Goal: Information Seeking & Learning: Find specific fact

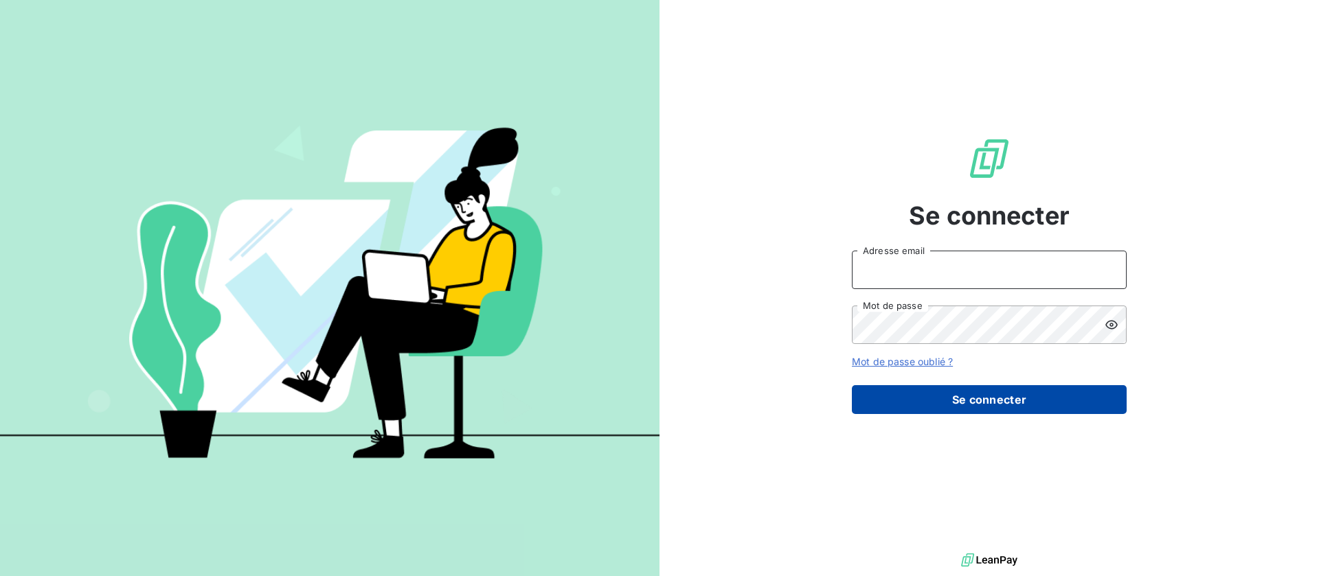
type input "[EMAIL_ADDRESS][DOMAIN_NAME]"
click at [968, 395] on button "Se connecter" at bounding box center [989, 399] width 275 height 29
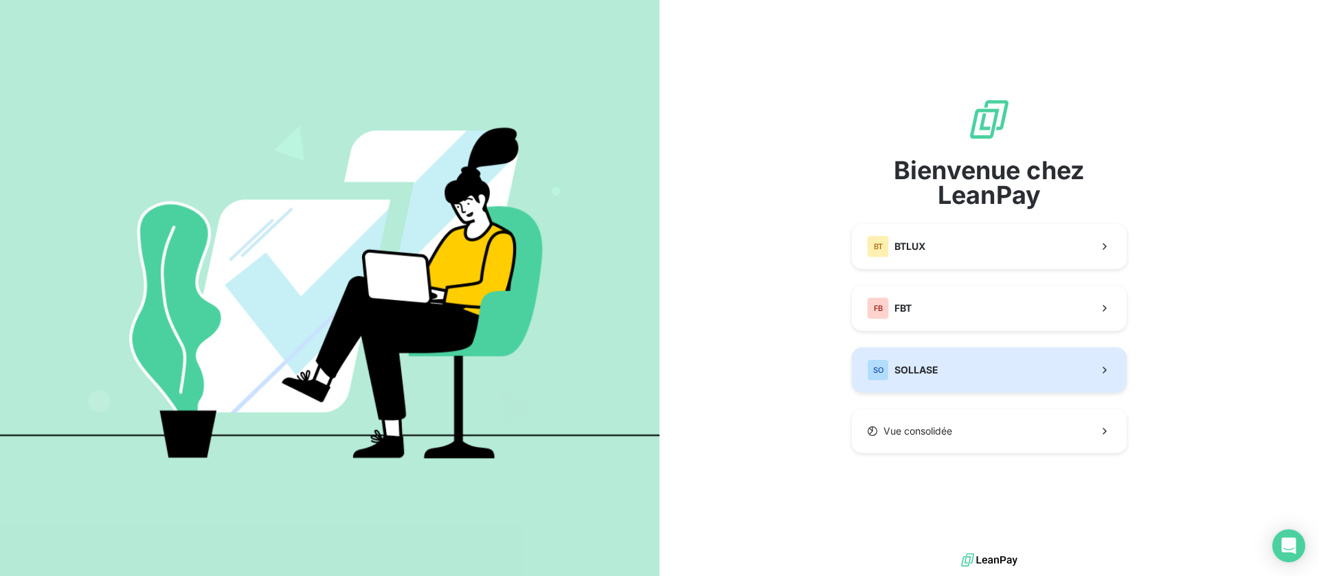
click at [974, 376] on button "SO SOLLASE" at bounding box center [989, 370] width 275 height 45
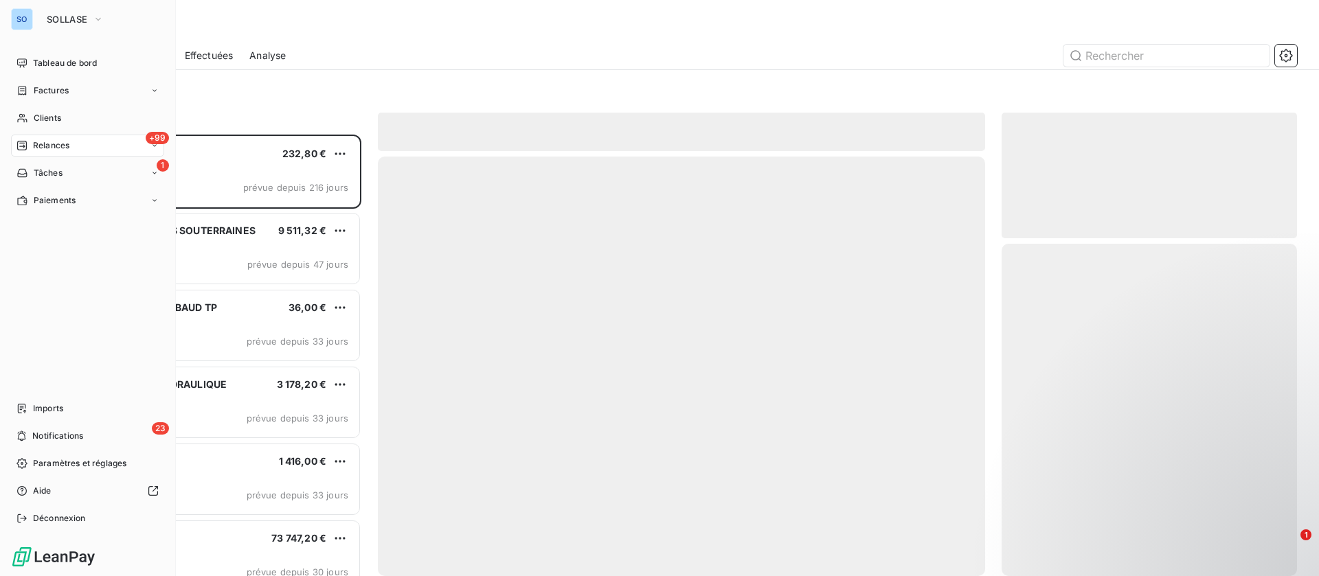
scroll to position [426, 280]
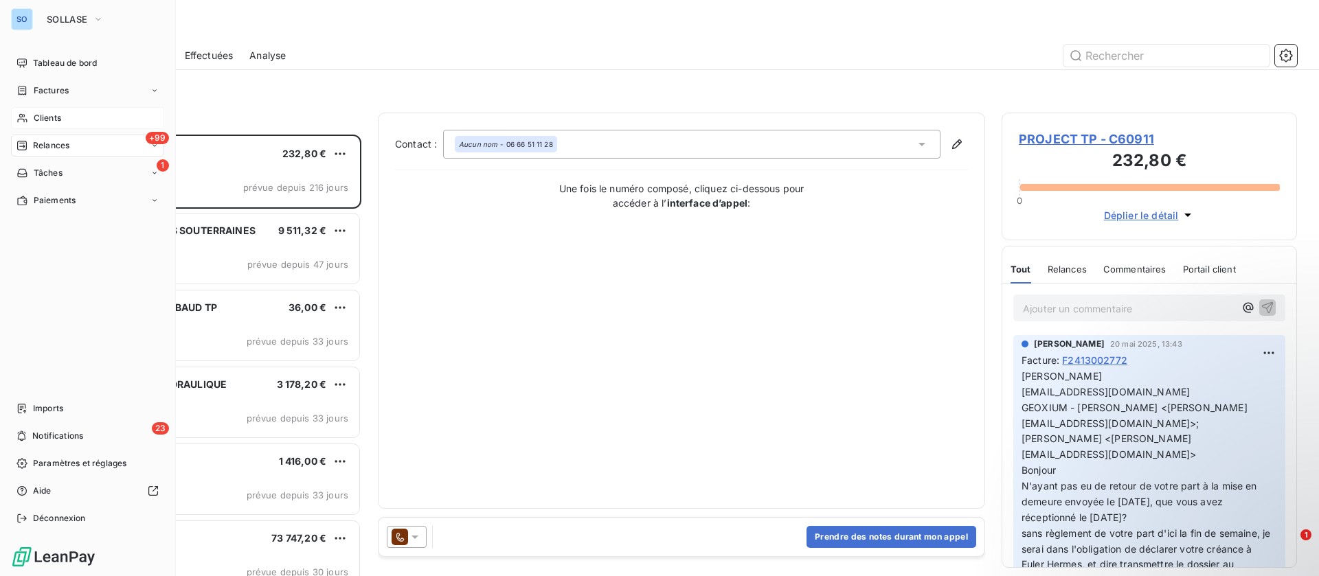
click at [45, 110] on div "Clients" at bounding box center [87, 118] width 153 height 22
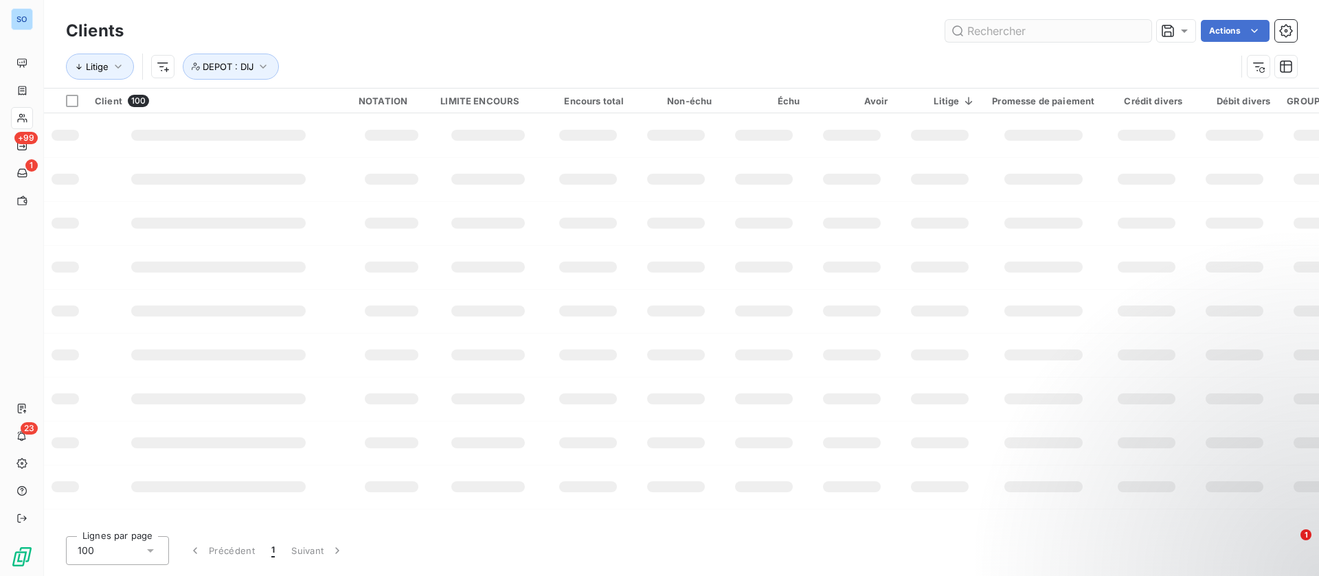
click at [1023, 23] on input "text" at bounding box center [1048, 31] width 206 height 22
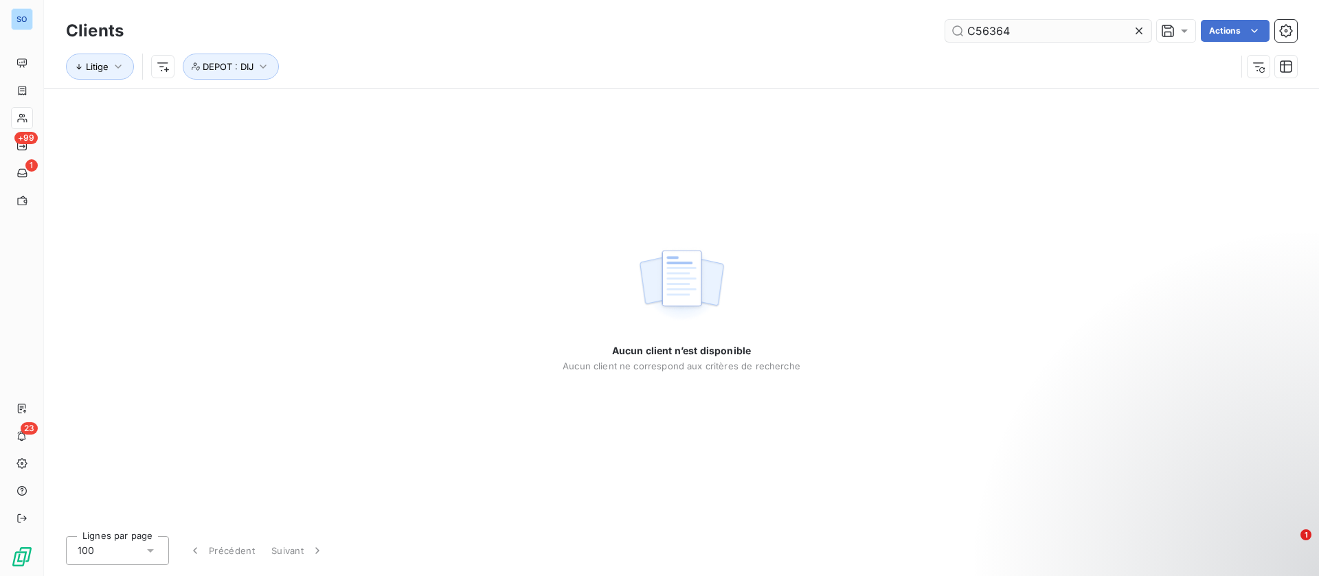
type input "C56364"
click at [242, 68] on span "DEPOT : DIJ" at bounding box center [228, 66] width 51 height 11
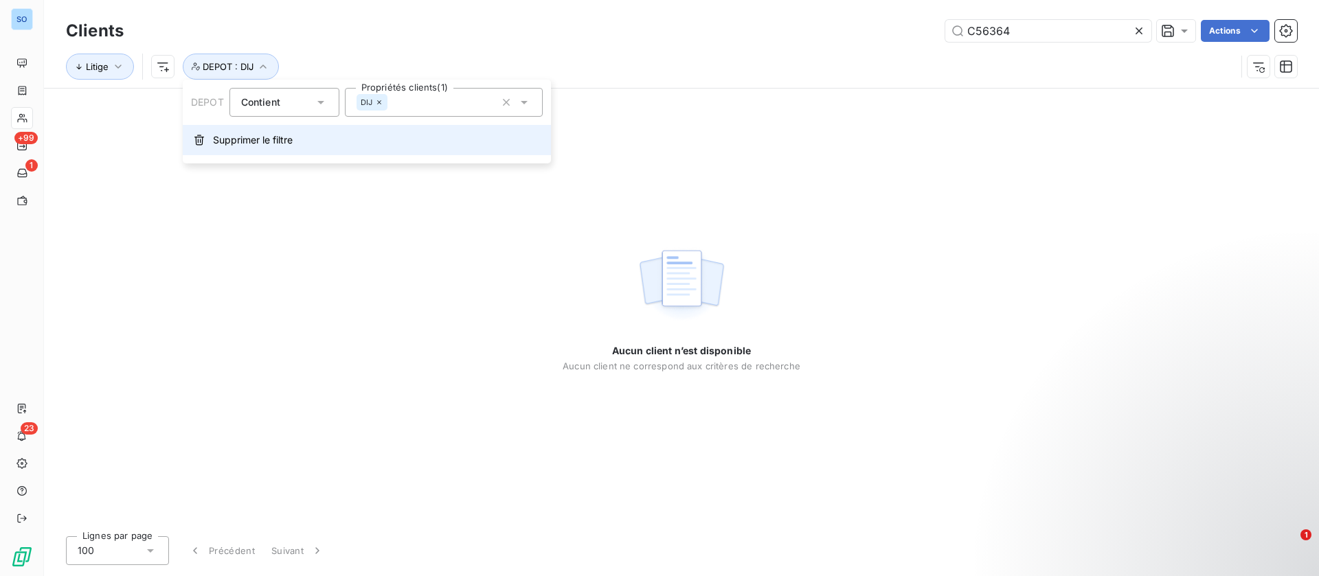
click at [233, 144] on span "Supprimer le filtre" at bounding box center [253, 140] width 80 height 14
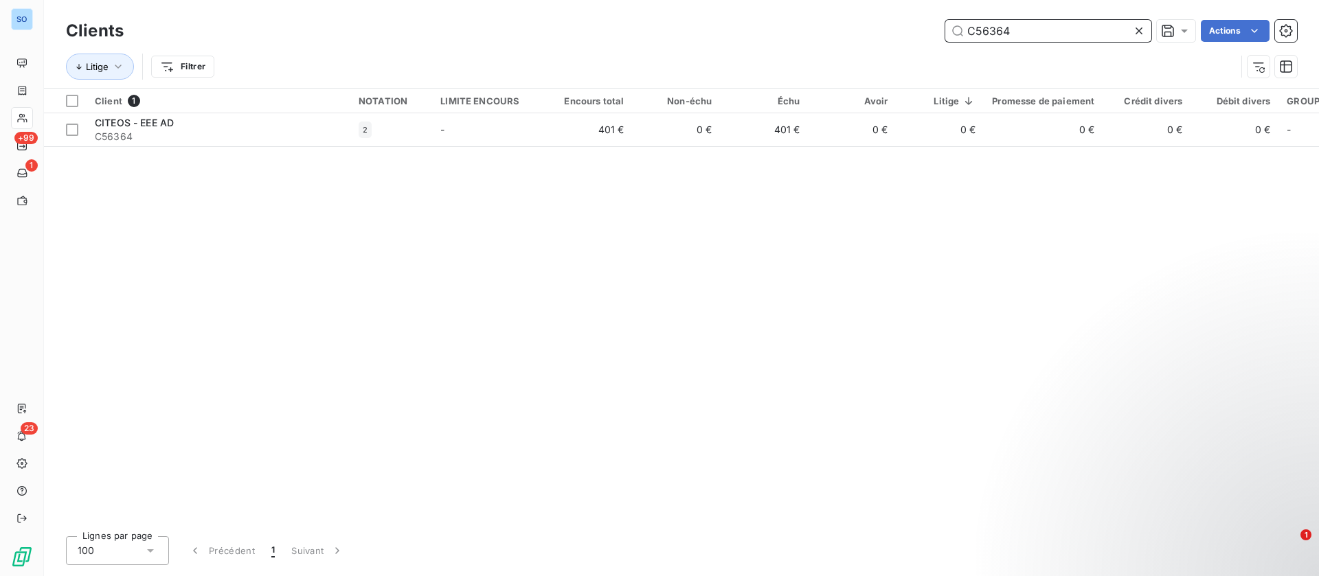
click at [1033, 29] on input "C56364" at bounding box center [1048, 31] width 206 height 22
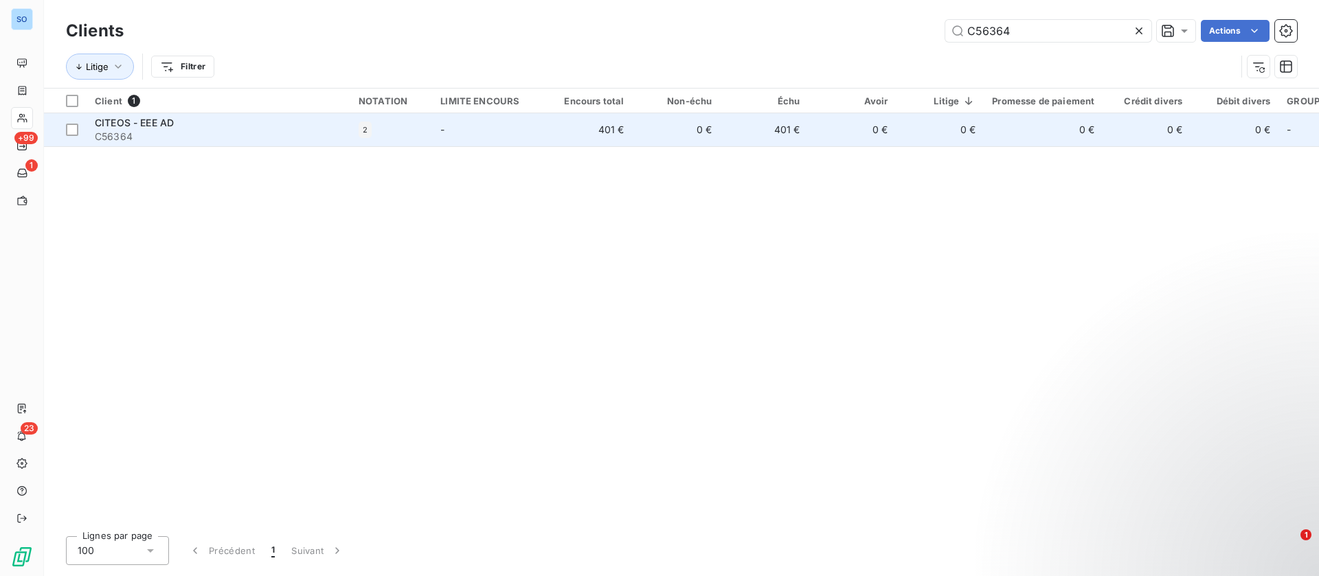
click at [192, 141] on span "C56364" at bounding box center [218, 137] width 247 height 14
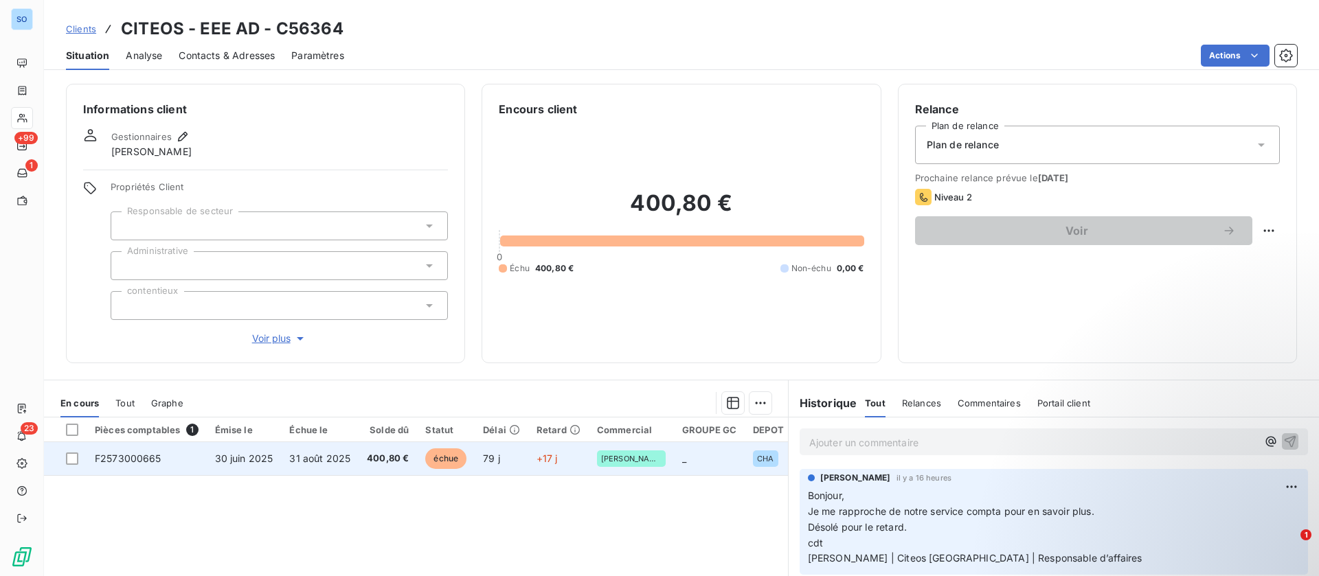
click at [262, 464] on span "30 juin 2025" at bounding box center [244, 459] width 58 height 12
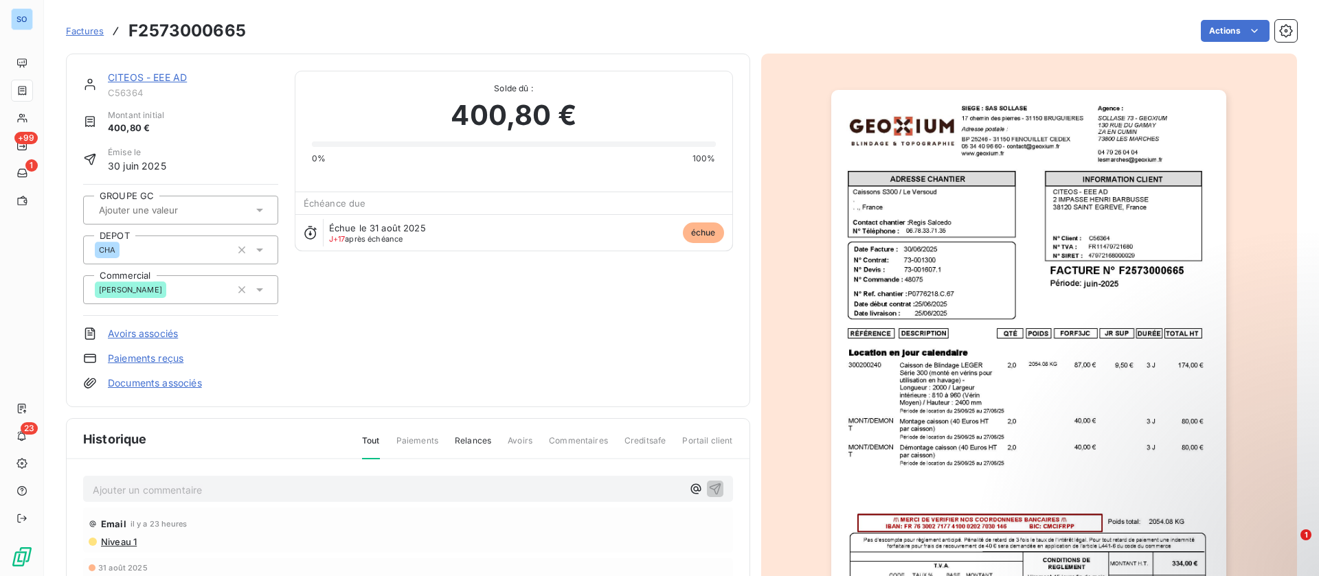
click at [134, 74] on link "CITEOS - EEE AD" at bounding box center [147, 77] width 79 height 12
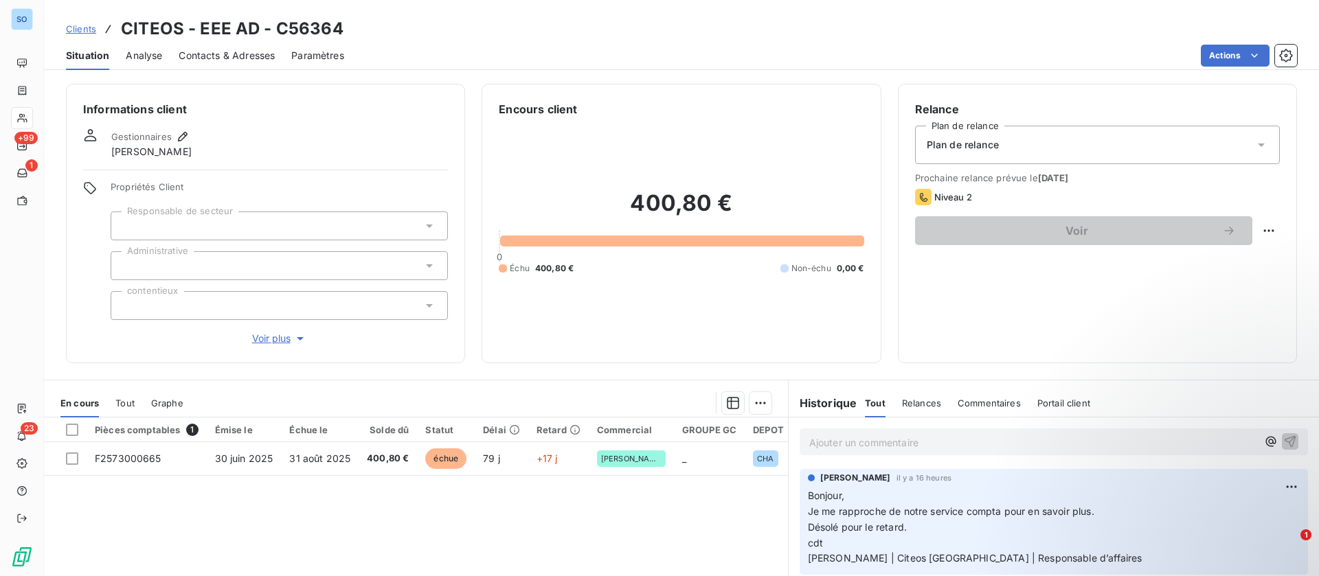
click at [864, 440] on p "Ajouter un commentaire ﻿" at bounding box center [1033, 442] width 448 height 17
click at [933, 446] on p "facture non reu" at bounding box center [1033, 442] width 448 height 16
click at [1284, 436] on icon "button" at bounding box center [1290, 441] width 12 height 12
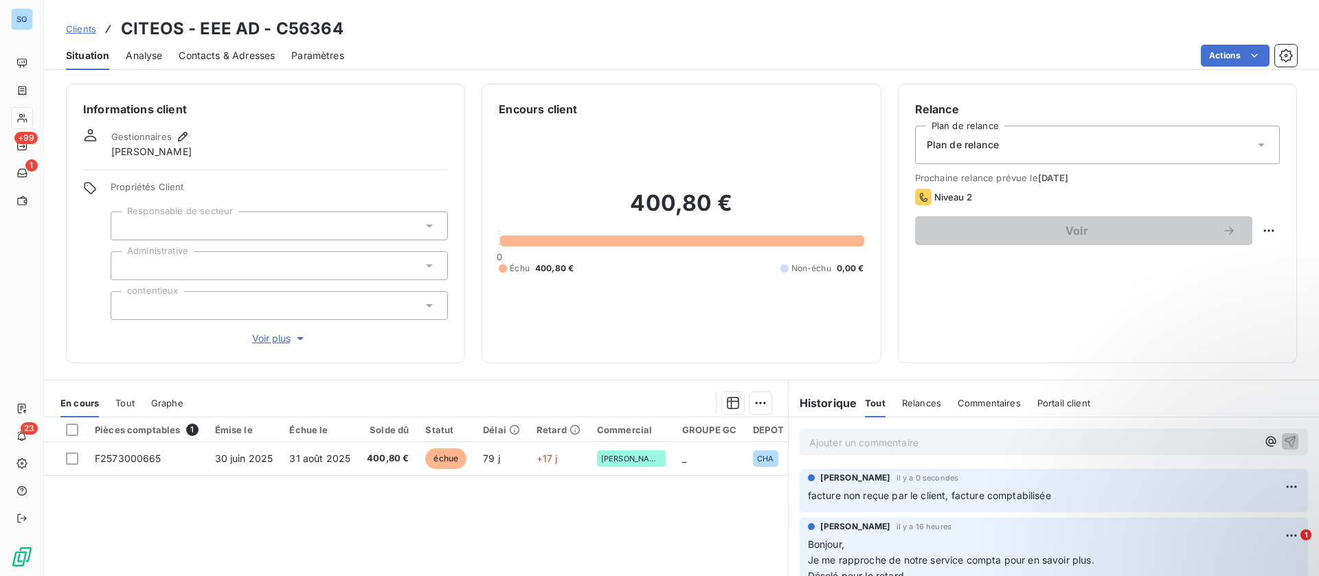
click at [236, 54] on span "Contacts & Adresses" at bounding box center [227, 56] width 96 height 14
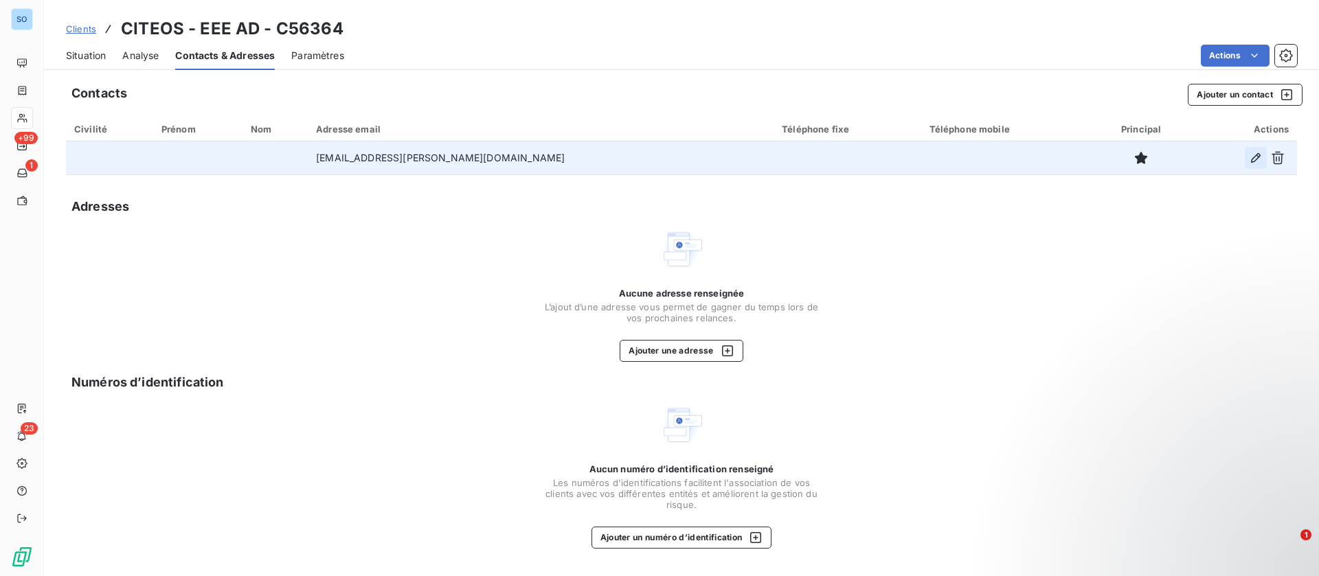
click at [1254, 159] on icon "button" at bounding box center [1256, 158] width 14 height 14
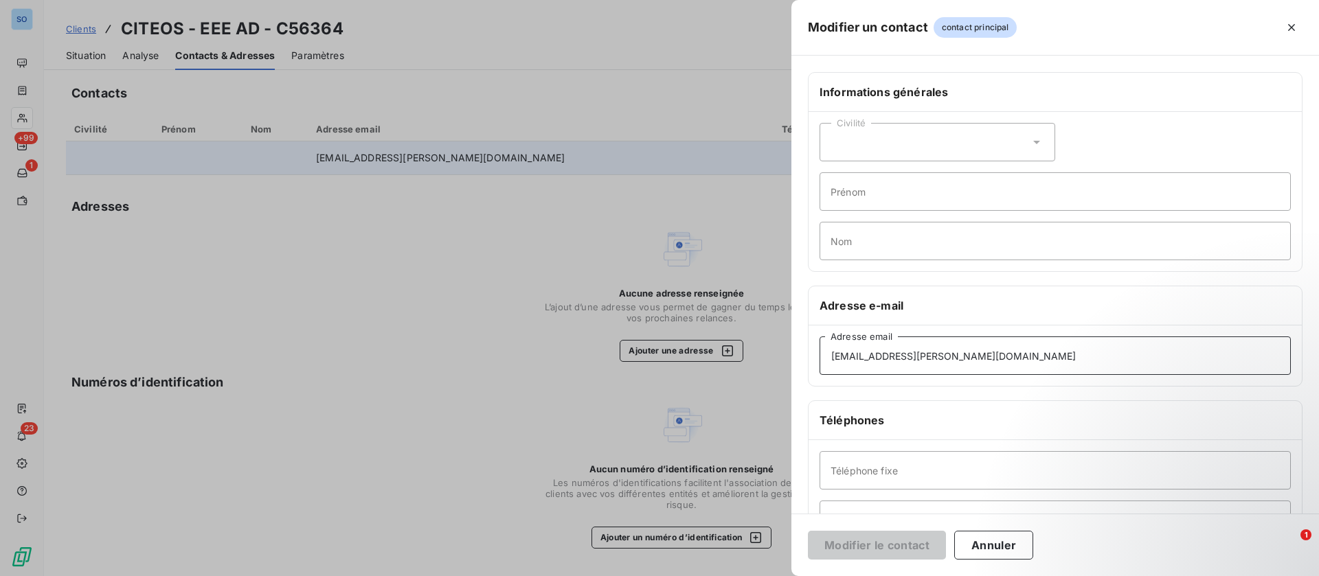
drag, startPoint x: 964, startPoint y: 365, endPoint x: 773, endPoint y: 348, distance: 192.4
click at [773, 576] on div "Modifier un contact contact principal Informations générales Civilité Prénom No…" at bounding box center [659, 576] width 1319 height 0
paste input "Catherine.allibe"
type input "Catherine.allibe@citeos.com"
click at [859, 476] on input "Téléphone fixe" at bounding box center [1054, 470] width 471 height 38
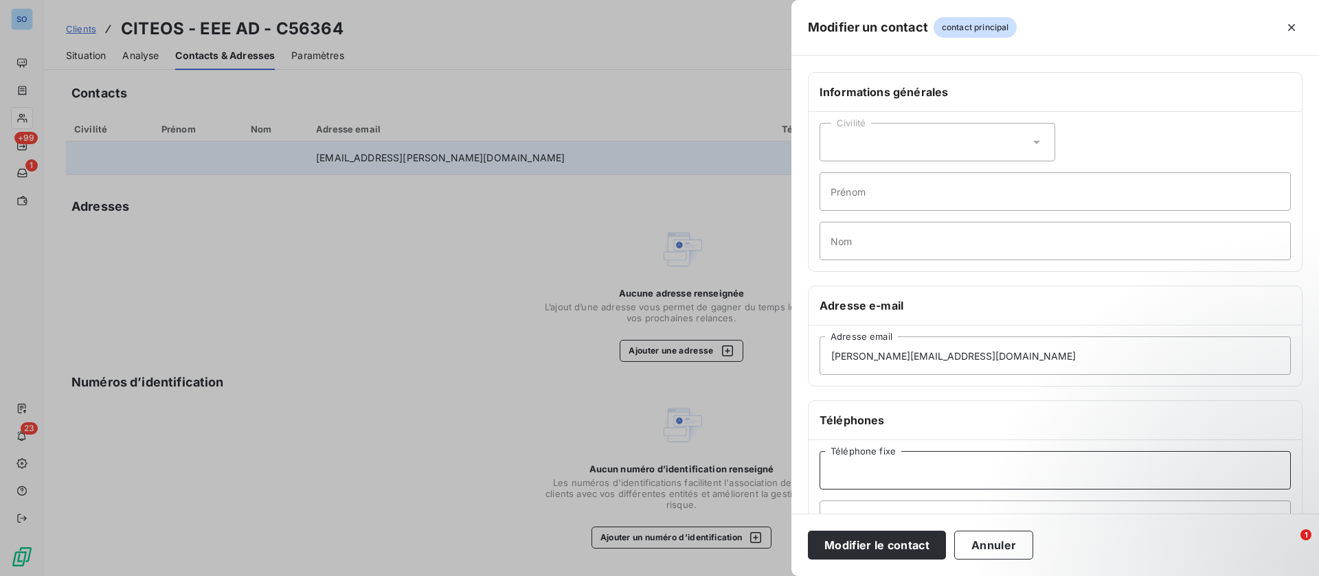
click at [878, 476] on input "Téléphone fixe" at bounding box center [1054, 470] width 471 height 38
paste input "04.76.53.37.66"
type input "04.76.53.37.66"
click at [871, 547] on button "Modifier le contact" at bounding box center [877, 545] width 138 height 29
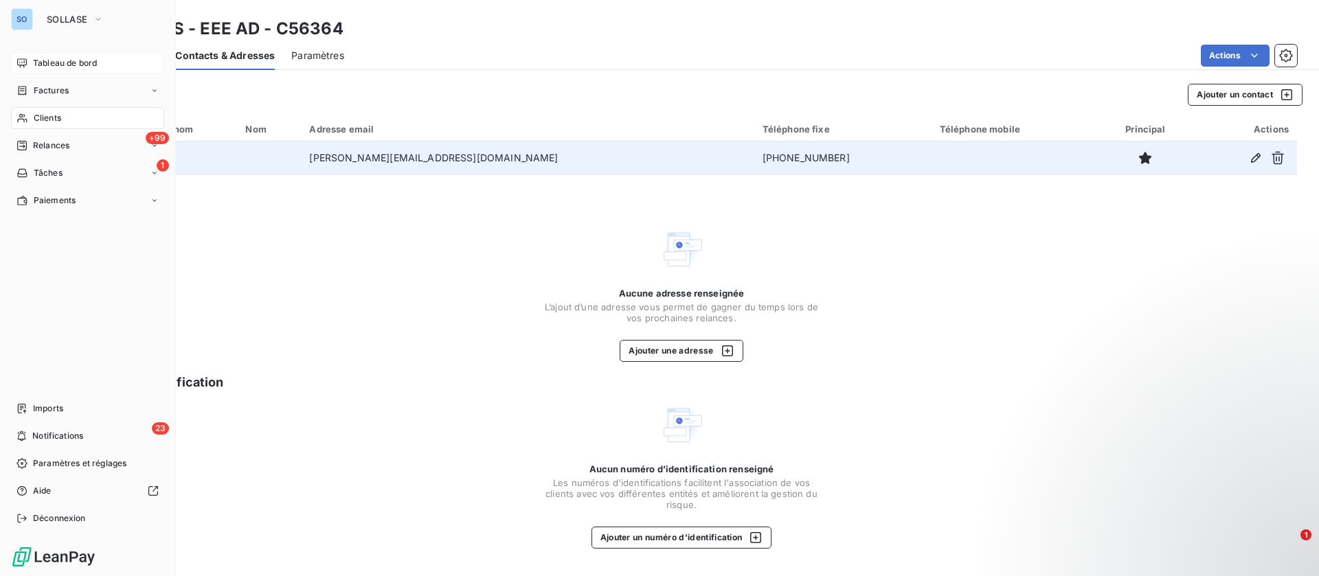
click at [38, 58] on span "Tableau de bord" at bounding box center [65, 63] width 64 height 12
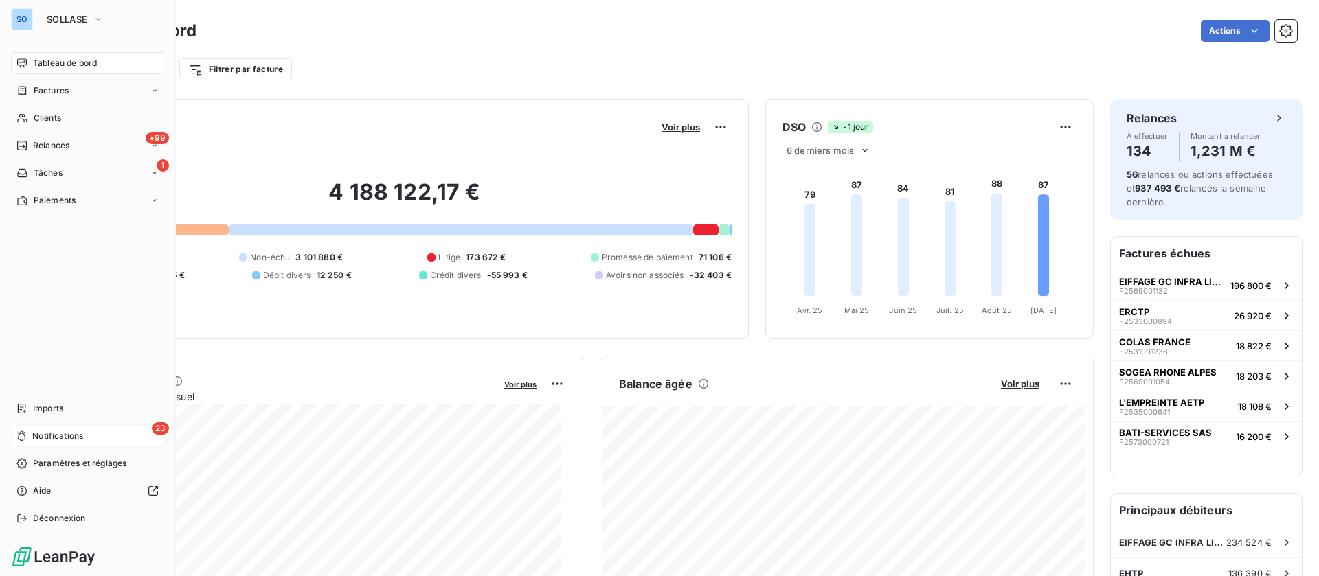
click at [33, 436] on span "Notifications" at bounding box center [57, 436] width 51 height 12
click at [40, 433] on span "Notifications" at bounding box center [57, 436] width 51 height 12
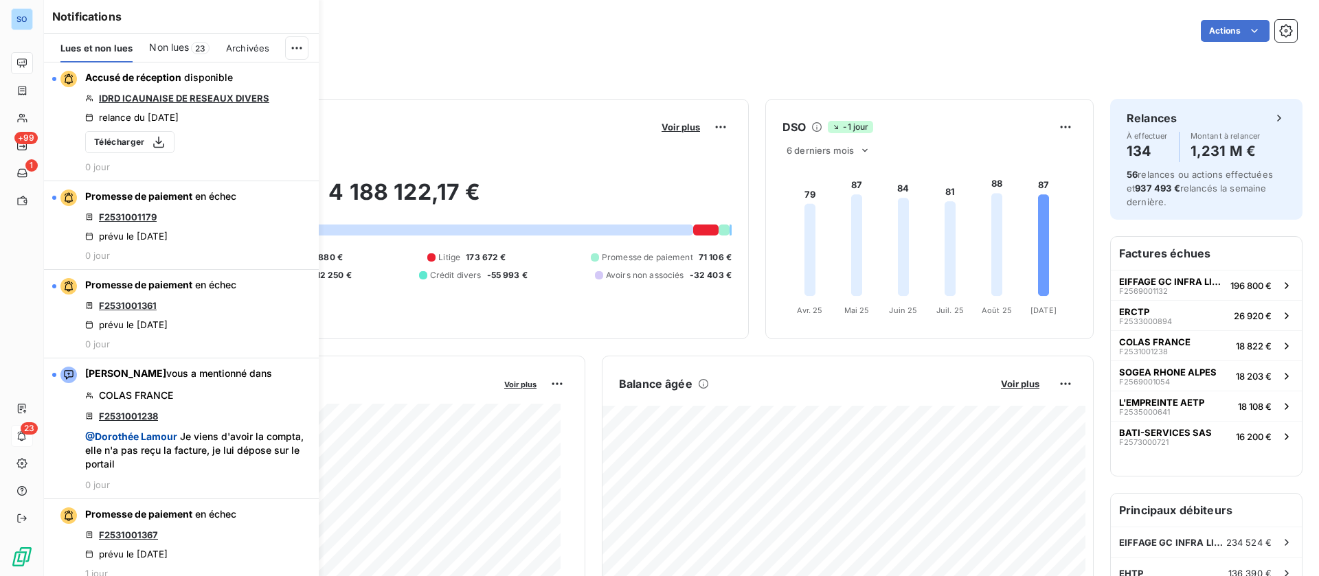
click at [186, 47] on span "Non lues" at bounding box center [169, 48] width 40 height 14
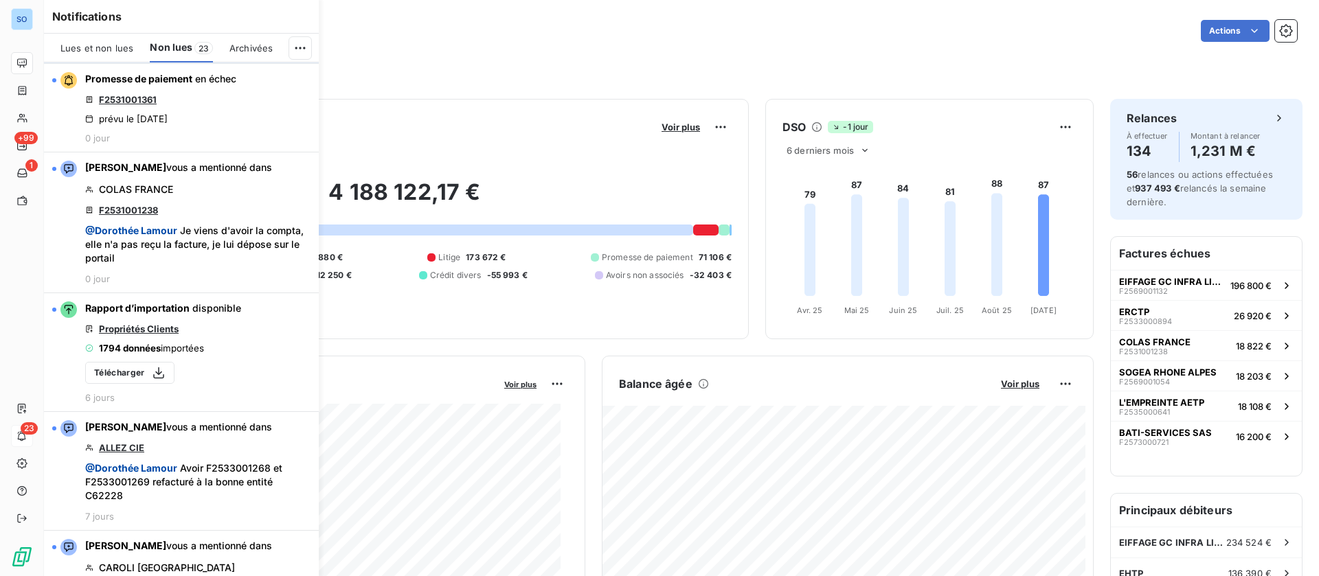
scroll to position [309, 0]
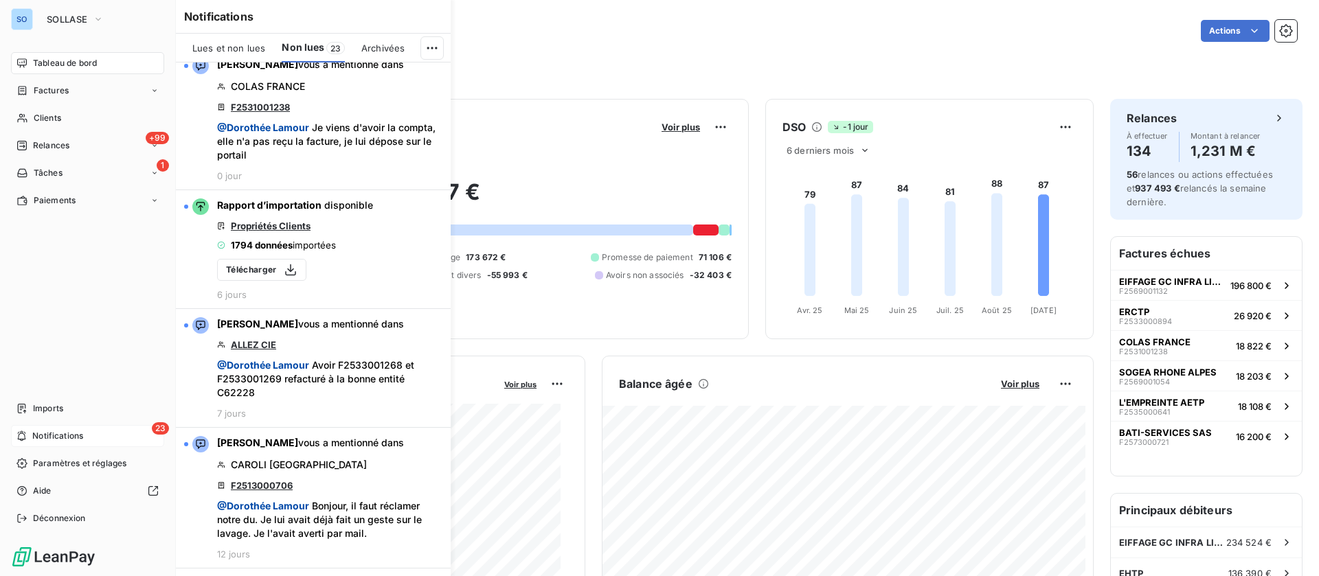
click at [56, 53] on div "Tableau de bord" at bounding box center [87, 63] width 153 height 22
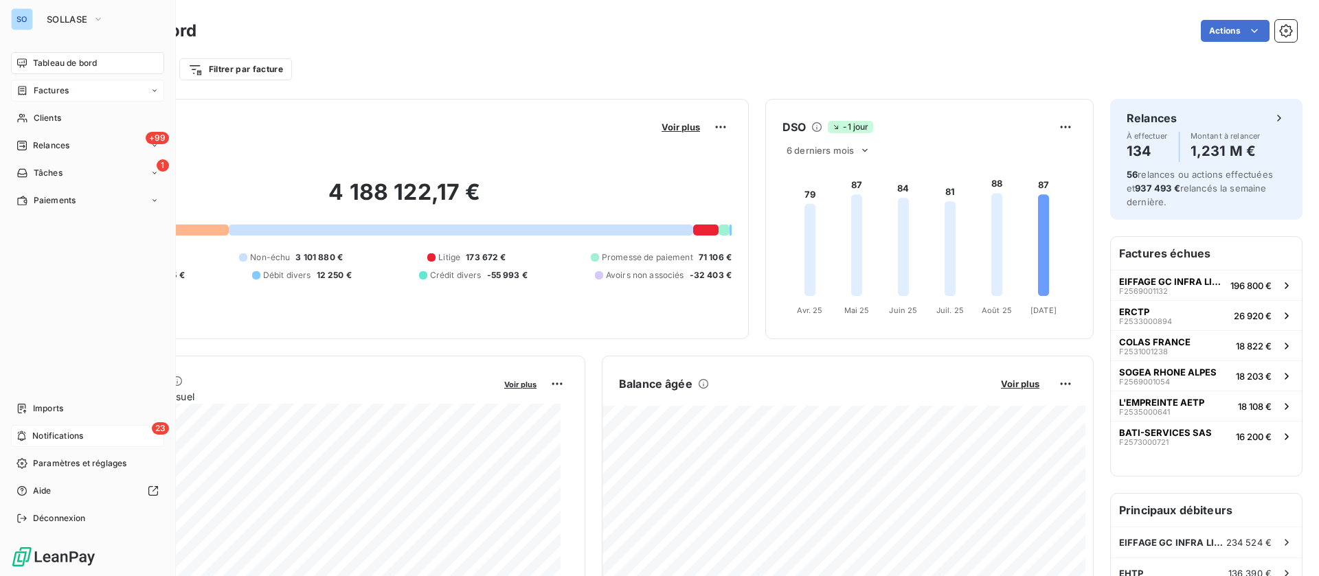
click at [31, 96] on div "Factures" at bounding box center [42, 90] width 52 height 12
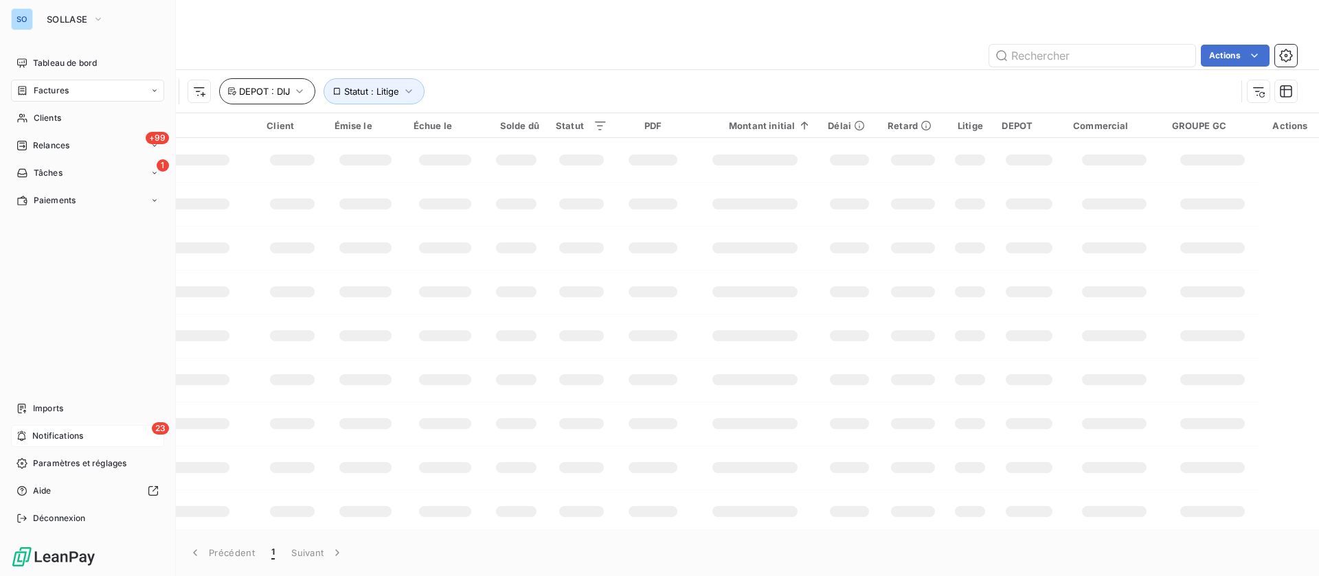
drag, startPoint x: 37, startPoint y: 89, endPoint x: 265, endPoint y: 92, distance: 228.1
click at [38, 89] on span "Factures" at bounding box center [51, 90] width 35 height 12
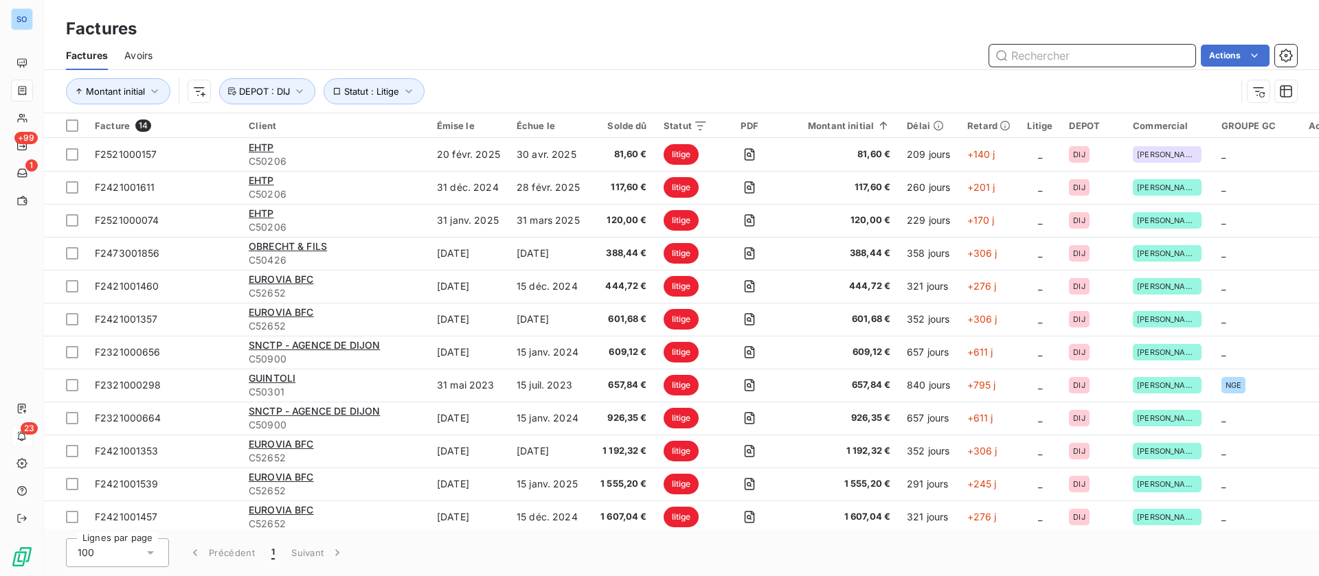
click at [1063, 52] on input "text" at bounding box center [1092, 56] width 206 height 22
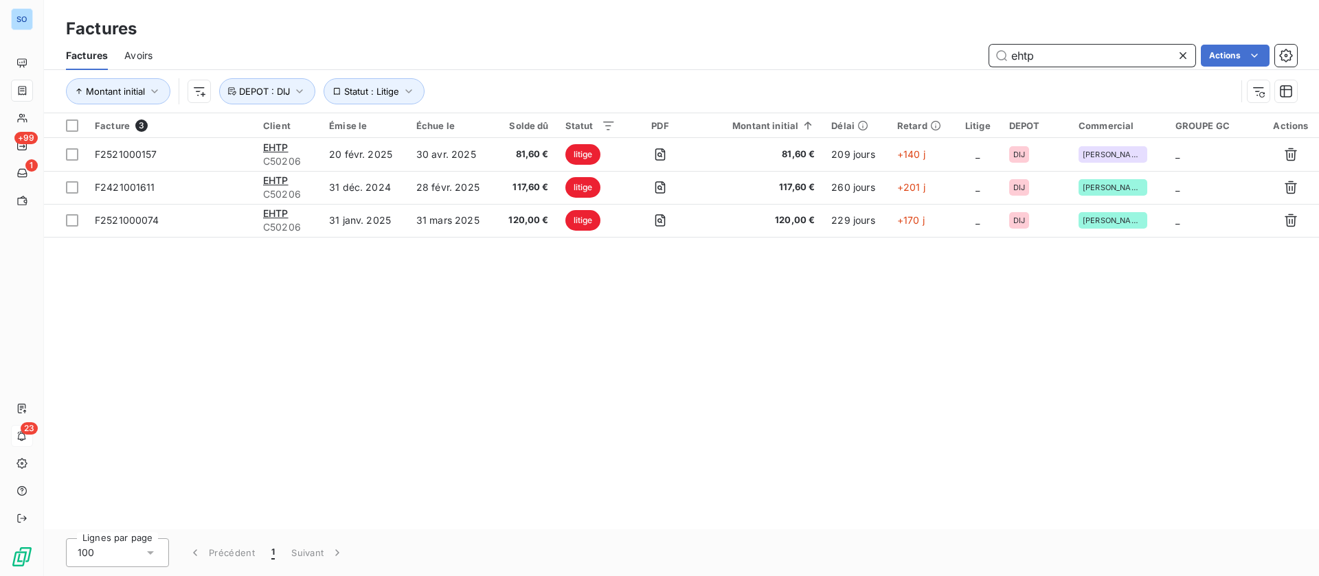
drag, startPoint x: 1071, startPoint y: 60, endPoint x: 869, endPoint y: 45, distance: 202.5
click at [869, 45] on div "ehtp Actions" at bounding box center [733, 56] width 1128 height 22
paste input "F2534000234"
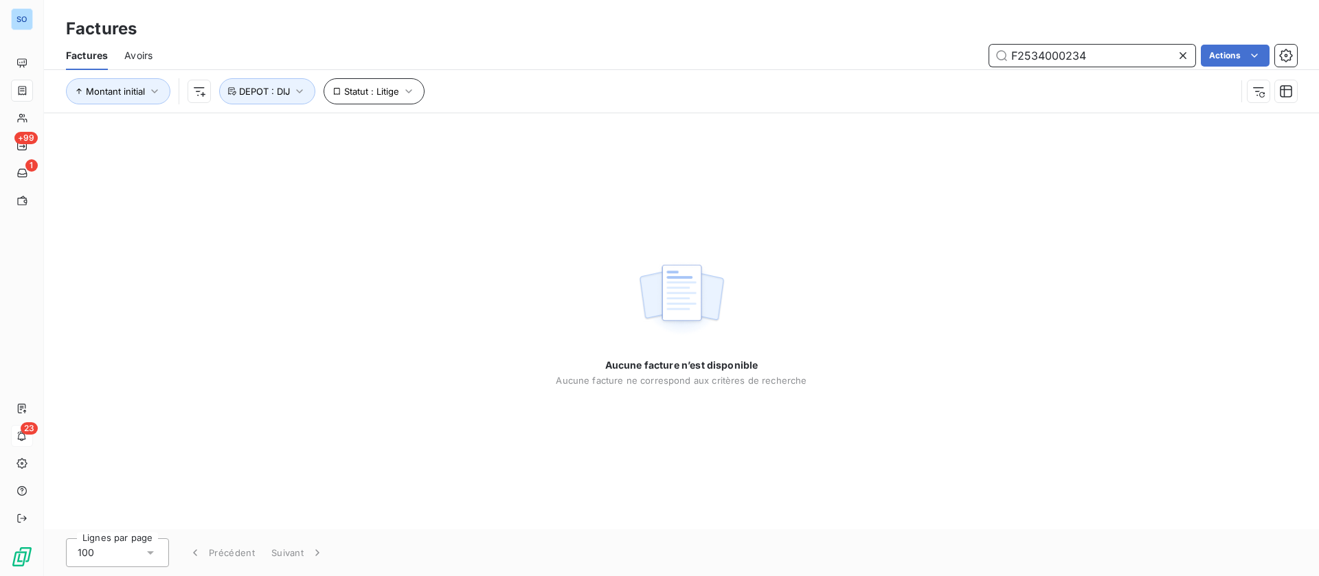
type input "F2534000234"
click at [346, 87] on span "Statut : Litige" at bounding box center [371, 91] width 55 height 11
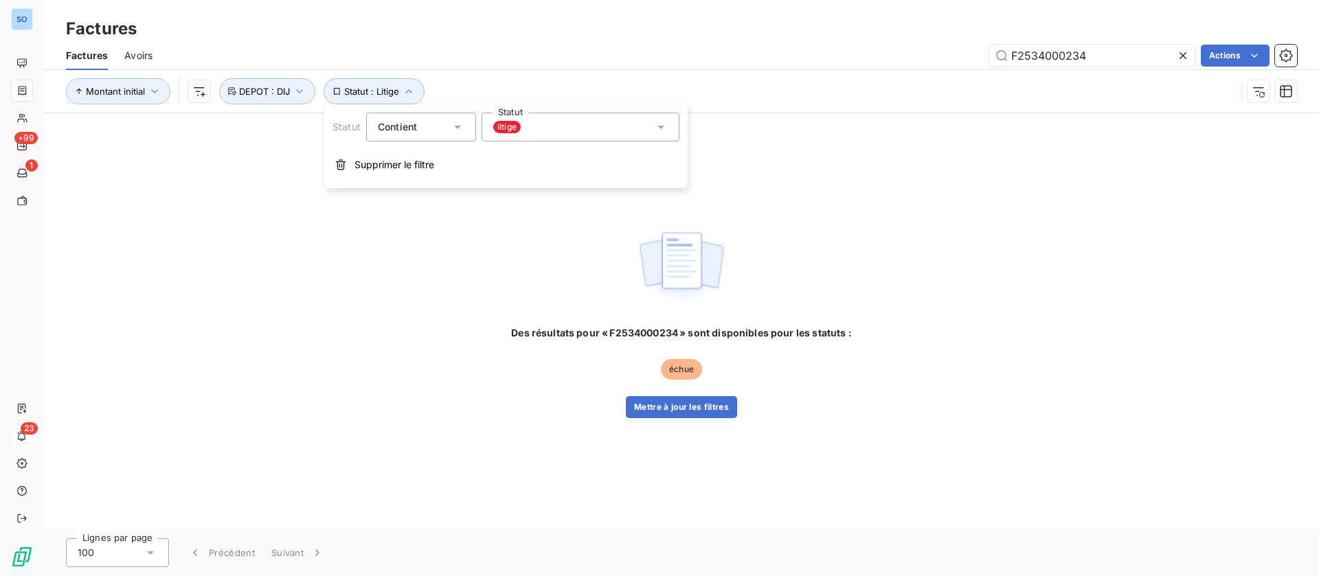
click at [345, 188] on div "Des résultats pour « F2534000234 » sont disponibles pour les statuts : échue Me…" at bounding box center [681, 321] width 1275 height 416
click at [348, 172] on div "Des résultats pour « F2534000234 » sont disponibles pour les statuts : échue Me…" at bounding box center [681, 321] width 1275 height 416
click at [389, 97] on button "Statut : Litige" at bounding box center [374, 91] width 101 height 26
click at [365, 163] on span "Supprimer le filtre" at bounding box center [394, 165] width 80 height 14
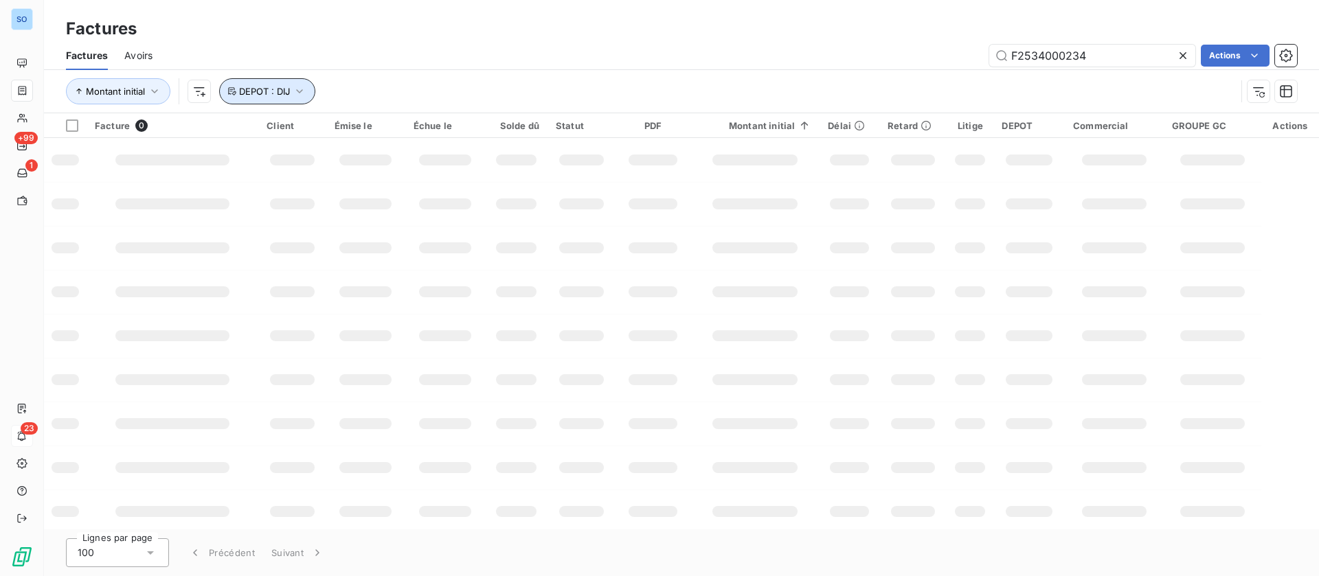
click at [302, 88] on icon "button" at bounding box center [300, 91] width 14 height 14
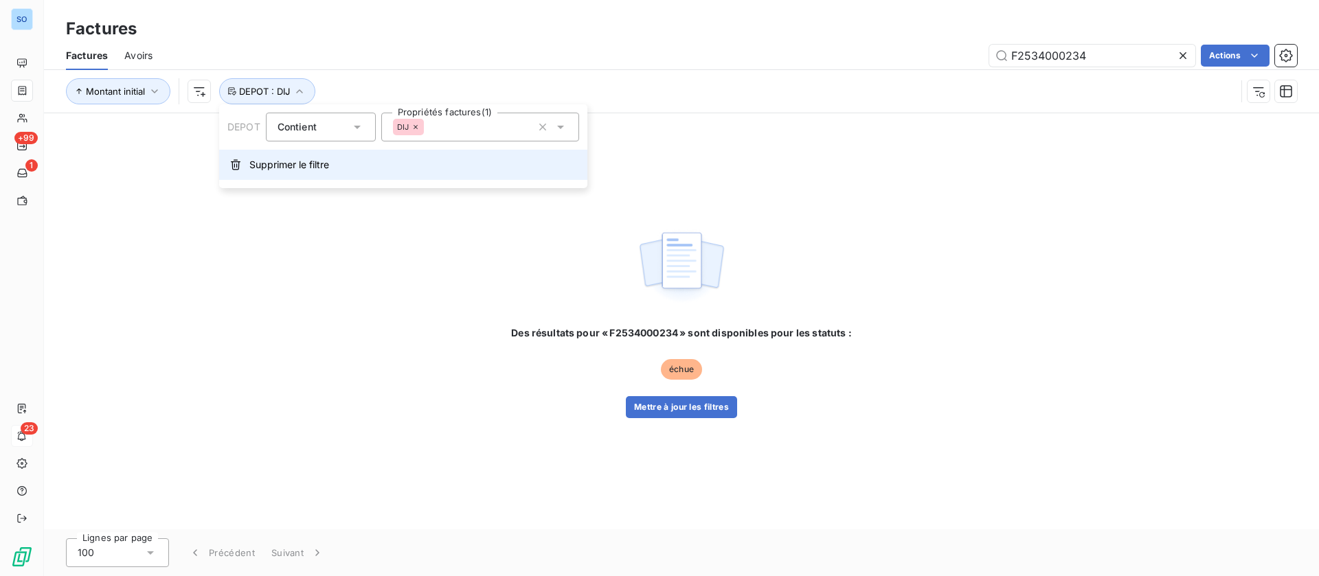
click at [271, 164] on span "Supprimer le filtre" at bounding box center [289, 165] width 80 height 14
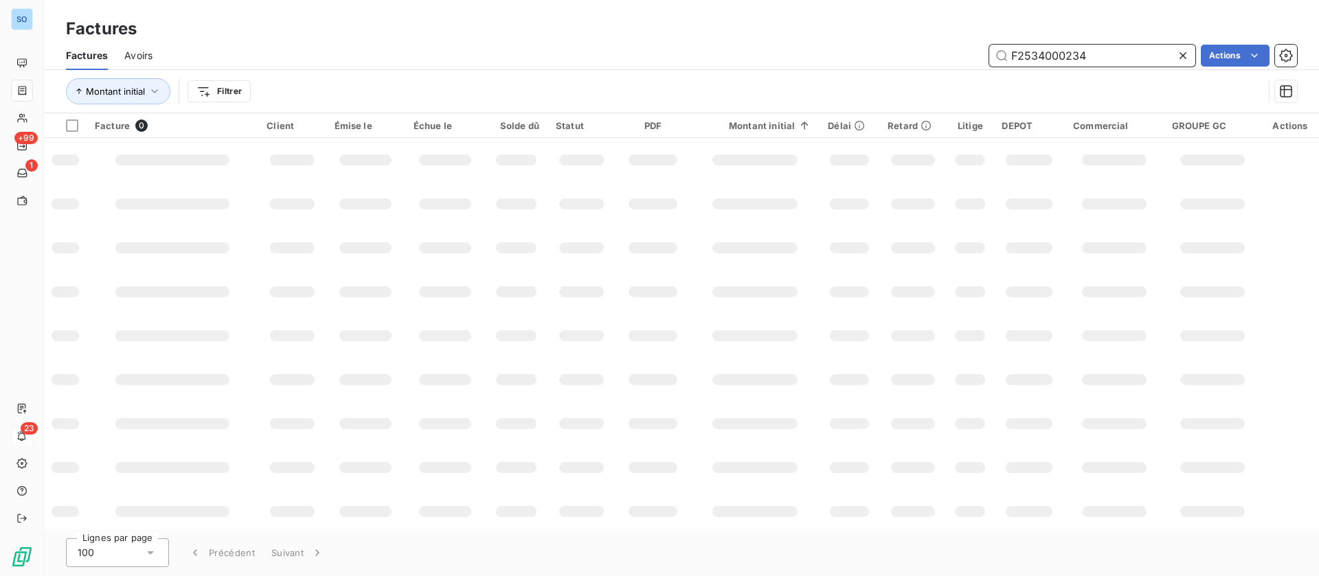
click at [1103, 54] on input "F2534000234" at bounding box center [1092, 56] width 206 height 22
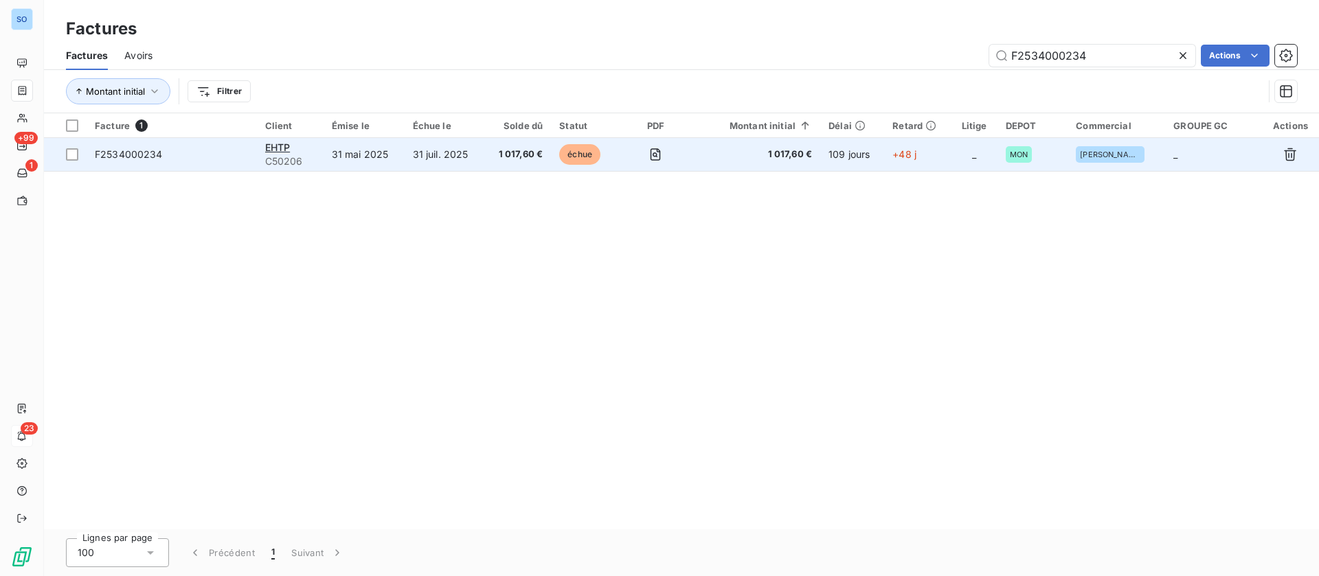
click at [368, 157] on td "31 mai 2025" at bounding box center [364, 154] width 81 height 33
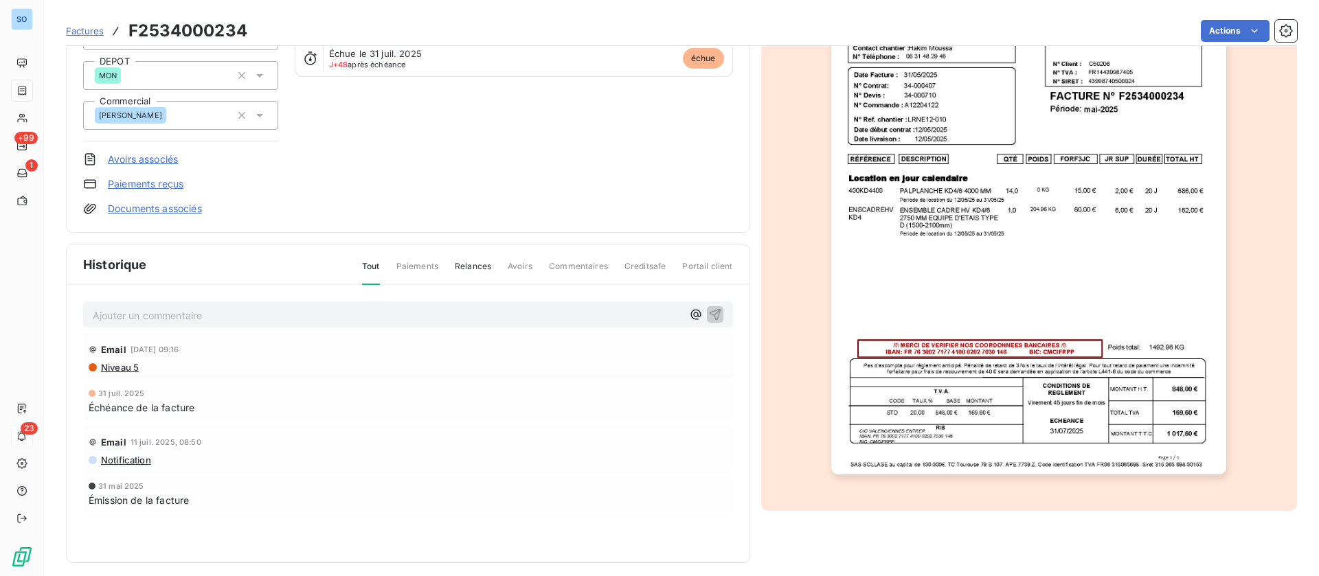
scroll to position [184, 0]
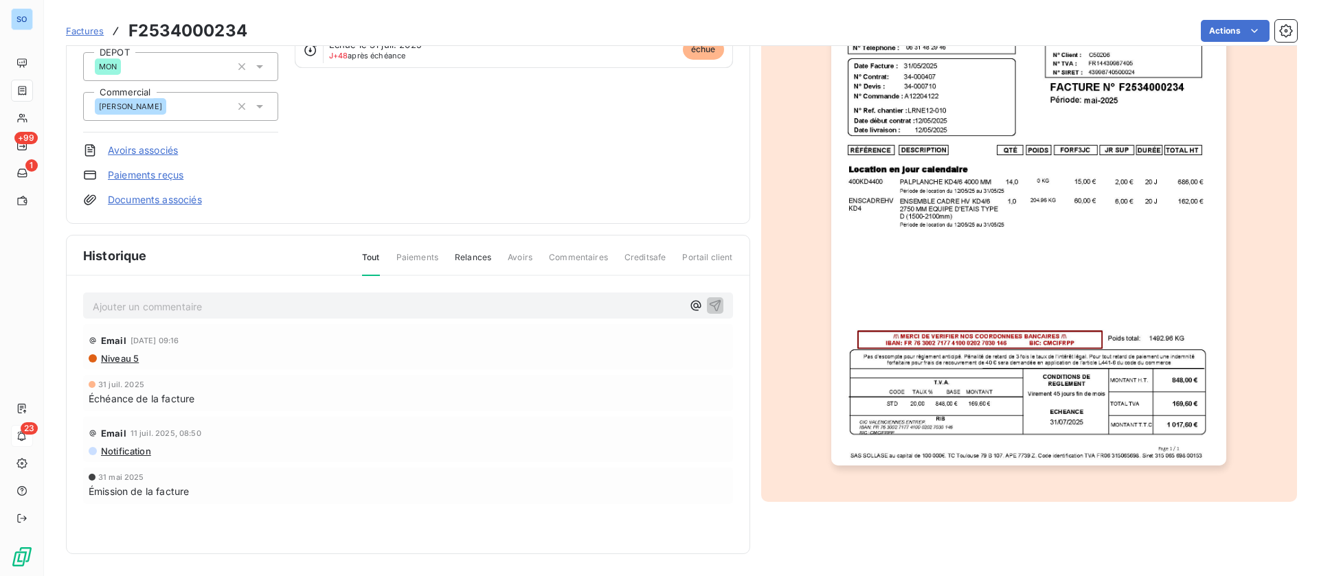
click at [243, 305] on p "Ajouter un commentaire ﻿" at bounding box center [387, 306] width 589 height 17
click at [708, 306] on icon "button" at bounding box center [715, 305] width 14 height 14
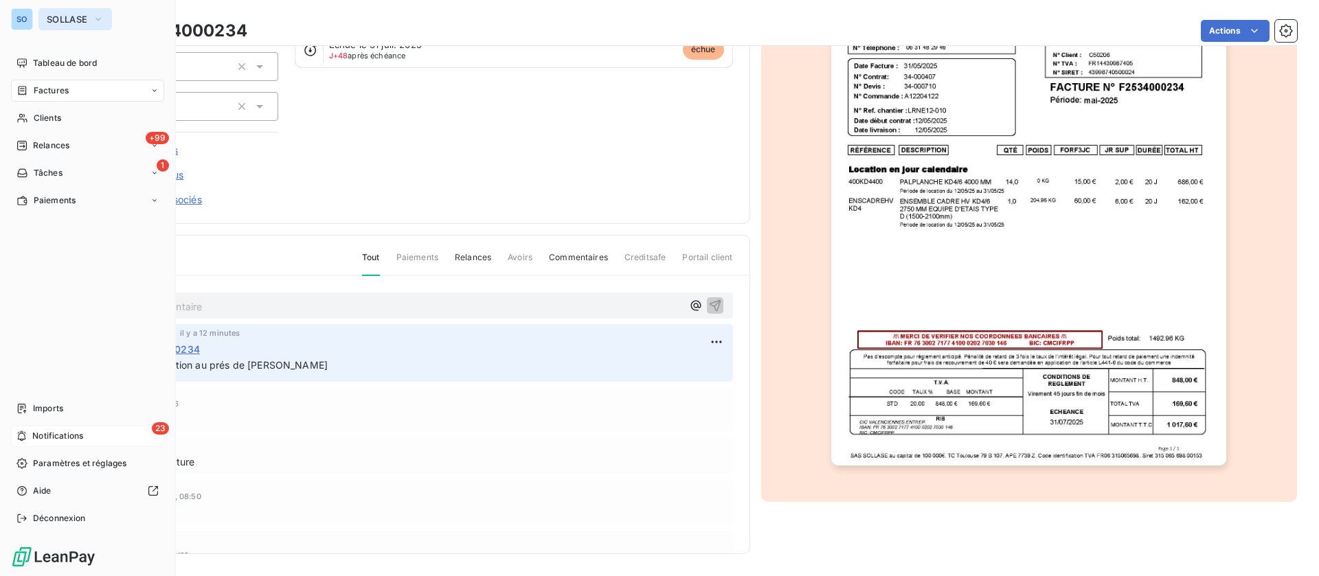
click at [59, 16] on span "SOLLASE" at bounding box center [67, 19] width 41 height 11
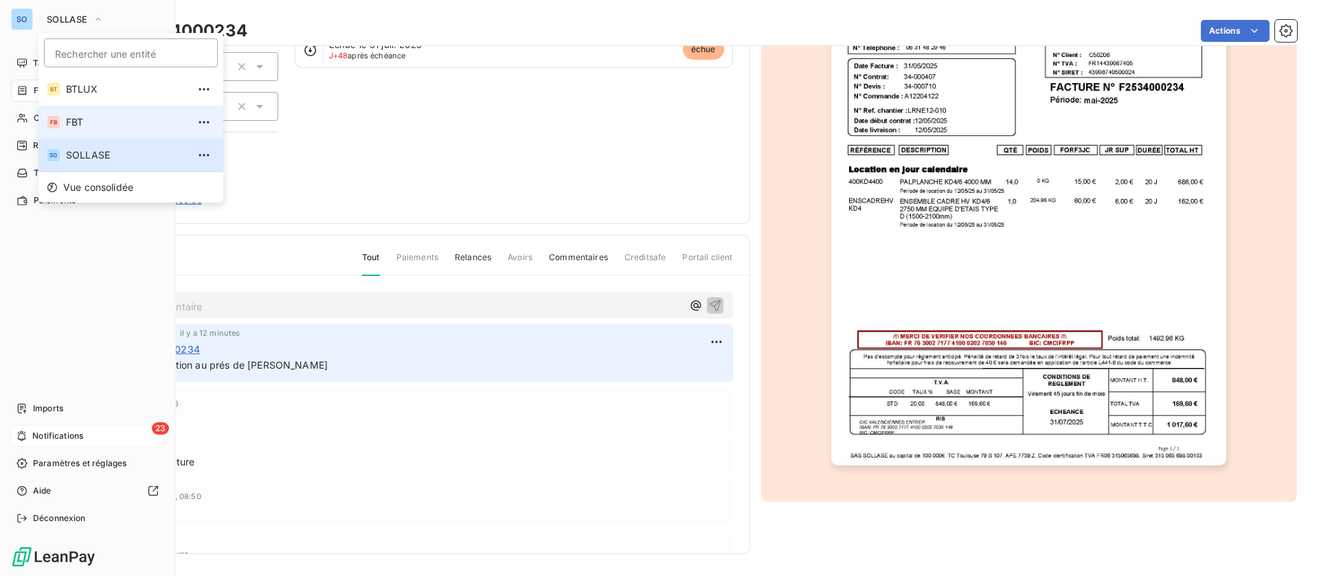
click at [109, 122] on span "FBT" at bounding box center [127, 122] width 122 height 14
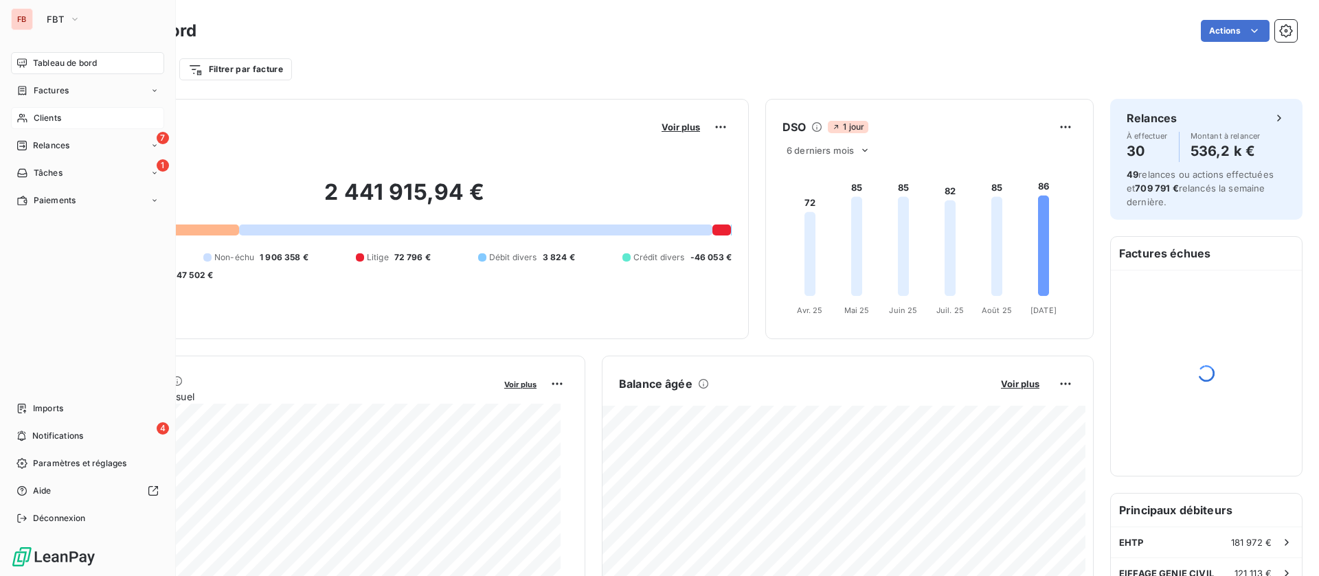
click at [36, 114] on span "Clients" at bounding box center [47, 118] width 27 height 12
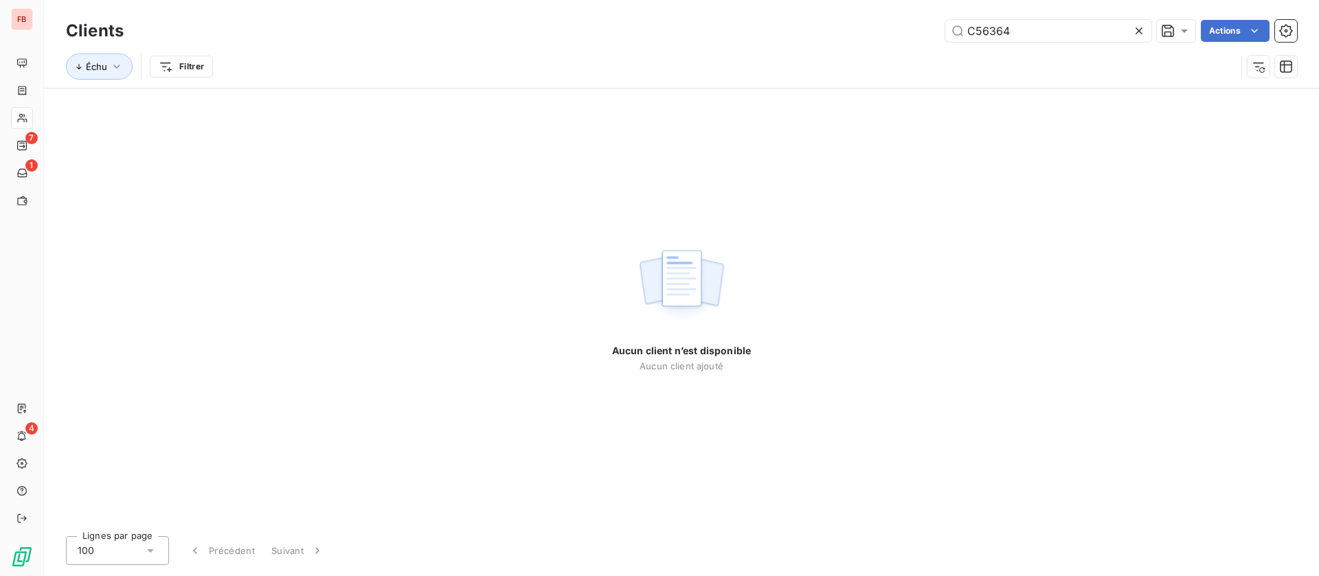
click at [1138, 35] on icon at bounding box center [1139, 31] width 14 height 14
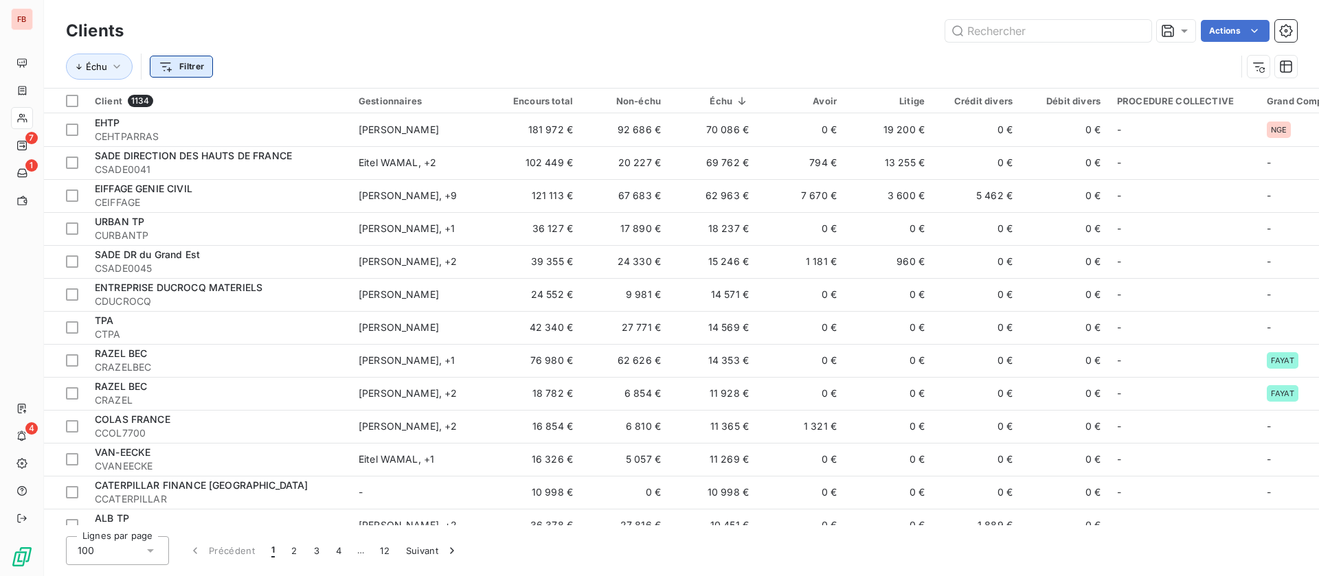
click at [189, 65] on html "FB 7 1 4 Clients Actions Échu Filtrer Client 1134 Gestionnaires Encours total N…" at bounding box center [659, 288] width 1319 height 576
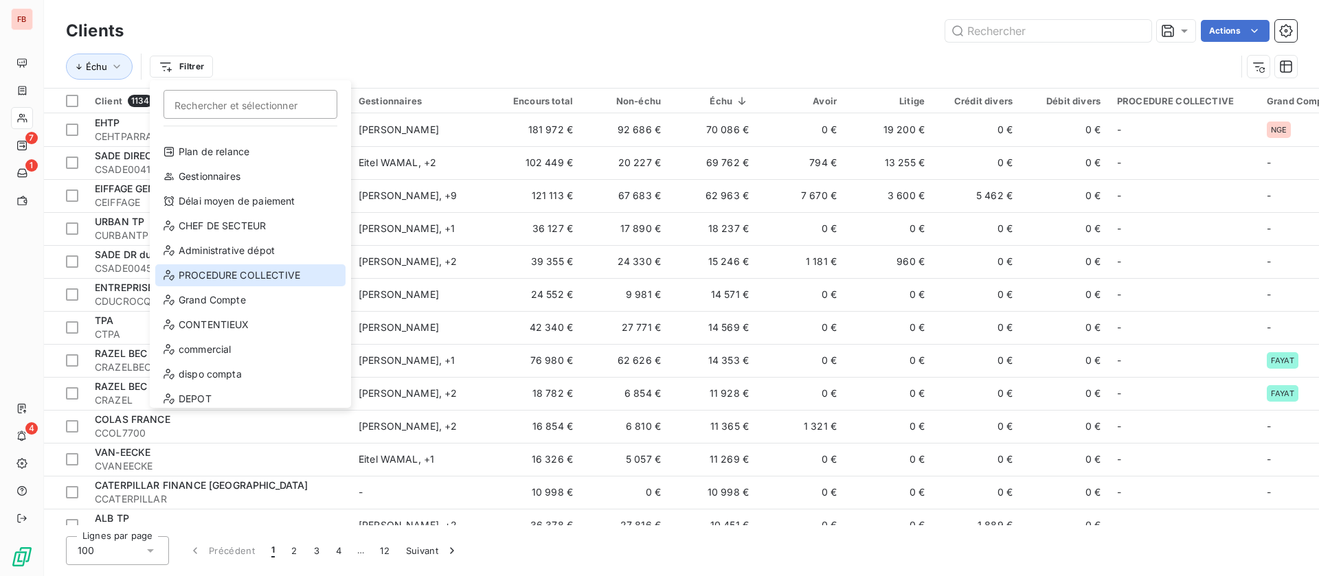
scroll to position [25, 0]
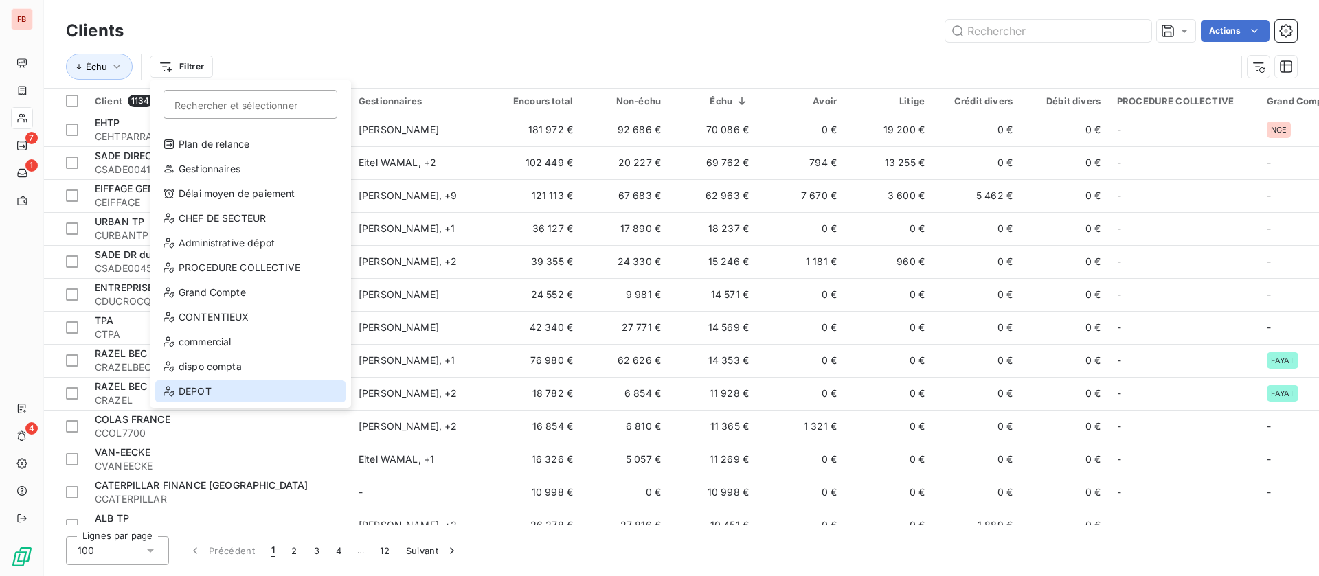
click at [209, 389] on div "DEPOT" at bounding box center [250, 392] width 190 height 22
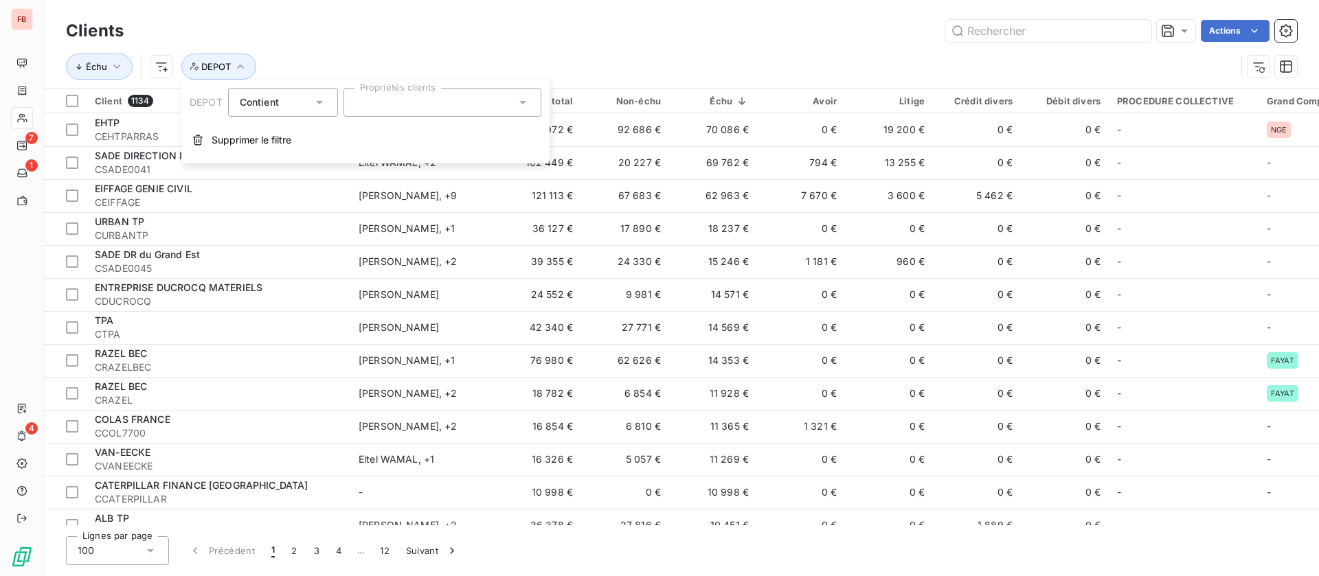
click at [468, 93] on div at bounding box center [442, 102] width 198 height 29
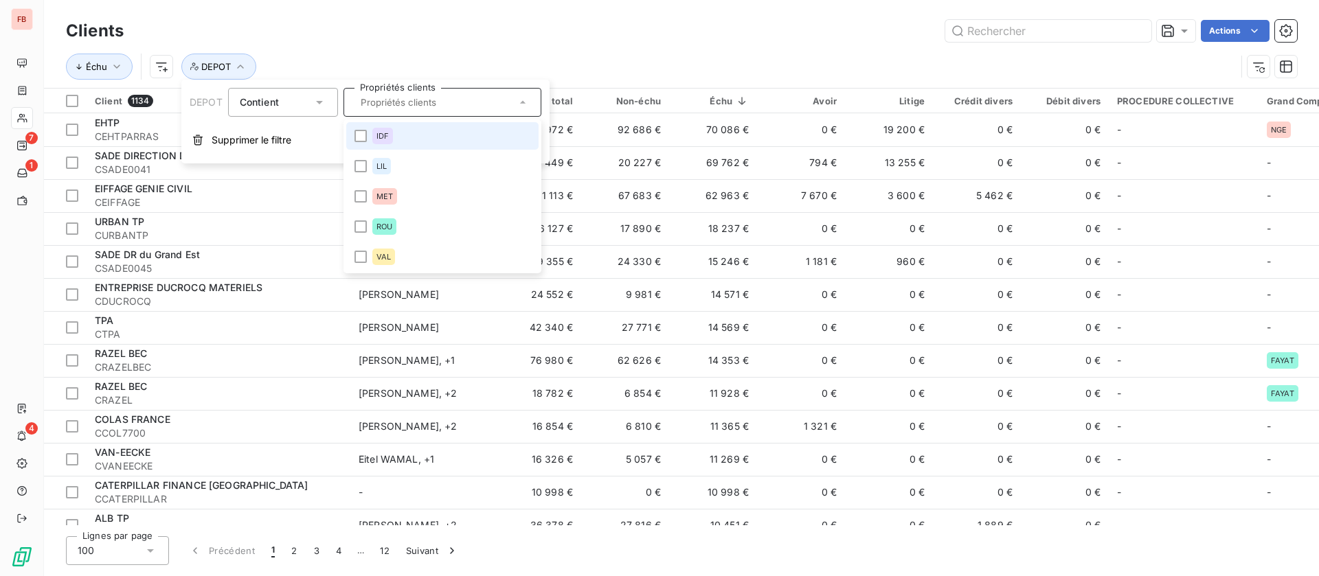
click at [390, 136] on div "IDF" at bounding box center [382, 136] width 21 height 16
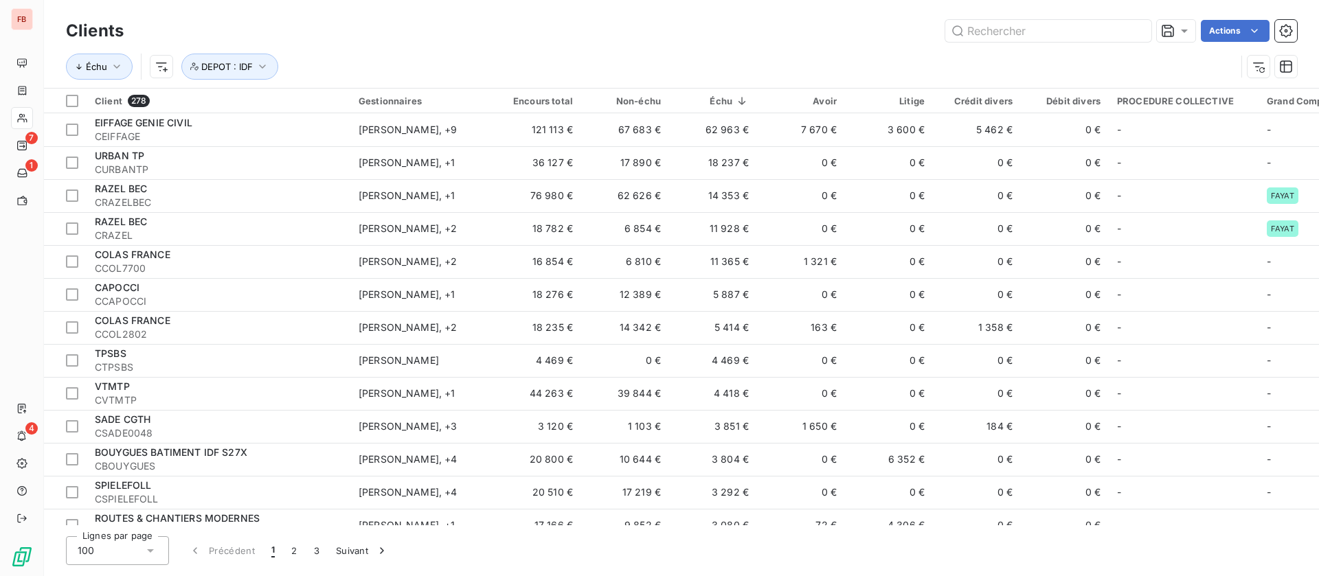
click at [659, 47] on div "Échu DEPOT : IDF" at bounding box center [681, 66] width 1231 height 43
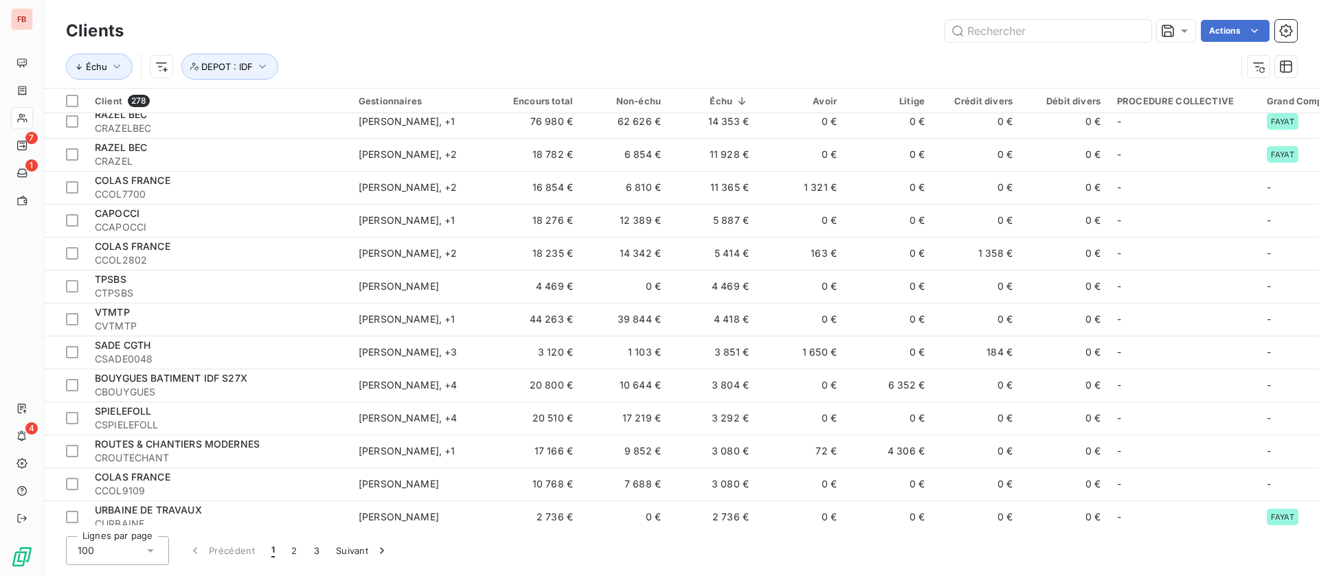
scroll to position [103, 0]
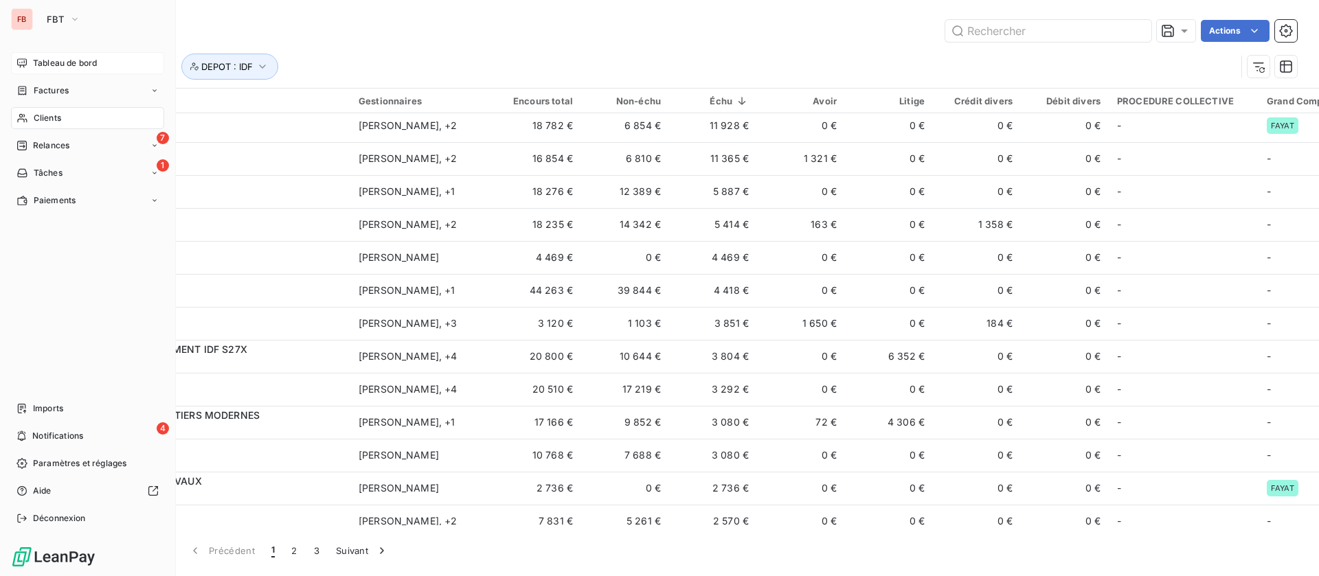
click at [32, 60] on div "Tableau de bord" at bounding box center [87, 63] width 153 height 22
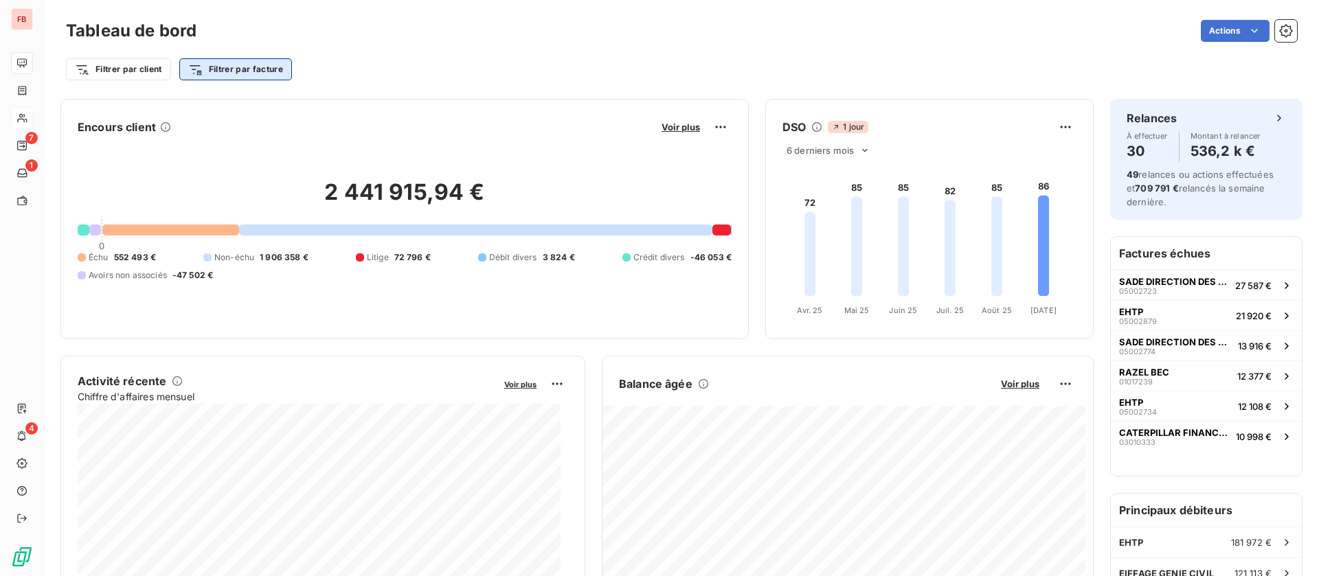
click at [236, 69] on html "FB 7 1 4 Tableau de bord Actions Filtrer par client Filtrer par facture Encours…" at bounding box center [659, 288] width 1319 height 576
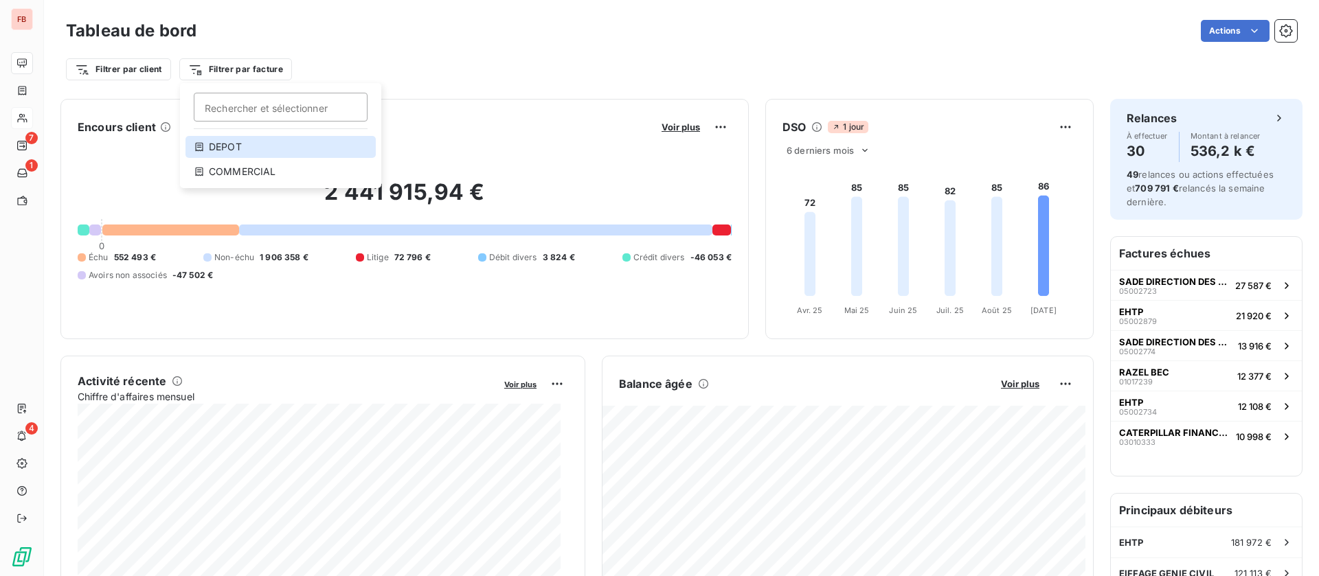
click at [234, 148] on div "DEPOT" at bounding box center [280, 147] width 190 height 22
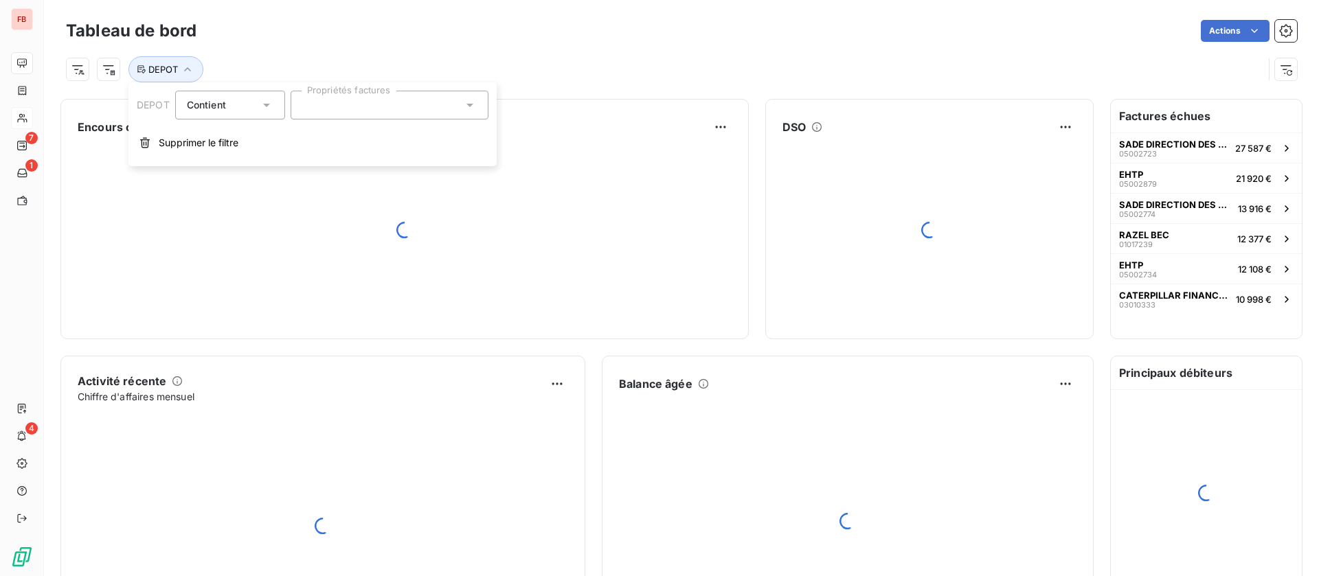
click at [442, 101] on div at bounding box center [390, 105] width 198 height 29
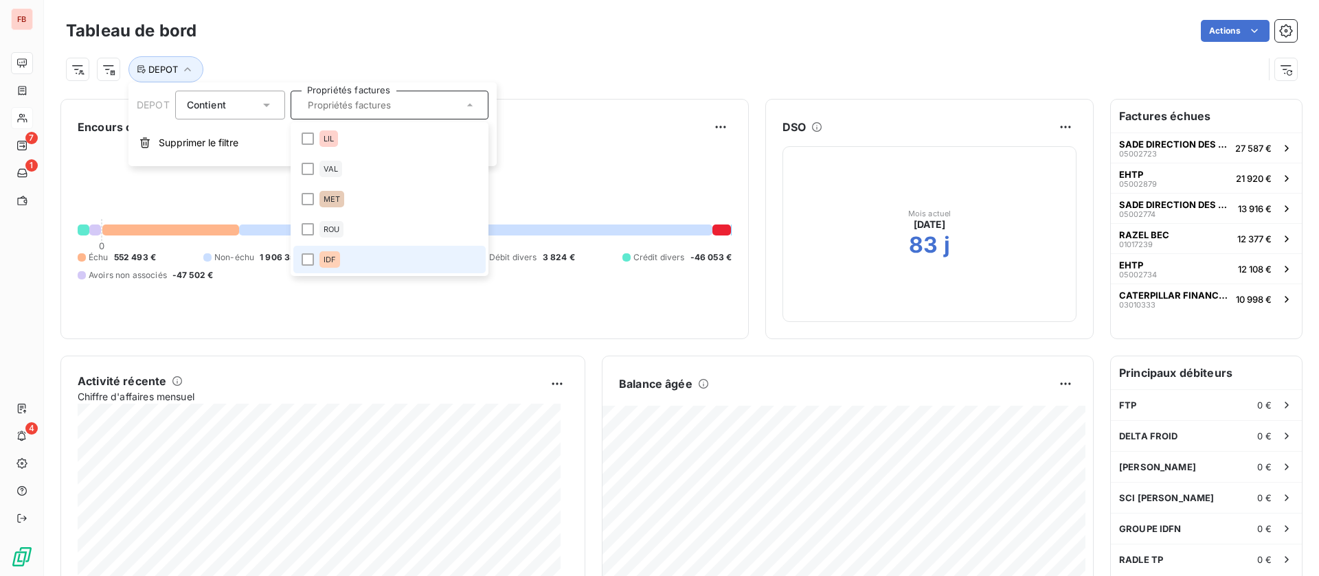
click at [339, 253] on li "IDF" at bounding box center [389, 259] width 192 height 27
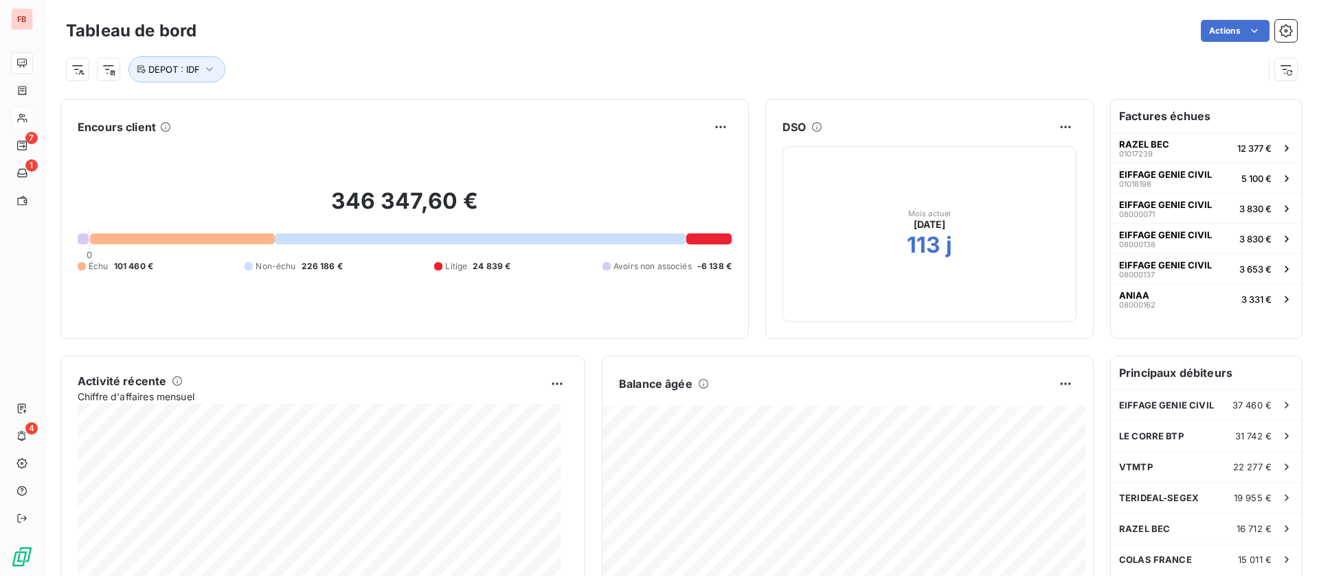
click at [597, 138] on div "346 347,60 € 0 Échu 101 460 € Non-échu 226 186 € Litige 24 839 € Avoirs non ass…" at bounding box center [405, 230] width 654 height 184
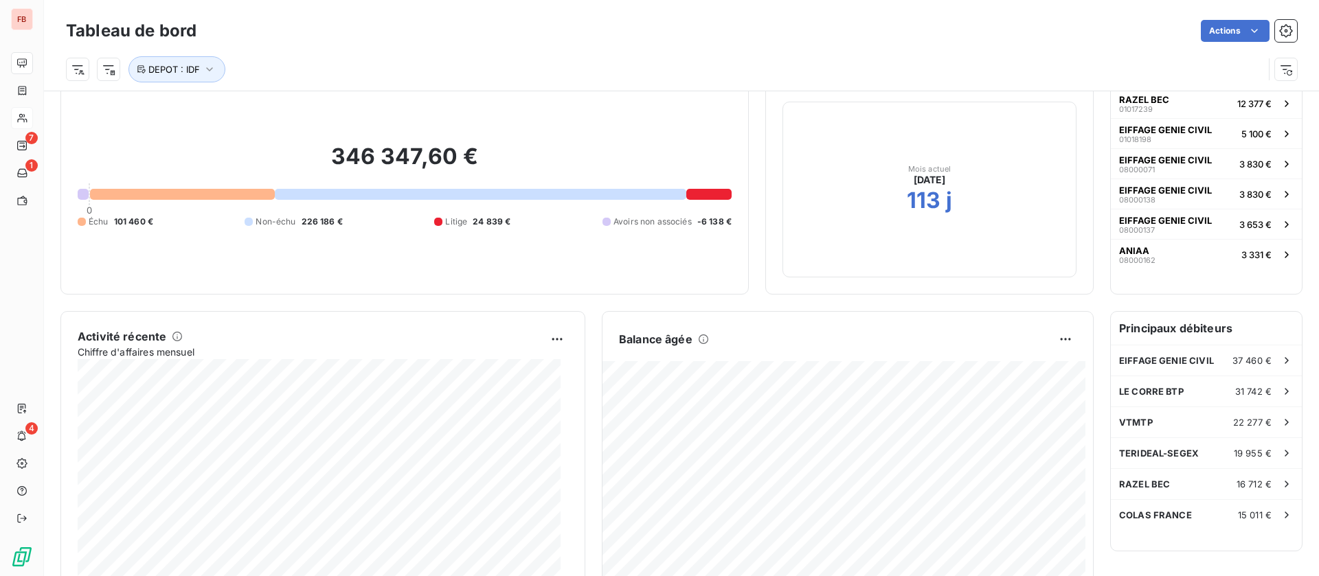
scroll to position [104, 0]
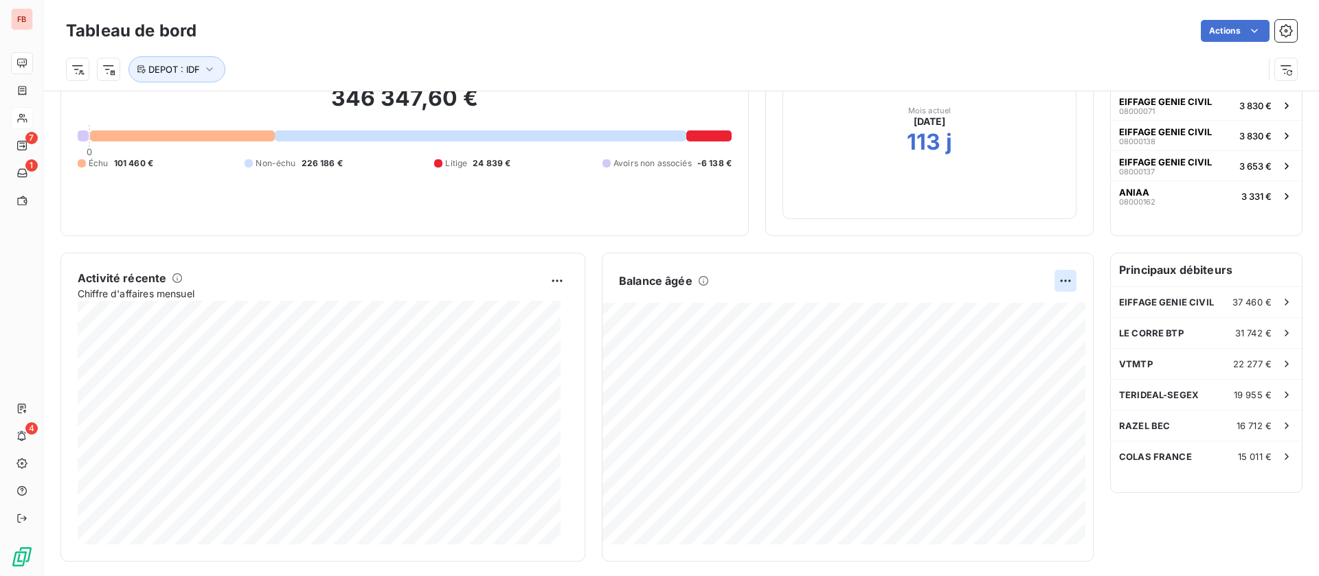
click at [1056, 282] on html "FB 7 1 4 Tableau de bord Actions DEPOT : IDF Encours client 346 347,60 € 0 Échu…" at bounding box center [659, 288] width 1319 height 576
click at [990, 311] on div "Exporter" at bounding box center [1016, 311] width 77 height 22
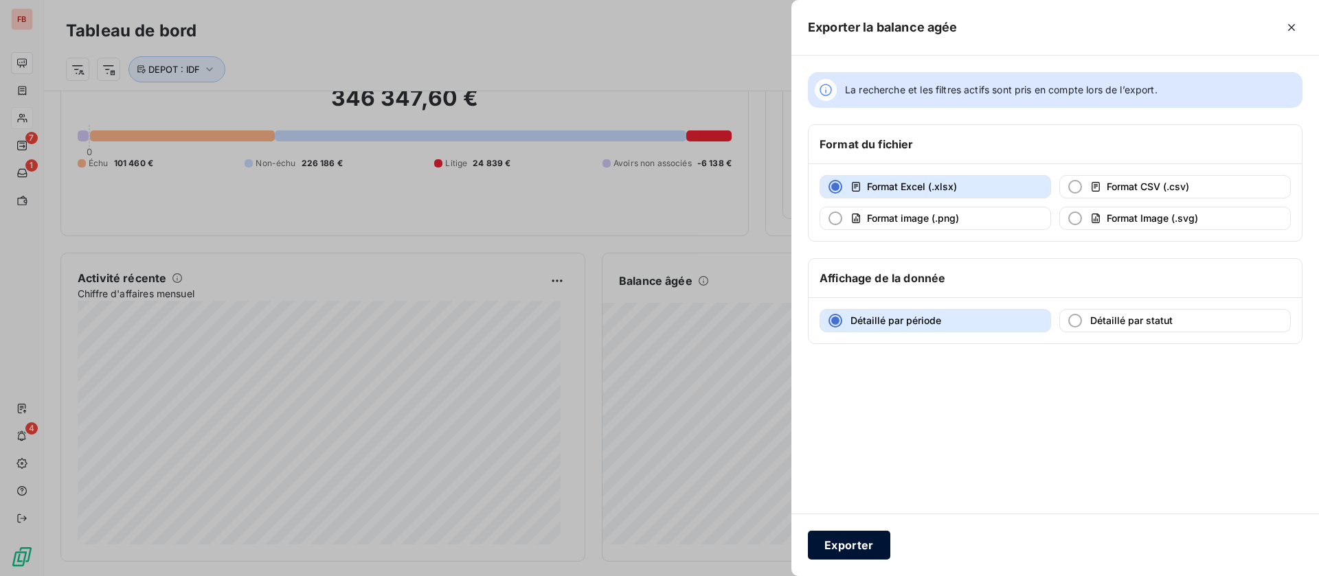
click at [850, 547] on button "Exporter" at bounding box center [849, 545] width 82 height 29
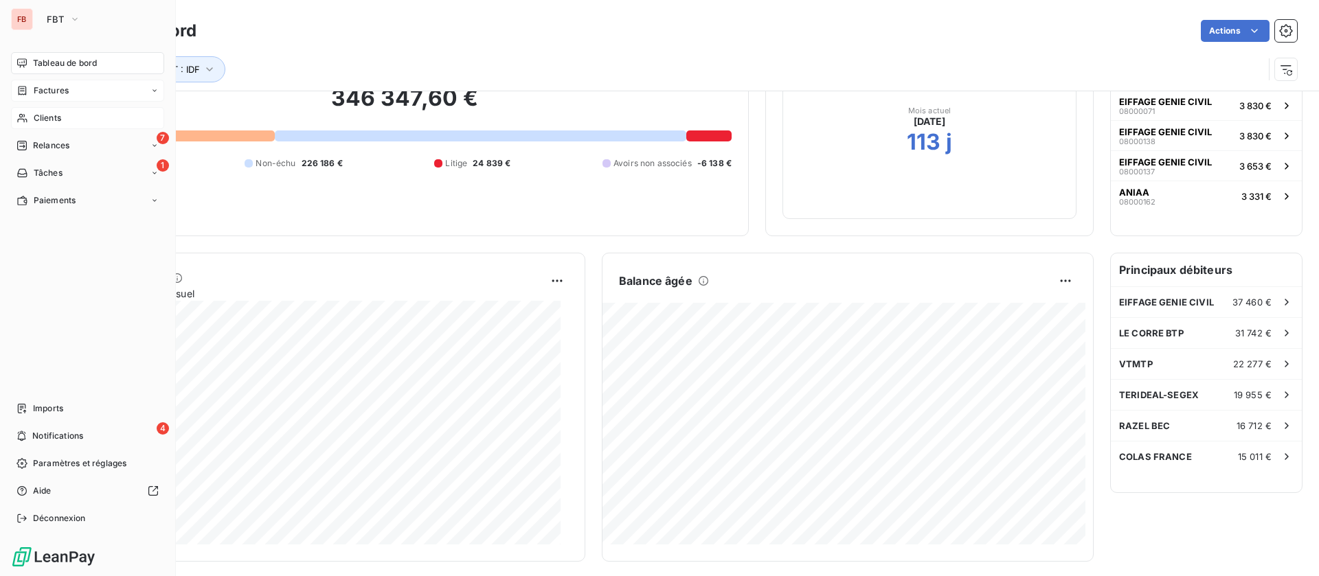
click at [52, 84] on span "Factures" at bounding box center [51, 90] width 35 height 12
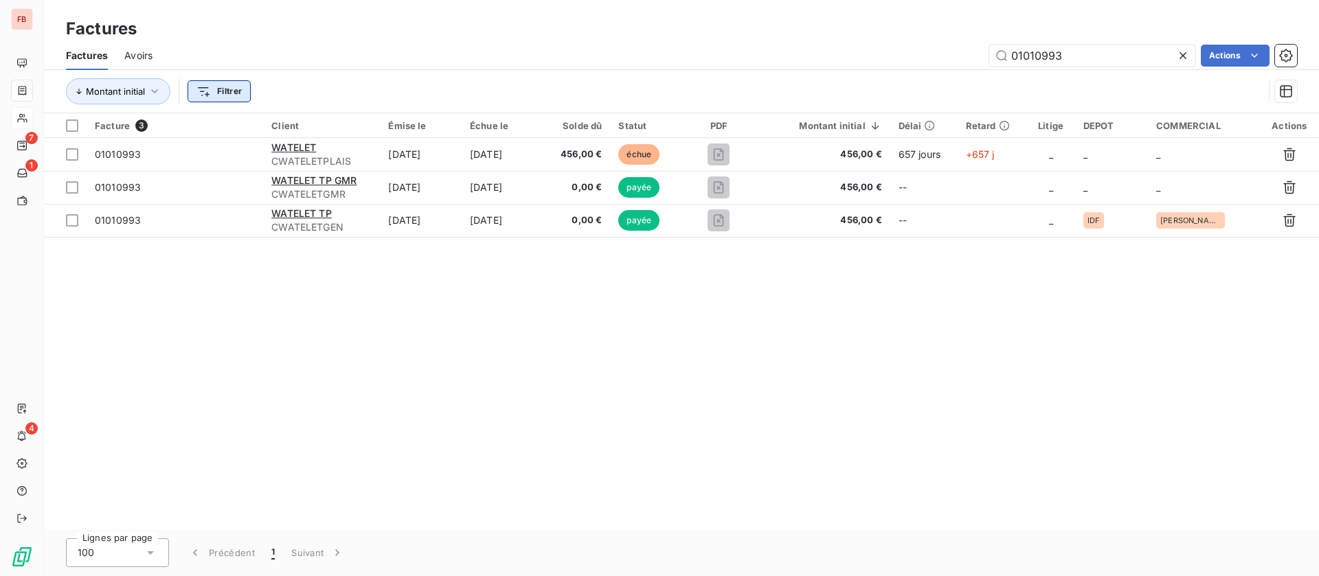
click at [226, 85] on html "FB 7 1 4 Factures Factures Avoirs 01010993 Actions Montant initial Filtrer Fact…" at bounding box center [659, 288] width 1319 height 576
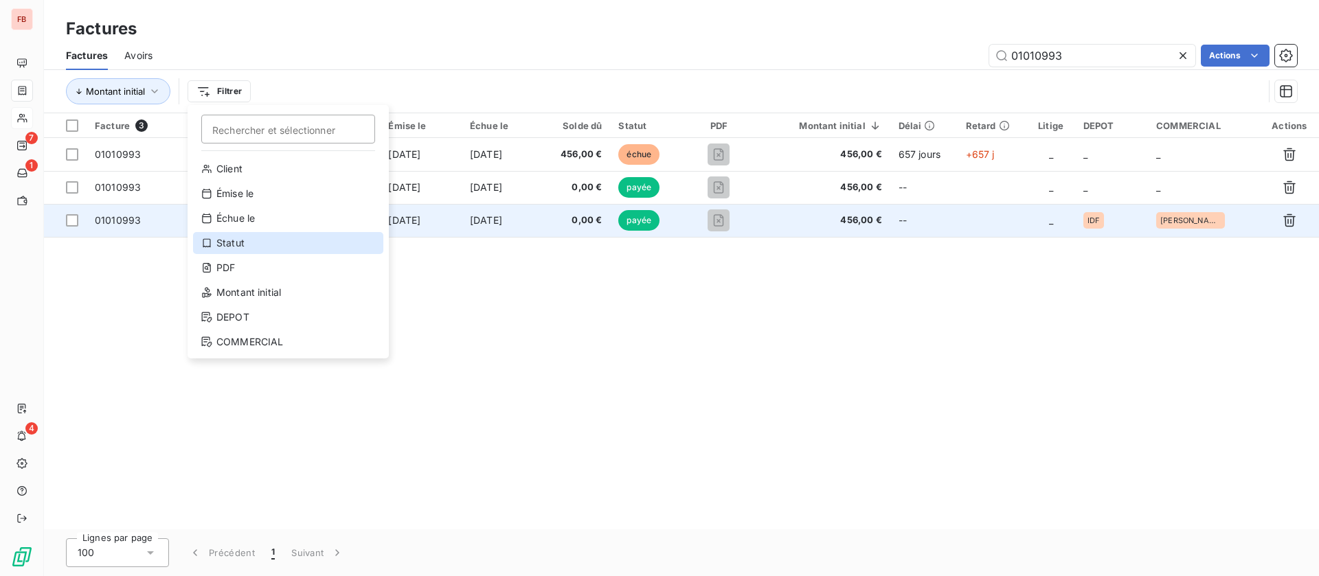
click at [244, 235] on div "Statut" at bounding box center [288, 243] width 190 height 22
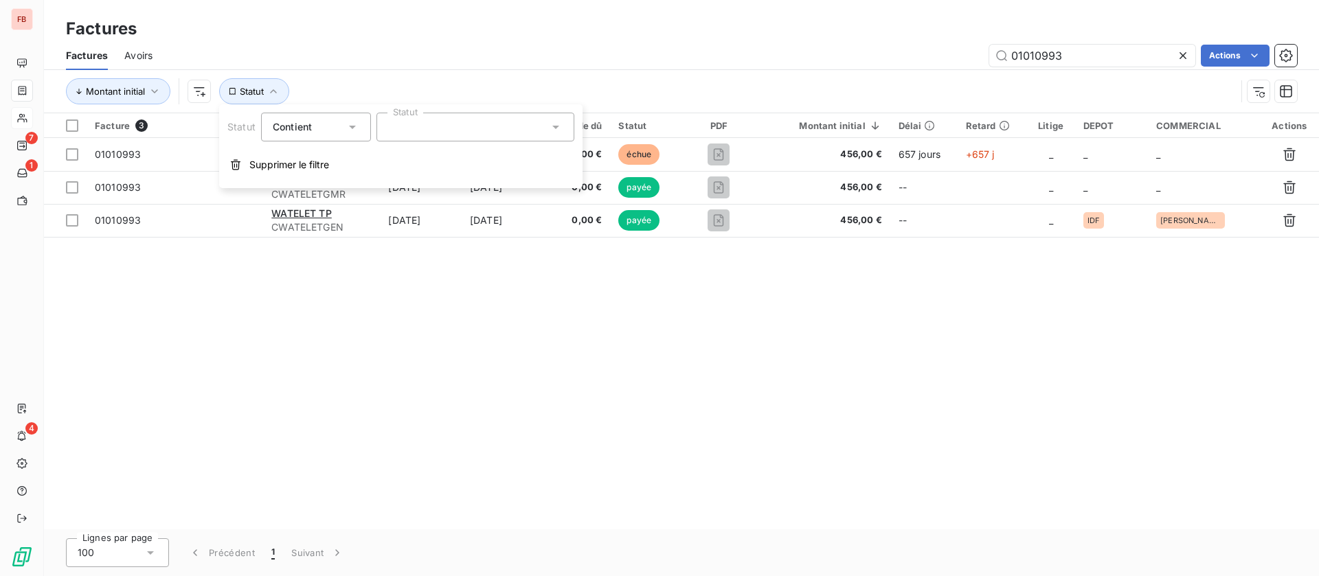
click at [420, 122] on div at bounding box center [475, 127] width 198 height 29
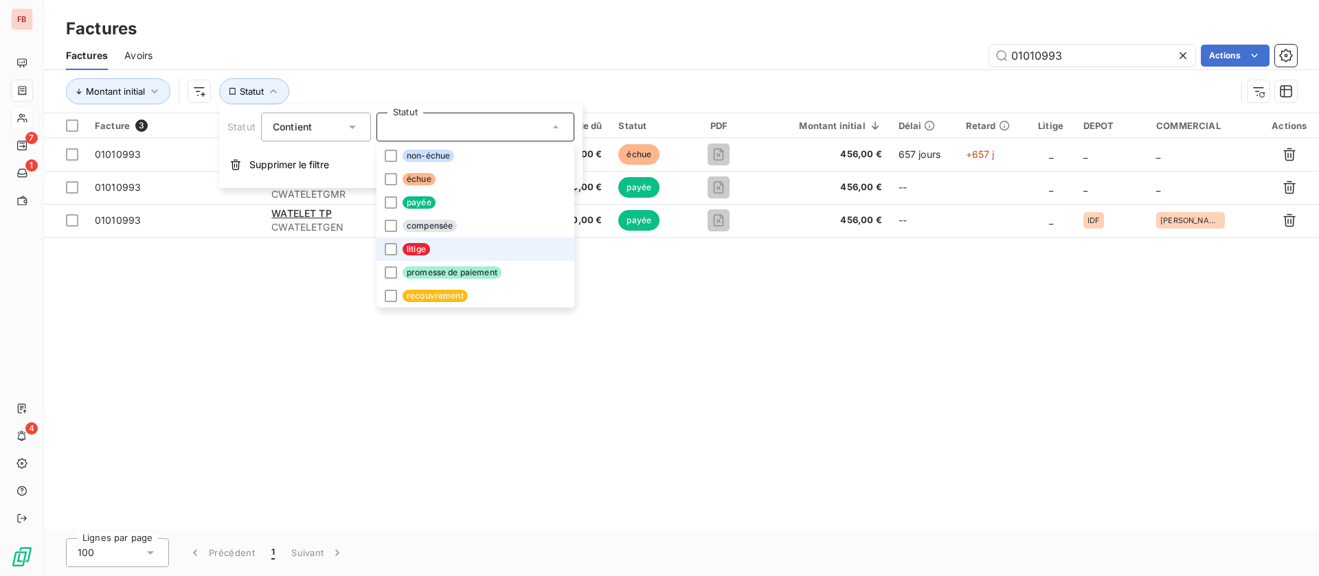
click at [422, 252] on span "litige" at bounding box center [416, 249] width 27 height 12
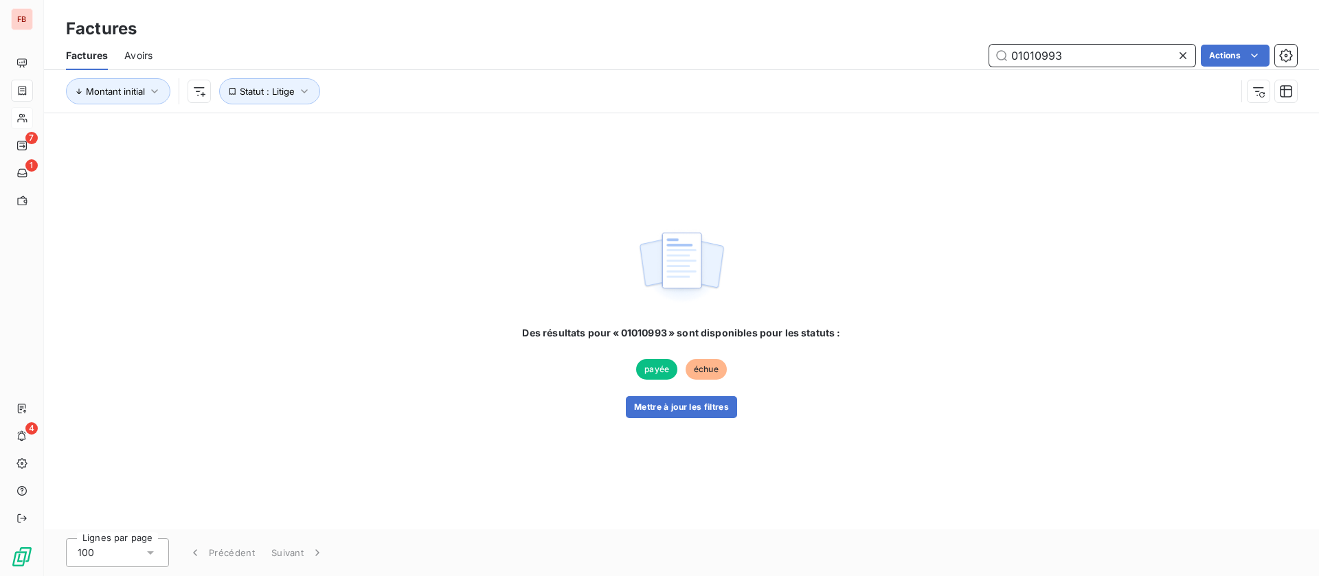
click at [1128, 56] on input "01010993" at bounding box center [1092, 56] width 206 height 22
drag, startPoint x: 1109, startPoint y: 55, endPoint x: 908, endPoint y: 42, distance: 201.0
click at [908, 42] on div "Factures Avoirs 01010993 Actions" at bounding box center [681, 55] width 1275 height 29
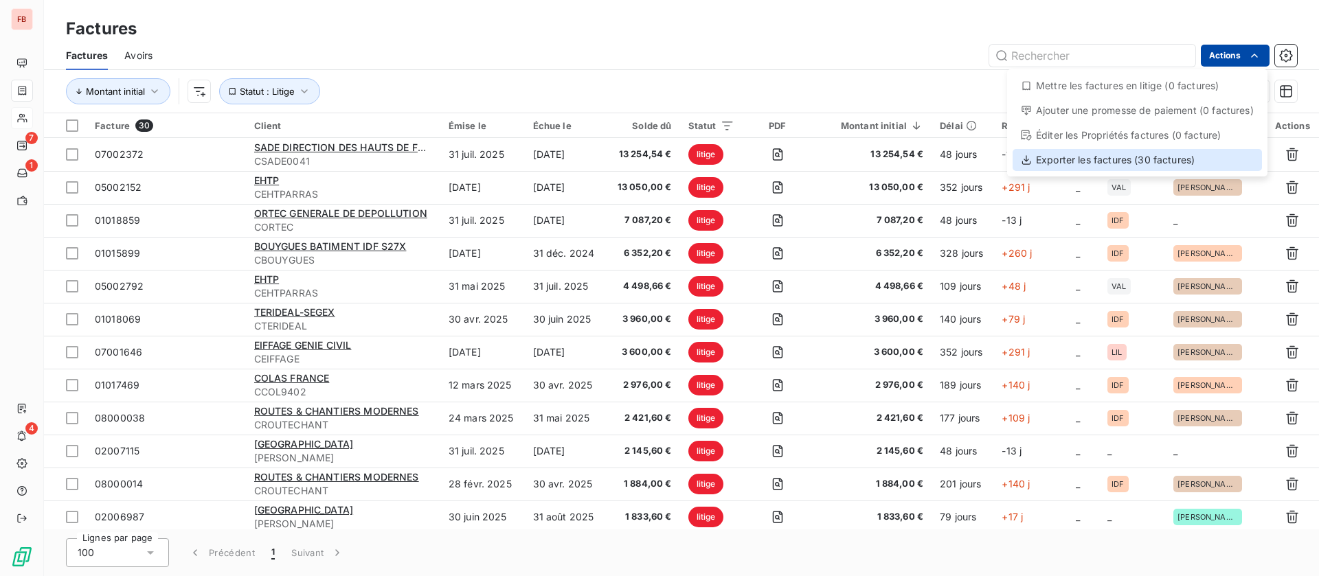
click at [1108, 159] on div "Exporter les factures (30 factures)" at bounding box center [1136, 160] width 249 height 22
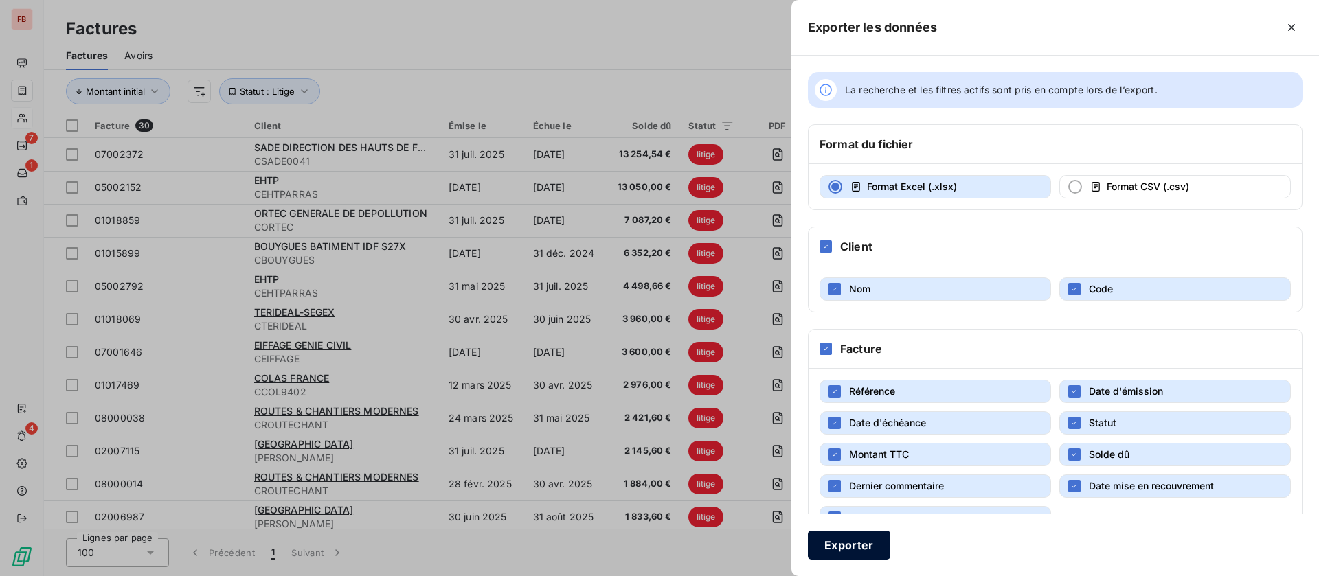
click at [833, 552] on button "Exporter" at bounding box center [849, 545] width 82 height 29
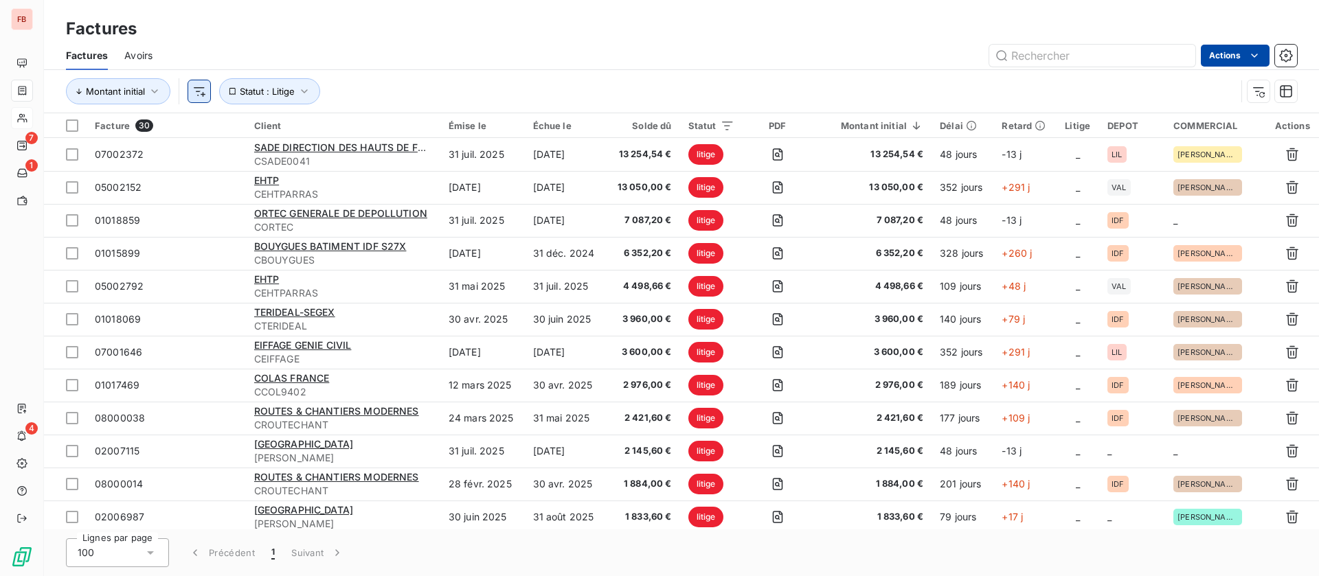
click at [202, 88] on html "FB 7 1 4 Factures Factures Avoirs Actions Montant initial Statut : Litige Factu…" at bounding box center [659, 288] width 1319 height 576
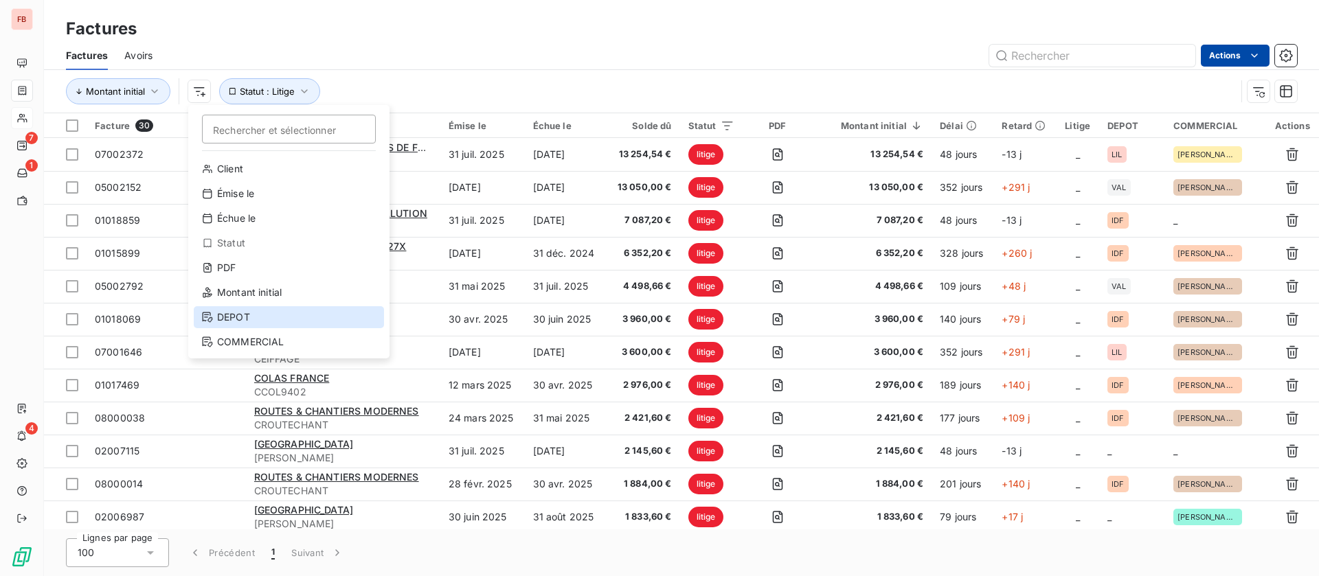
click at [247, 323] on div "DEPOT" at bounding box center [289, 317] width 190 height 22
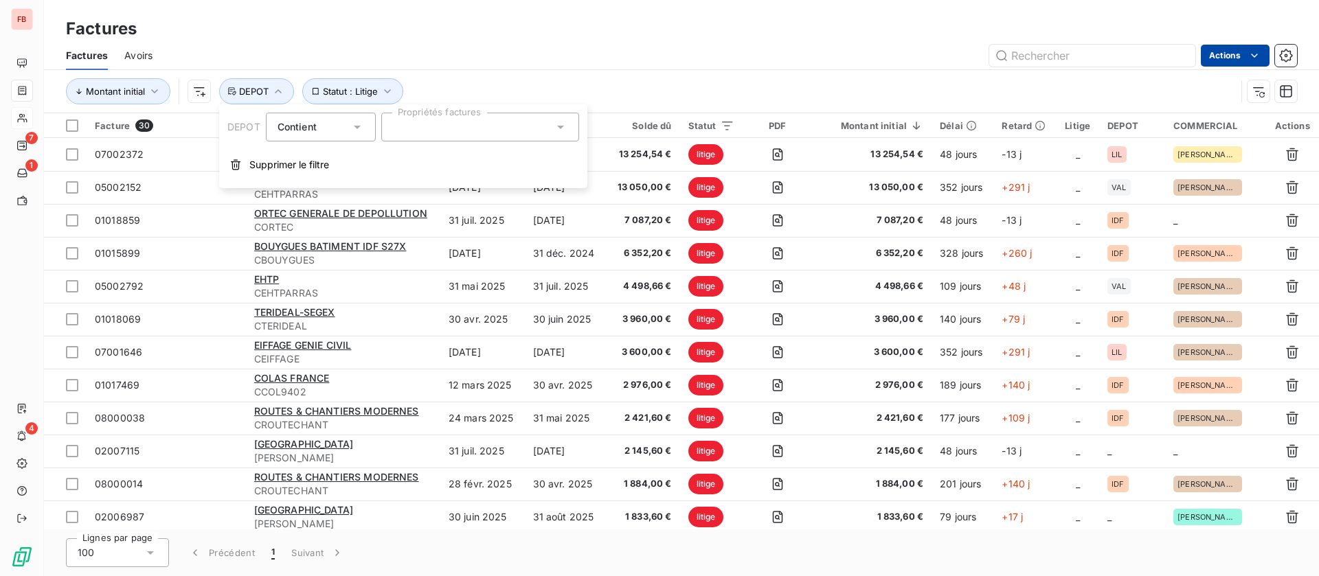
click at [429, 126] on div at bounding box center [480, 127] width 198 height 29
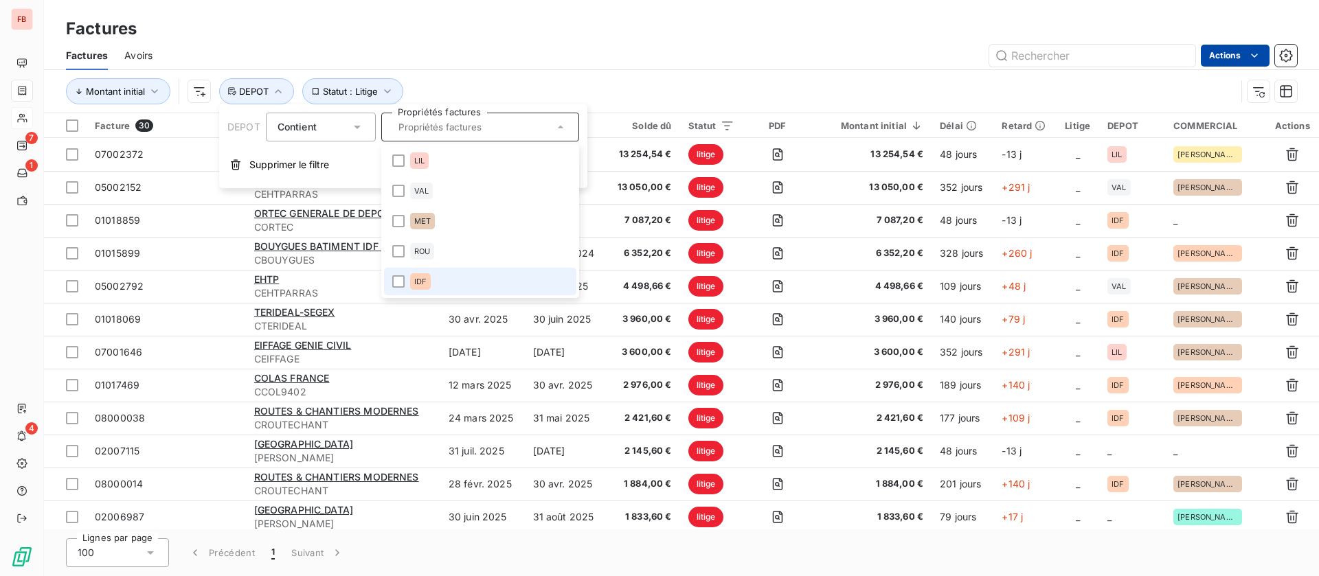
click at [415, 277] on span "IDF" at bounding box center [420, 281] width 12 height 8
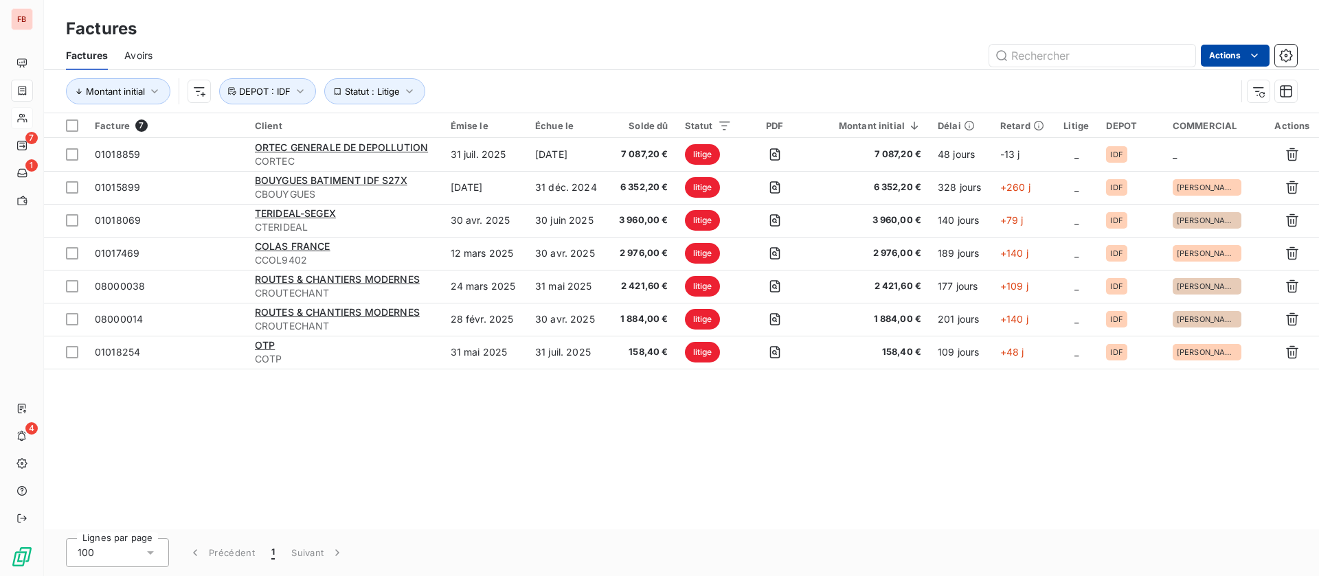
click at [534, 73] on div "Montant initial Statut : Litige DEPOT : IDF" at bounding box center [681, 91] width 1231 height 43
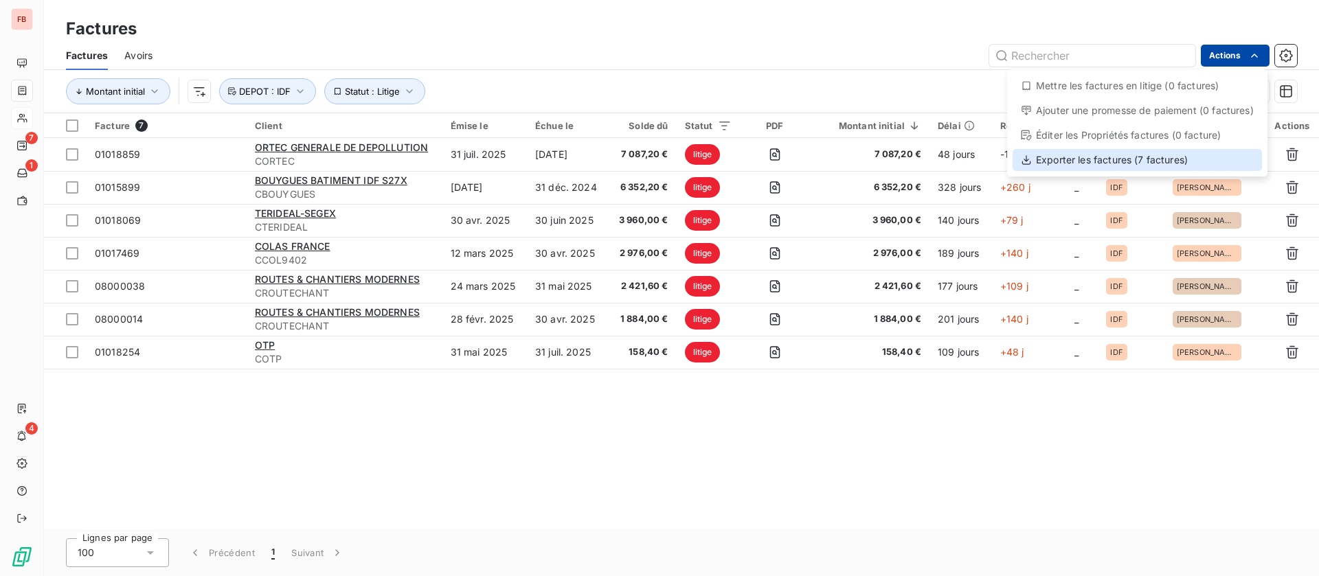
click at [1096, 166] on div "Exporter les factures (7 factures)" at bounding box center [1136, 160] width 249 height 22
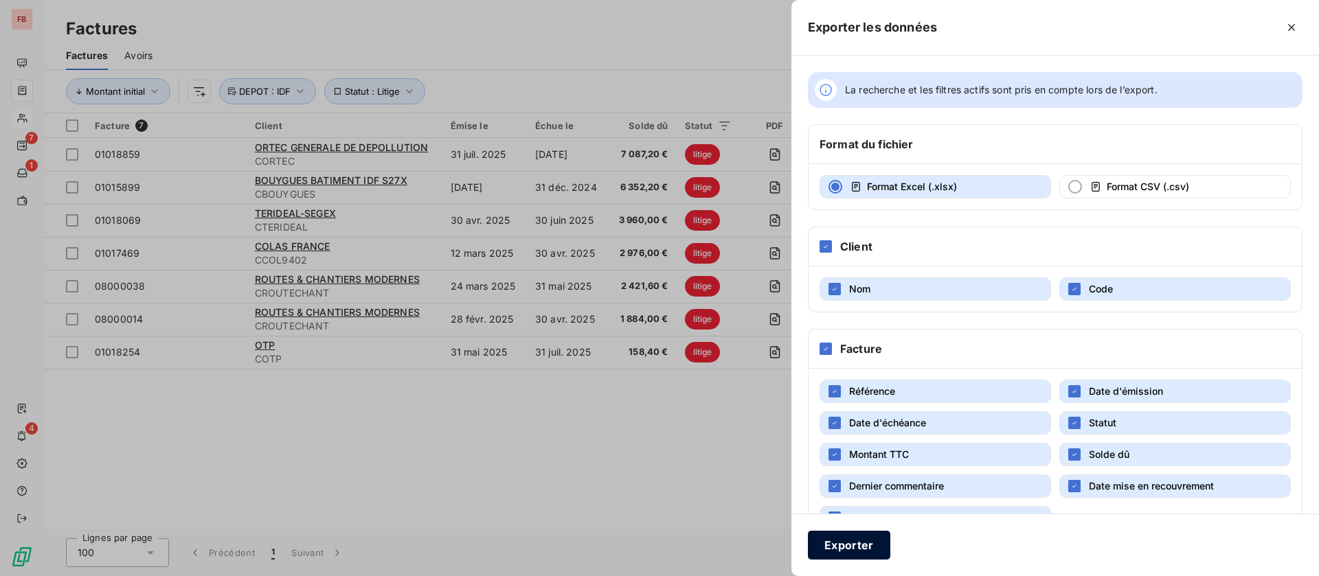
click at [842, 546] on button "Exporter" at bounding box center [849, 545] width 82 height 29
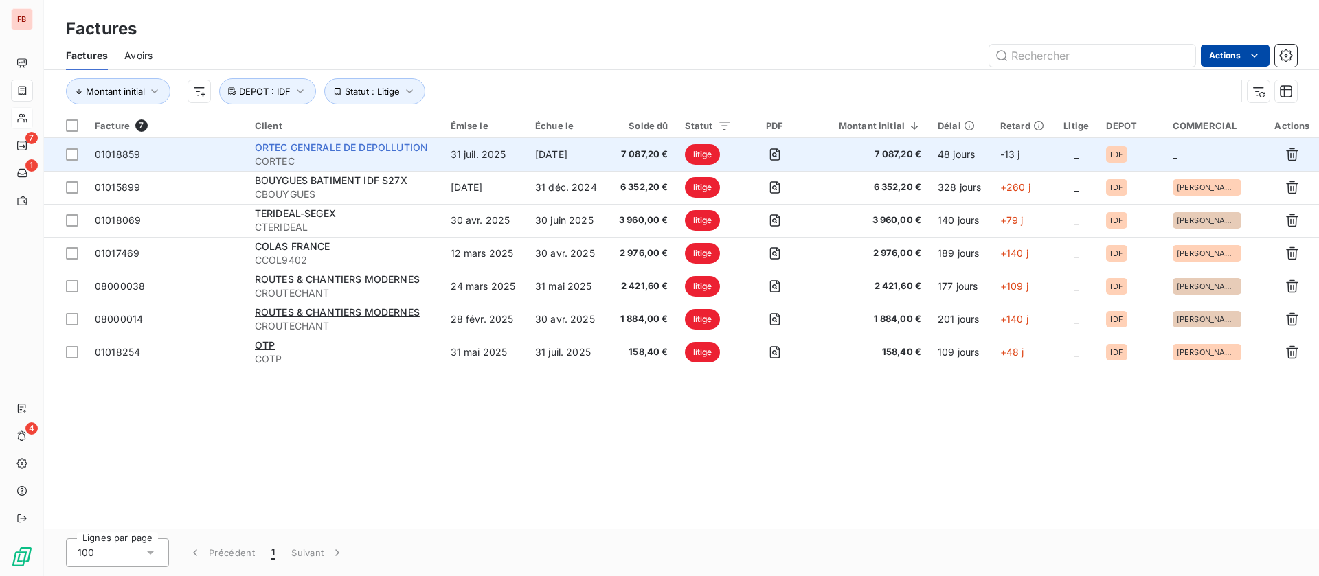
click at [361, 144] on span "ORTEC GENERALE DE DEPOLLUTION" at bounding box center [341, 147] width 173 height 12
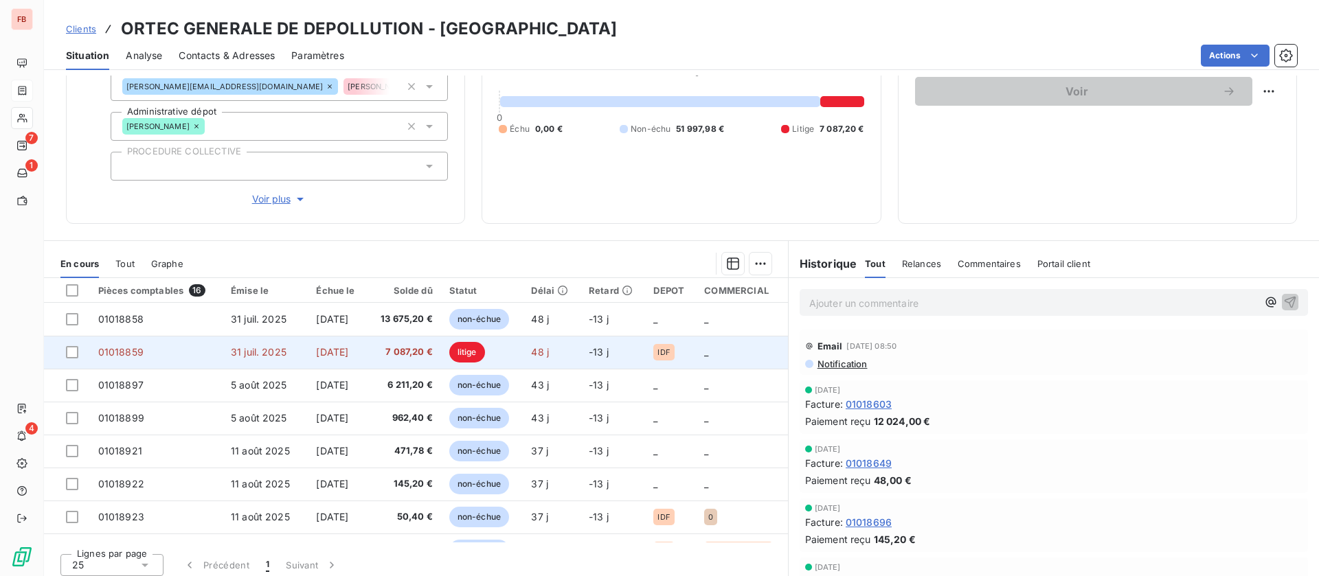
scroll to position [147, 0]
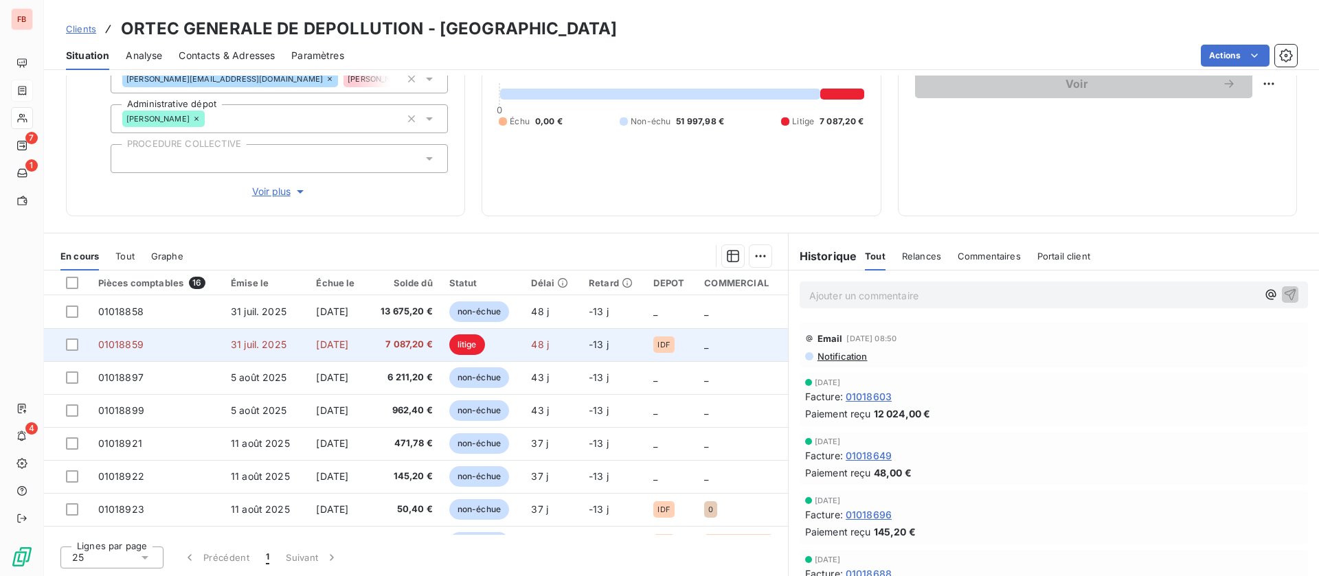
click at [324, 344] on span "[DATE]" at bounding box center [332, 345] width 32 height 12
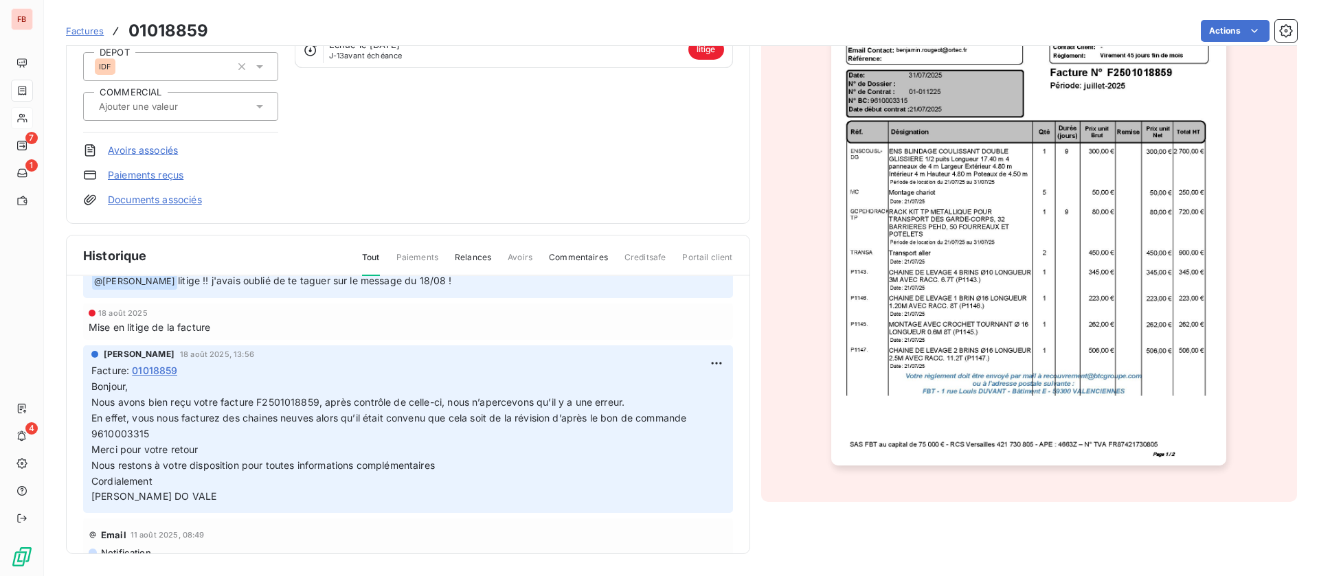
scroll to position [103, 0]
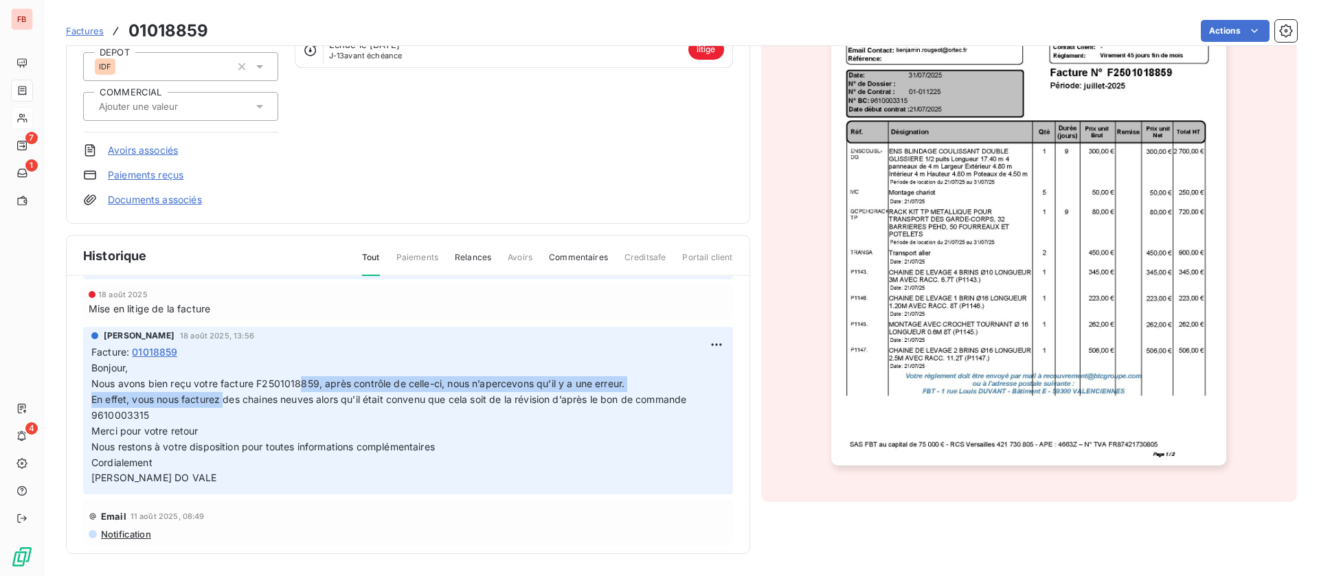
drag, startPoint x: 226, startPoint y: 396, endPoint x: 302, endPoint y: 392, distance: 76.3
click at [302, 392] on p "Bonjour, Nous avons bien reçu votre facture F2501018859, après contrôle de cell…" at bounding box center [407, 424] width 633 height 126
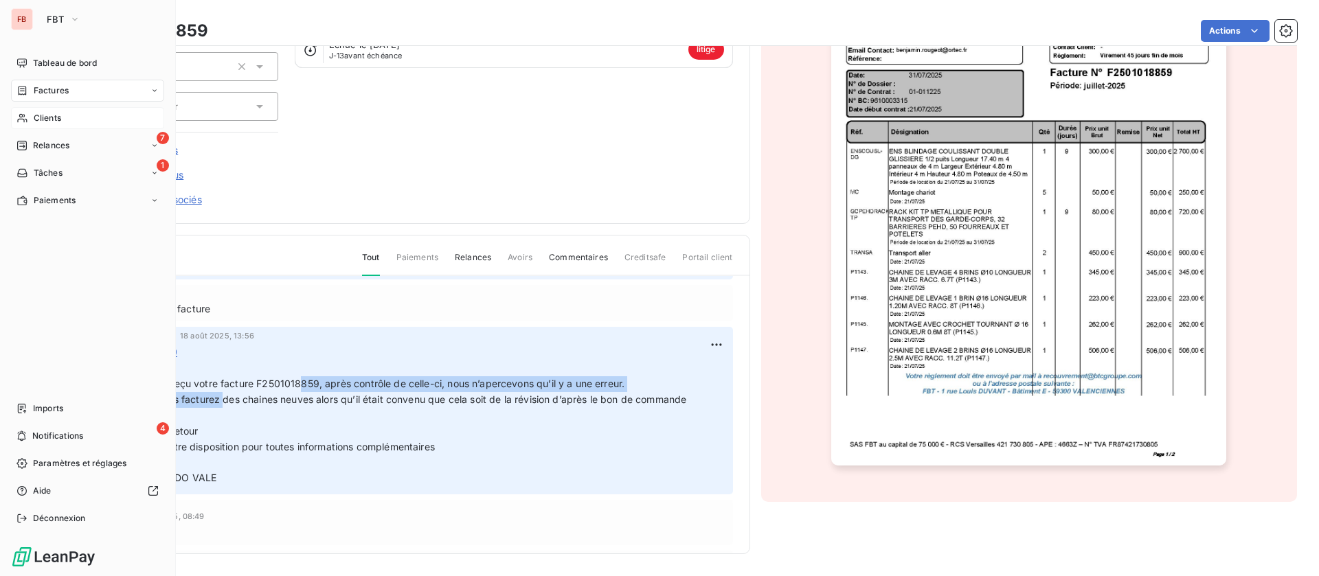
click at [49, 90] on span "Factures" at bounding box center [51, 90] width 35 height 12
click at [52, 82] on div "Factures" at bounding box center [87, 91] width 153 height 22
click at [56, 114] on span "Factures" at bounding box center [50, 118] width 35 height 12
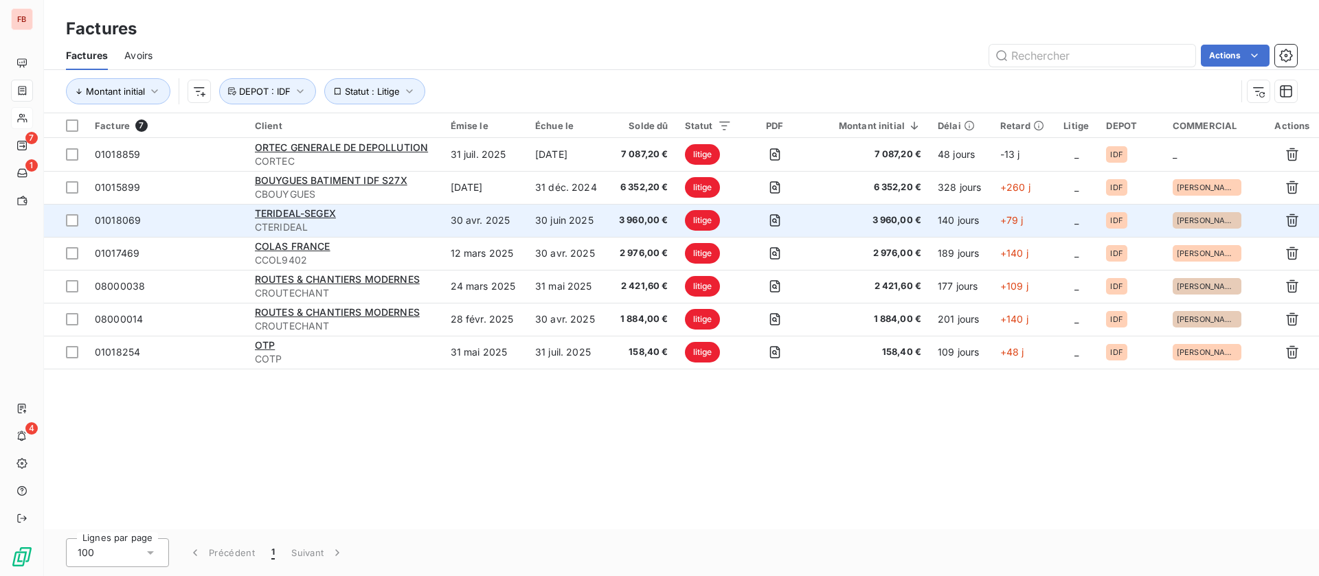
click at [176, 215] on span "01018069" at bounding box center [167, 221] width 144 height 14
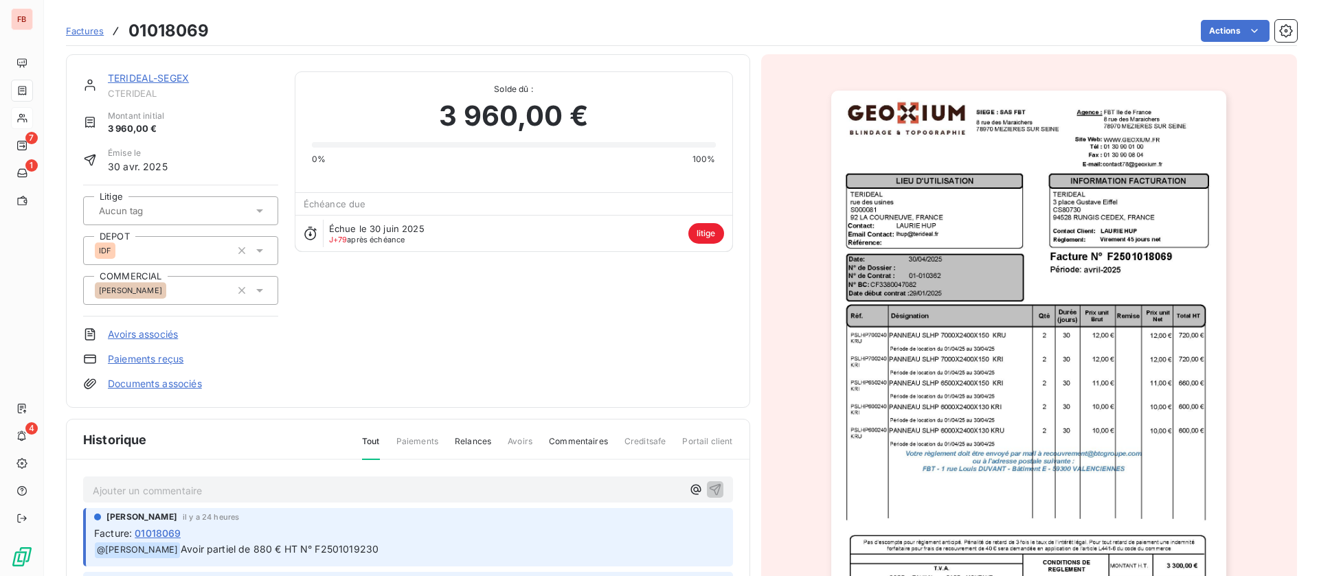
scroll to position [104, 0]
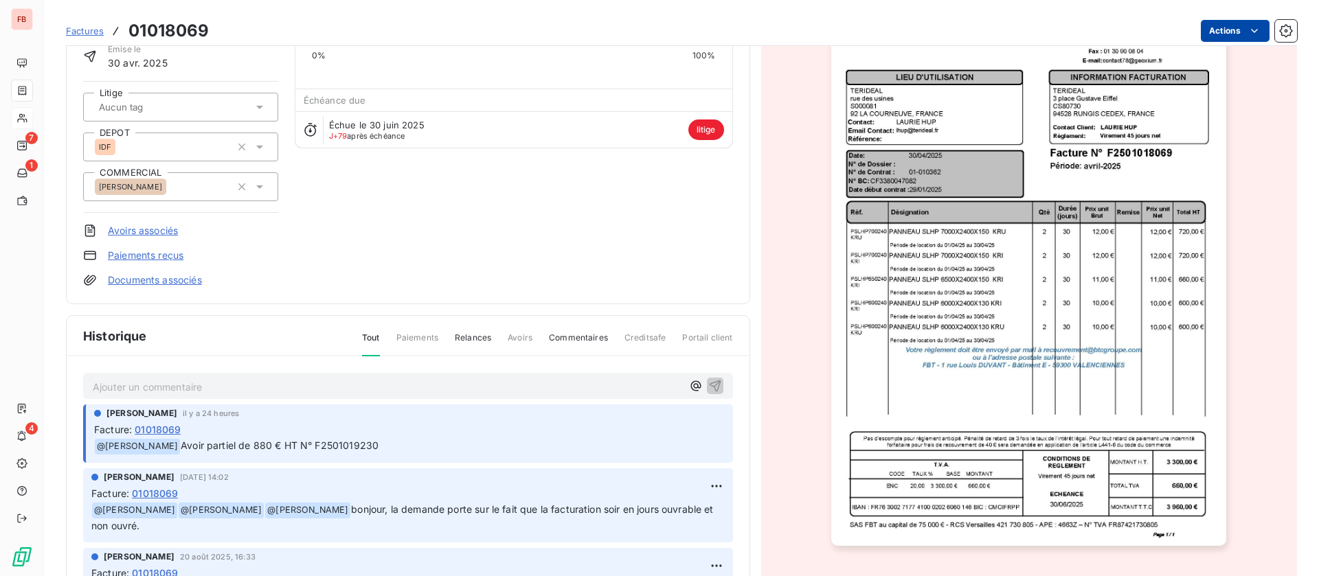
click at [1221, 25] on html "FB 7 1 4 Factures 01018069 Actions TERIDEAL-SEGEX CTERIDEAL Montant initial 3 9…" at bounding box center [659, 288] width 1319 height 576
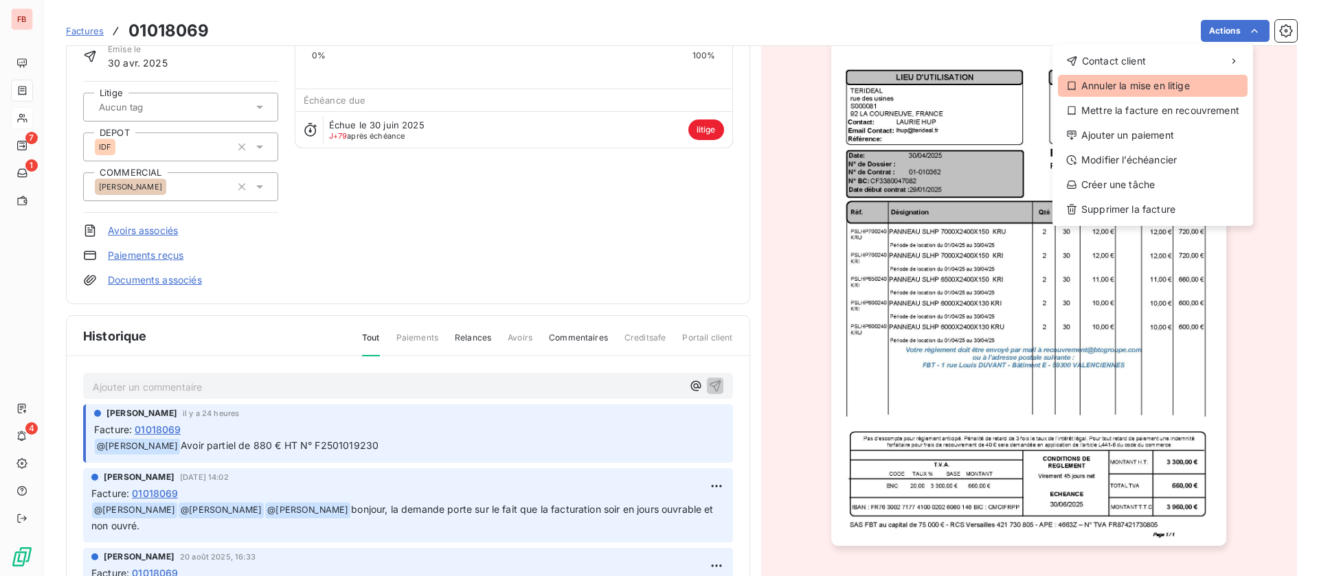
click at [1118, 78] on div "Annuler la mise en litige" at bounding box center [1153, 86] width 190 height 22
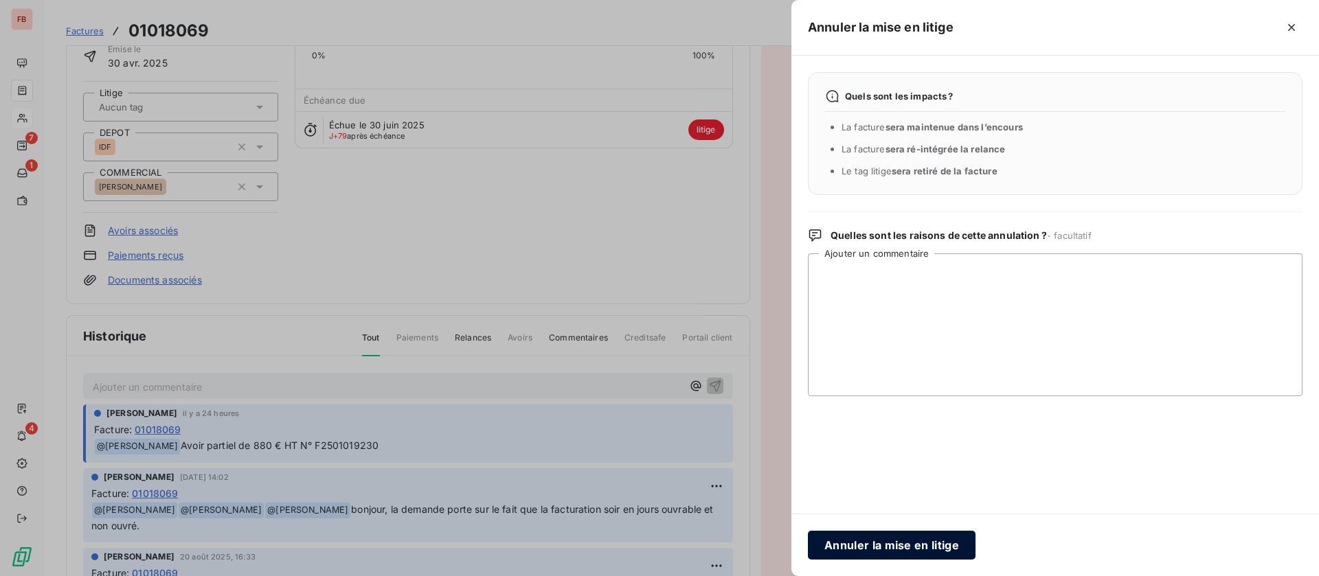
click at [868, 536] on button "Annuler la mise en litige" at bounding box center [892, 545] width 168 height 29
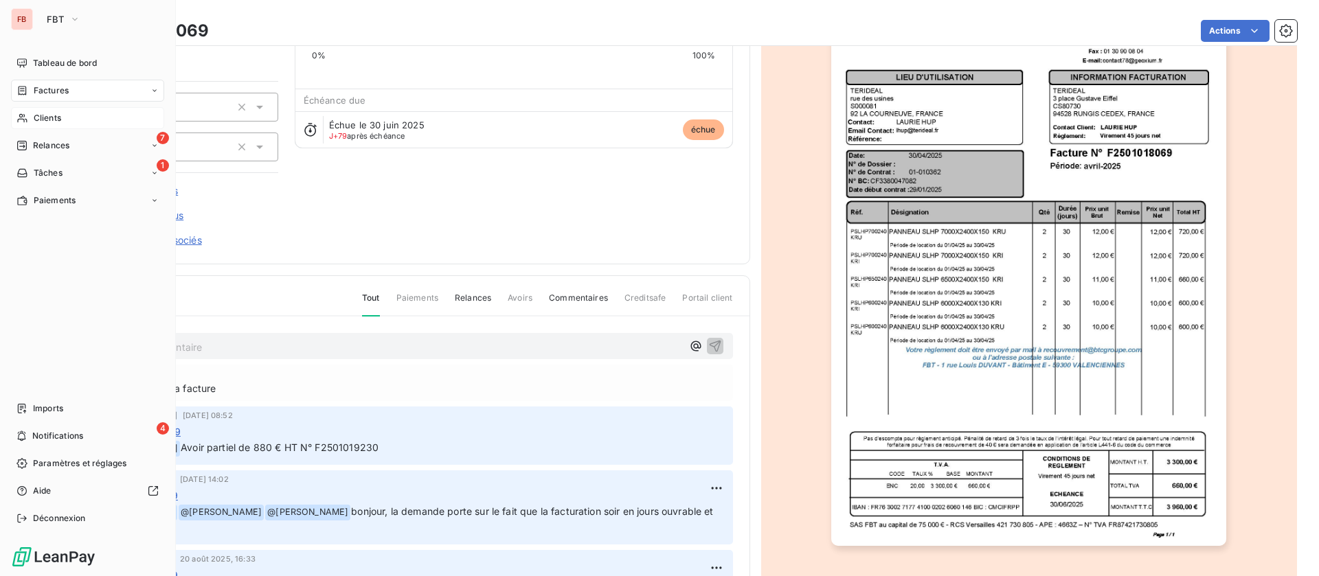
click at [31, 117] on div "Clients" at bounding box center [87, 118] width 153 height 22
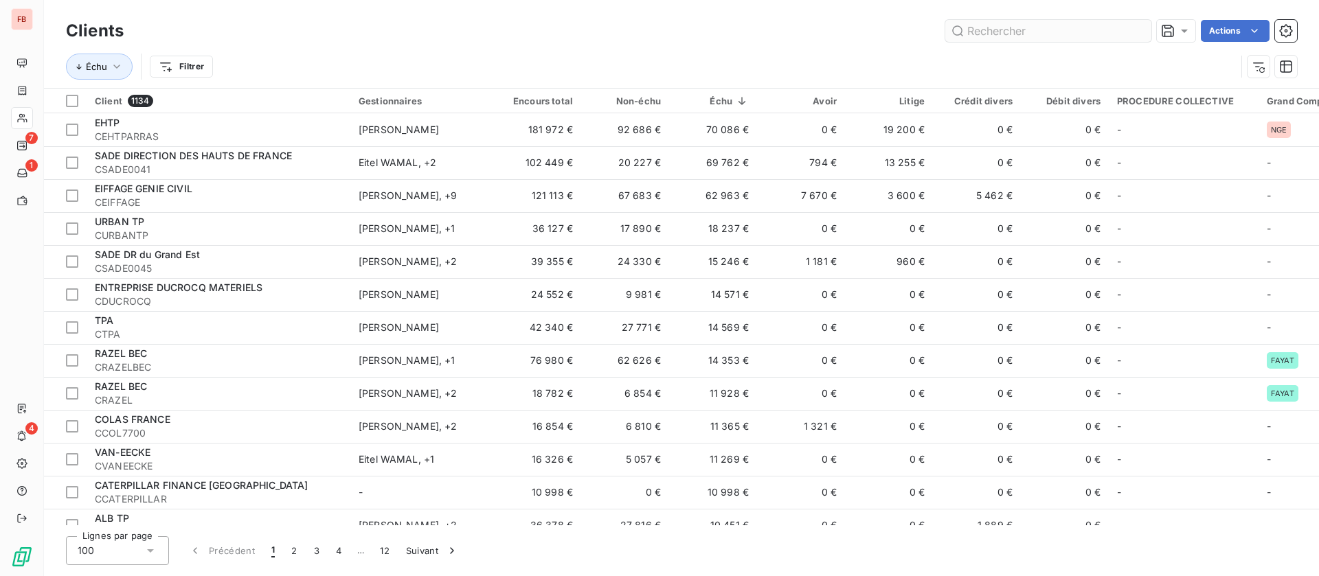
click at [1050, 31] on input "text" at bounding box center [1048, 31] width 206 height 22
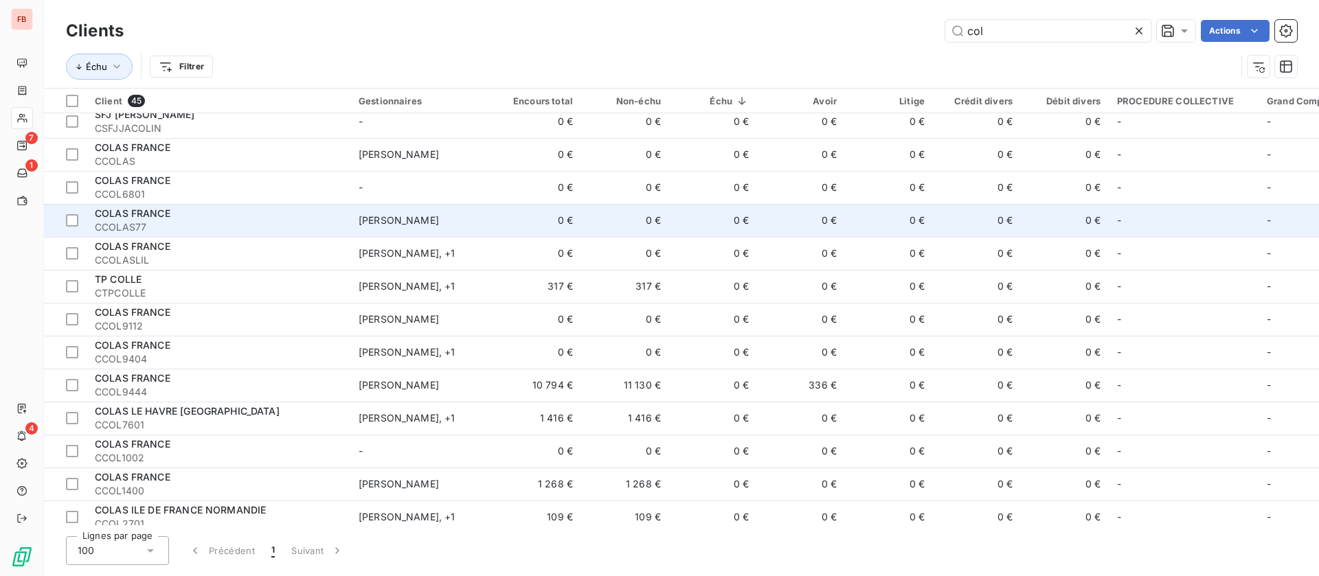
scroll to position [1078, 0]
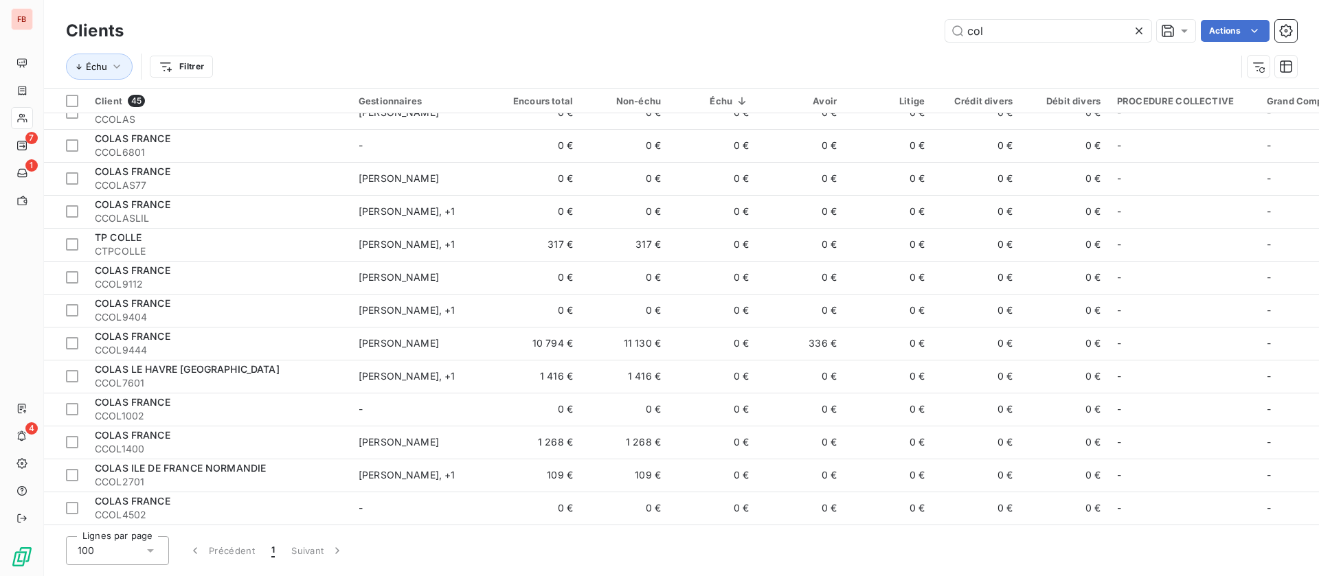
type input "col"
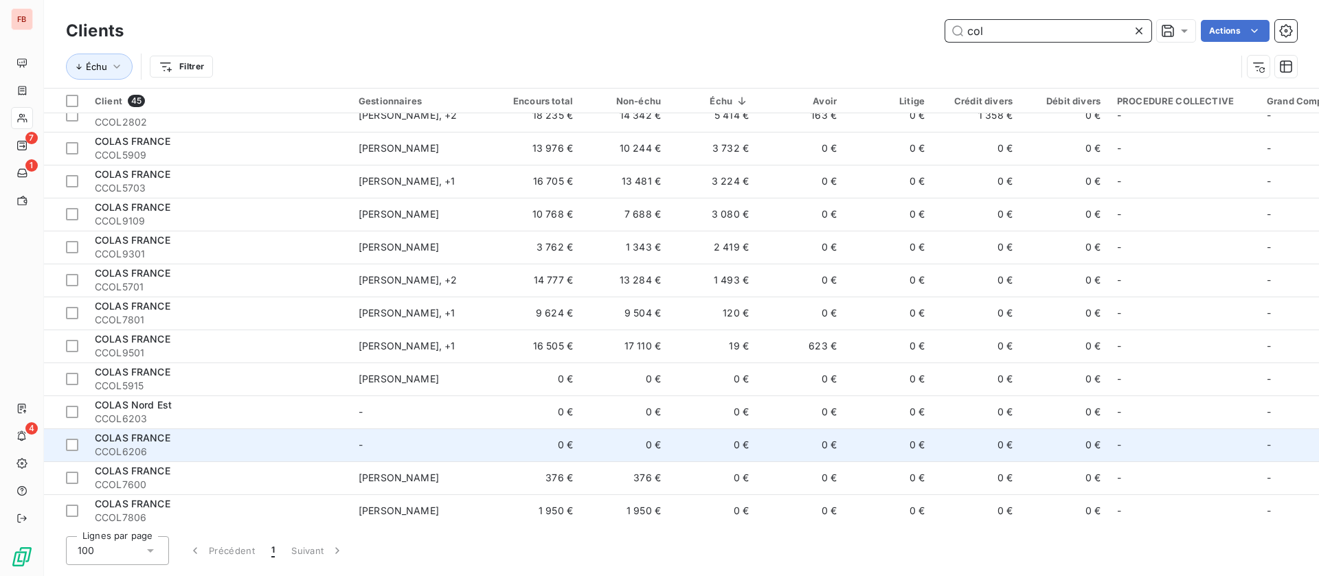
scroll to position [0, 0]
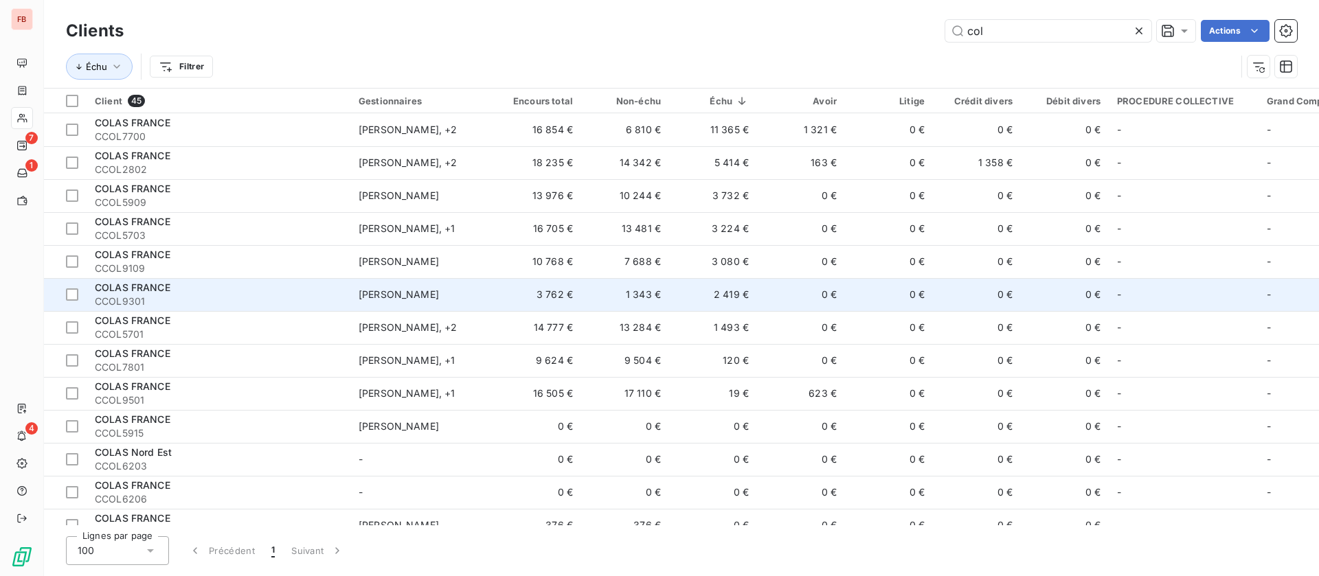
click at [271, 286] on div "COLAS FRANCE" at bounding box center [218, 288] width 247 height 14
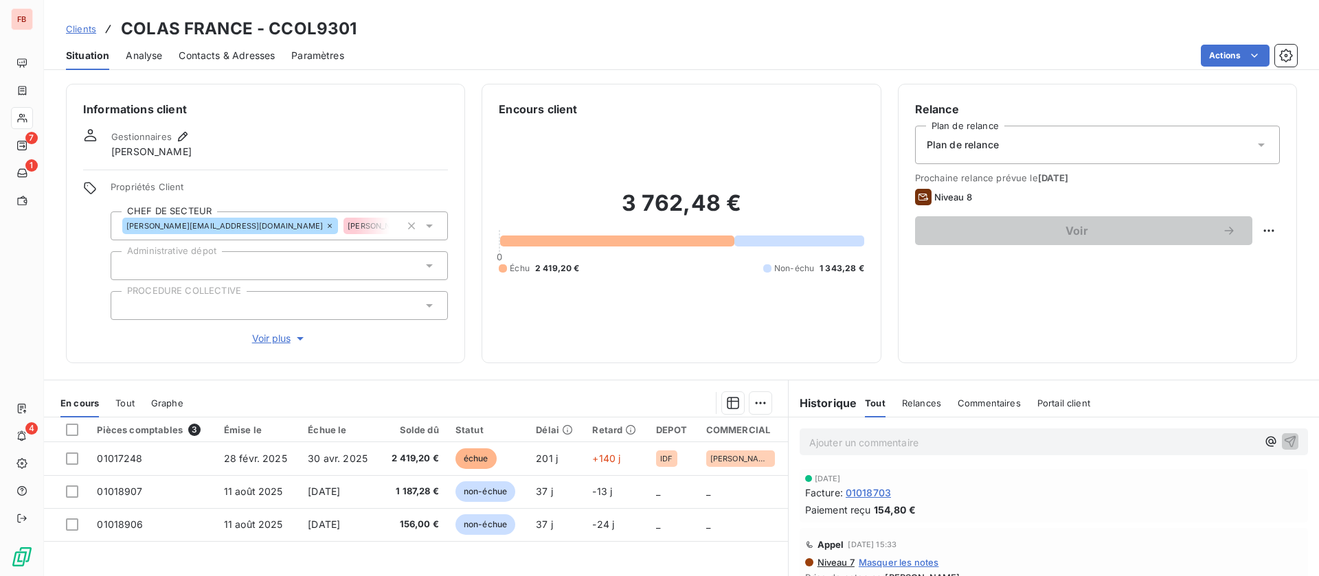
scroll to position [103, 0]
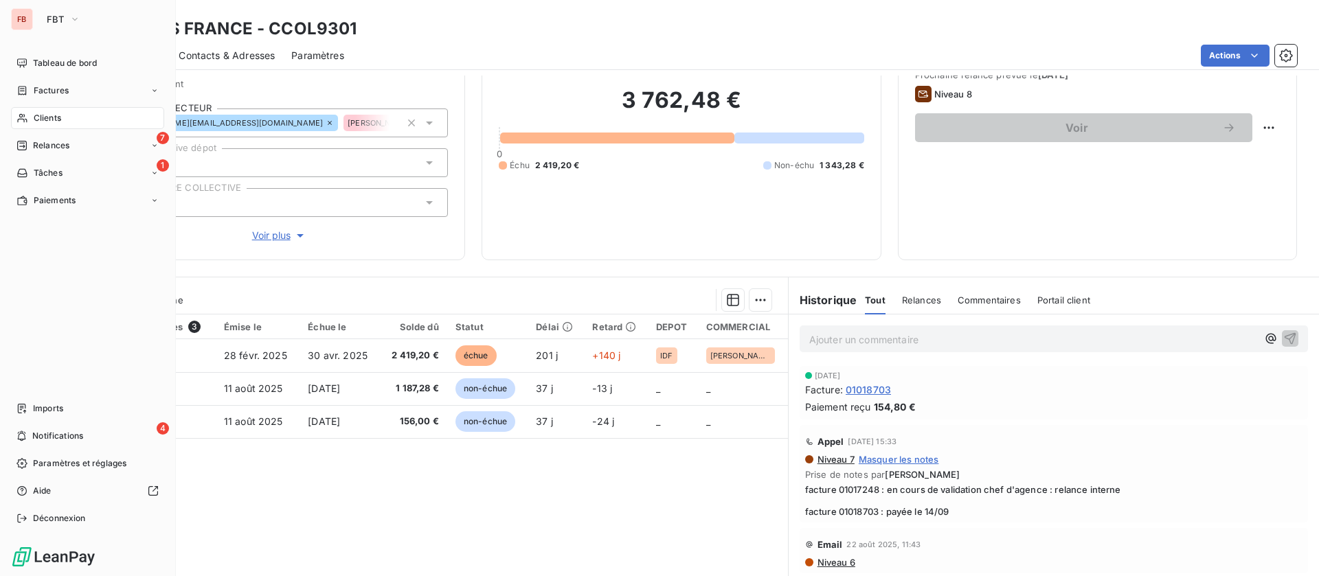
click at [49, 84] on span "Factures" at bounding box center [51, 90] width 35 height 12
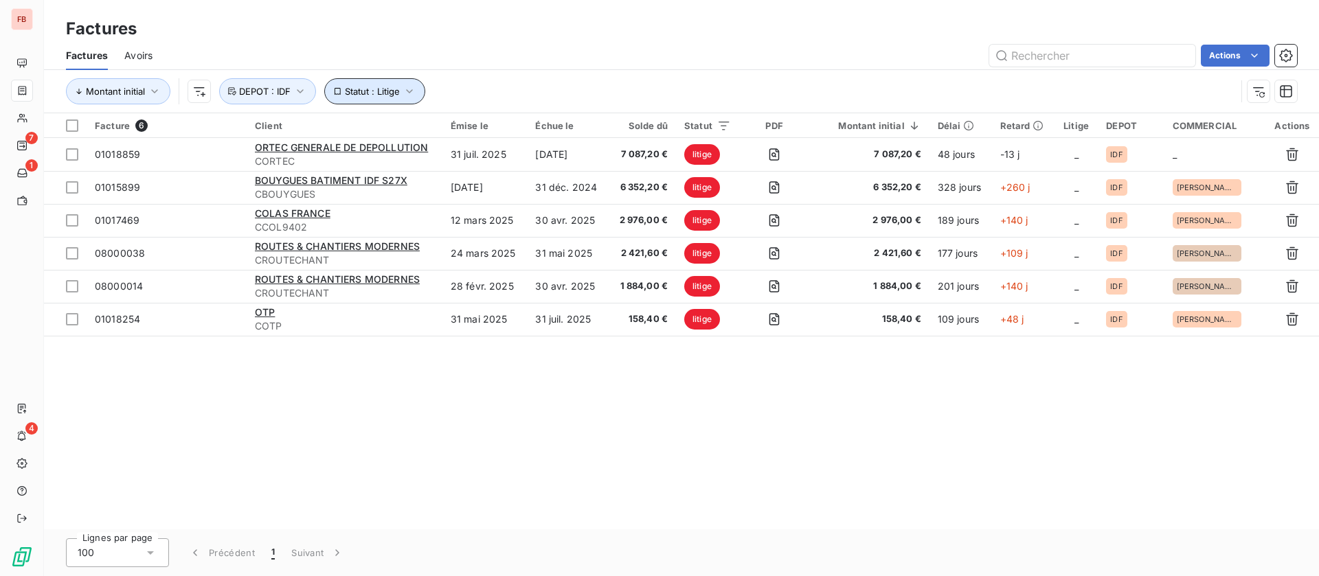
click at [386, 93] on span "Statut : Litige" at bounding box center [372, 91] width 55 height 11
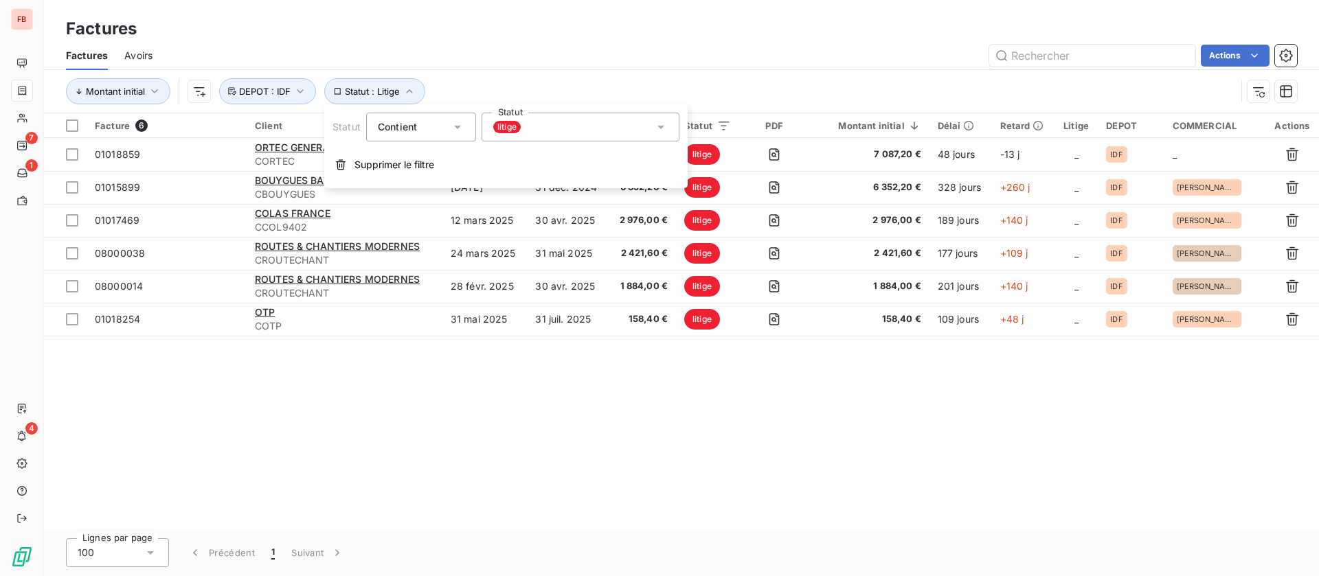
click at [590, 131] on div "litige" at bounding box center [580, 127] width 198 height 29
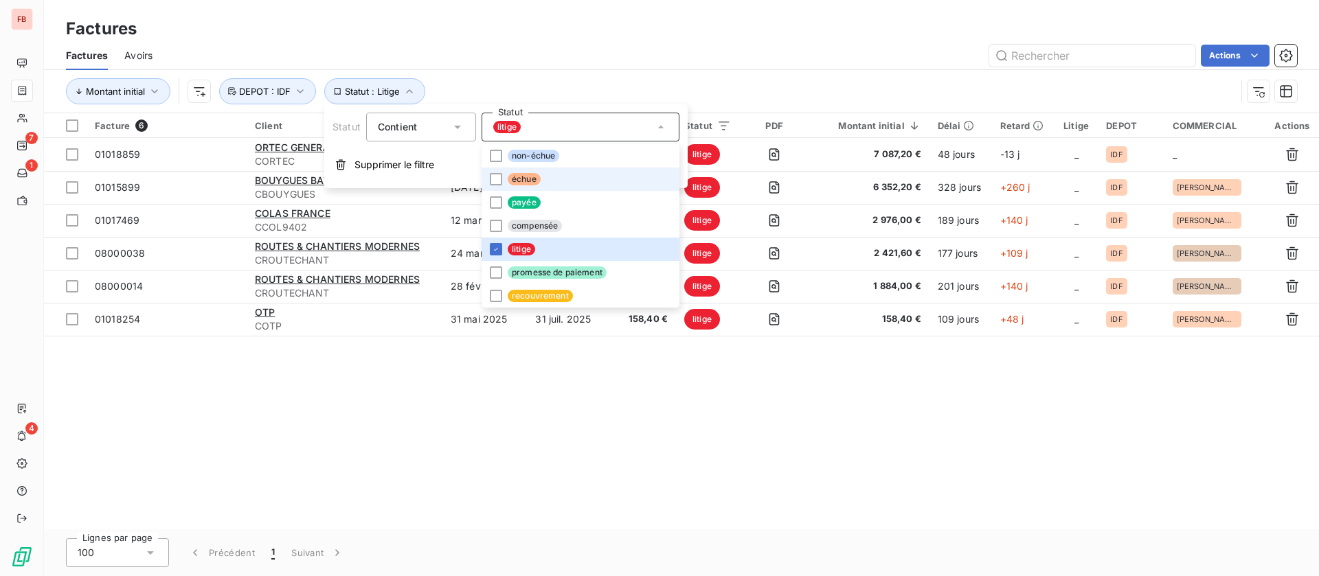
click at [502, 179] on li "échue" at bounding box center [580, 179] width 198 height 23
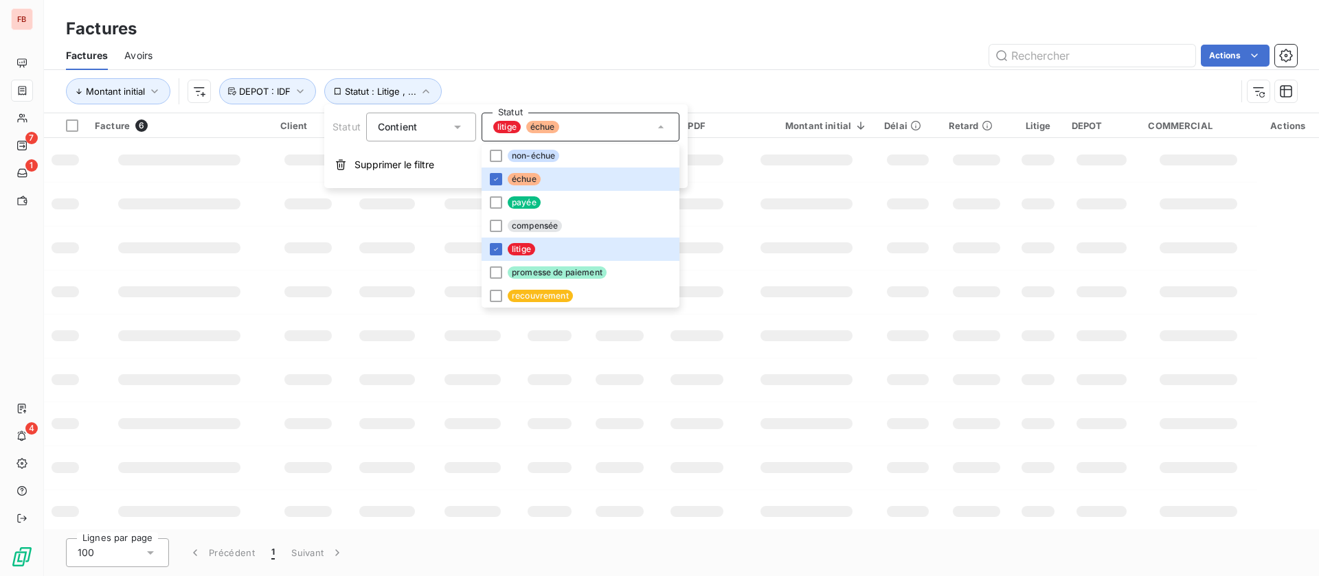
click at [716, 56] on div "Actions" at bounding box center [733, 56] width 1128 height 22
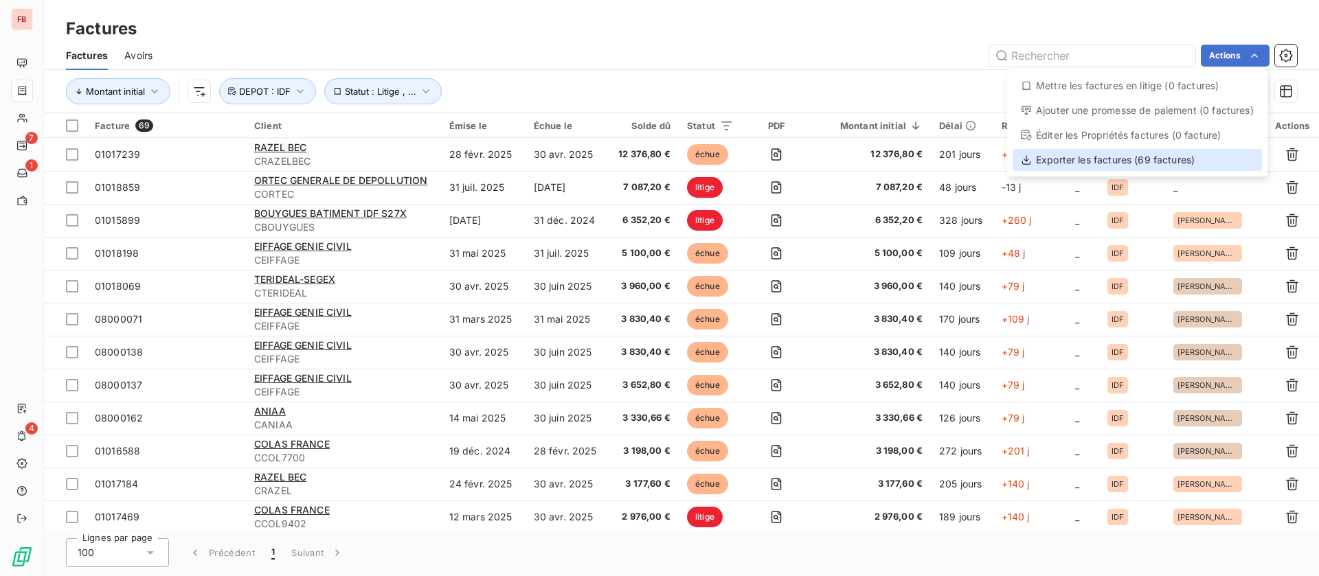
click at [1127, 157] on div "Exporter les factures (69 factures)" at bounding box center [1136, 160] width 249 height 22
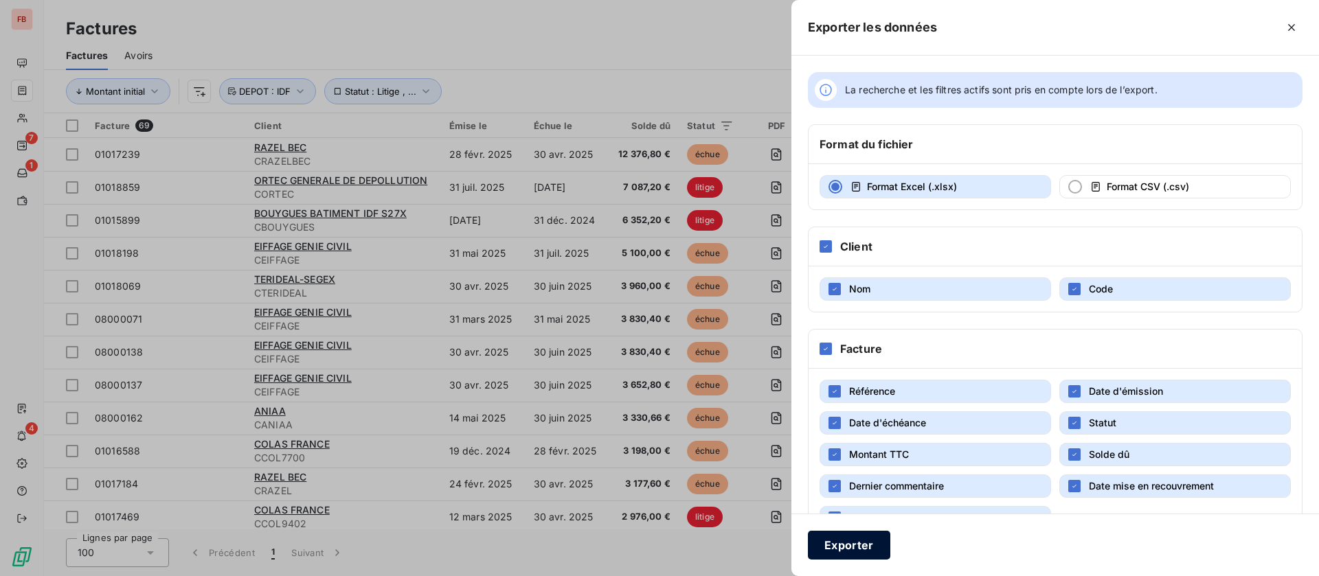
click at [852, 542] on button "Exporter" at bounding box center [849, 545] width 82 height 29
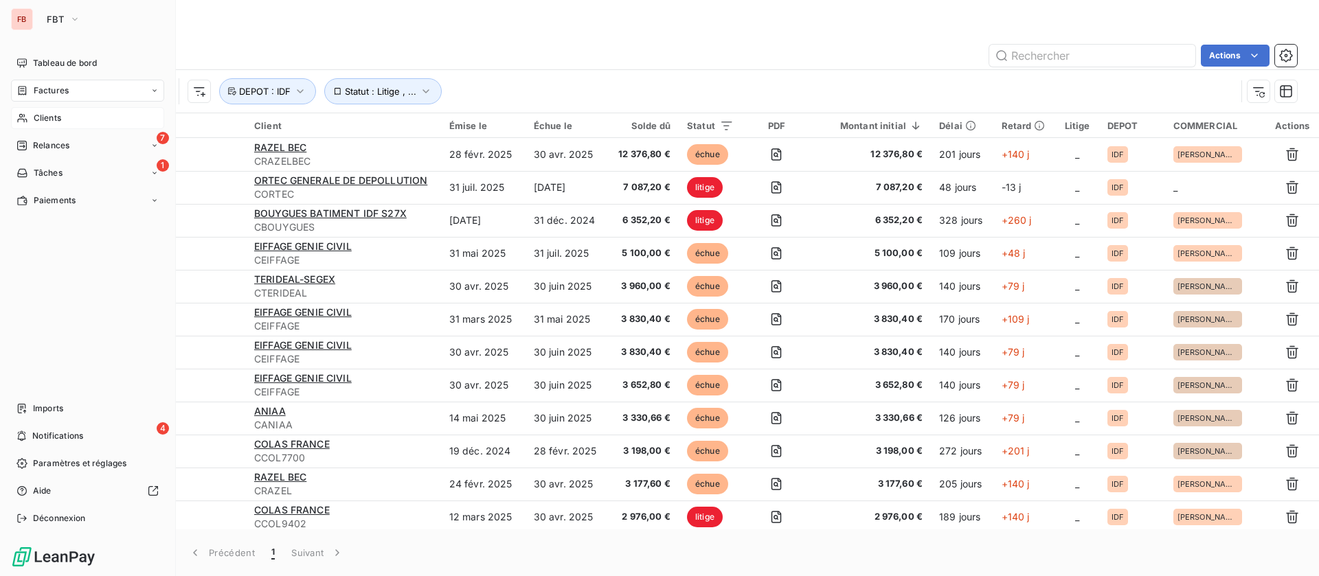
click at [45, 114] on span "Clients" at bounding box center [47, 118] width 27 height 12
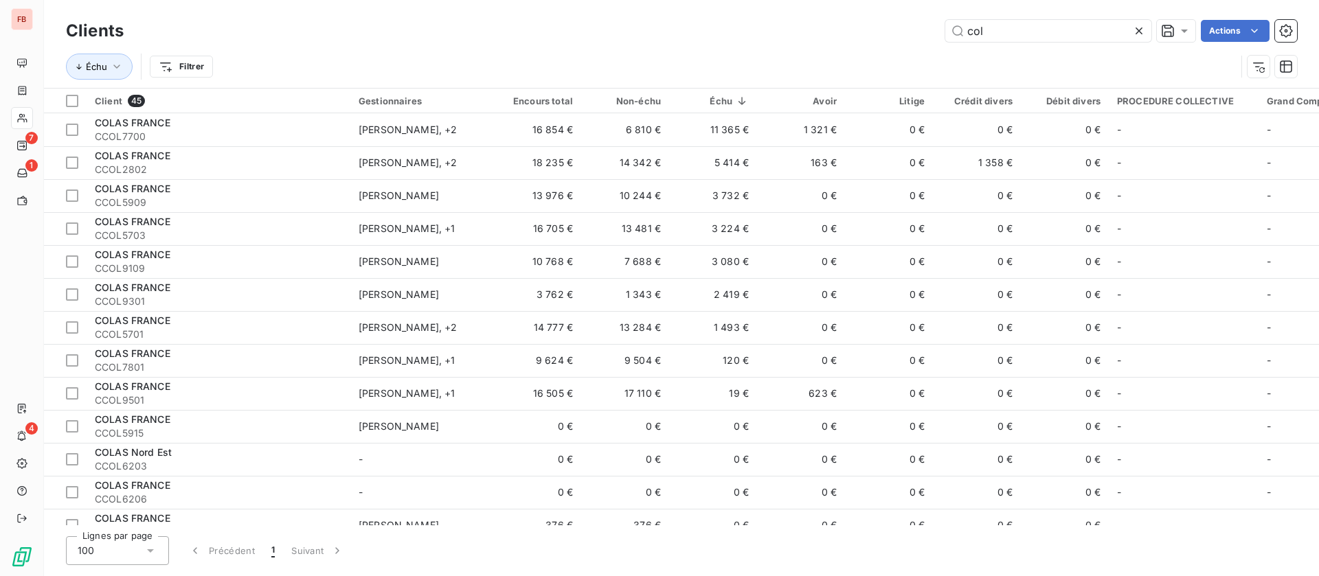
drag, startPoint x: 1002, startPoint y: 27, endPoint x: 920, endPoint y: 32, distance: 82.6
click at [920, 32] on div "col Actions" at bounding box center [718, 31] width 1157 height 22
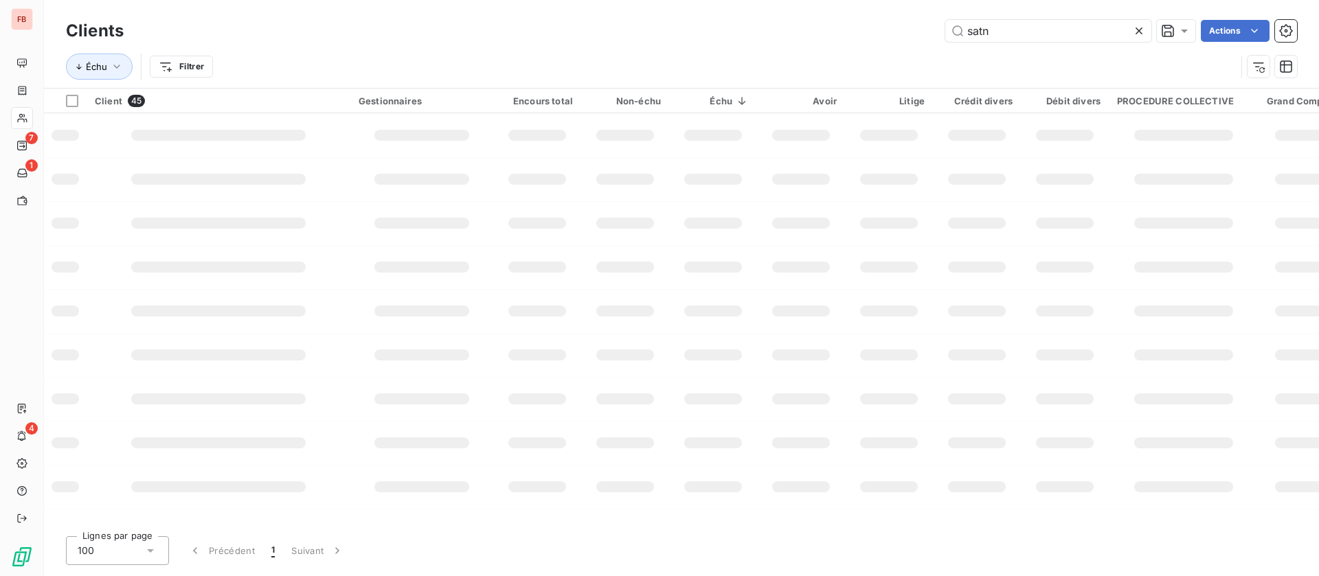
type input "satn"
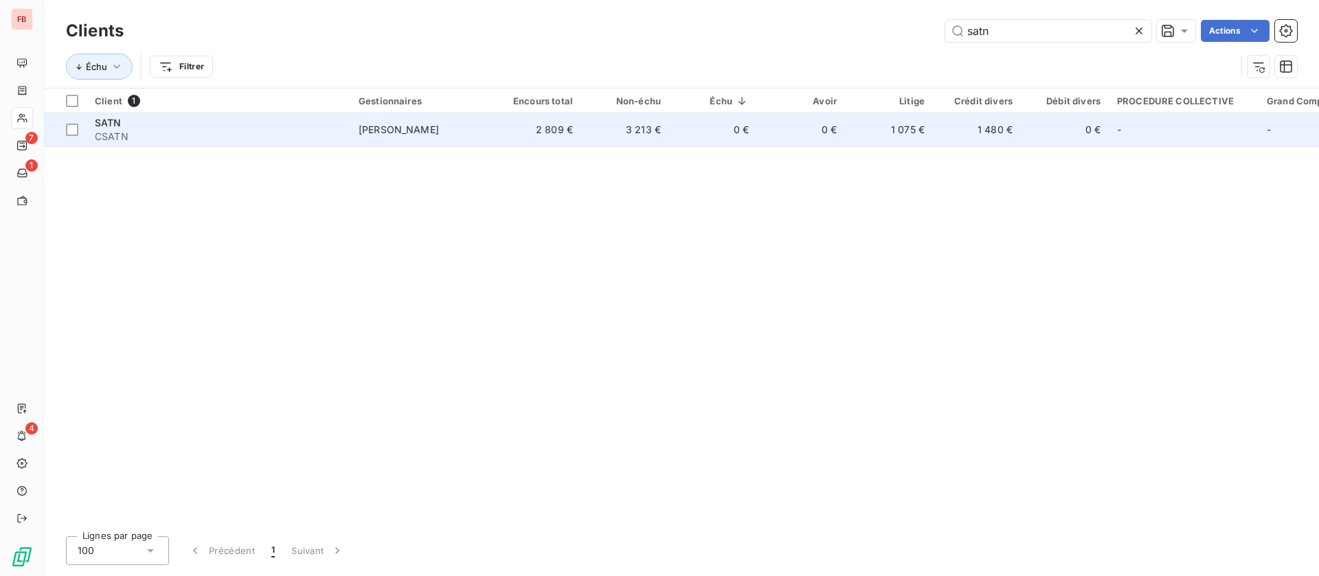
click at [594, 131] on td "3 213 €" at bounding box center [625, 129] width 88 height 33
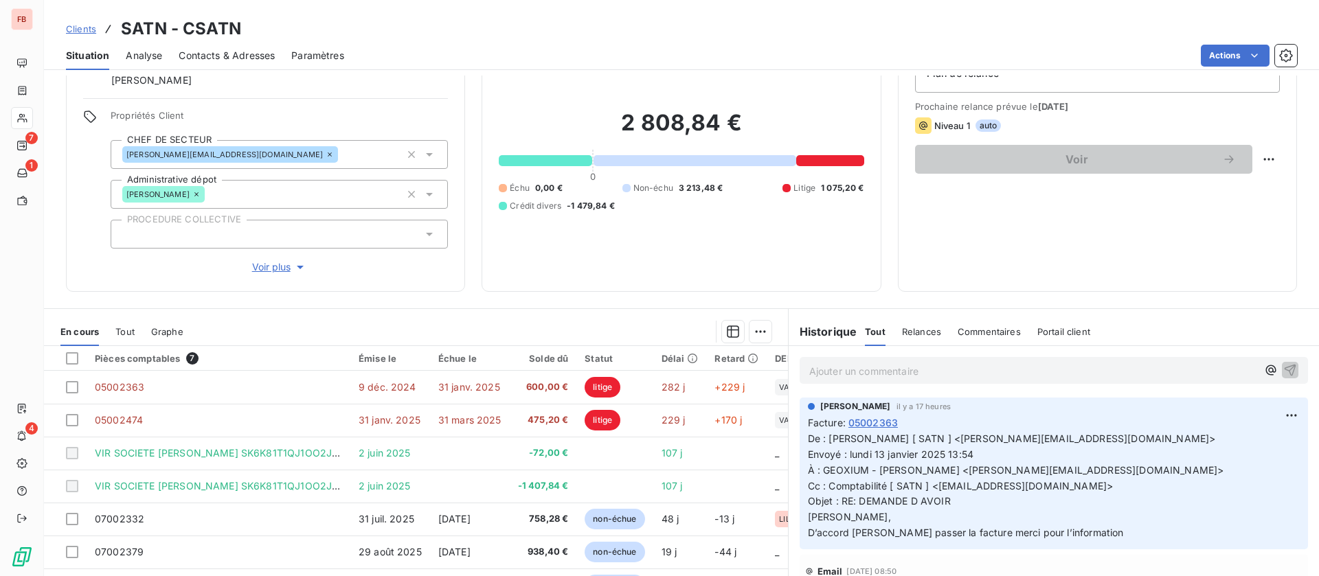
scroll to position [103, 0]
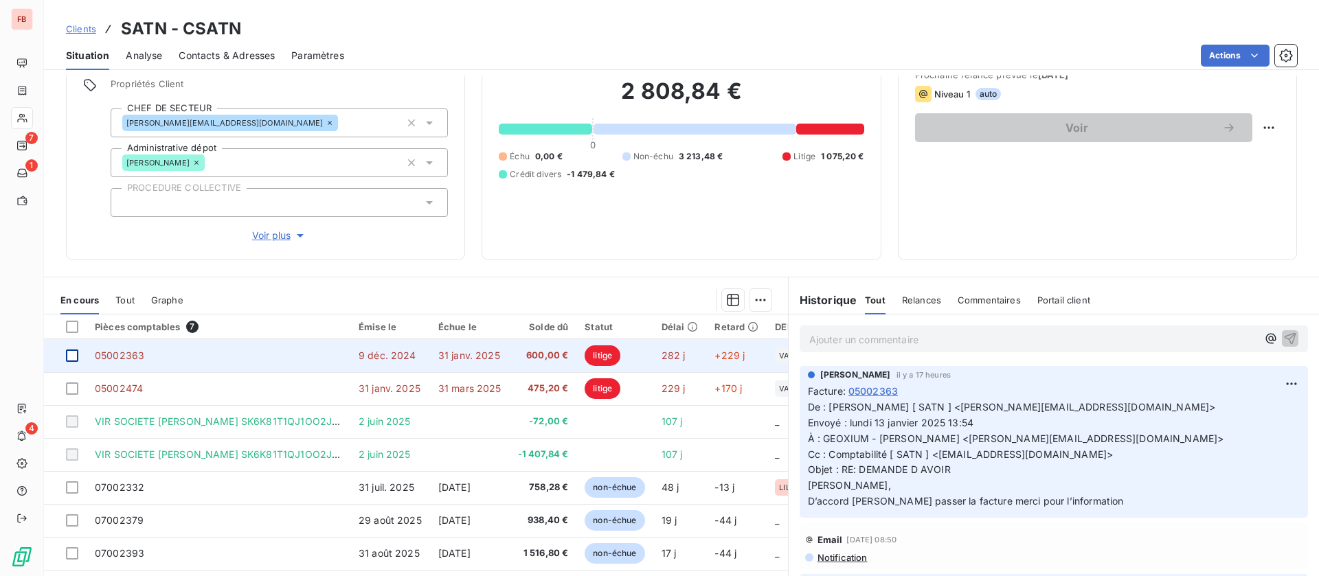
click at [69, 351] on div at bounding box center [72, 356] width 12 height 12
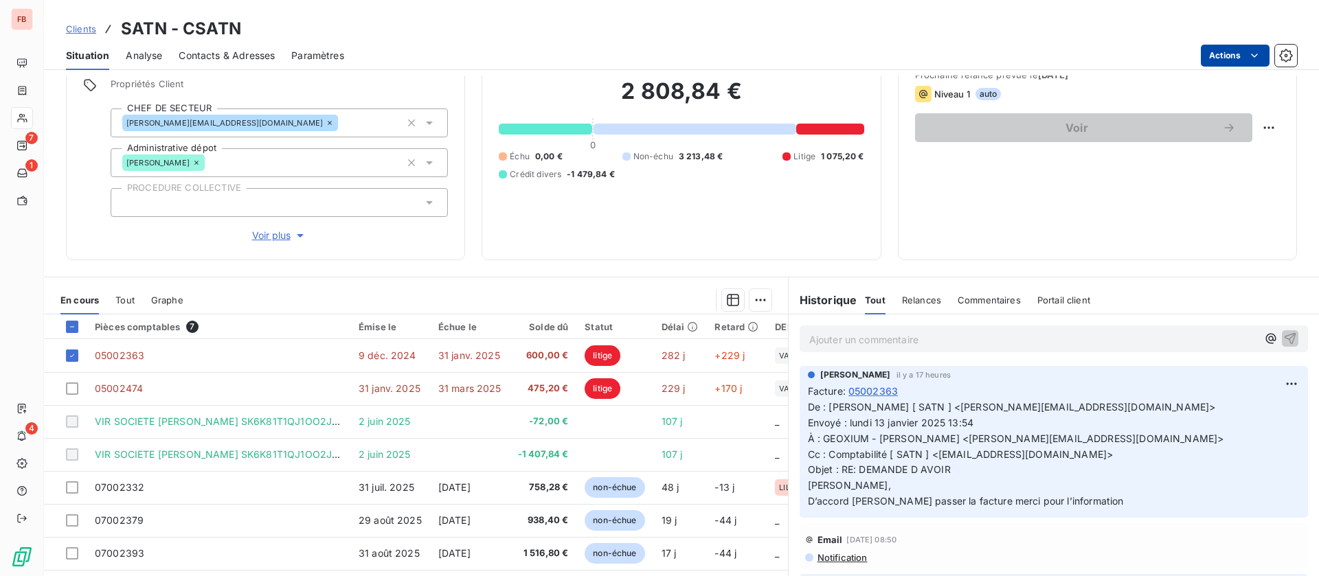
click at [1234, 50] on html "FB 7 1 4 Clients SATN - CSATN Situation Analyse Contacts & Adresses Paramètres …" at bounding box center [659, 288] width 1319 height 576
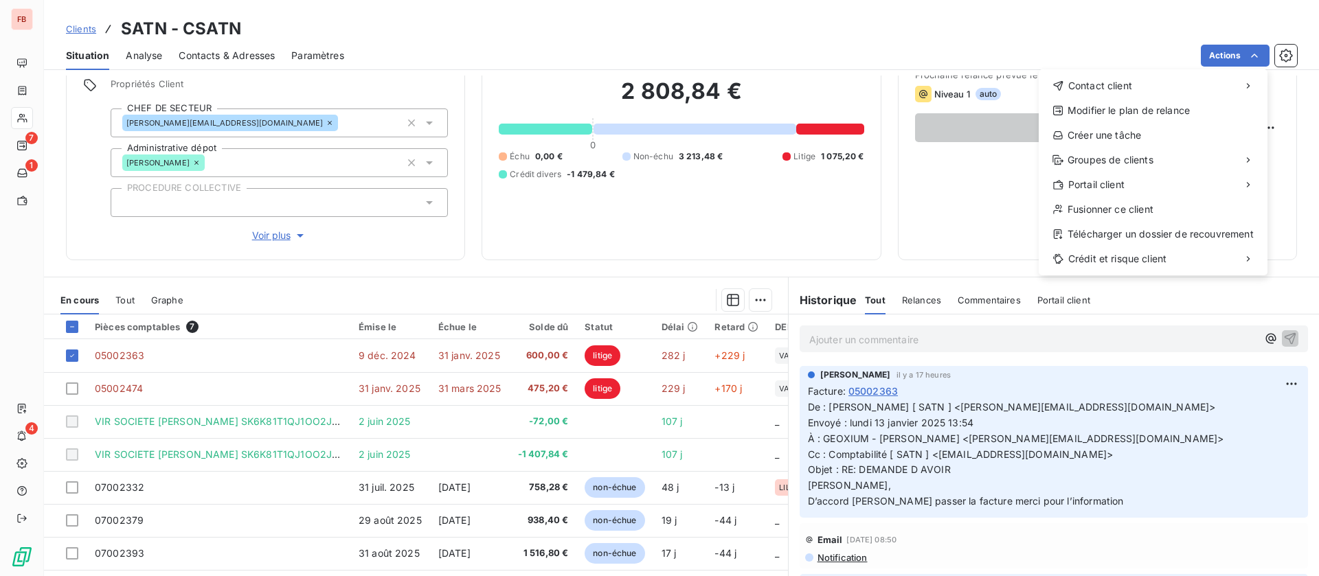
click at [752, 299] on html "FB 7 1 4 Clients SATN - CSATN Situation Analyse Contacts & Adresses Paramètres …" at bounding box center [659, 288] width 1319 height 576
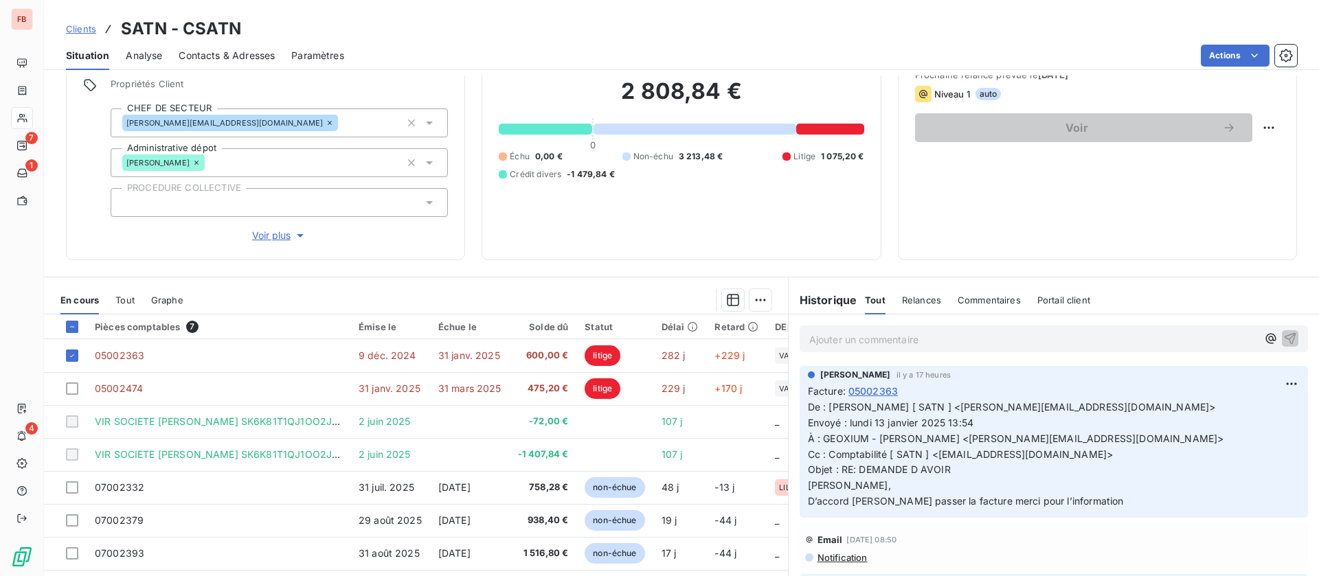
click at [752, 299] on html "FB 7 1 4 Clients SATN - CSATN Situation Analyse Contacts & Adresses Paramètres …" at bounding box center [659, 288] width 1319 height 576
click at [1265, 50] on html "FB 7 1 4 Clients SATN - CSATN Situation Analyse Contacts & Adresses Paramètres …" at bounding box center [659, 288] width 1319 height 576
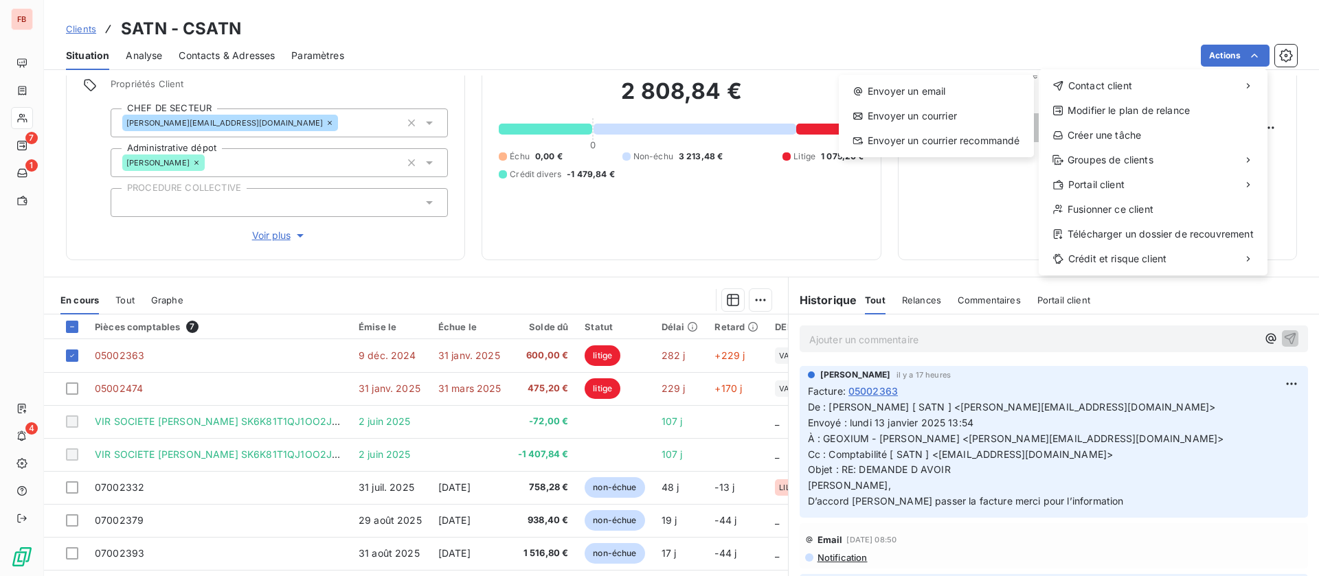
click at [383, 357] on html "FB 7 1 4 Clients SATN - CSATN Situation Analyse Contacts & Adresses Paramètres …" at bounding box center [659, 288] width 1319 height 576
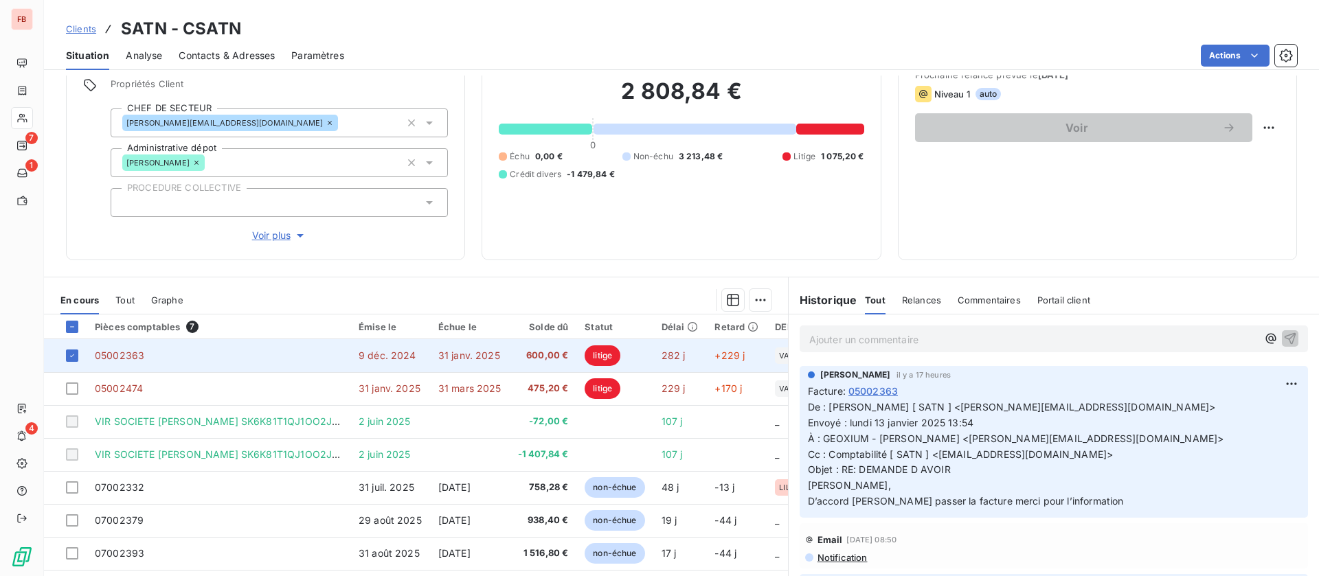
click at [390, 354] on span "9 déc. 2024" at bounding box center [388, 356] width 58 height 12
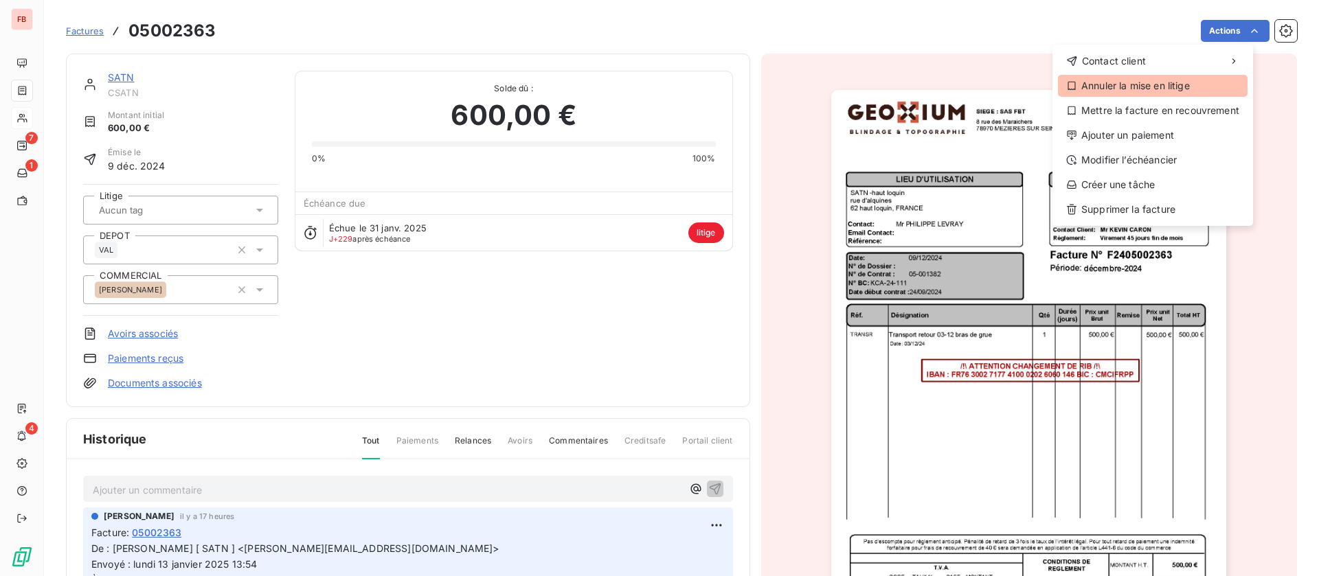
click at [1124, 85] on div "Annuler la mise en litige" at bounding box center [1153, 86] width 190 height 22
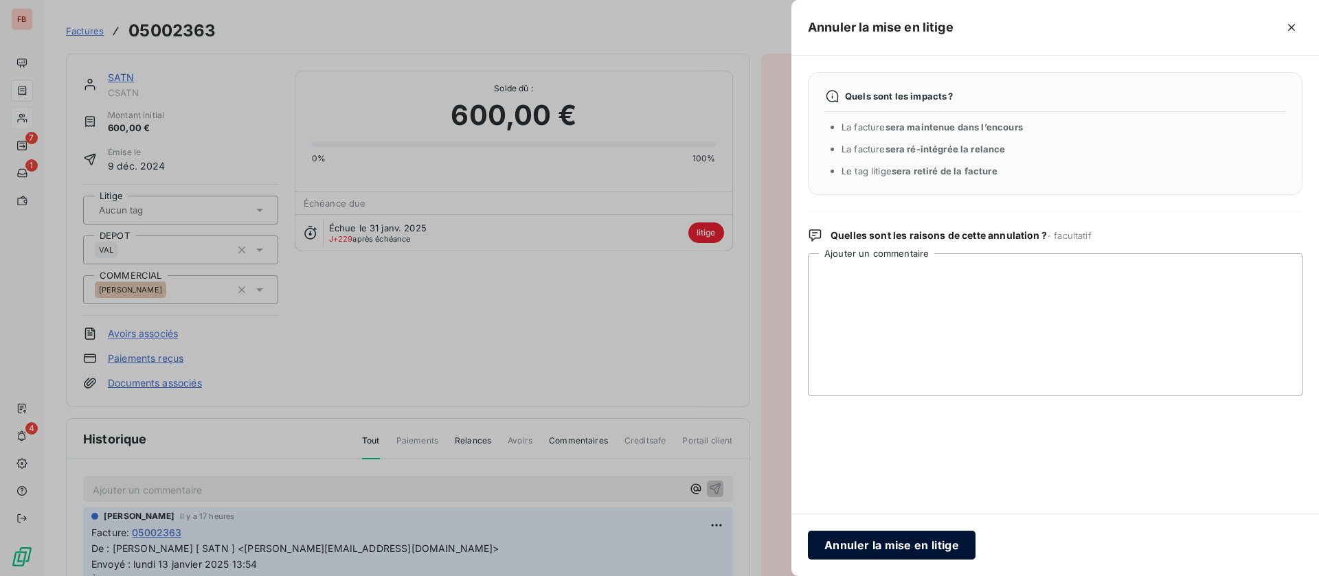
click at [869, 541] on button "Annuler la mise en litige" at bounding box center [892, 545] width 168 height 29
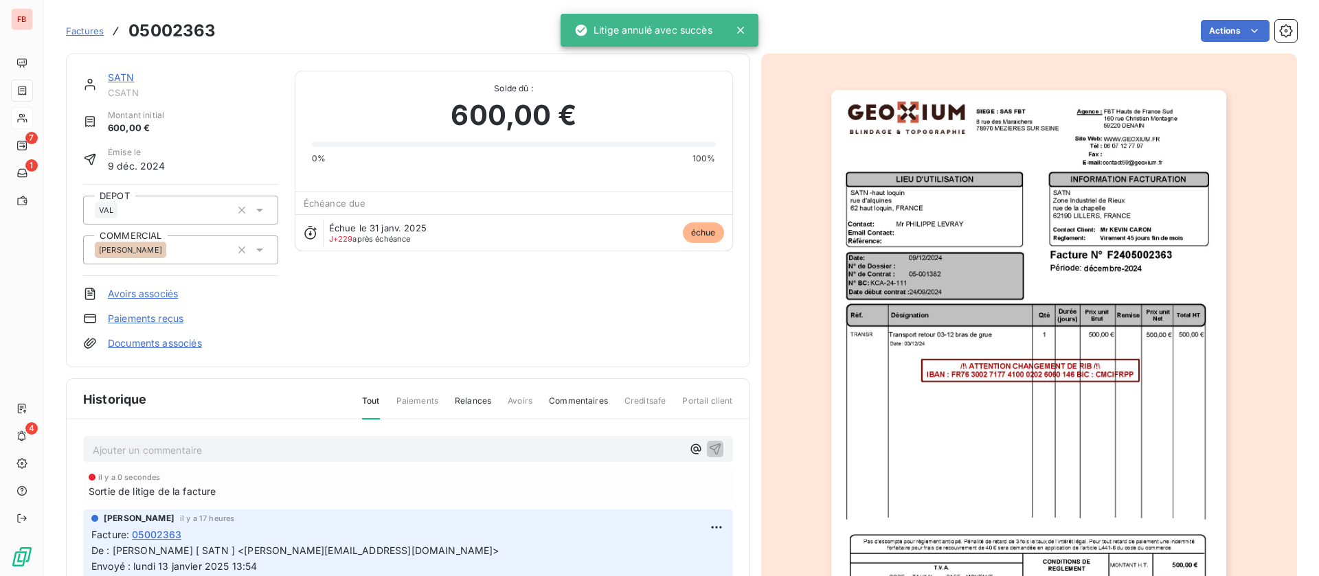
click at [120, 74] on link "SATN" at bounding box center [121, 77] width 27 height 12
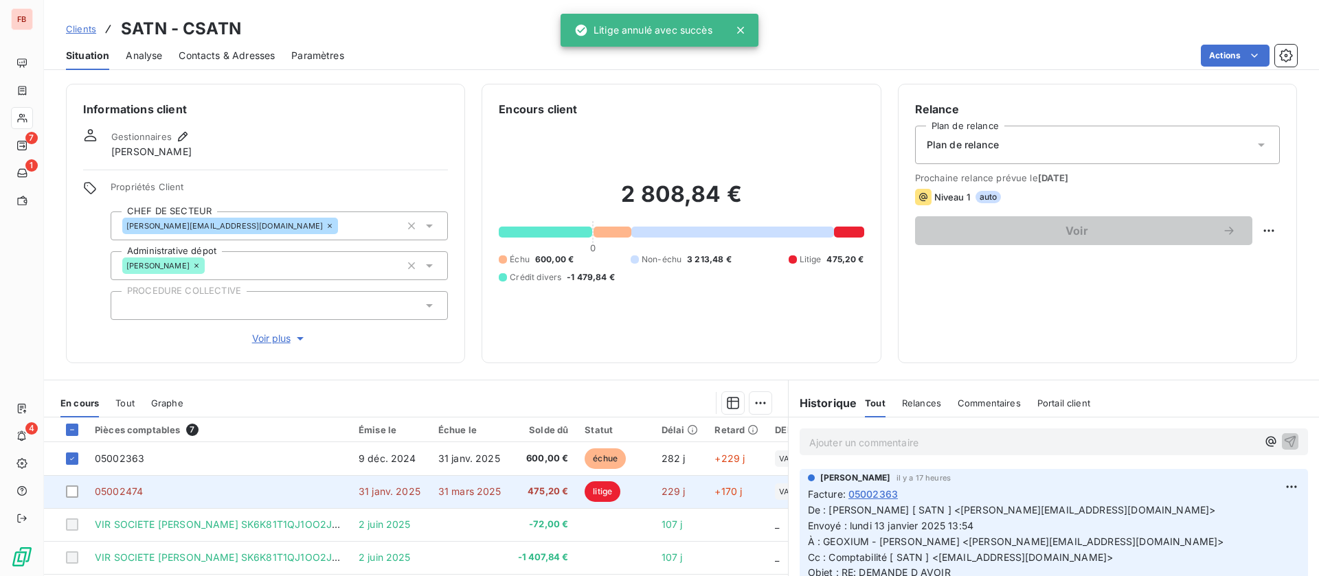
click at [155, 490] on td "05002474" at bounding box center [219, 491] width 264 height 33
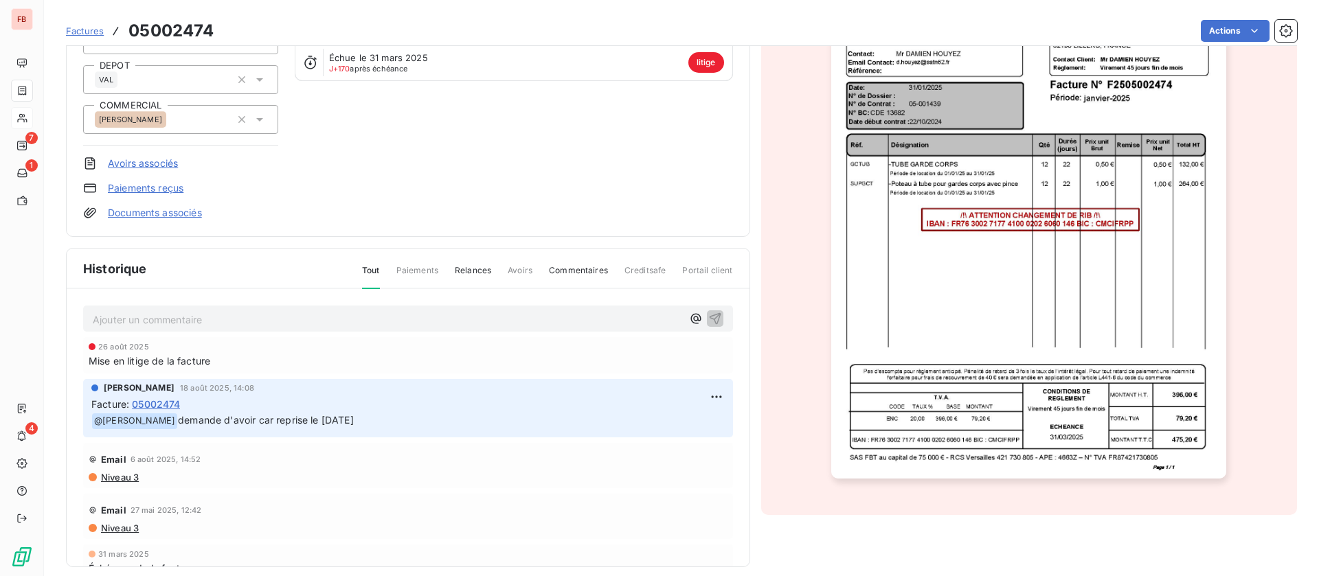
scroll to position [184, 0]
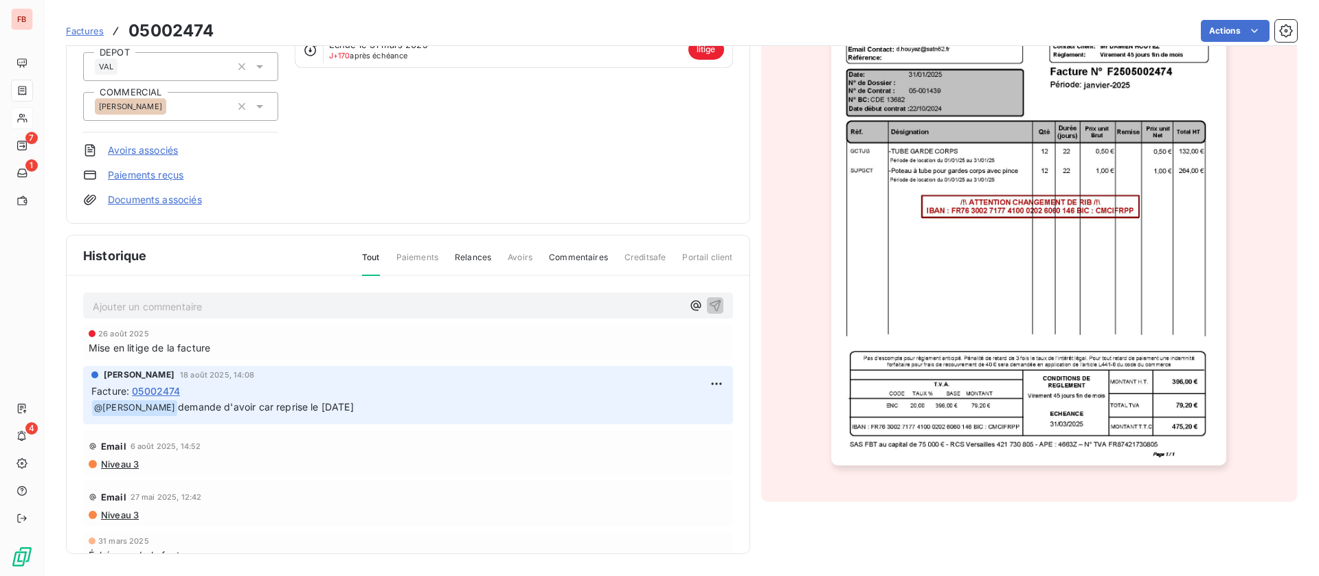
click at [256, 310] on p "Ajouter un commentaire ﻿" at bounding box center [387, 306] width 589 height 17
click at [708, 306] on icon "button" at bounding box center [715, 305] width 14 height 14
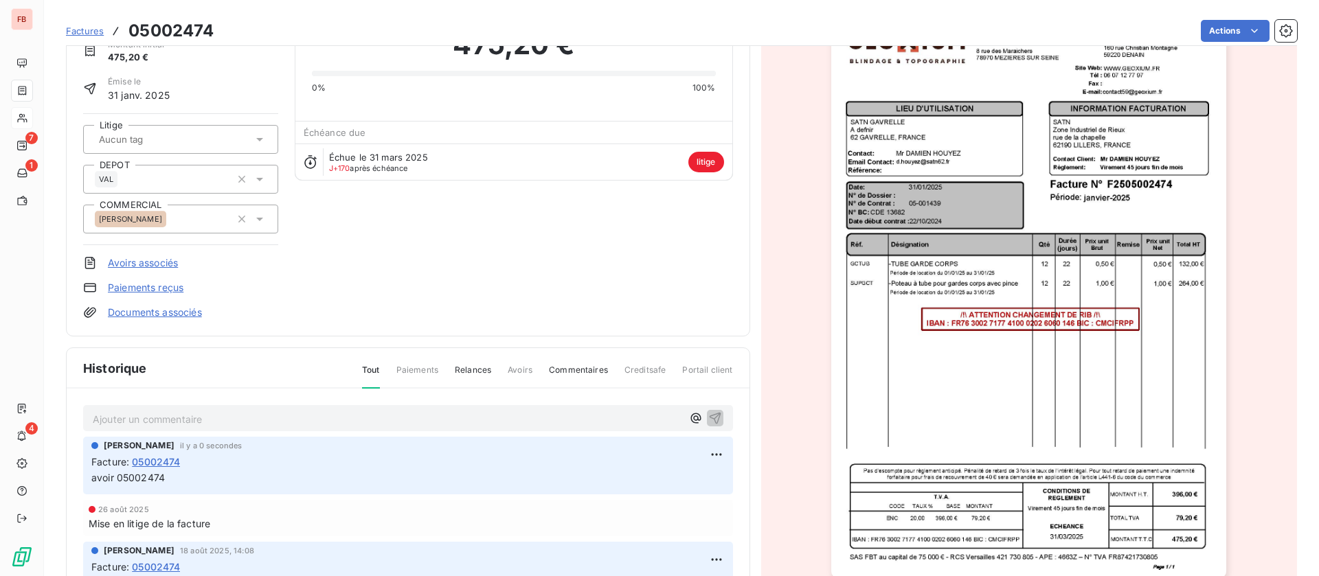
scroll to position [0, 0]
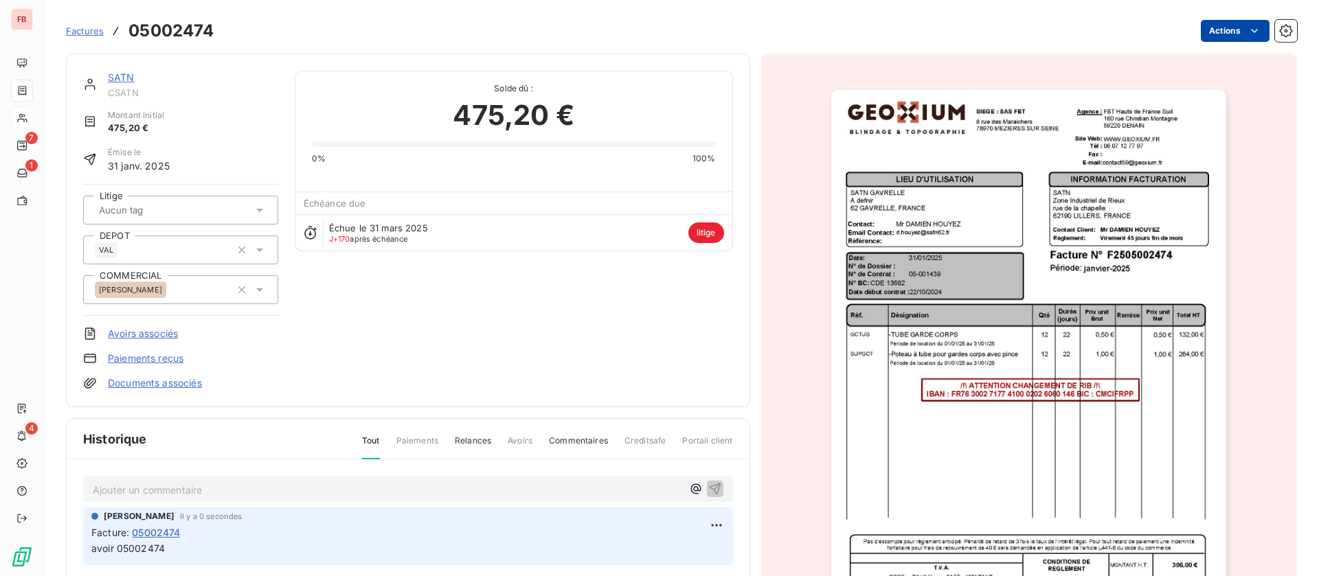
click at [1225, 30] on html "FB 7 1 4 Factures 05002474 Actions SATN CSATN Montant initial 475,20 € Émise le…" at bounding box center [659, 288] width 1319 height 576
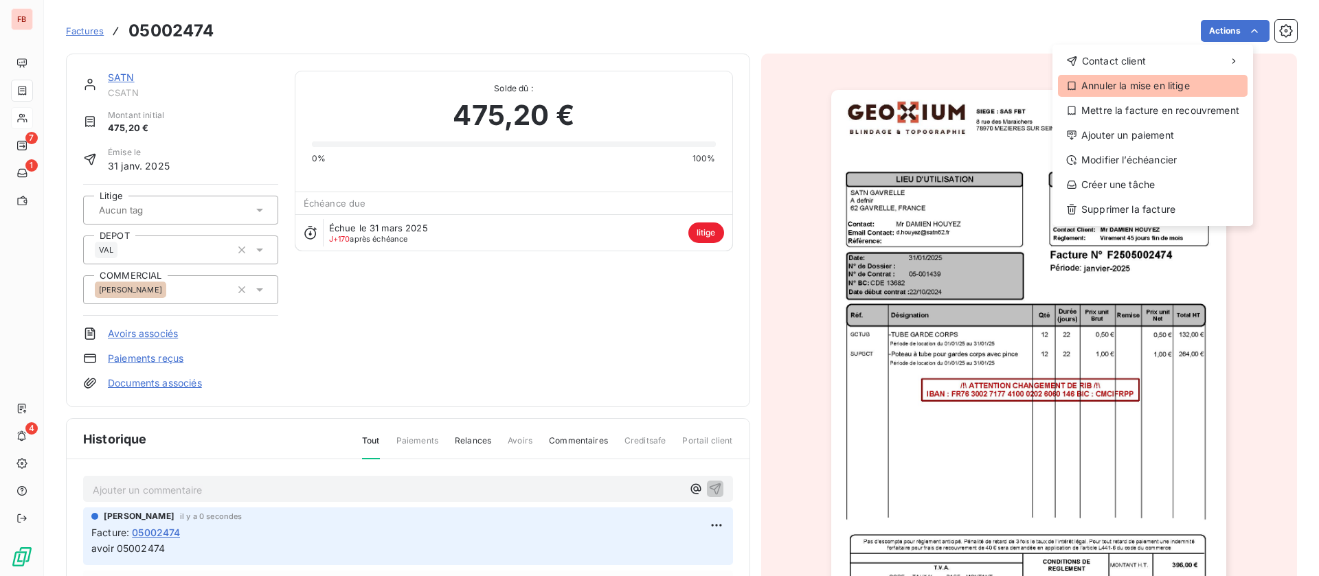
click at [1149, 86] on div "Annuler la mise en litige" at bounding box center [1153, 86] width 190 height 22
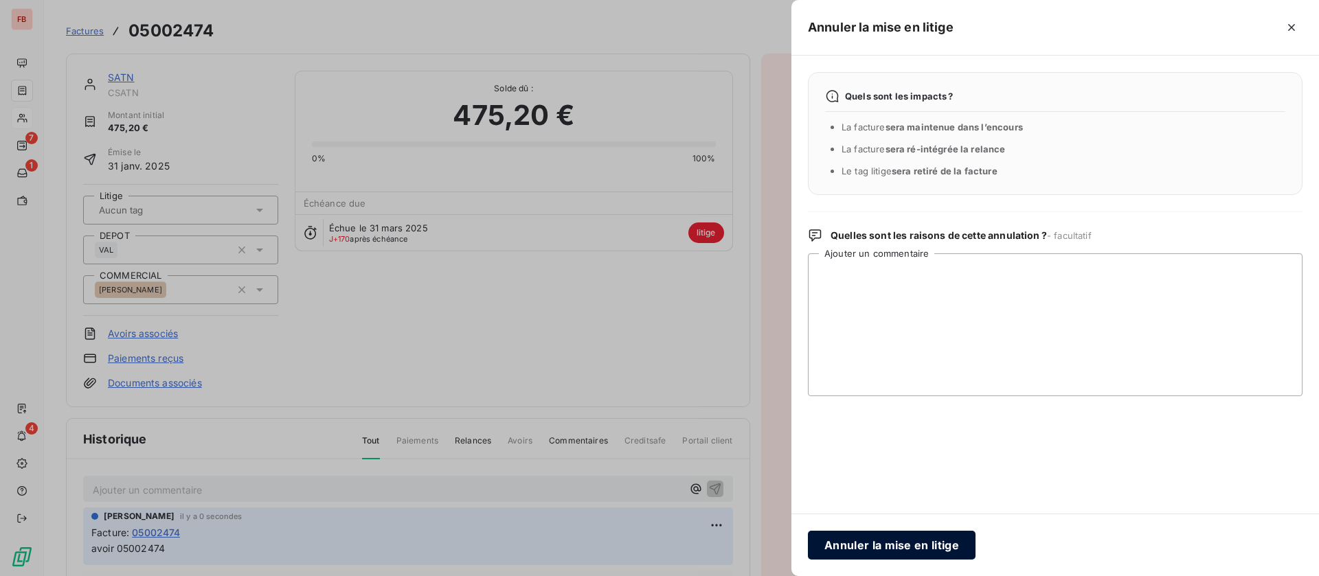
click at [885, 544] on button "Annuler la mise en litige" at bounding box center [892, 545] width 168 height 29
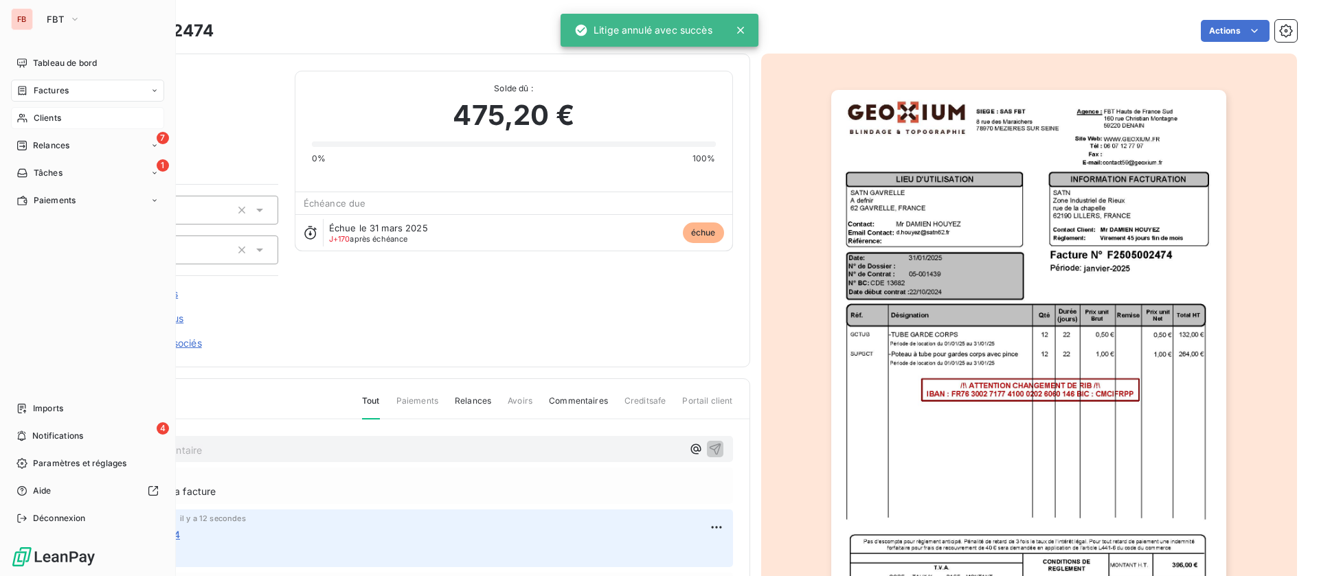
click at [35, 115] on span "Clients" at bounding box center [47, 118] width 27 height 12
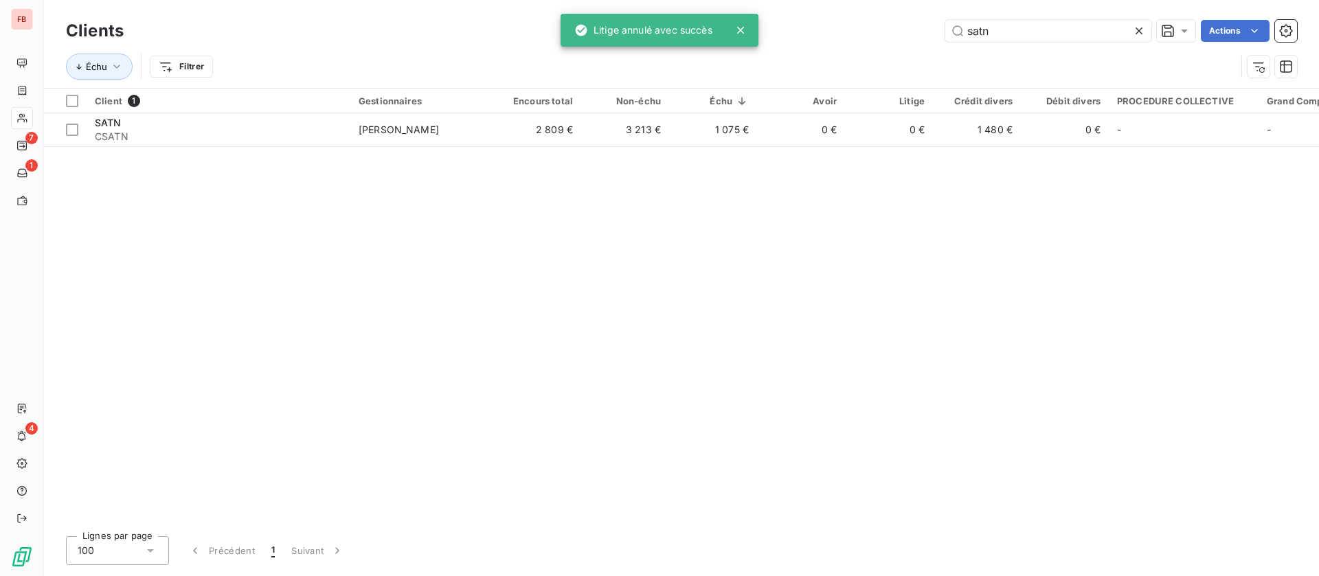
drag, startPoint x: 984, startPoint y: 29, endPoint x: 921, endPoint y: 27, distance: 63.2
click at [921, 27] on div "satn Actions" at bounding box center [718, 31] width 1157 height 22
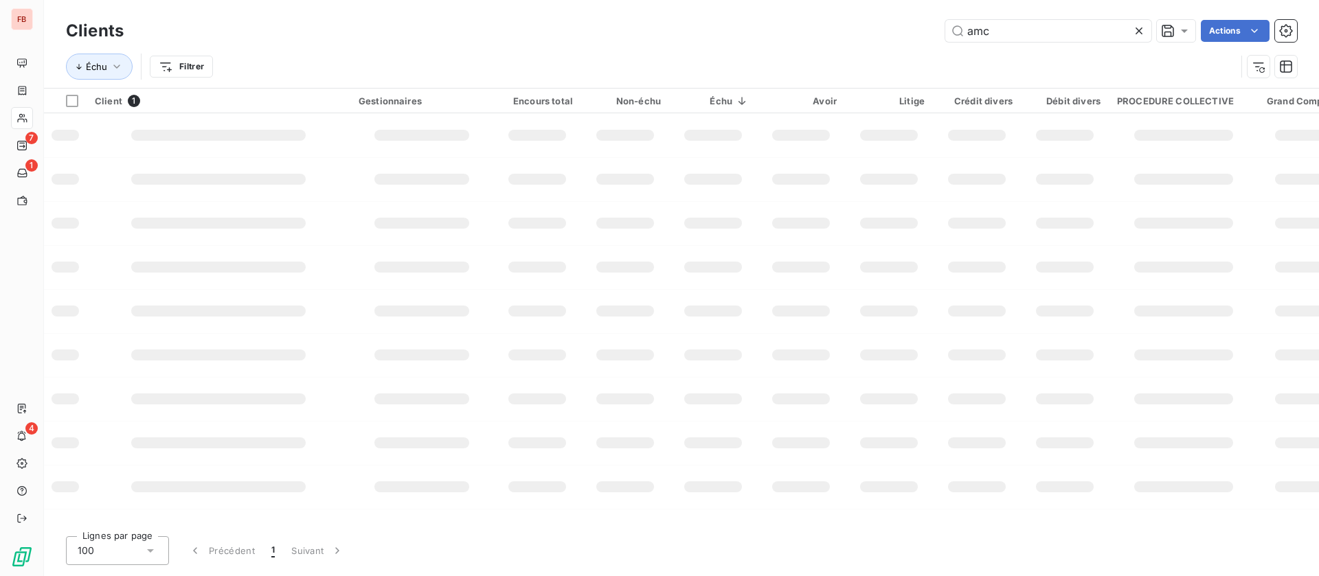
type input "amc"
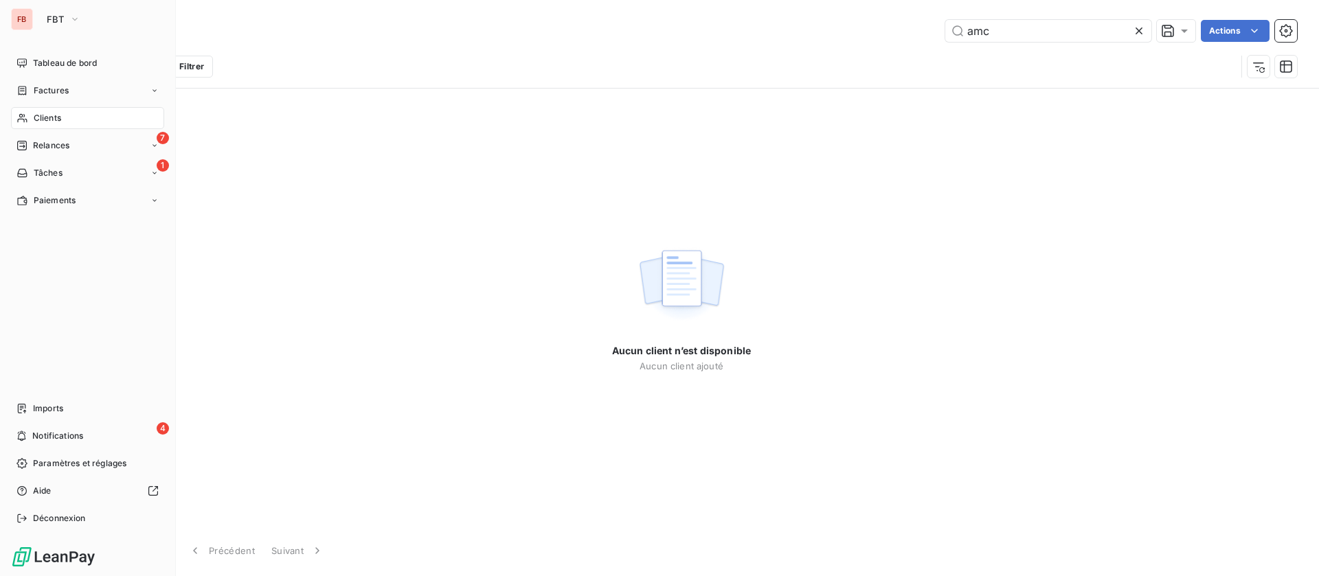
click at [38, 88] on span "Factures" at bounding box center [51, 90] width 35 height 12
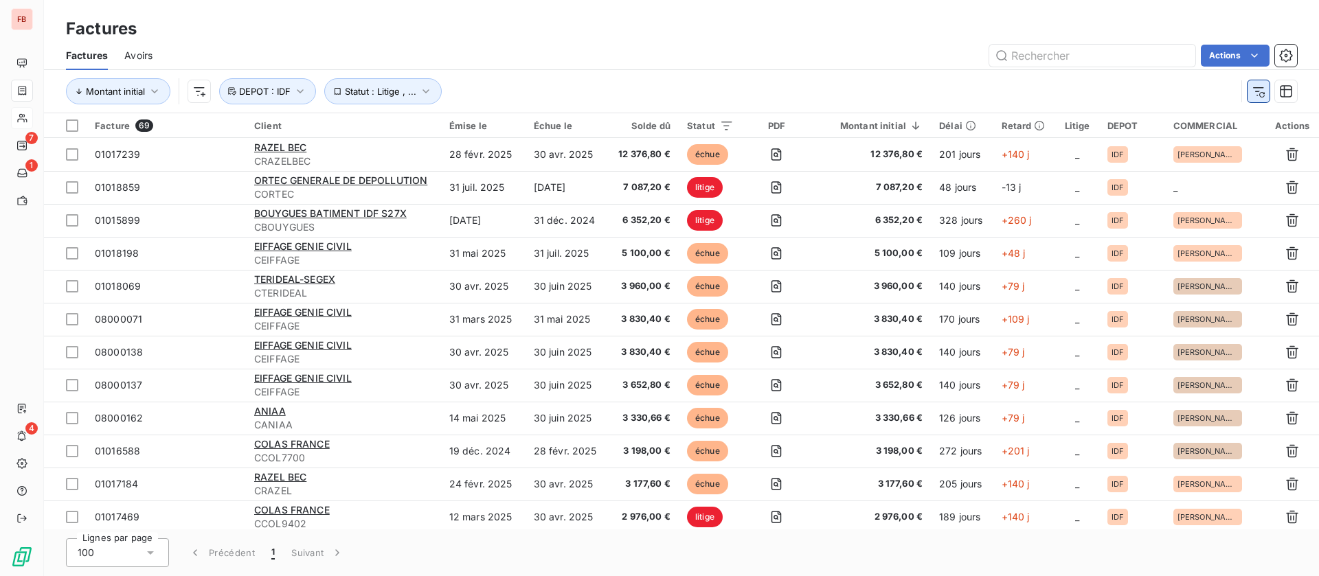
click at [1260, 95] on icon "button" at bounding box center [1258, 91] width 14 height 14
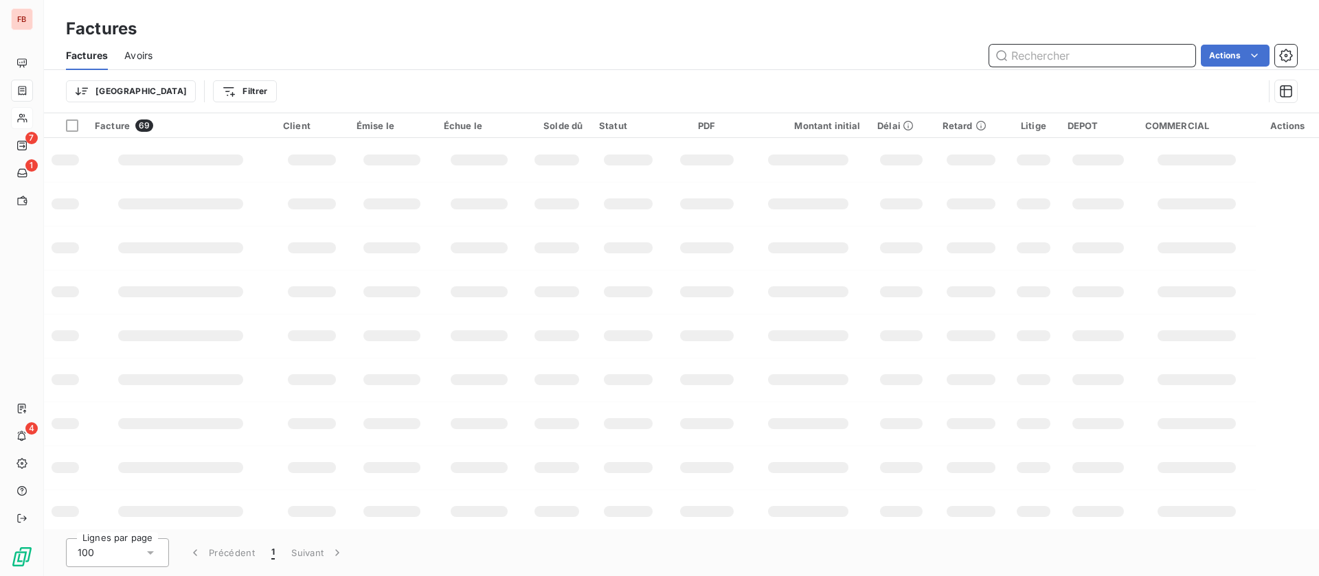
click at [1090, 58] on input "text" at bounding box center [1092, 56] width 206 height 22
type input "02007253"
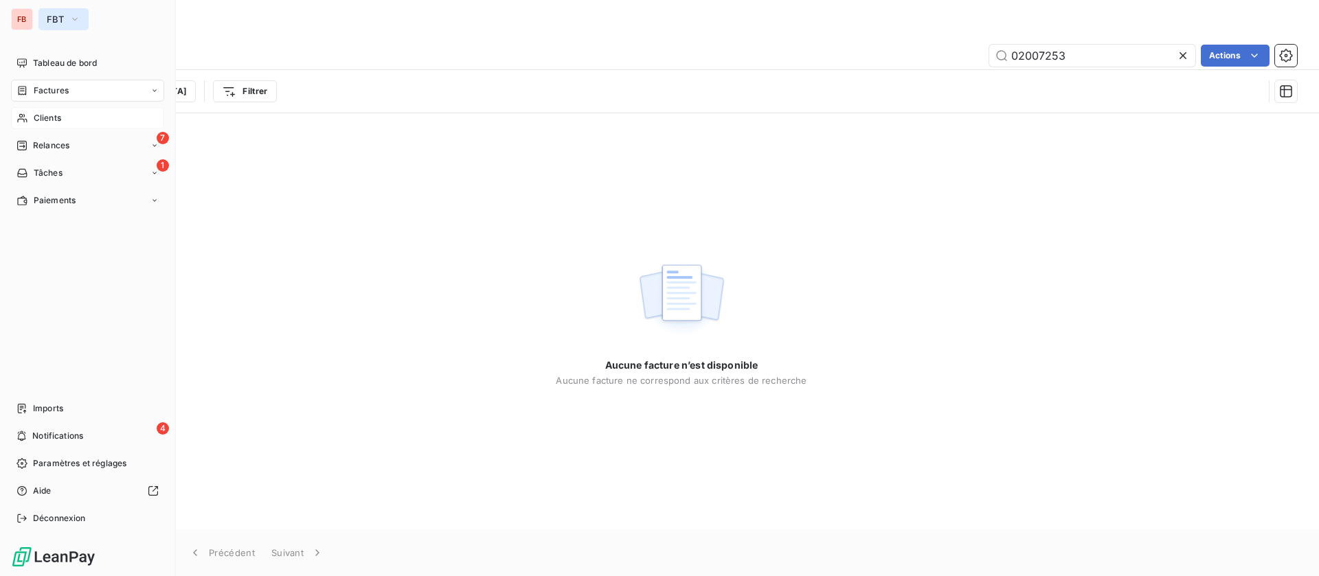
click at [57, 15] on span "FBT" at bounding box center [55, 19] width 17 height 11
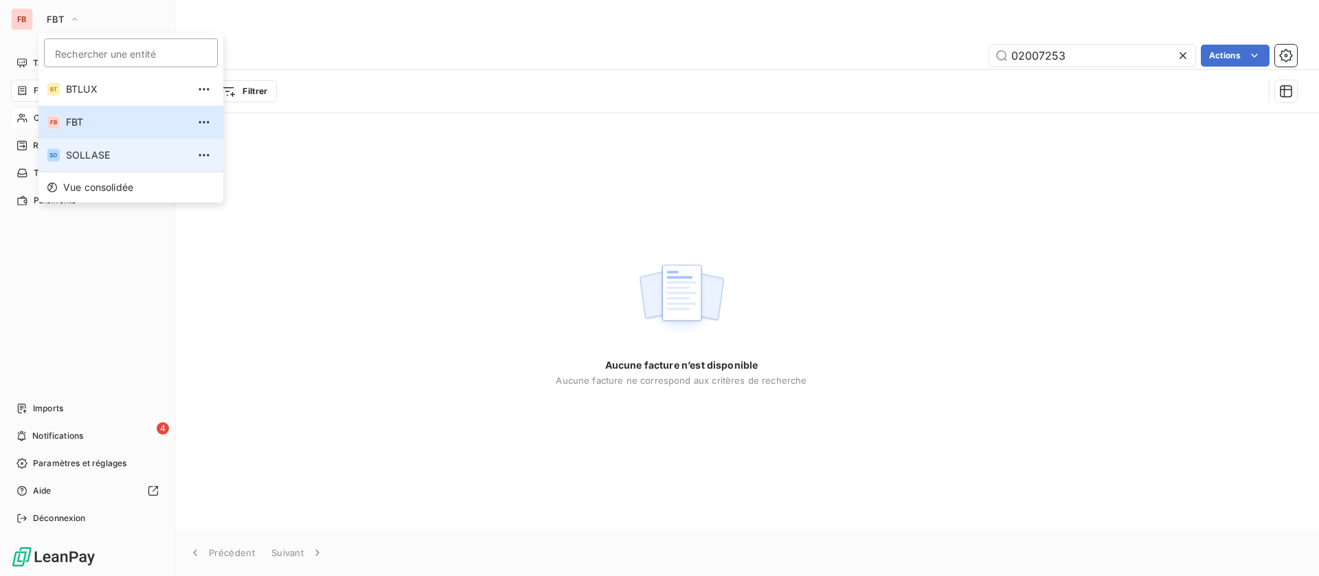
click at [94, 151] on span "SOLLASE" at bounding box center [127, 155] width 122 height 14
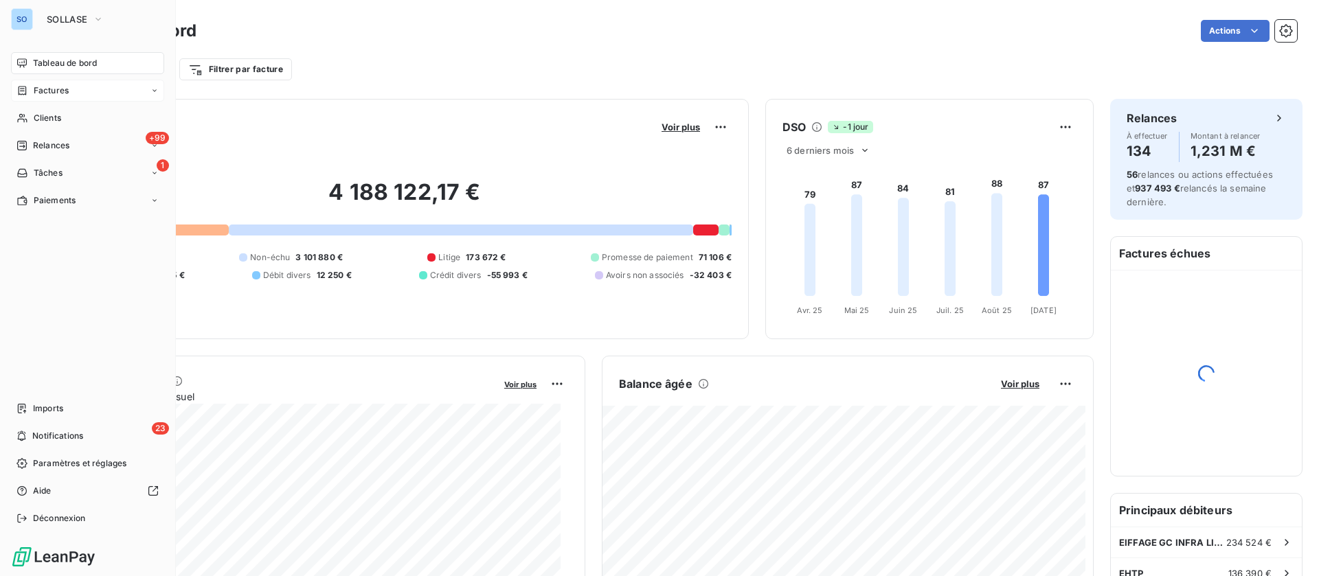
click at [58, 87] on span "Factures" at bounding box center [51, 90] width 35 height 12
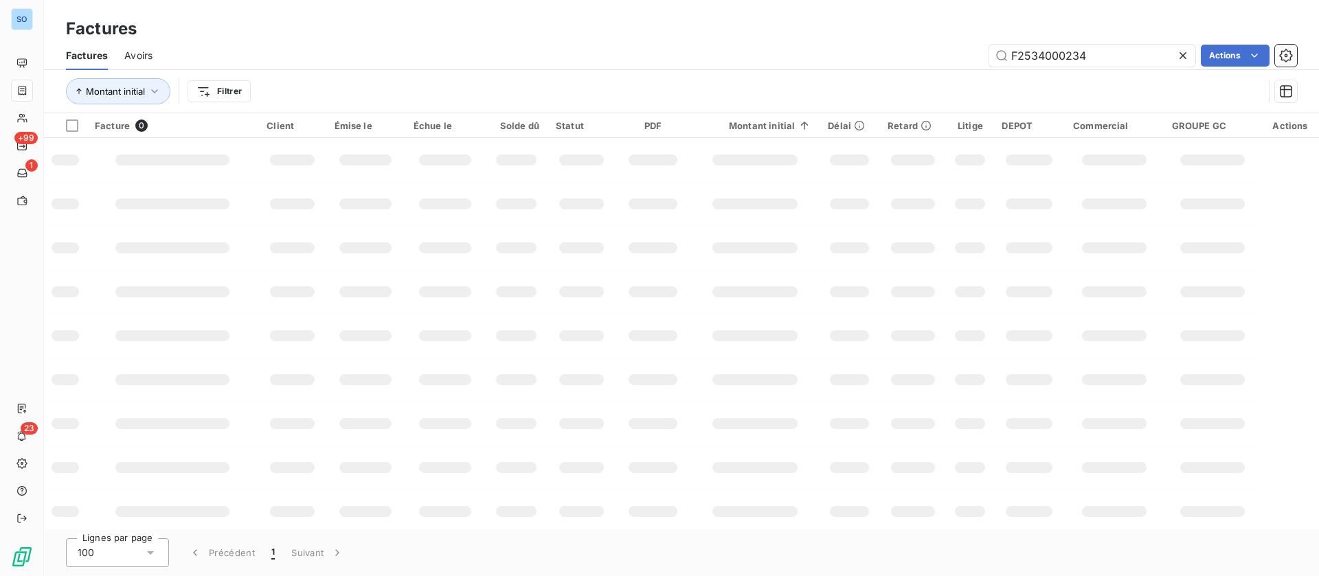
drag, startPoint x: 1109, startPoint y: 57, endPoint x: 882, endPoint y: 33, distance: 227.9
click at [883, 56] on div "F2534000234 Actions" at bounding box center [733, 56] width 1128 height 22
type input "2531001334"
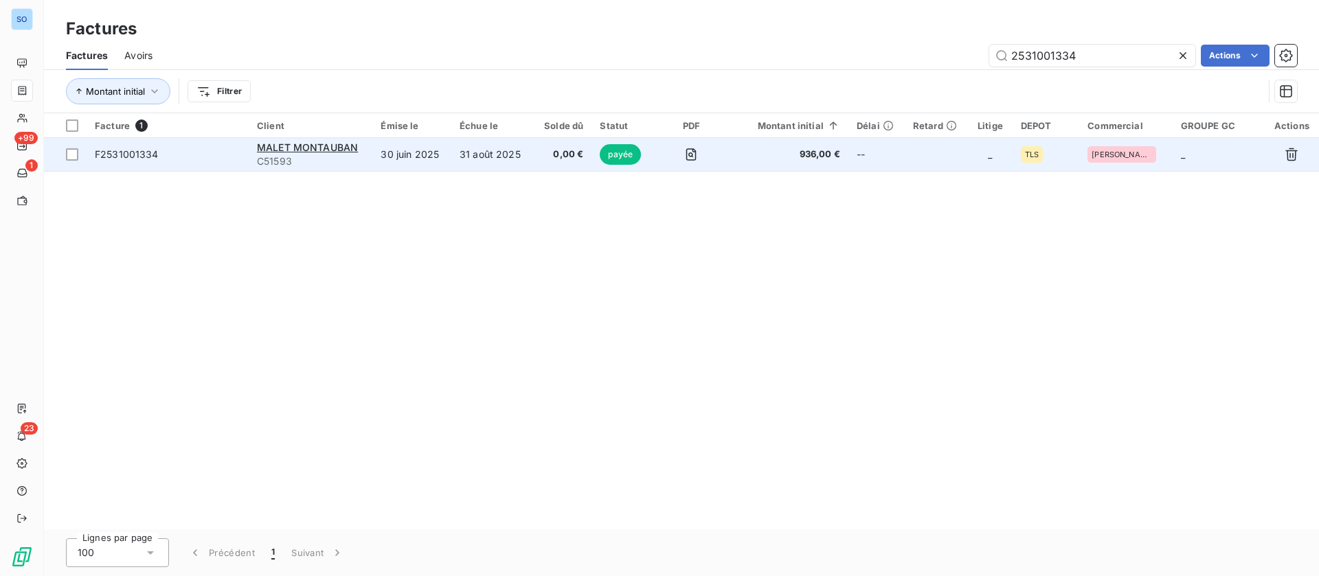
click at [403, 155] on td "30 juin 2025" at bounding box center [411, 154] width 79 height 33
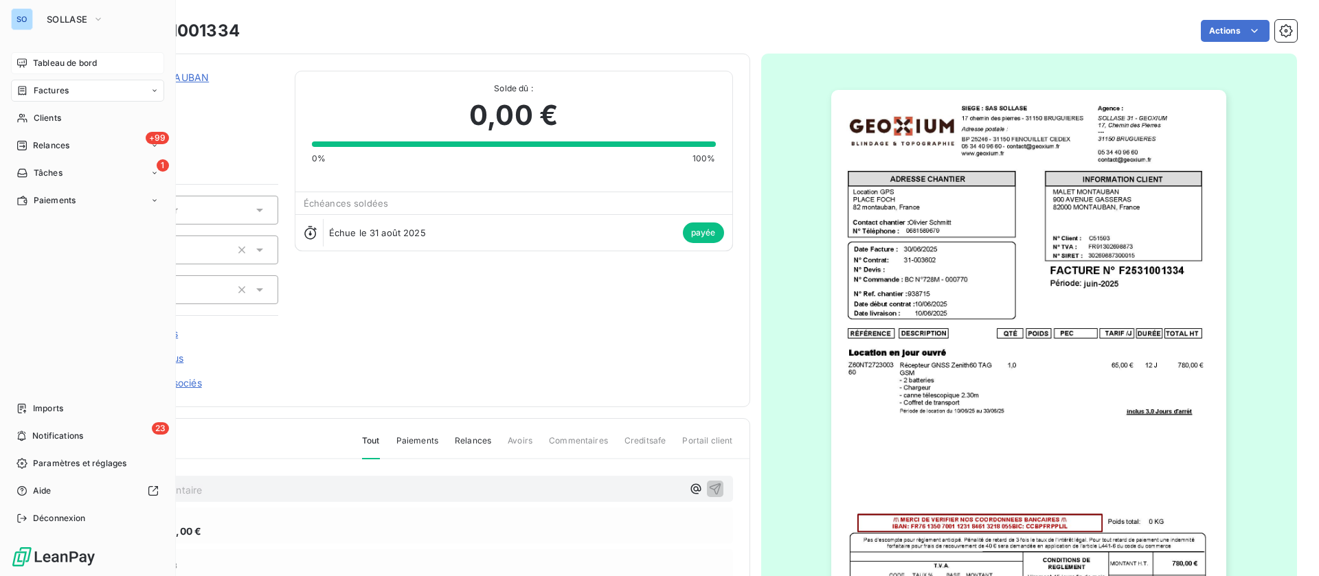
click at [35, 71] on div "Tableau de bord" at bounding box center [87, 63] width 153 height 22
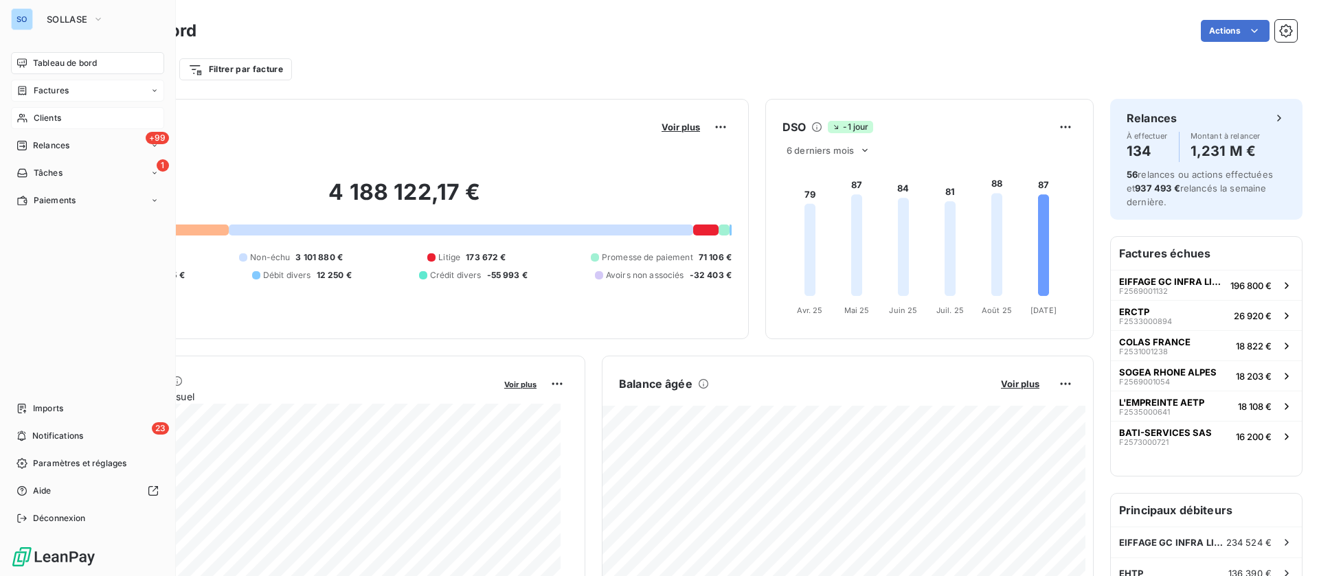
click at [39, 122] on span "Clients" at bounding box center [47, 118] width 27 height 12
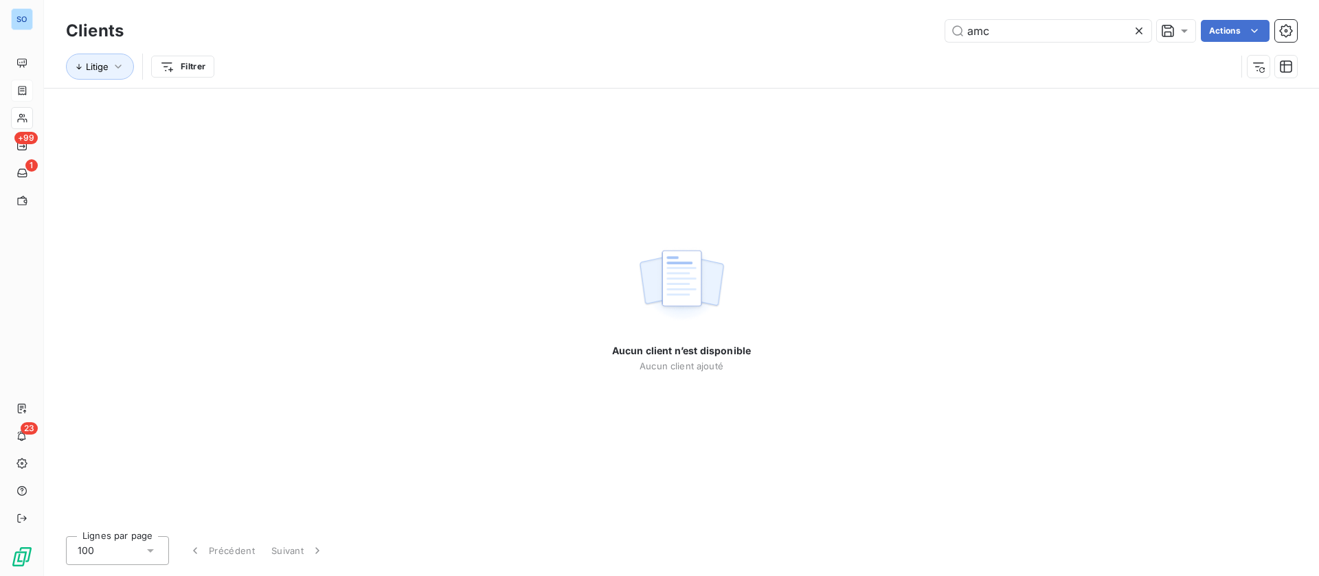
click at [1133, 34] on icon at bounding box center [1139, 31] width 14 height 14
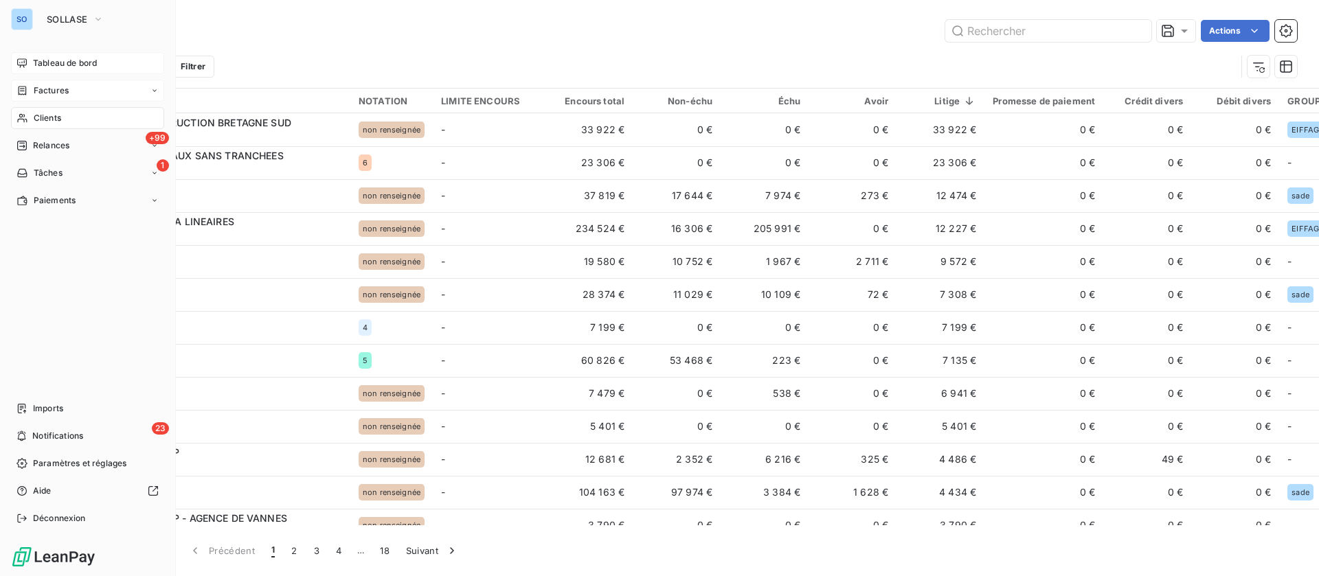
drag, startPoint x: 35, startPoint y: 61, endPoint x: 65, endPoint y: 69, distance: 30.7
click at [36, 63] on span "Tableau de bord" at bounding box center [65, 63] width 64 height 12
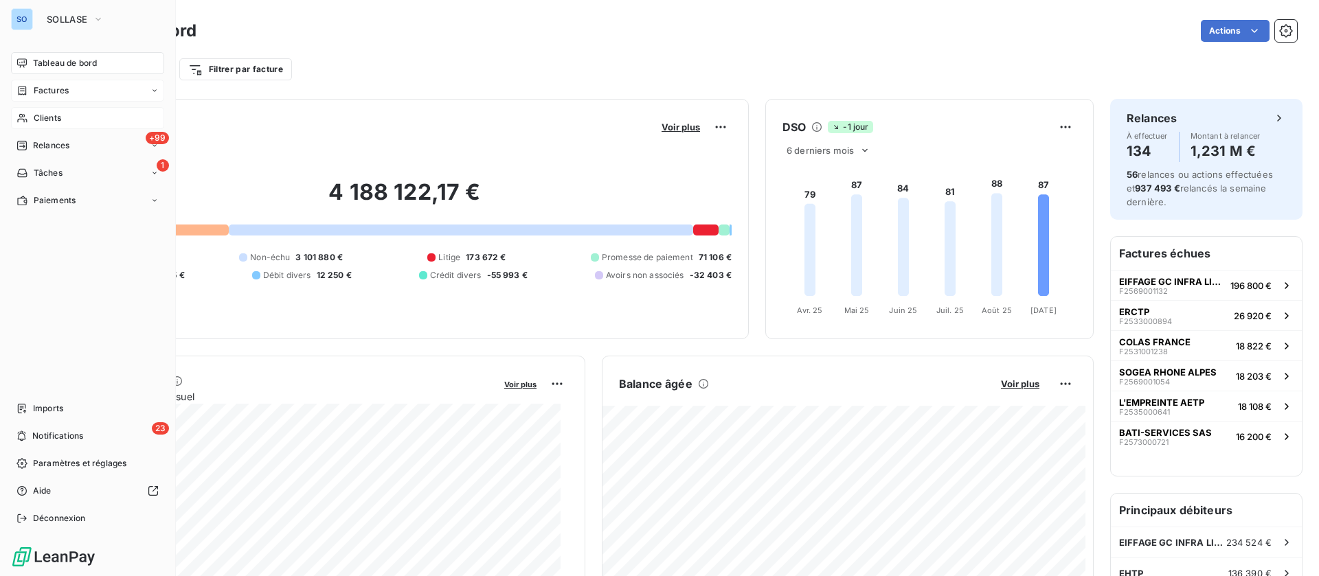
click at [58, 120] on span "Clients" at bounding box center [47, 118] width 27 height 12
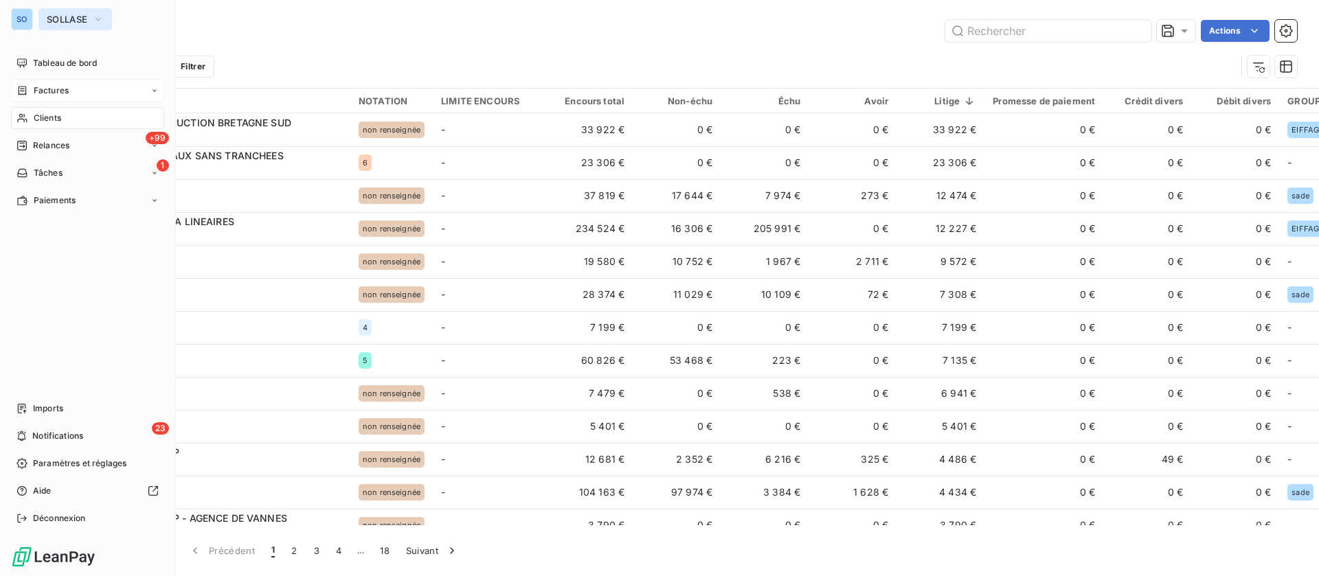
click at [60, 14] on span "SOLLASE" at bounding box center [67, 19] width 41 height 11
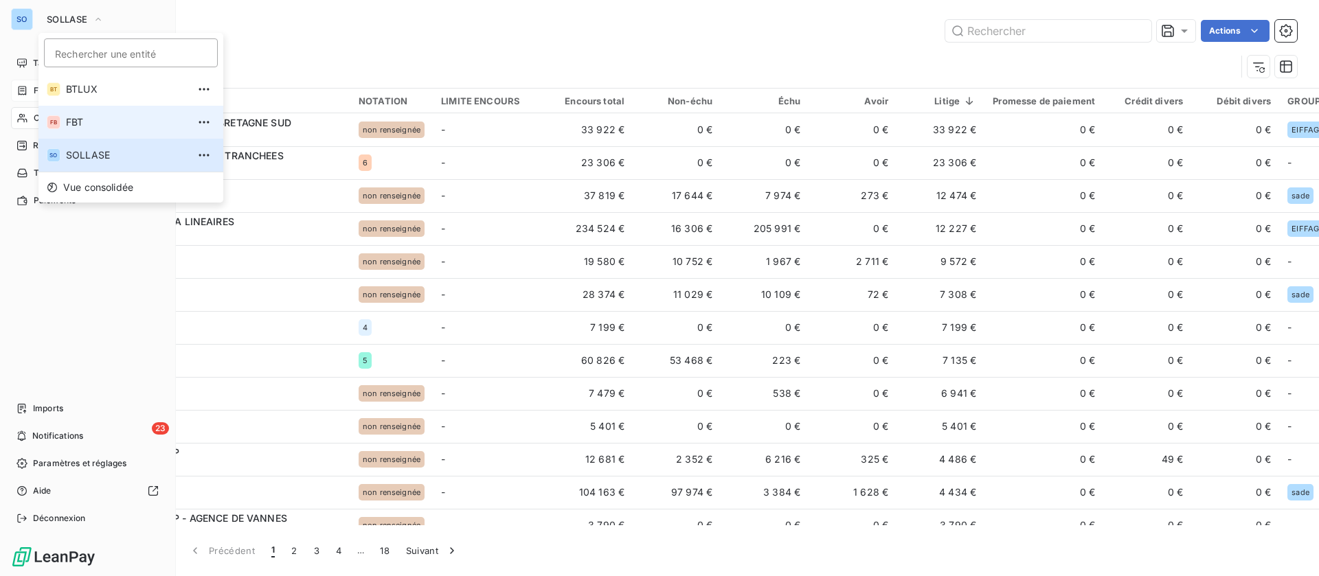
click at [71, 115] on span "FBT" at bounding box center [127, 122] width 122 height 14
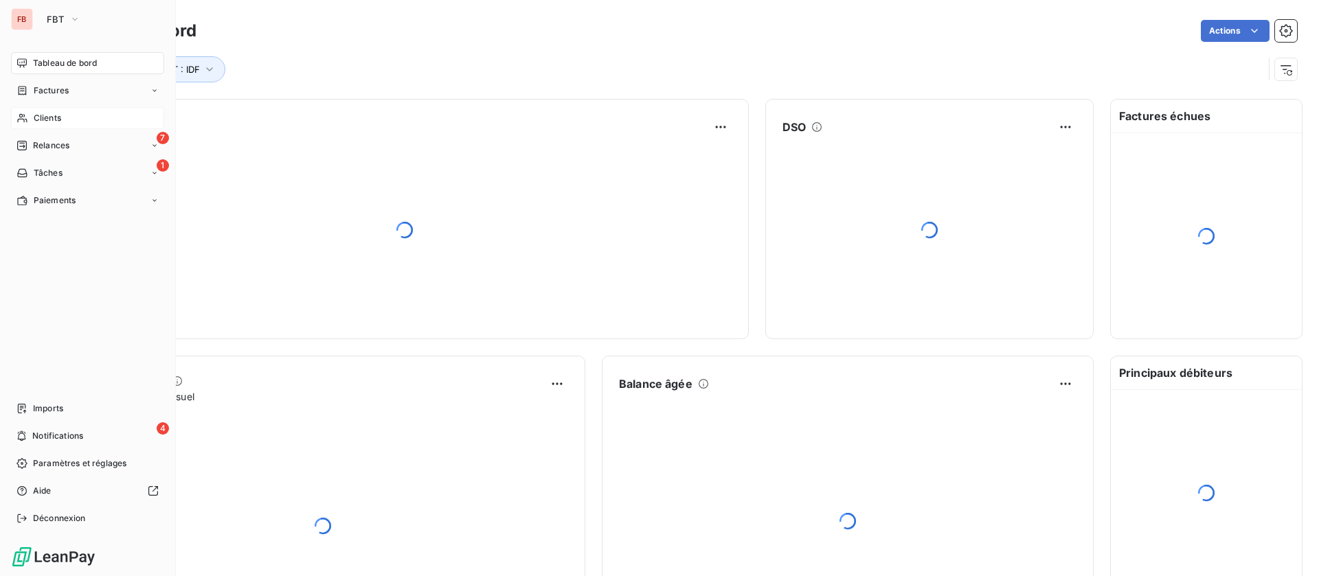
click at [47, 116] on span "Clients" at bounding box center [47, 118] width 27 height 12
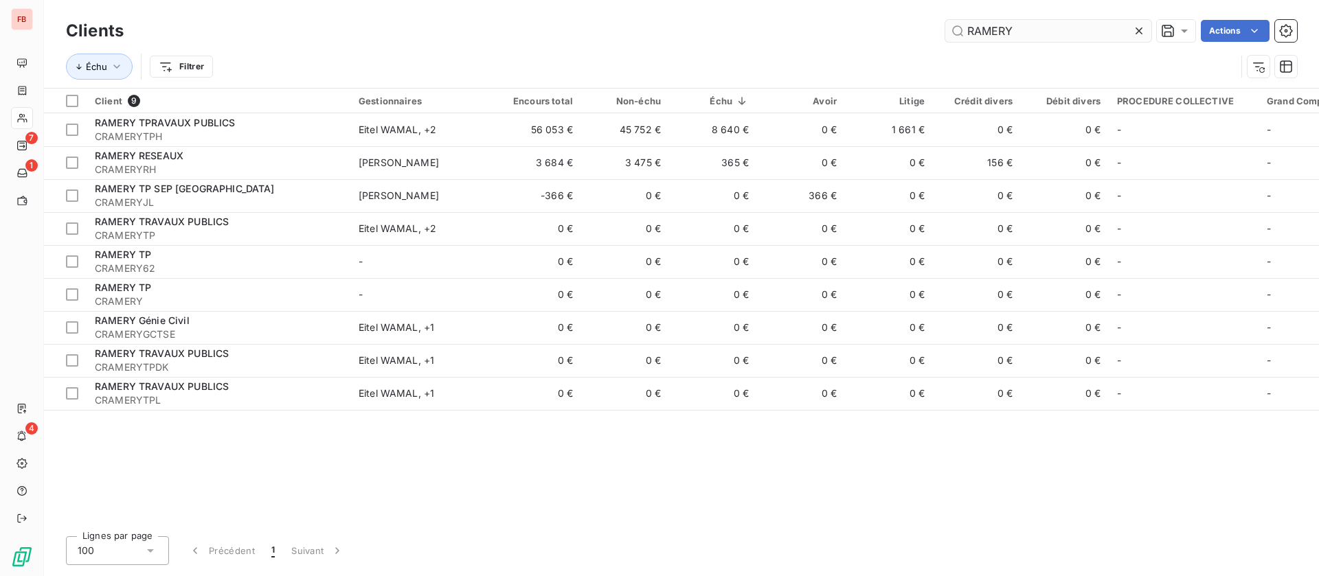
type input "RAMERY"
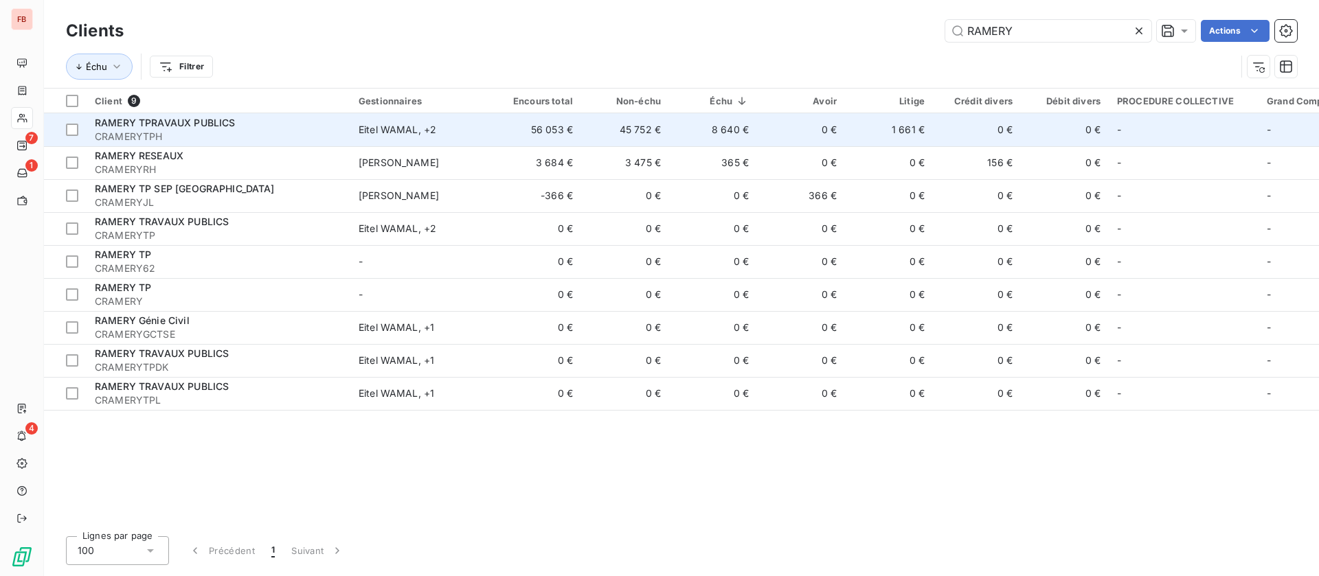
click at [795, 125] on td "0 €" at bounding box center [801, 129] width 88 height 33
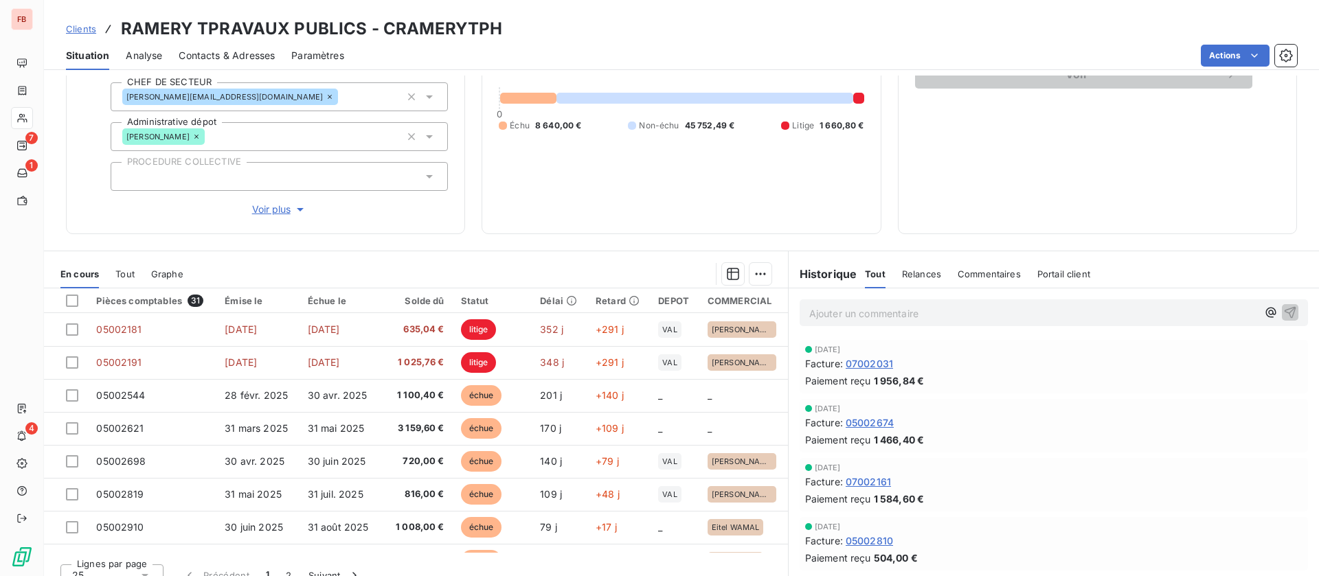
scroll to position [174, 0]
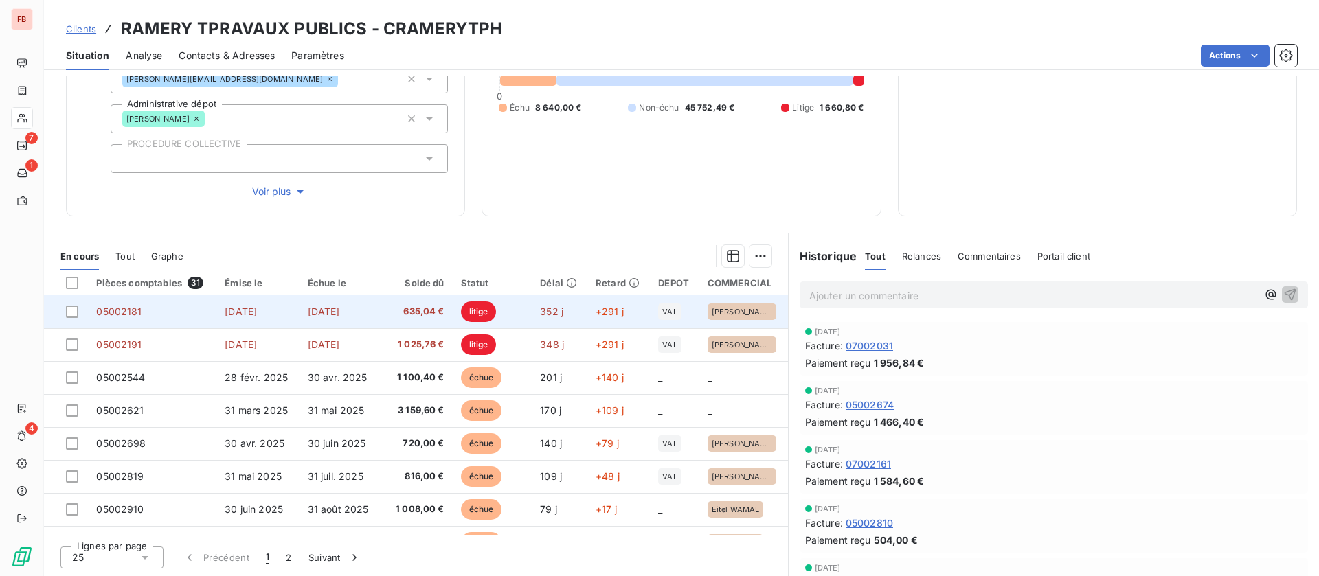
click at [257, 310] on span "30 sept. 2024" at bounding box center [241, 312] width 32 height 12
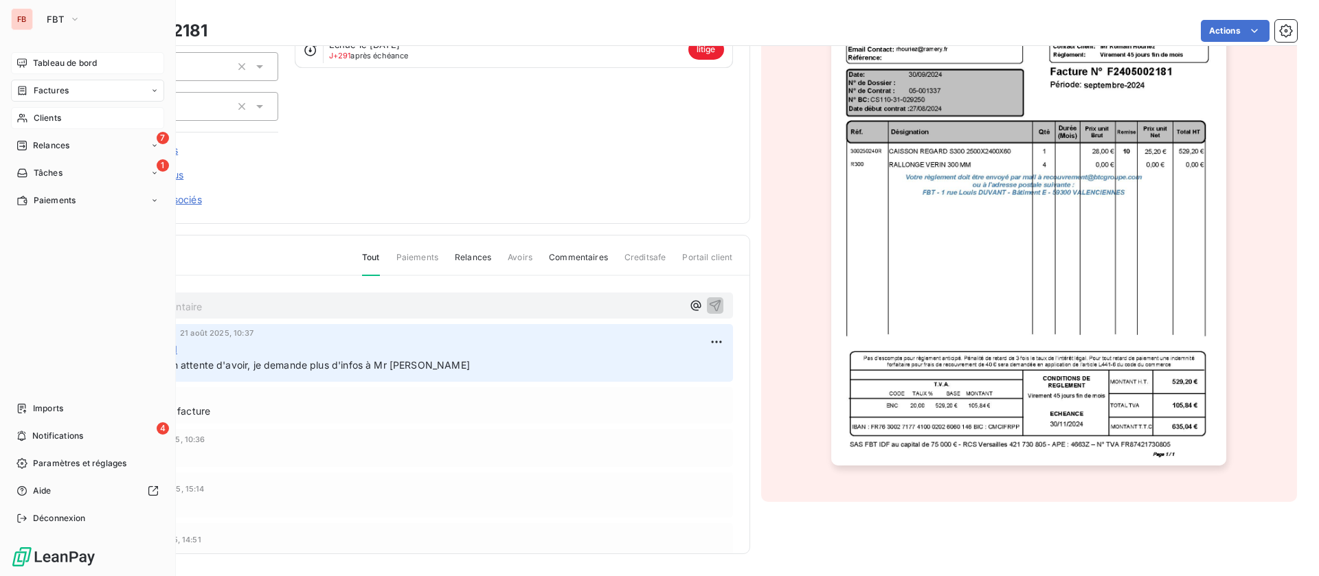
click at [56, 56] on div "Tableau de bord" at bounding box center [87, 63] width 153 height 22
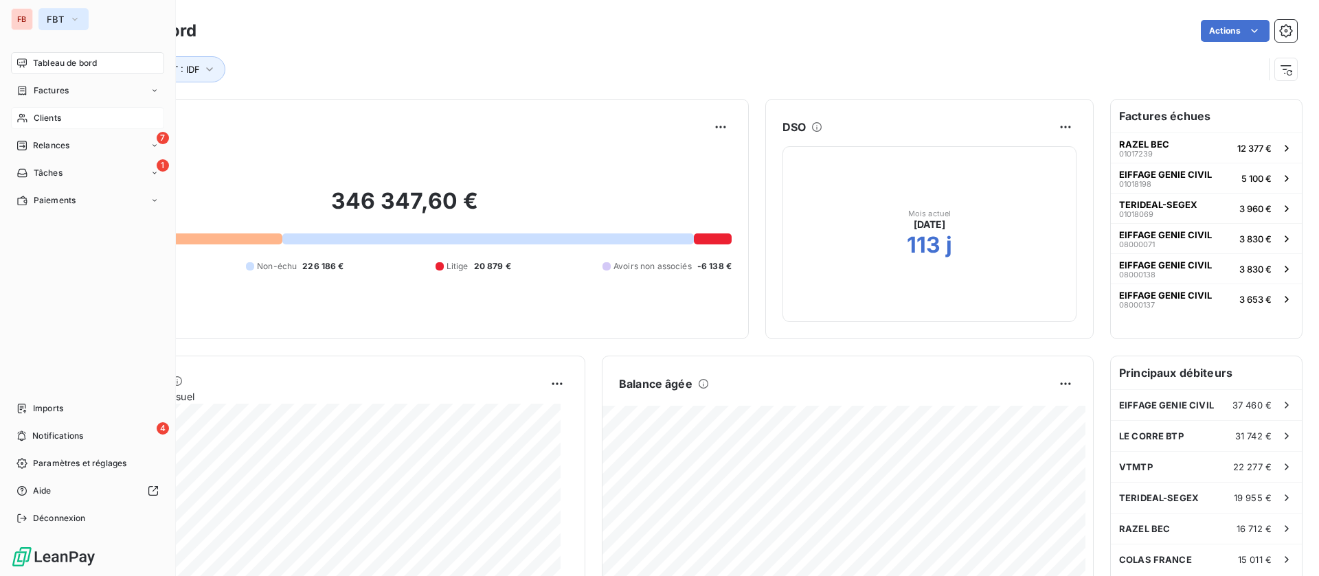
click at [62, 15] on span "FBT" at bounding box center [55, 19] width 17 height 11
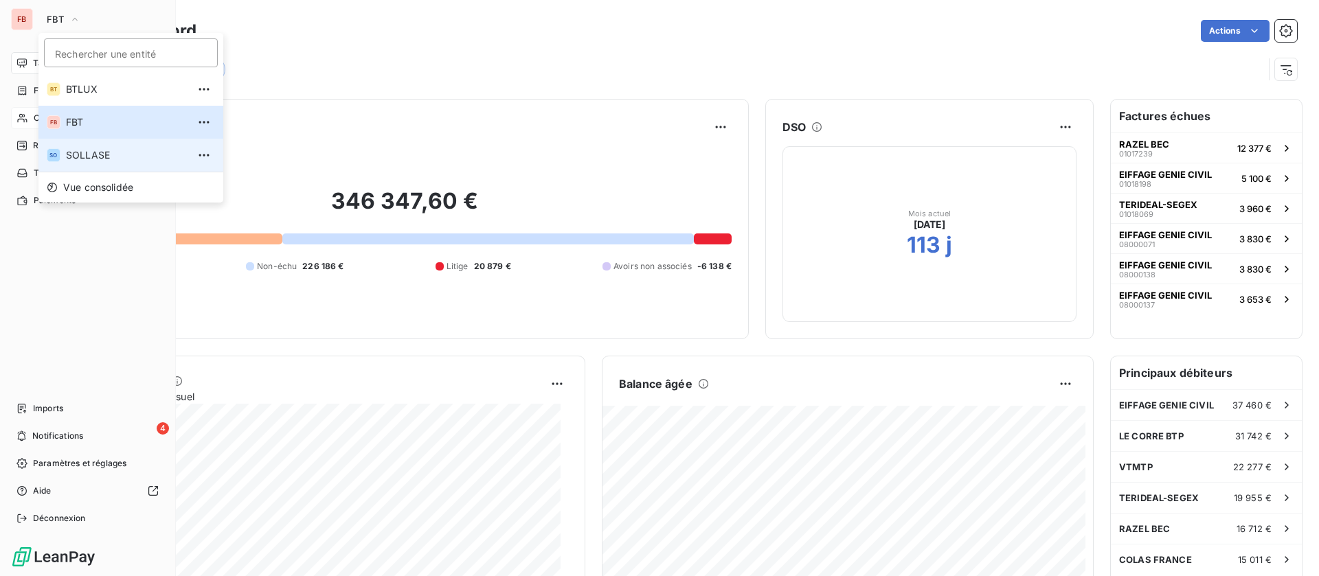
click at [98, 144] on li "SO SOLLASE" at bounding box center [130, 155] width 185 height 33
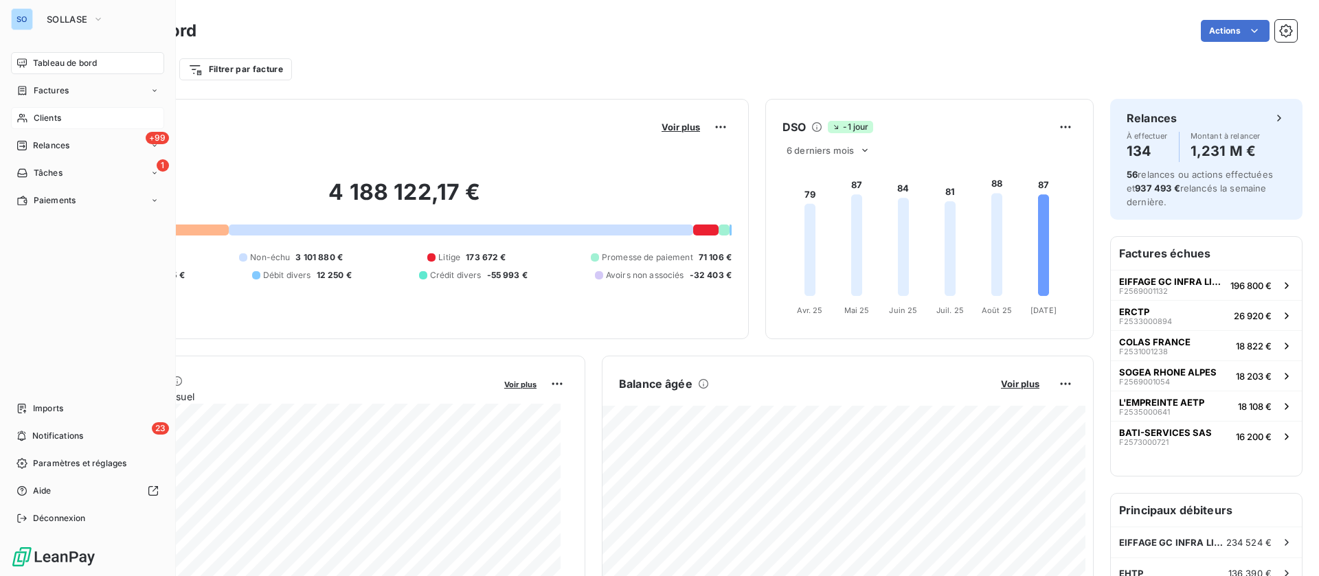
click at [12, 119] on div "Clients" at bounding box center [87, 118] width 153 height 22
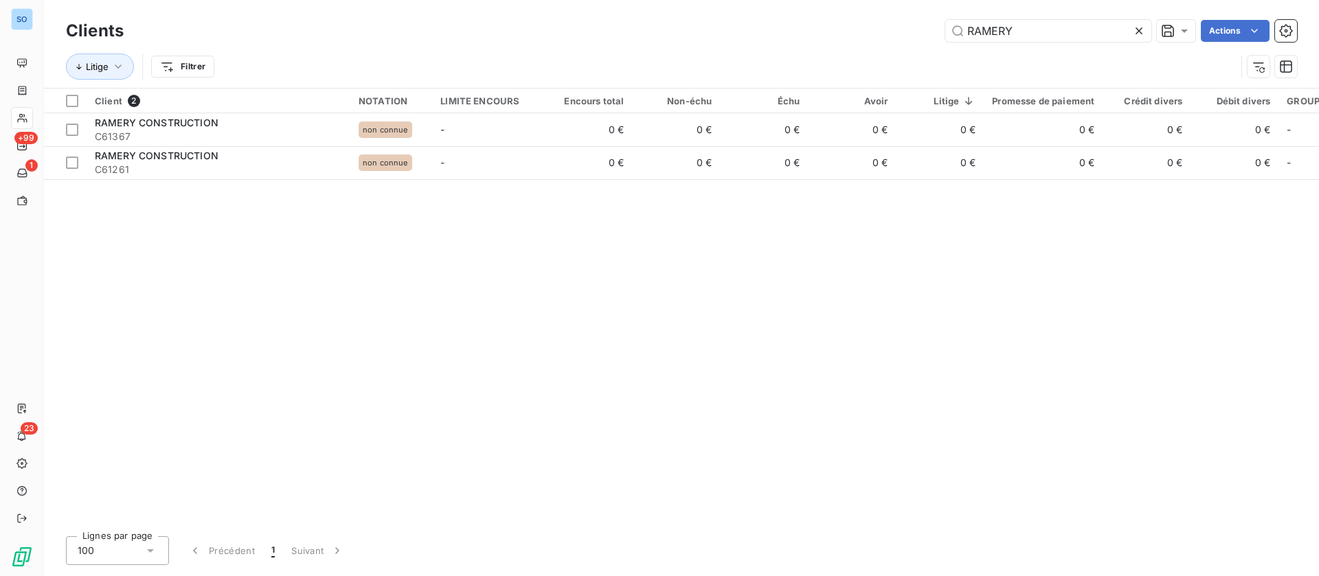
drag, startPoint x: 839, startPoint y: 13, endPoint x: 797, endPoint y: 9, distance: 42.1
click at [797, 9] on div "Clients RAMERY Actions Litige Filtrer" at bounding box center [681, 44] width 1275 height 88
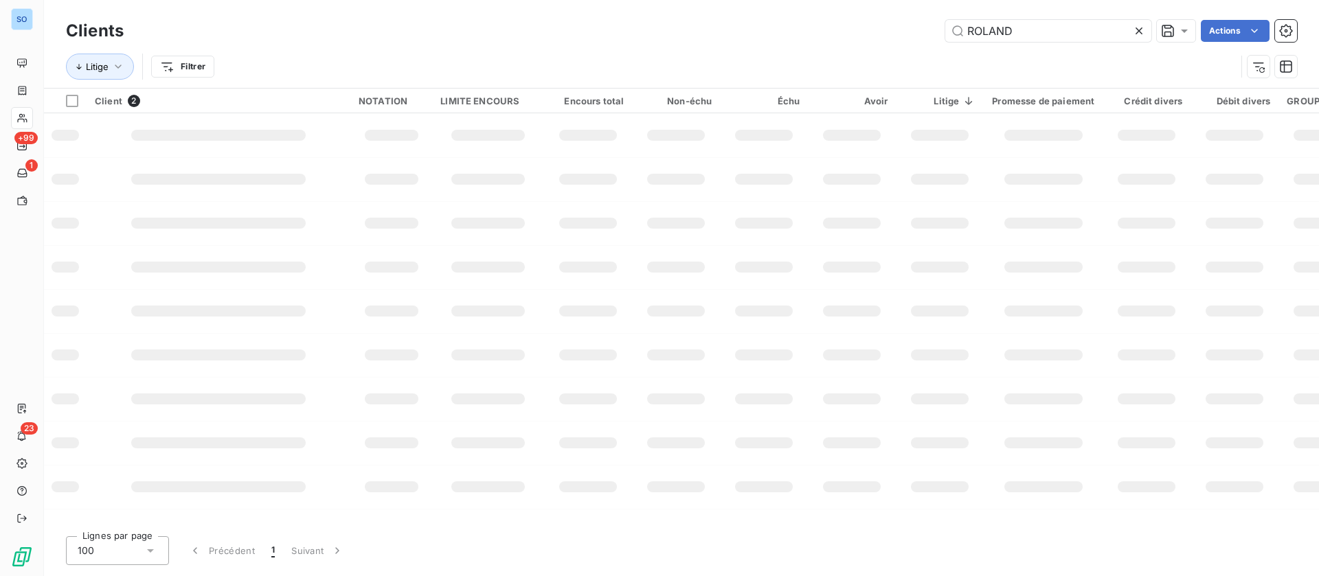
type input "ROLAND"
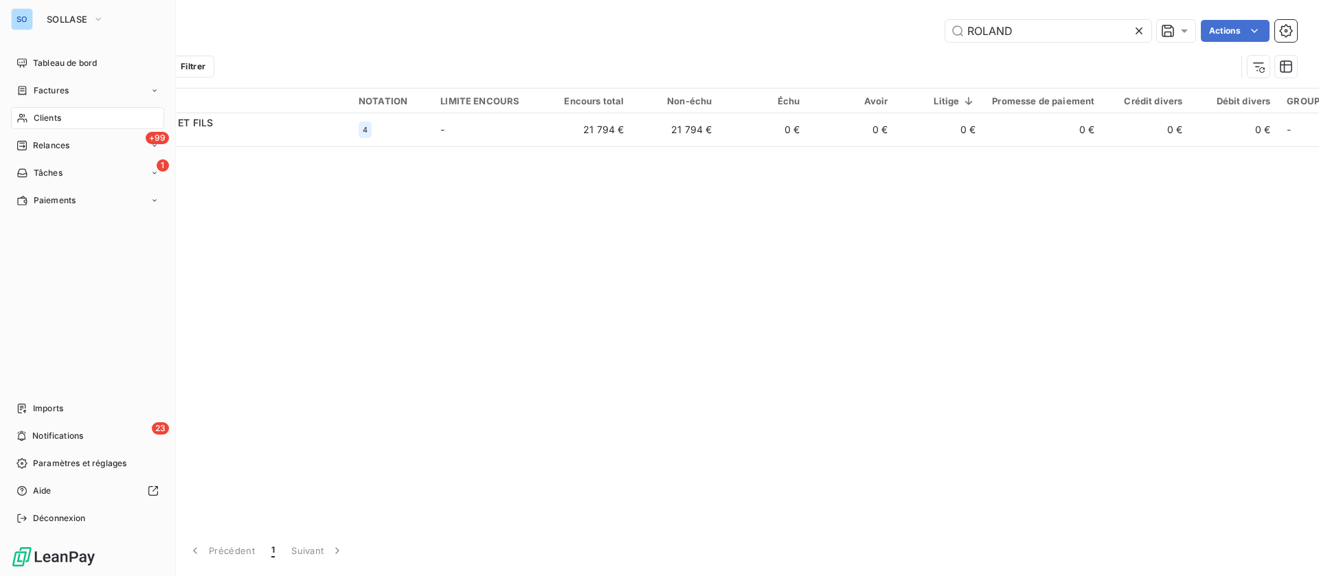
drag, startPoint x: 50, startPoint y: 97, endPoint x: 374, endPoint y: 58, distance: 326.6
click at [49, 97] on div "Factures" at bounding box center [87, 91] width 153 height 22
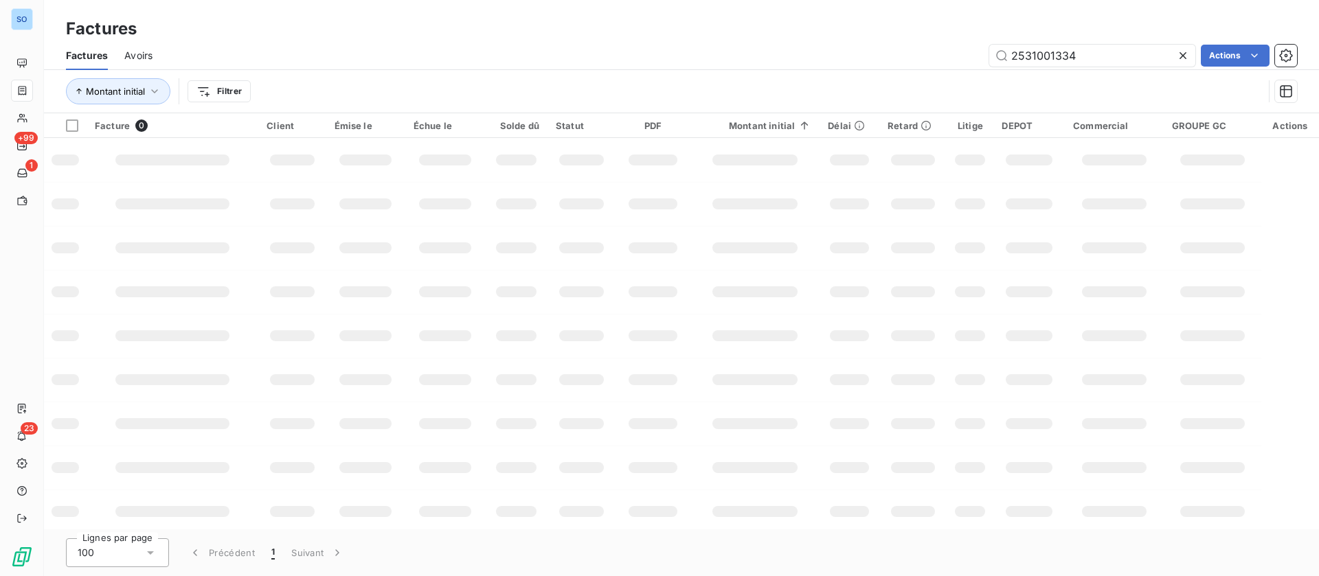
drag, startPoint x: 962, startPoint y: 49, endPoint x: 905, endPoint y: 45, distance: 57.1
click at [912, 50] on div "2531001334 Actions" at bounding box center [733, 56] width 1128 height 22
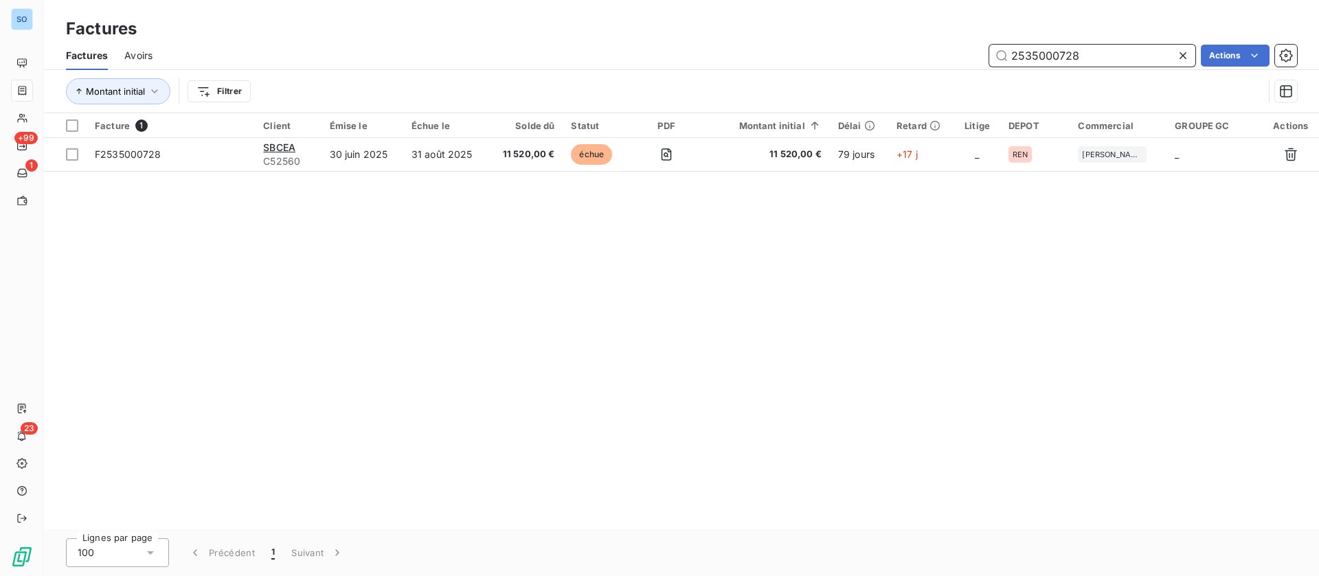
click at [859, 47] on div "2535000728 Actions" at bounding box center [733, 56] width 1128 height 22
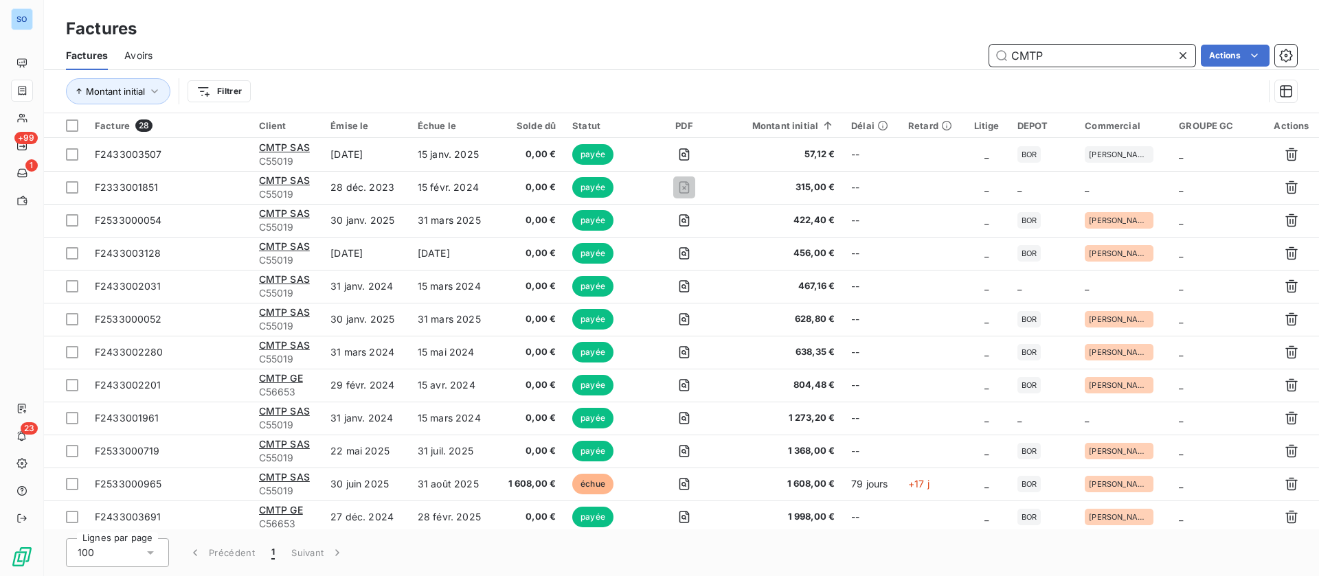
drag, startPoint x: 961, startPoint y: 56, endPoint x: 914, endPoint y: 58, distance: 47.5
click at [915, 57] on div "CMTP Actions" at bounding box center [733, 56] width 1128 height 22
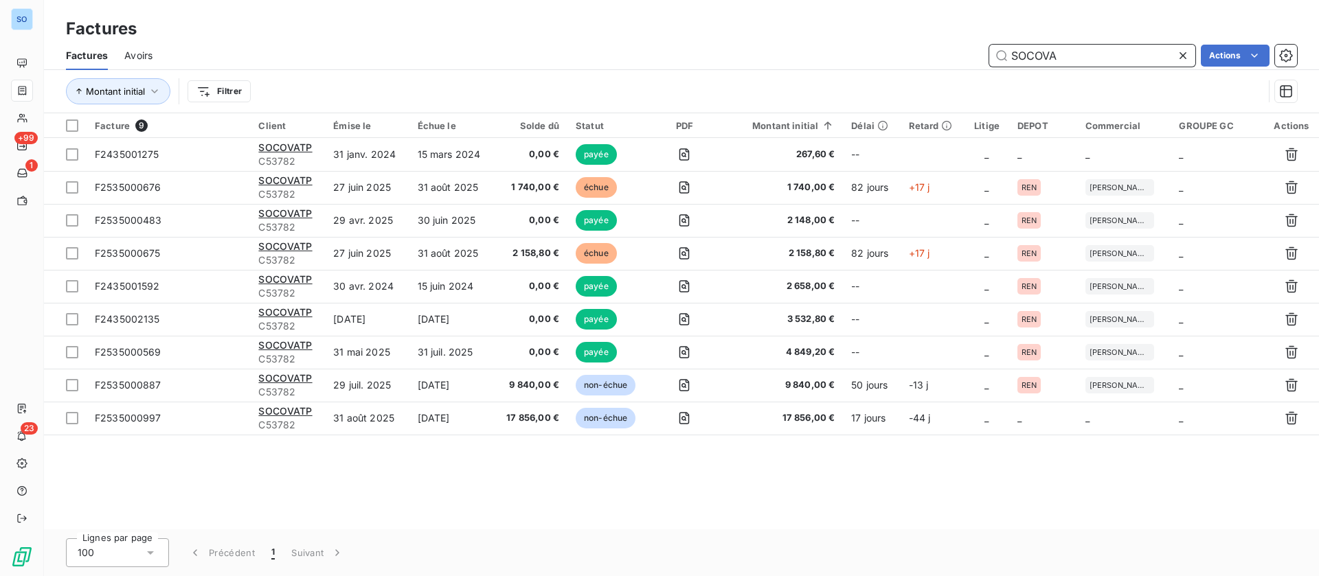
drag, startPoint x: 1105, startPoint y: 52, endPoint x: 900, endPoint y: 47, distance: 205.4
click at [903, 53] on div "SOCOVA Actions" at bounding box center [733, 56] width 1128 height 22
type input "ROUGEOT"
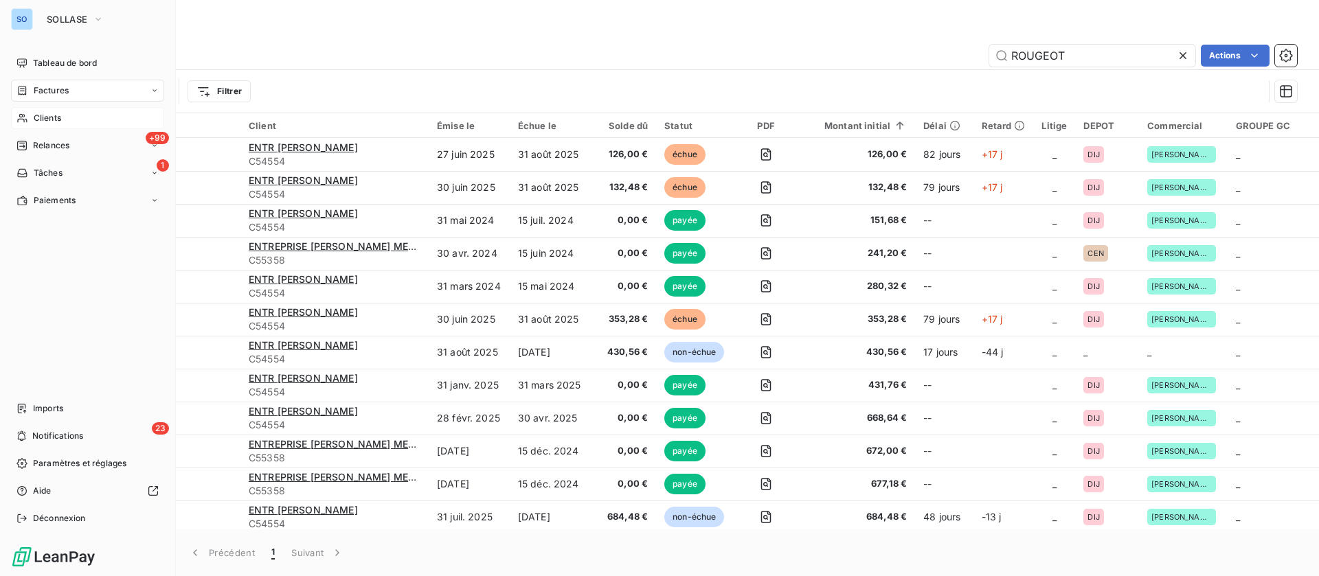
click at [68, 120] on div "Clients" at bounding box center [87, 118] width 153 height 22
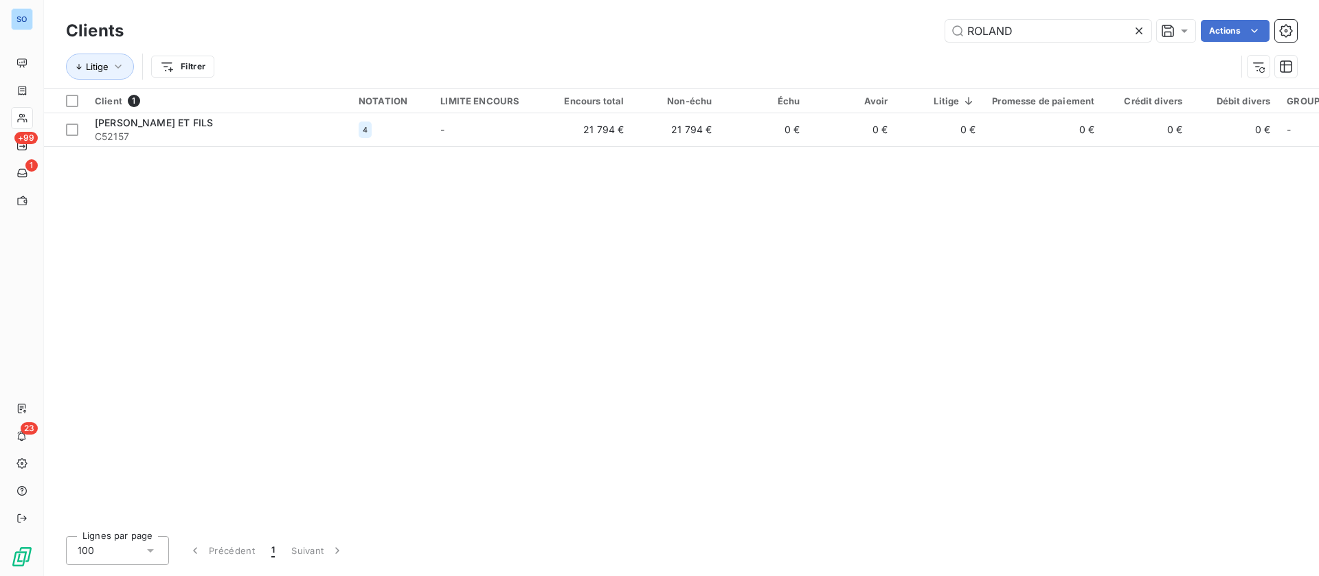
drag, startPoint x: 1062, startPoint y: 27, endPoint x: 775, endPoint y: 30, distance: 287.1
click at [775, 30] on div "ROLAND Actions" at bounding box center [718, 31] width 1157 height 22
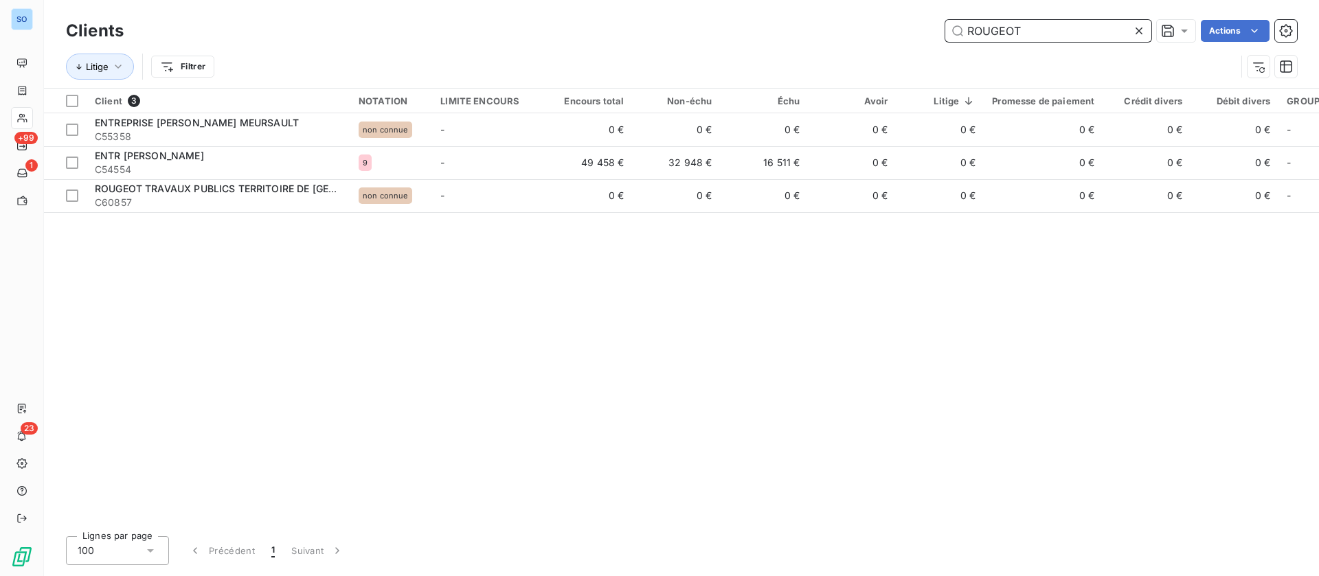
drag, startPoint x: 1050, startPoint y: 35, endPoint x: 891, endPoint y: 24, distance: 159.0
click at [891, 23] on div "ROUGEOT Actions" at bounding box center [718, 31] width 1157 height 22
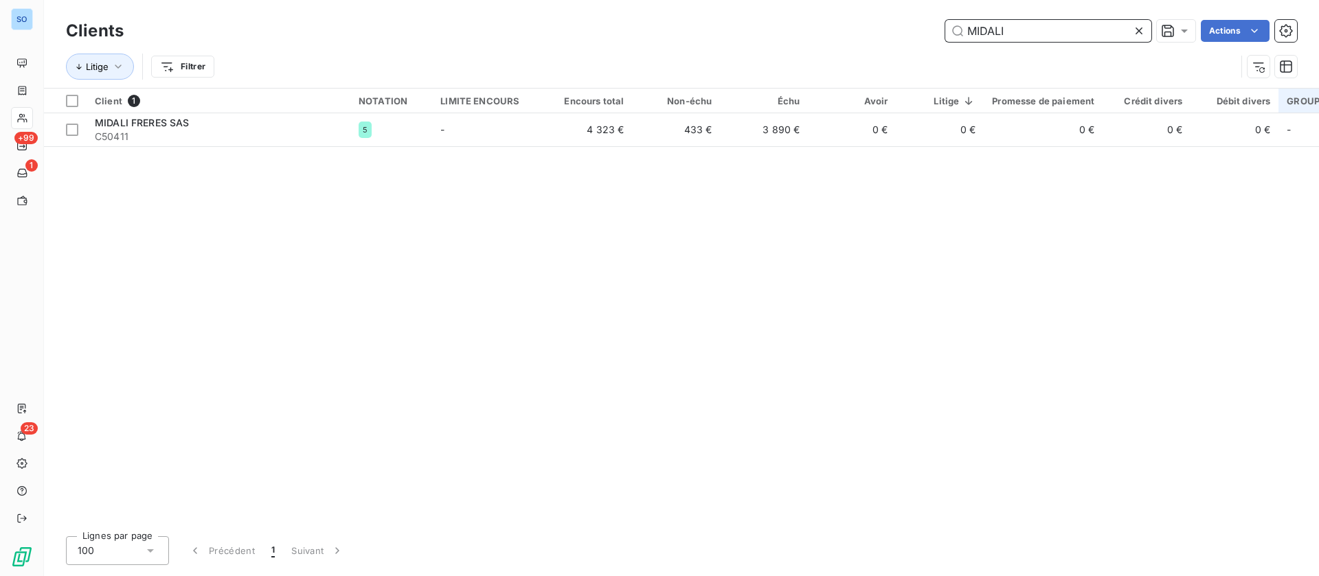
type input "MIDALI"
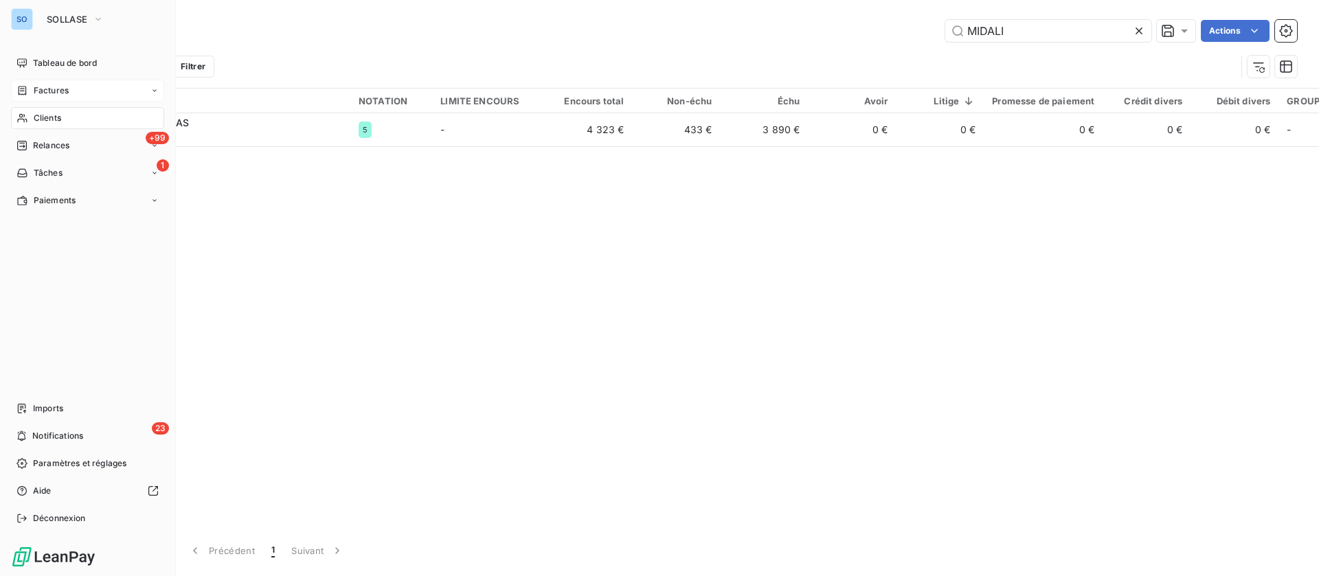
drag, startPoint x: 47, startPoint y: 84, endPoint x: 129, endPoint y: 91, distance: 82.1
click at [48, 84] on span "Factures" at bounding box center [51, 90] width 35 height 12
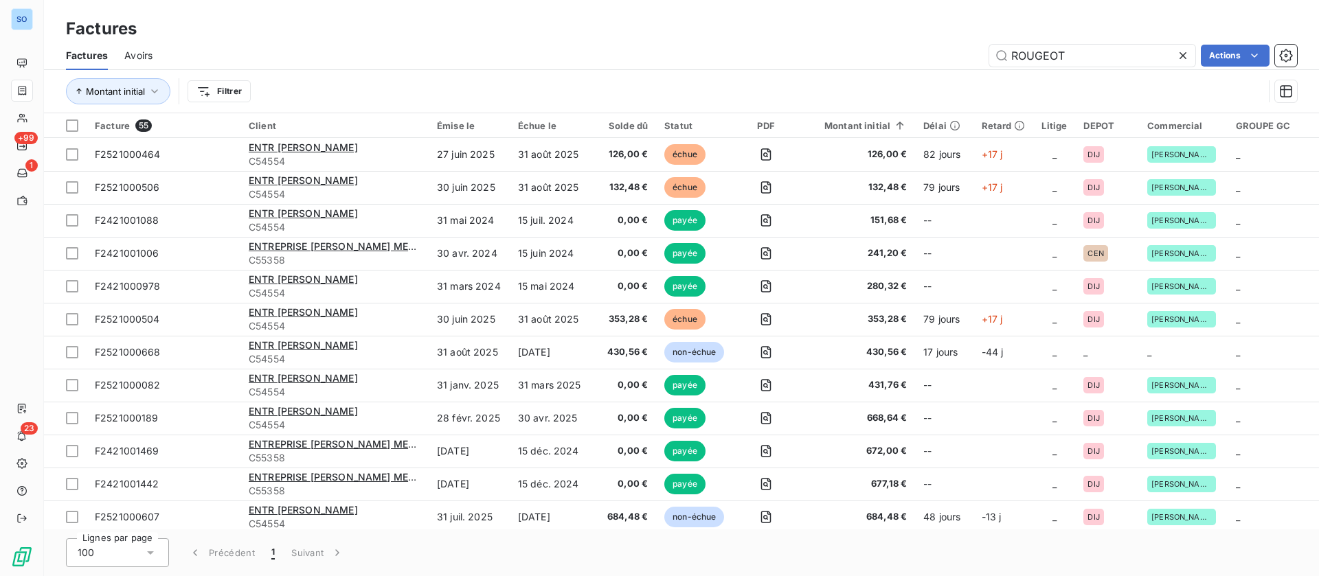
drag, startPoint x: 1032, startPoint y: 57, endPoint x: 971, endPoint y: 57, distance: 61.1
click at [971, 57] on div "ROUGEOT Actions" at bounding box center [733, 56] width 1128 height 22
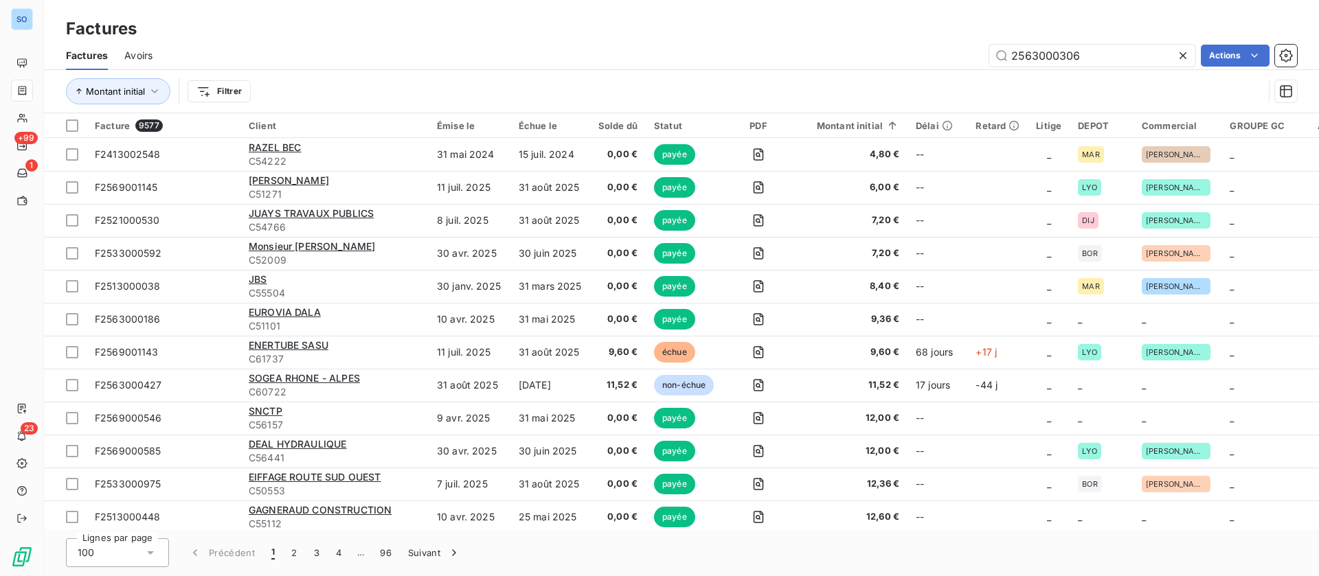
type input "2563000306"
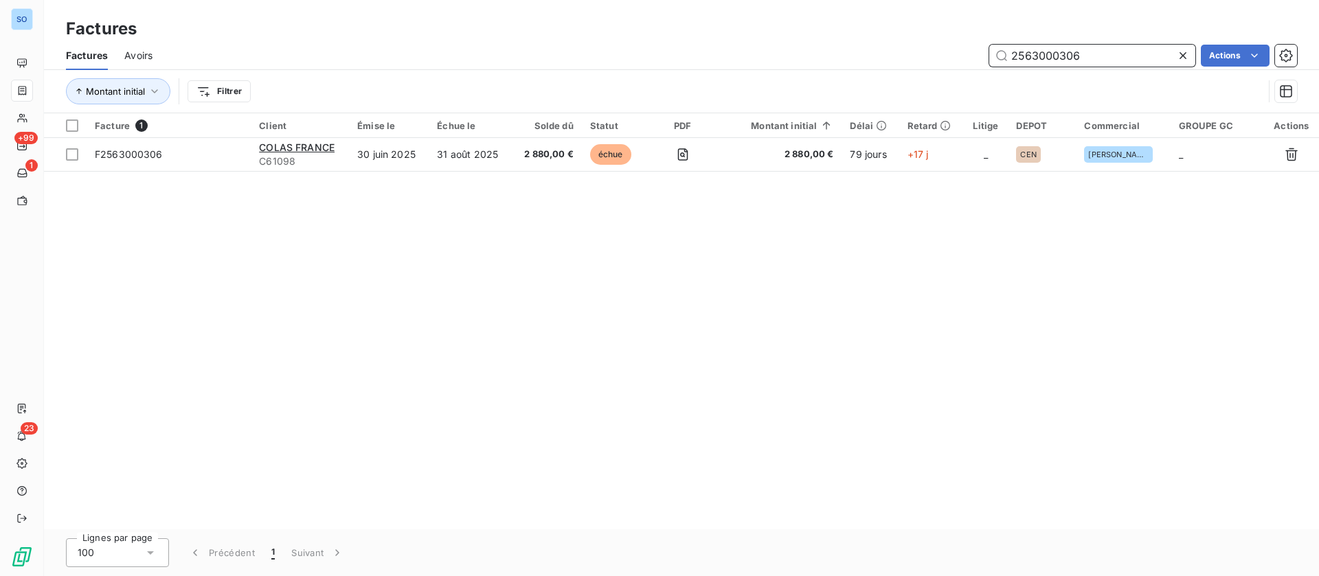
drag, startPoint x: 1090, startPoint y: 49, endPoint x: 921, endPoint y: 42, distance: 169.1
click at [921, 42] on div "Factures Avoirs 2563000306 Actions" at bounding box center [681, 55] width 1275 height 29
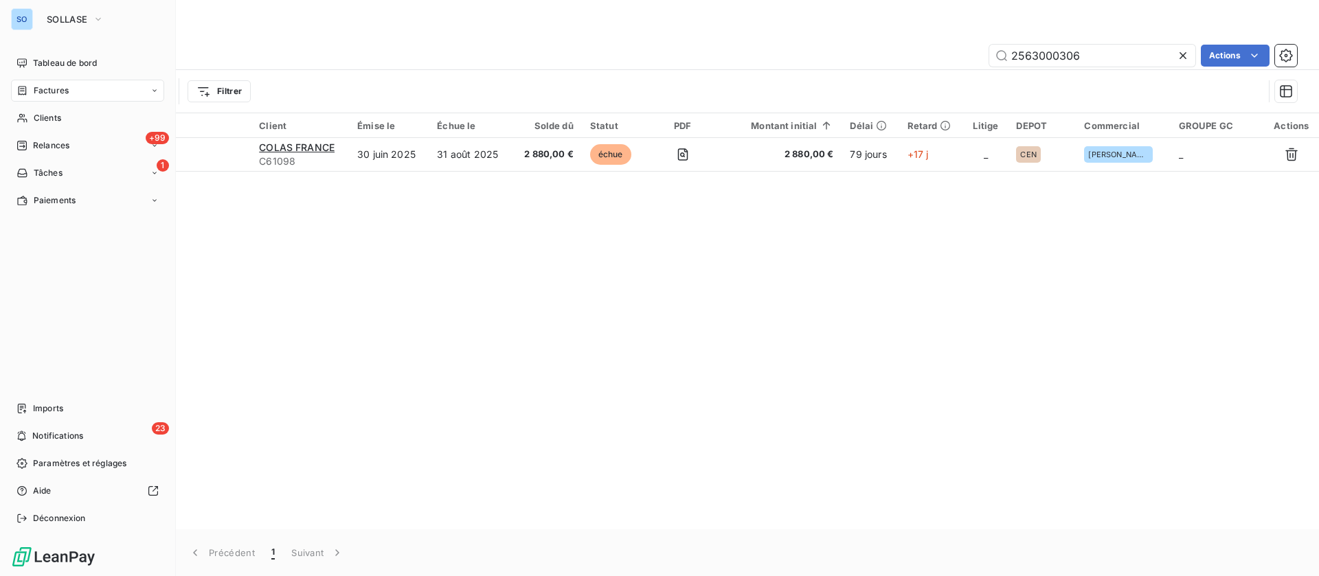
click at [34, 116] on span "Clients" at bounding box center [47, 118] width 27 height 12
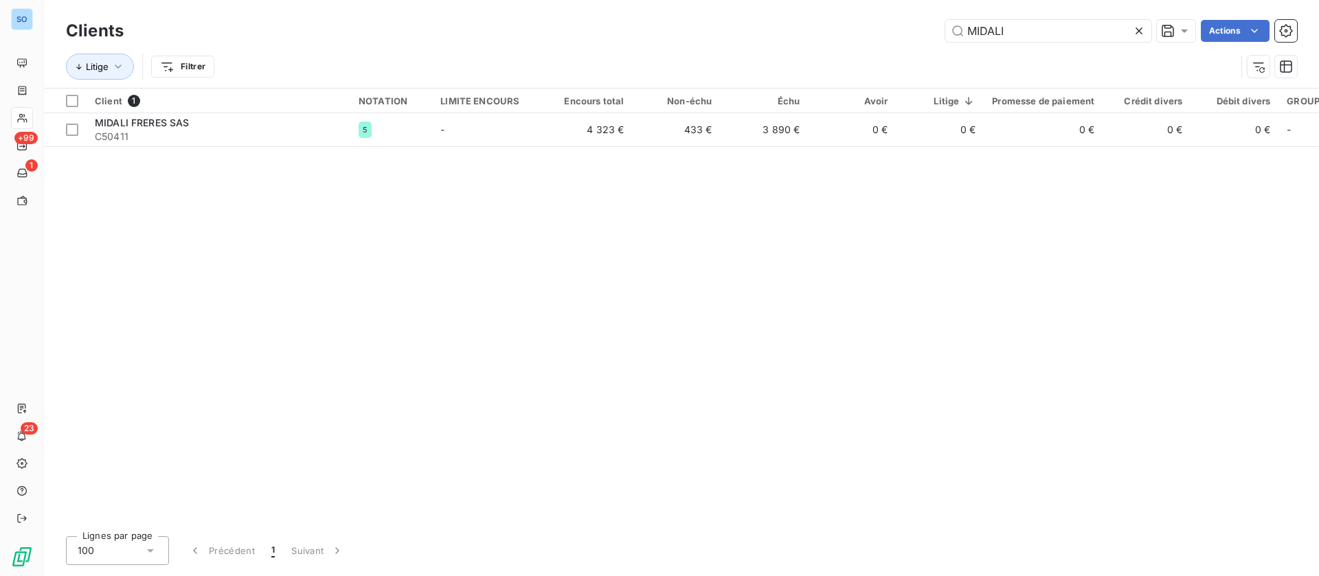
drag, startPoint x: 1017, startPoint y: 32, endPoint x: 871, endPoint y: 16, distance: 147.1
click at [871, 16] on div "Clients MIDALI Actions" at bounding box center [681, 30] width 1231 height 29
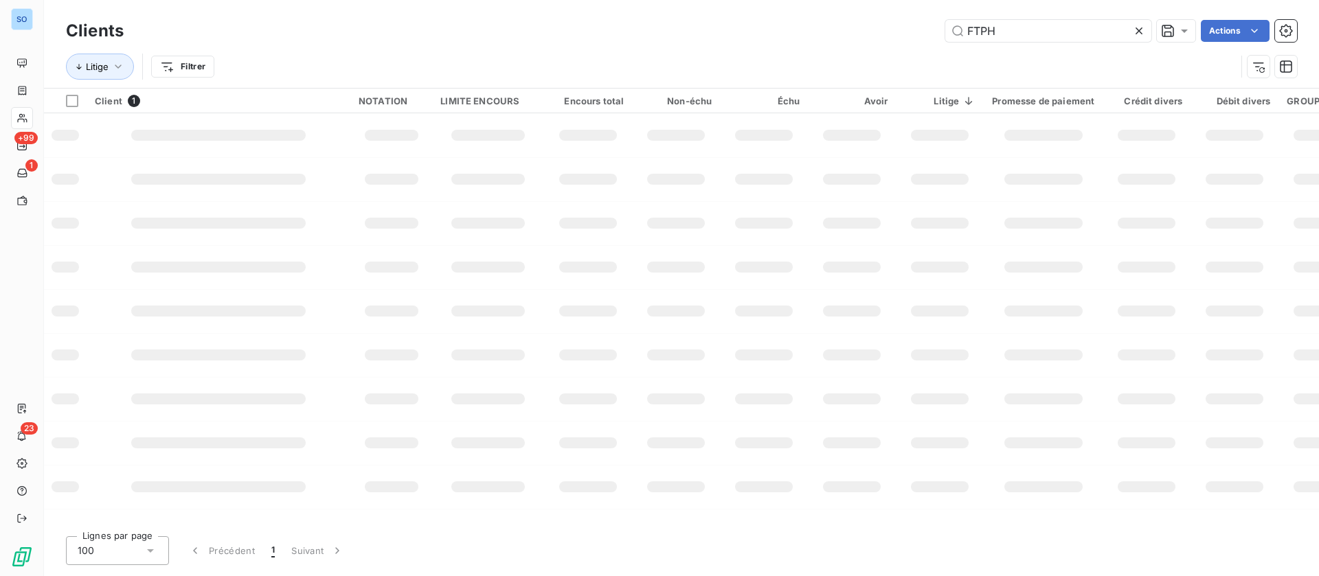
type input "FTPH"
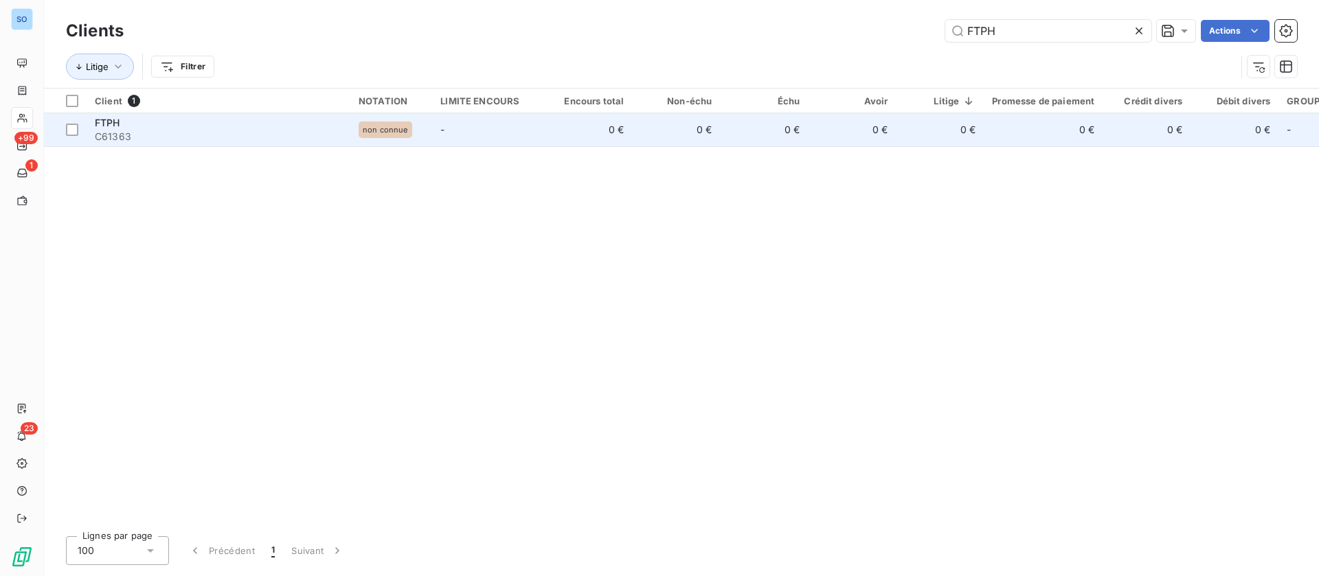
click at [826, 137] on td "0 €" at bounding box center [852, 129] width 88 height 33
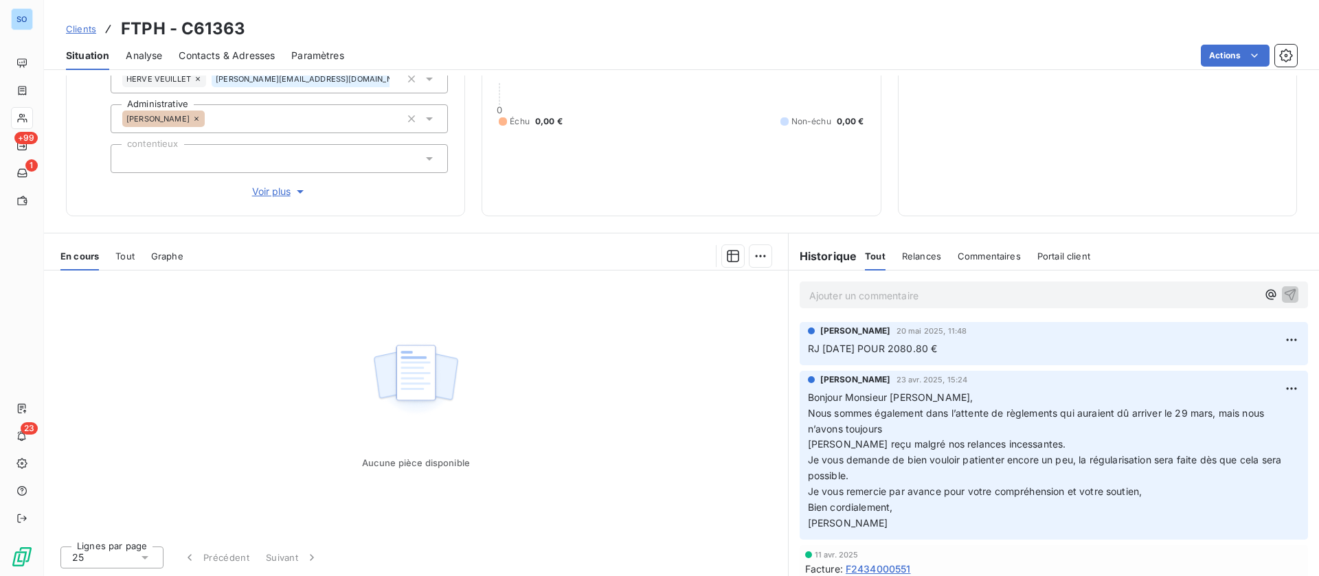
click at [120, 260] on span "Tout" at bounding box center [124, 256] width 19 height 11
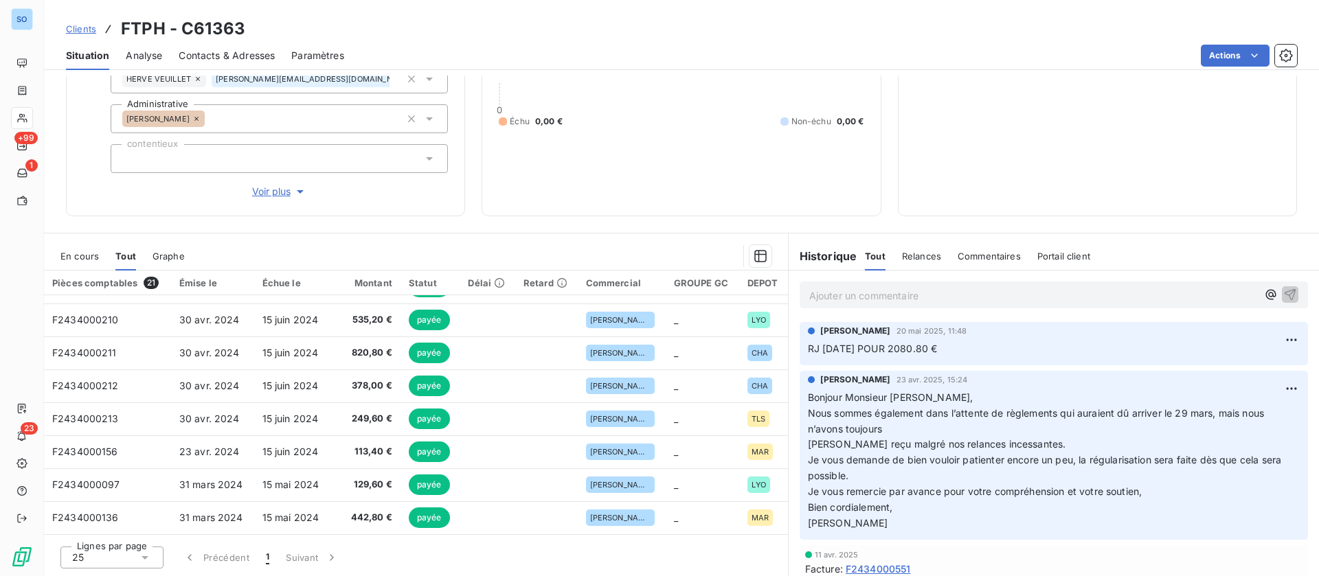
click at [133, 204] on div "Informations client Gestionnaires Jérémy LAVIS Propriétés Client Responsable de…" at bounding box center [265, 77] width 399 height 280
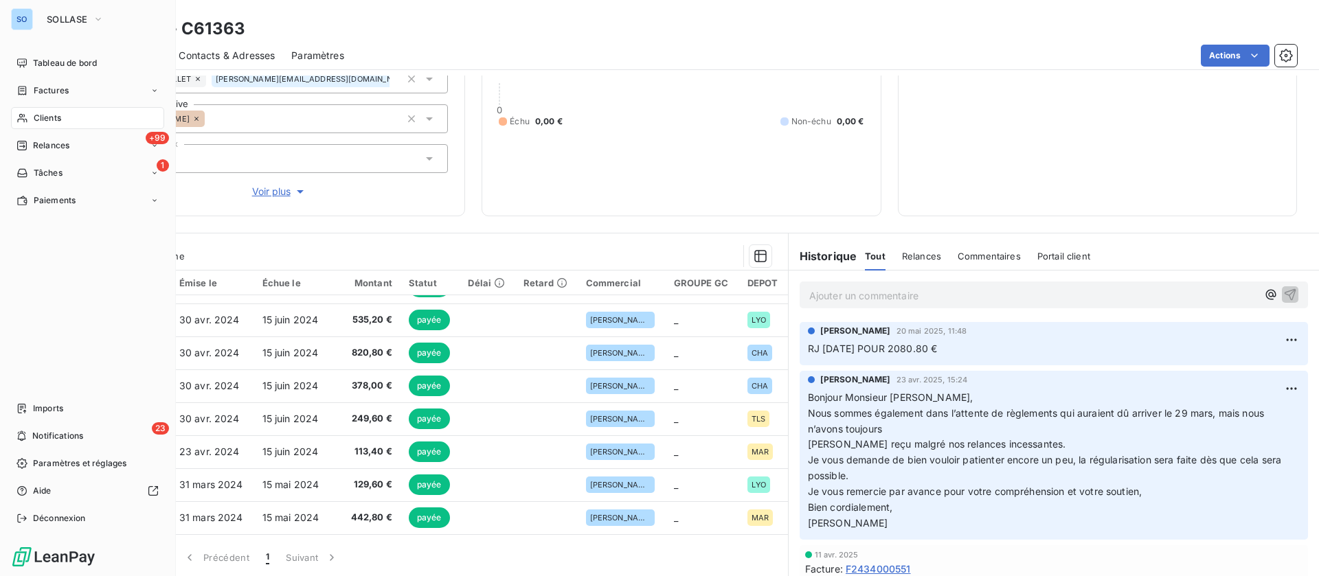
click at [44, 117] on span "Clients" at bounding box center [47, 118] width 27 height 12
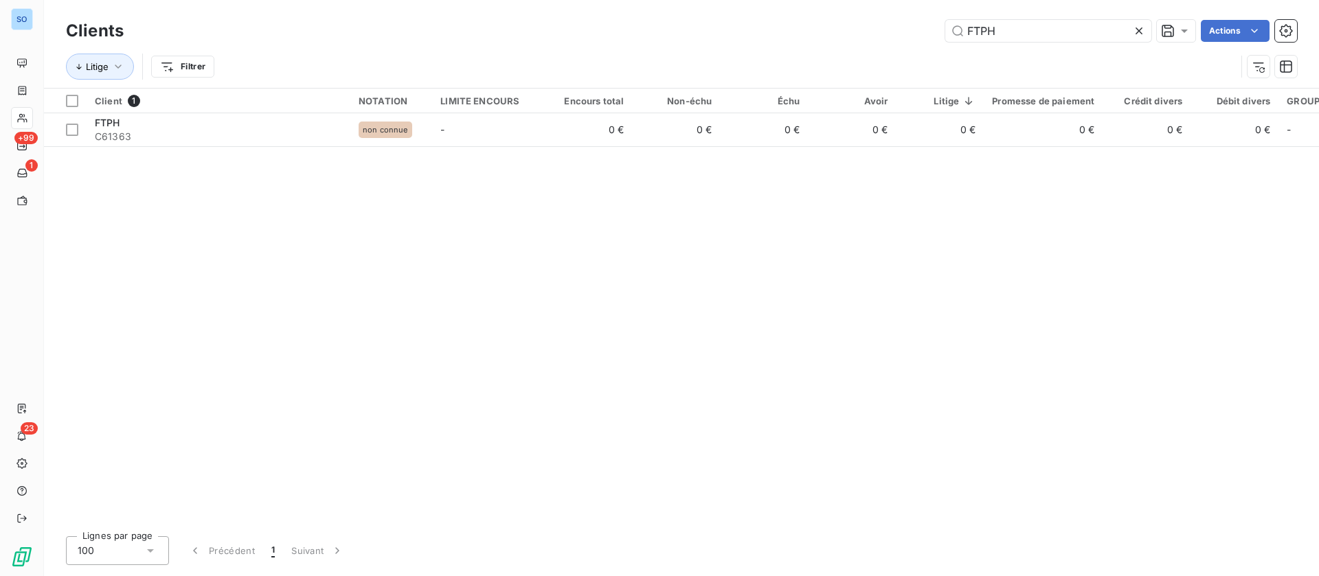
drag, startPoint x: 1024, startPoint y: 25, endPoint x: 874, endPoint y: 35, distance: 150.8
click at [874, 35] on div "FTPH Actions" at bounding box center [718, 31] width 1157 height 22
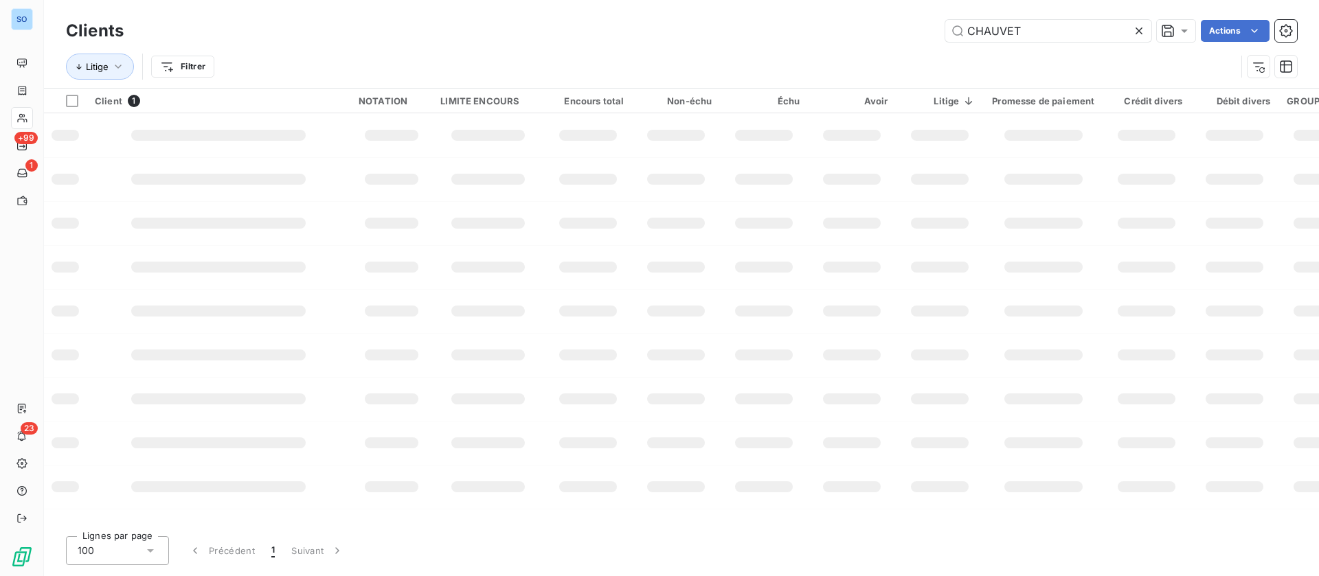
type input "CHAUVET"
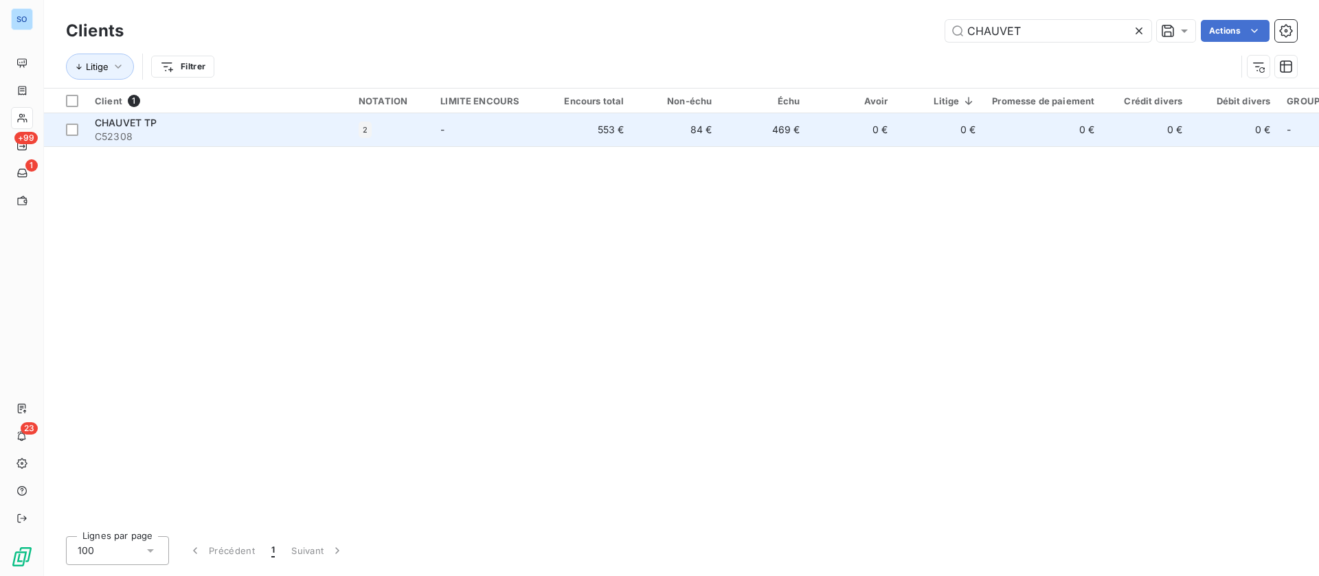
click at [535, 125] on td "-" at bounding box center [488, 129] width 112 height 33
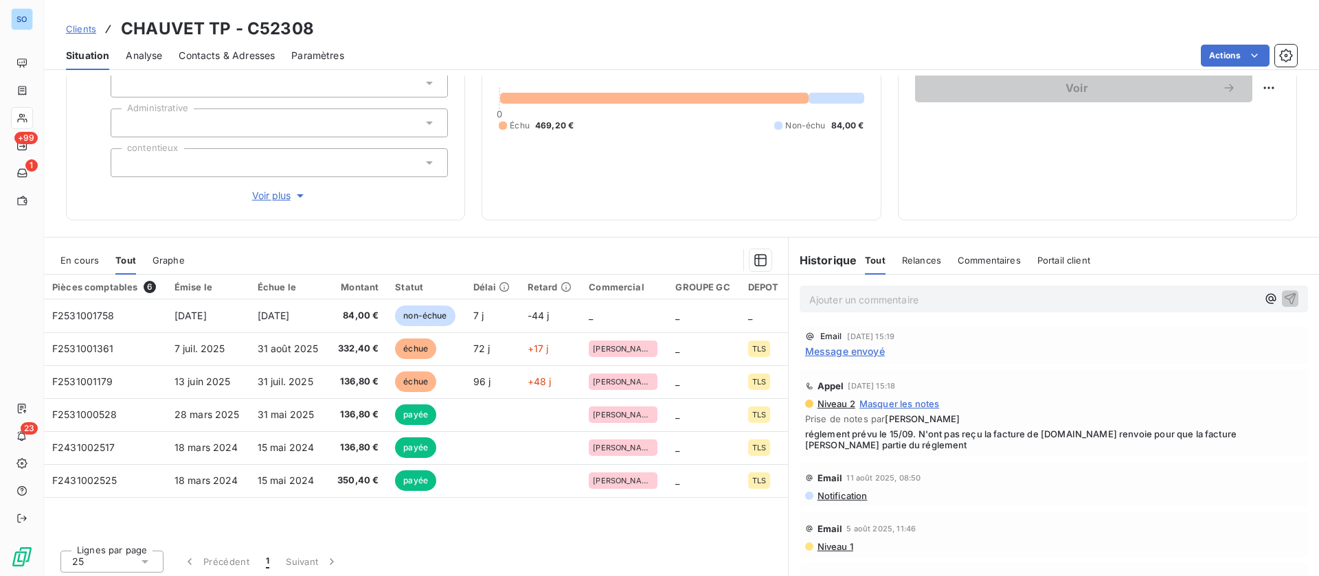
scroll to position [147, 0]
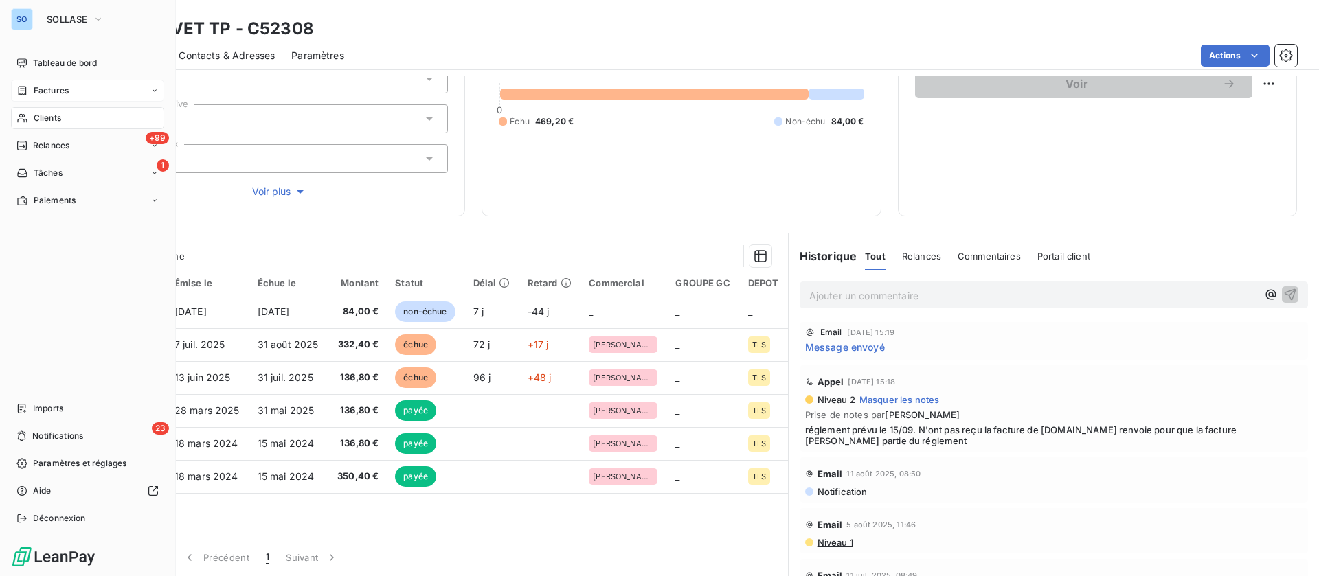
click at [34, 80] on div "Factures" at bounding box center [87, 91] width 153 height 22
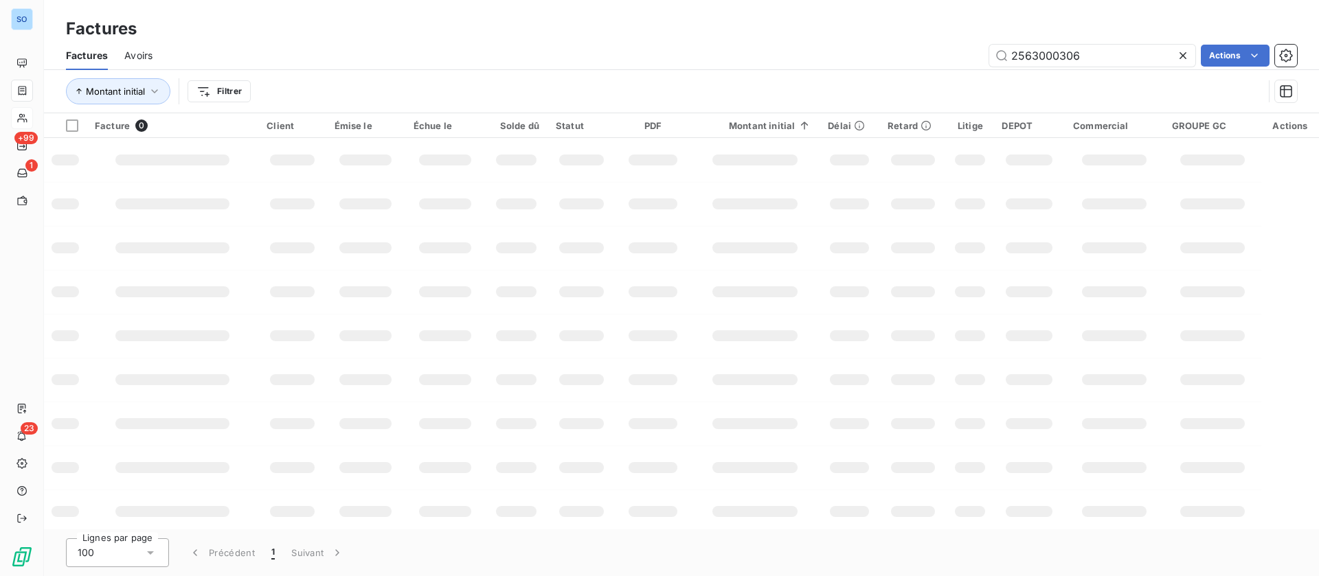
drag, startPoint x: 1012, startPoint y: 56, endPoint x: 899, endPoint y: 56, distance: 112.6
click at [899, 56] on div "2563000306 Actions" at bounding box center [733, 56] width 1128 height 22
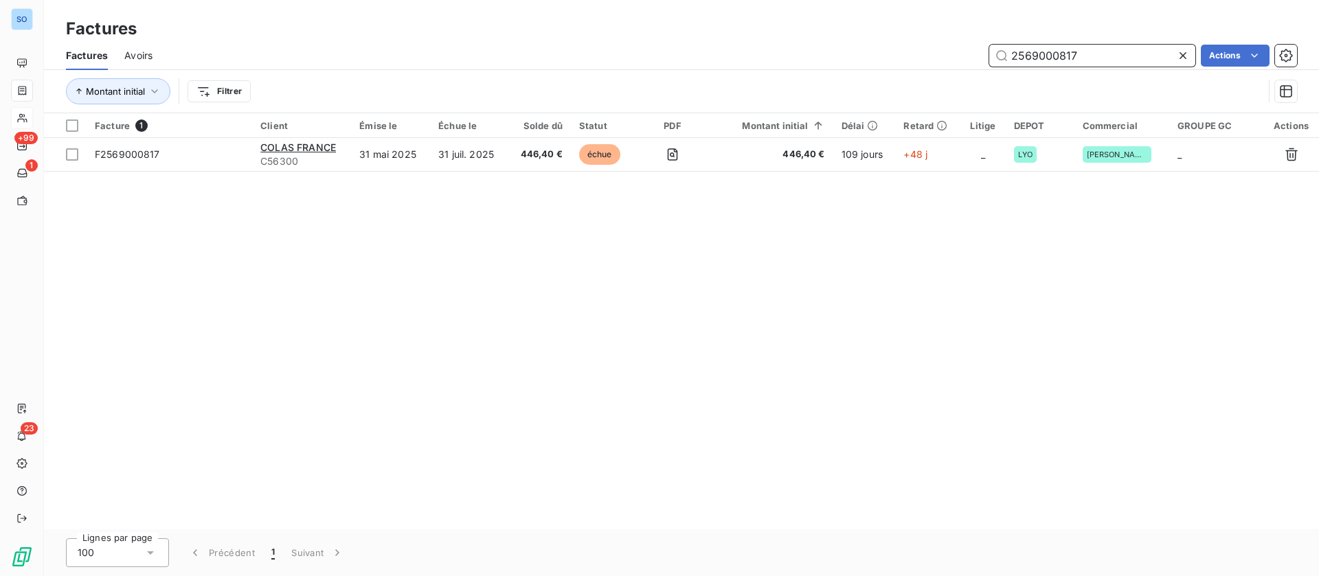
drag, startPoint x: 925, startPoint y: 58, endPoint x: 896, endPoint y: 56, distance: 29.6
click at [896, 56] on div "2569000817 Actions" at bounding box center [733, 56] width 1128 height 22
type input "LOX"
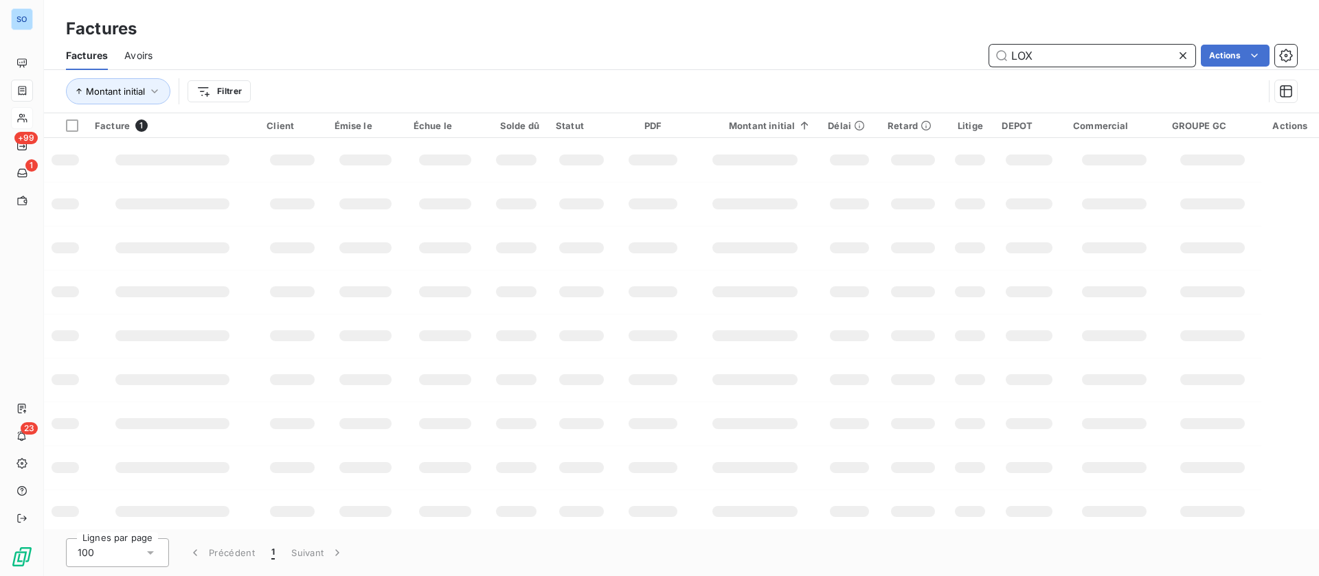
click at [1054, 50] on input "LOX" at bounding box center [1092, 56] width 206 height 22
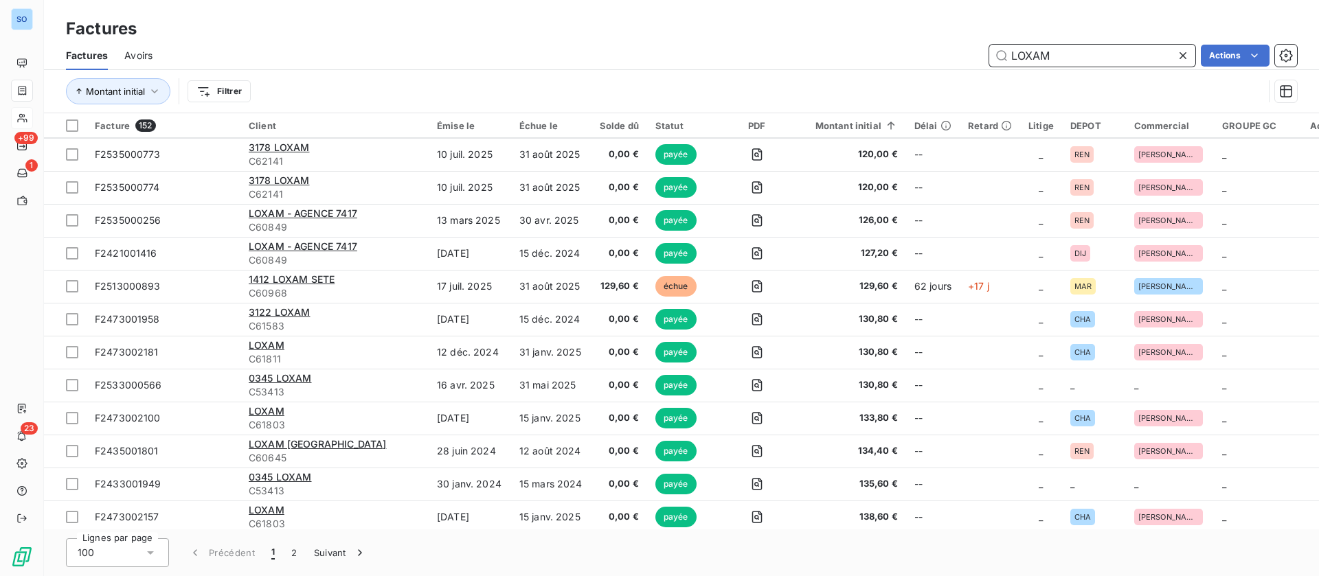
scroll to position [2370, 0]
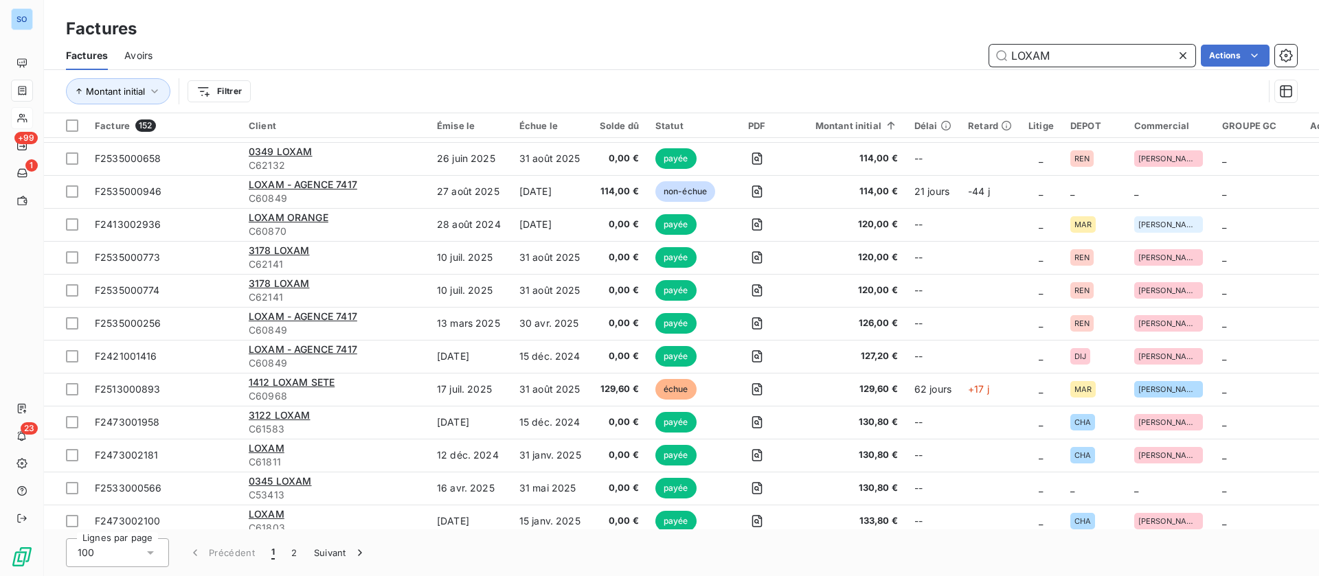
drag, startPoint x: 938, startPoint y: 49, endPoint x: 925, endPoint y: 49, distance: 13.1
click at [925, 49] on div "LOXAM Actions" at bounding box center [733, 56] width 1128 height 22
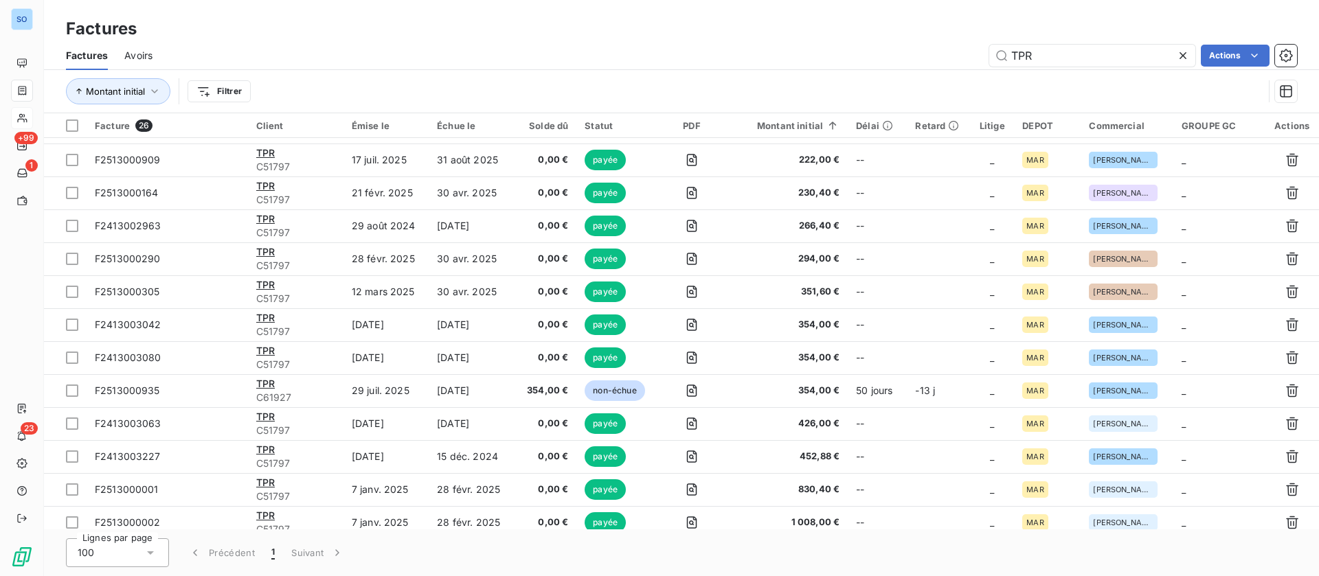
scroll to position [157, 0]
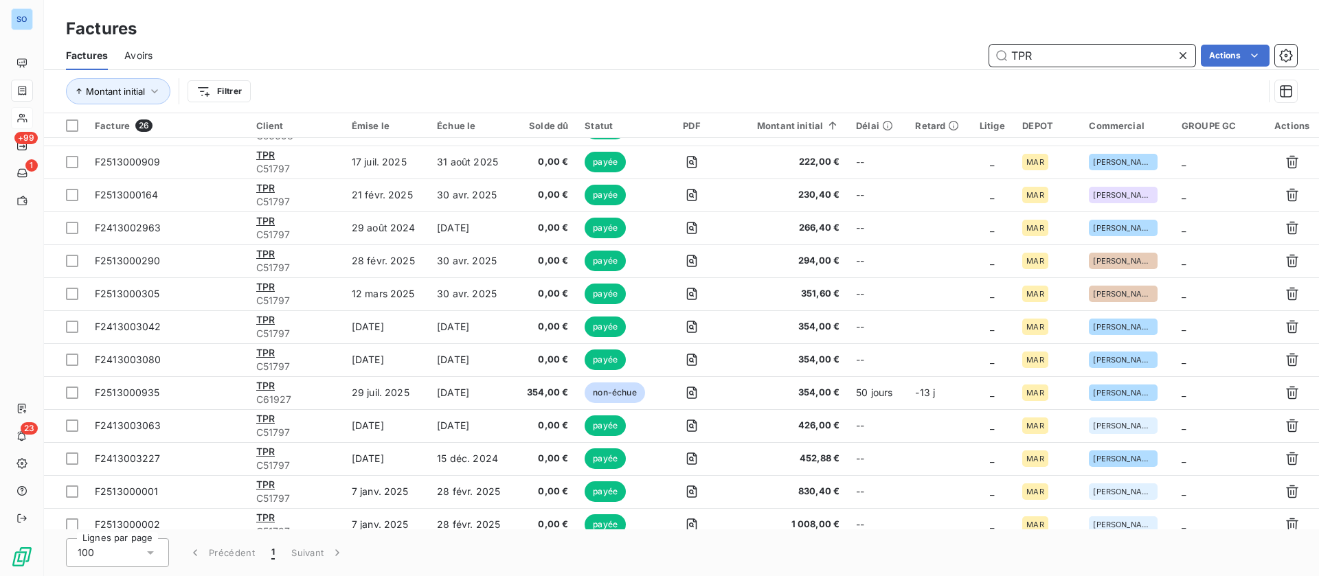
drag, startPoint x: 1077, startPoint y: 54, endPoint x: 932, endPoint y: 55, distance: 144.9
click at [932, 55] on div "TPR Actions" at bounding box center [733, 56] width 1128 height 22
type input "CAROLI"
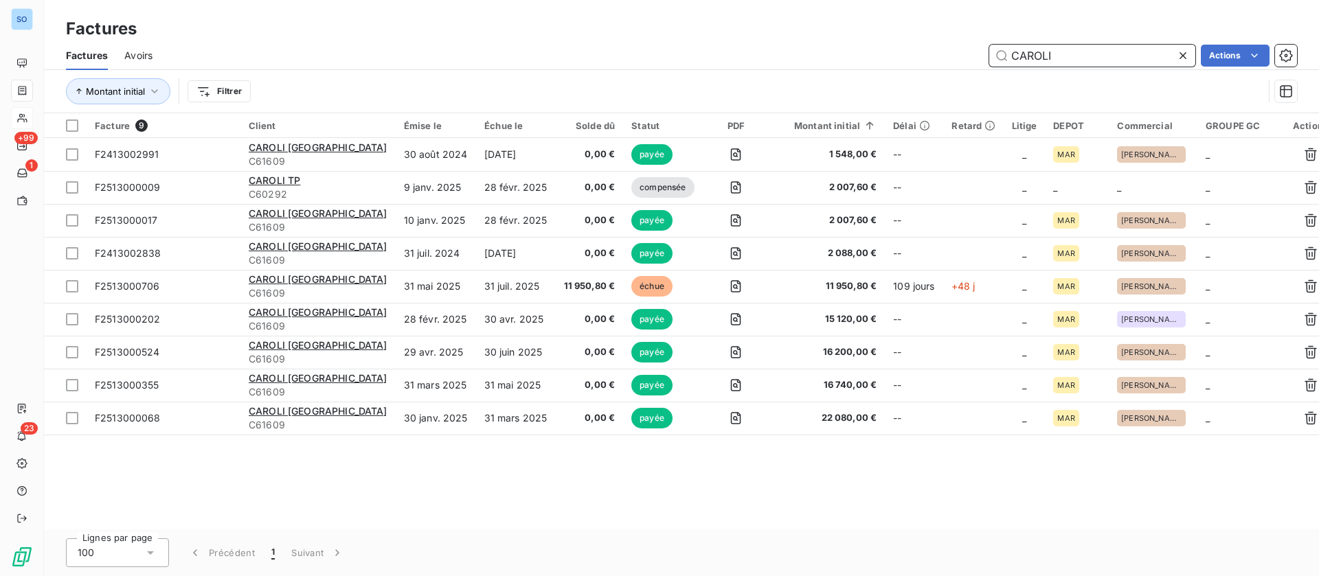
scroll to position [0, 0]
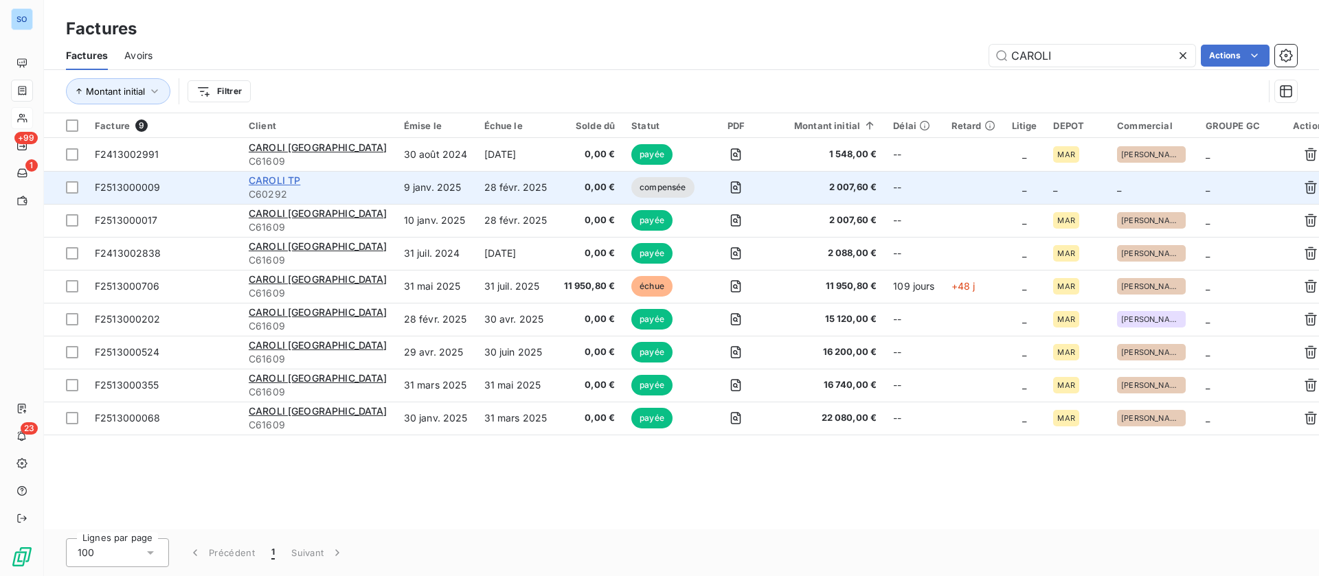
click at [292, 180] on span "CAROLI TP" at bounding box center [275, 180] width 52 height 12
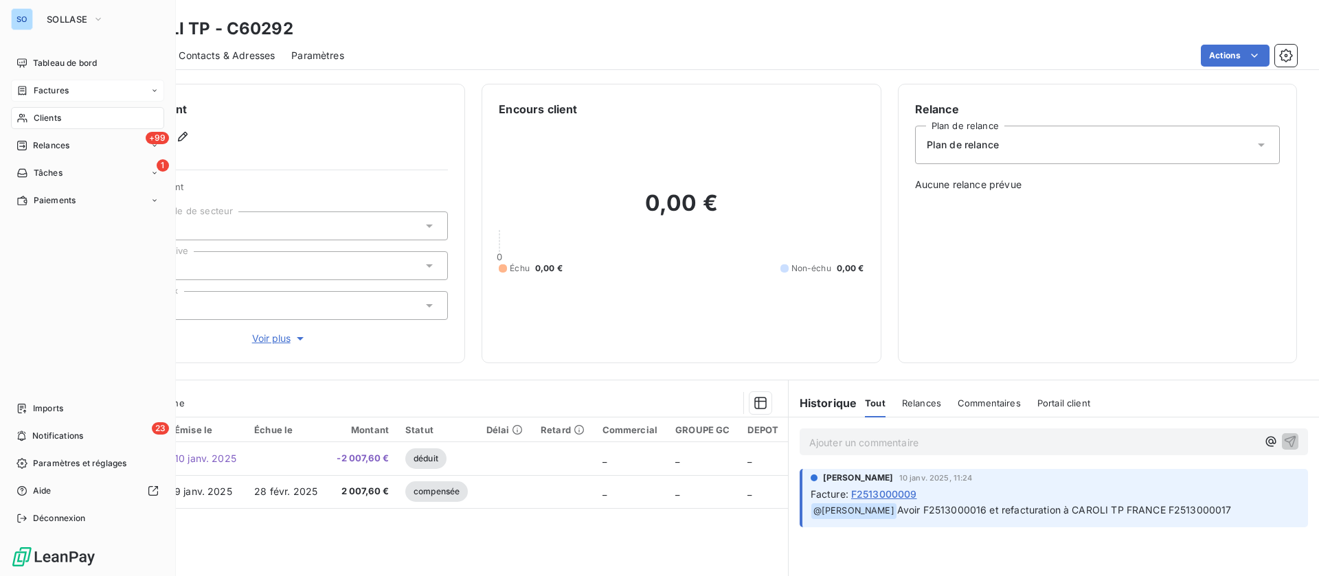
click at [38, 95] on span "Factures" at bounding box center [51, 90] width 35 height 12
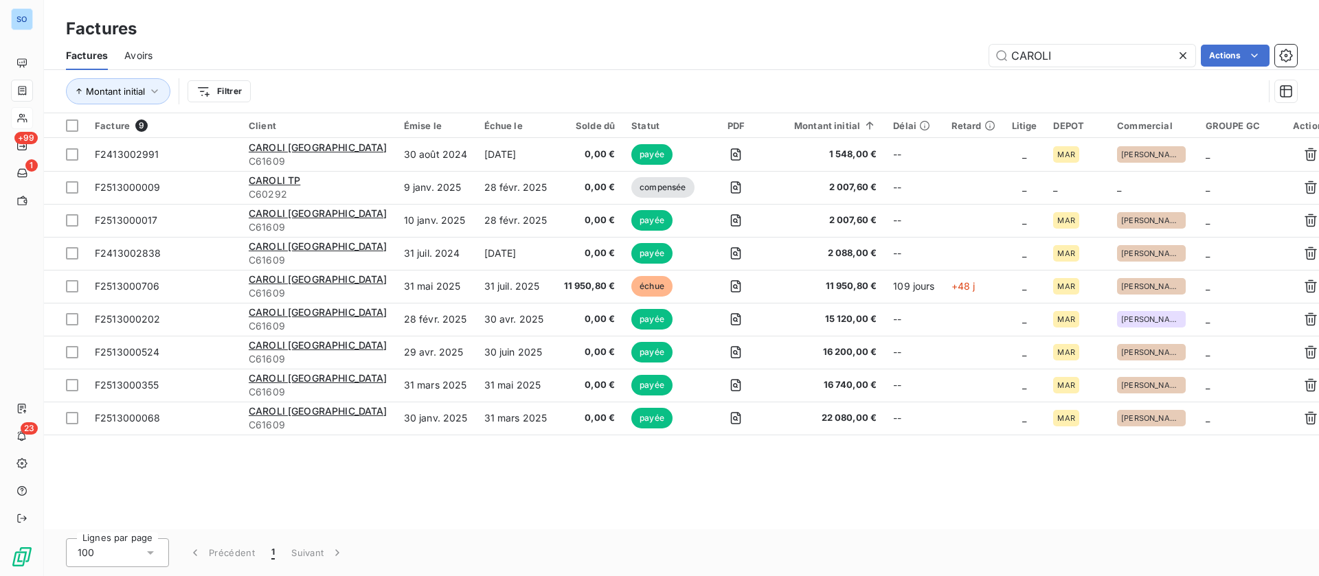
drag, startPoint x: 1084, startPoint y: 47, endPoint x: 939, endPoint y: 55, distance: 145.1
click at [941, 54] on div "CAROLI Actions" at bounding box center [733, 56] width 1128 height 22
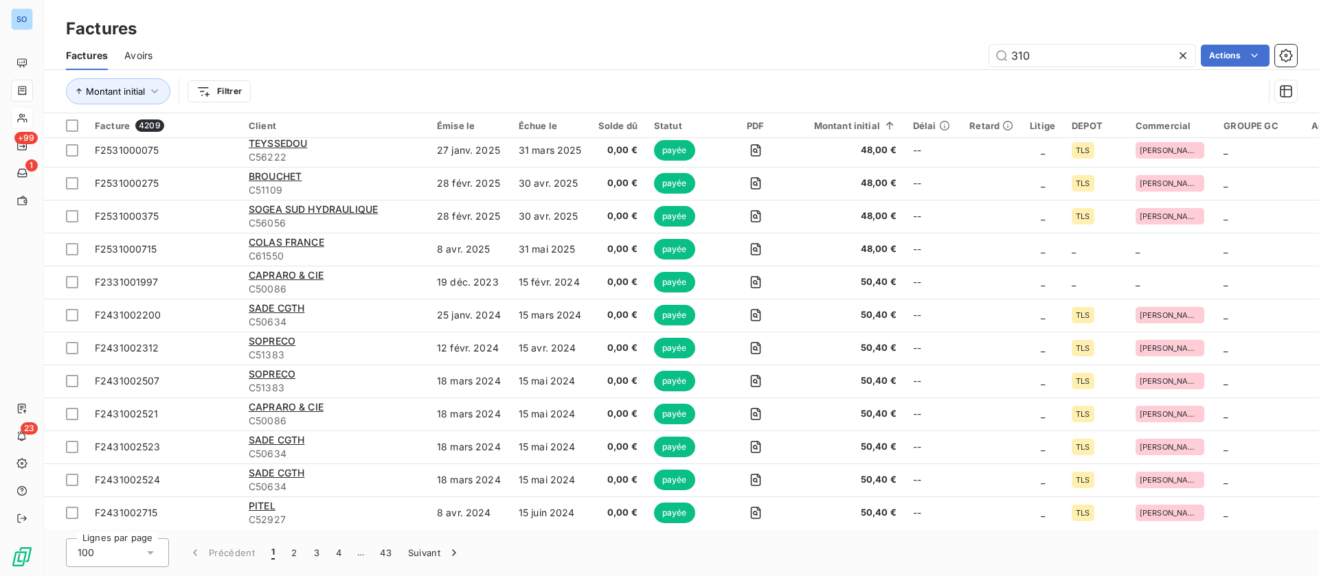
scroll to position [2912, 0]
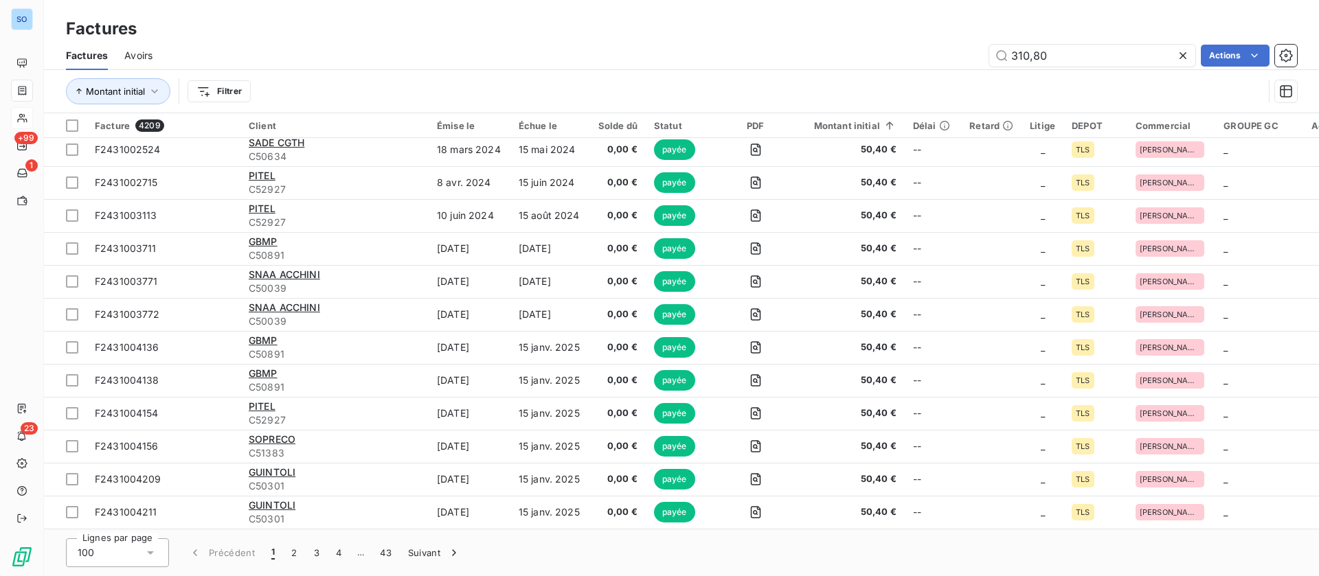
type input "310,80"
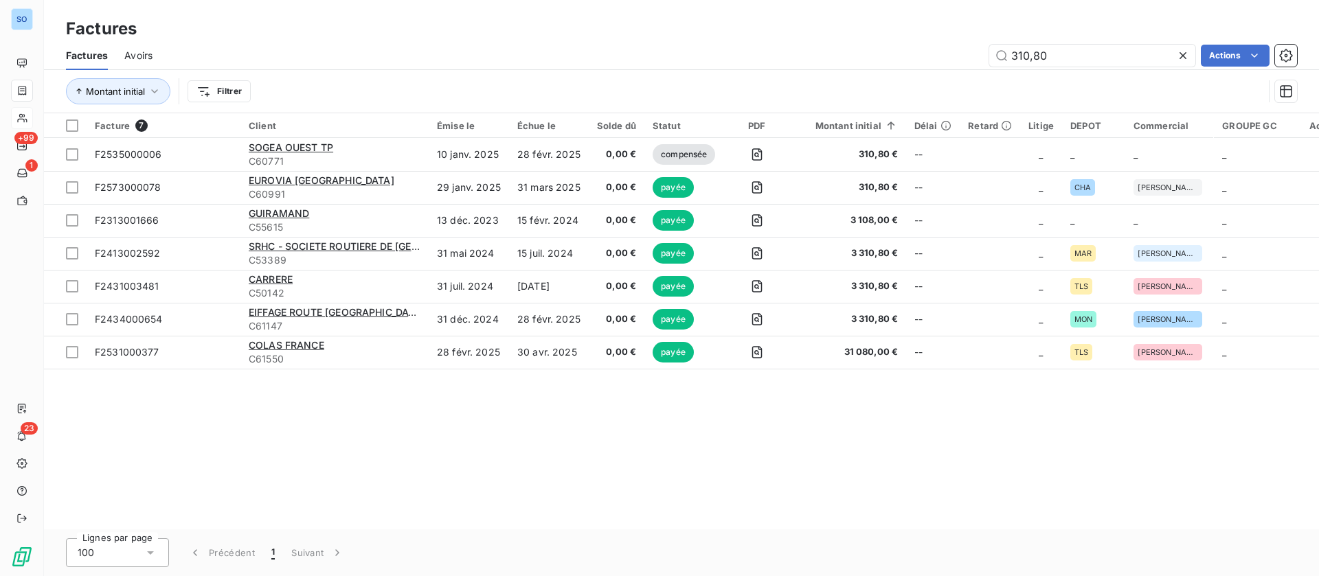
scroll to position [0, 0]
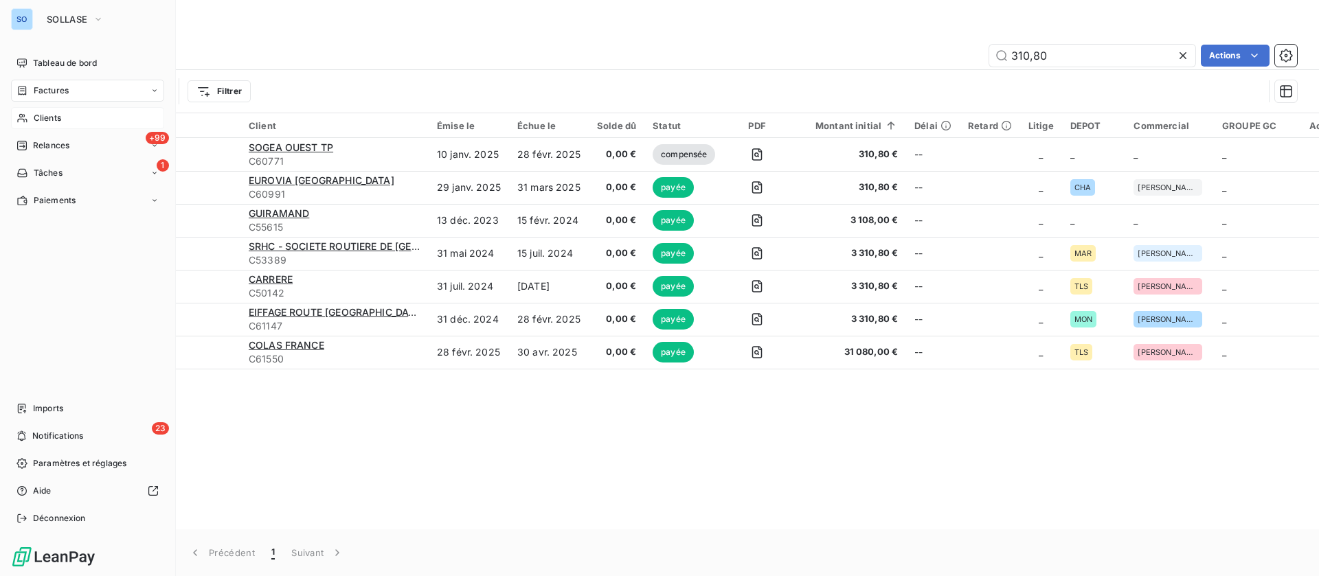
click at [45, 120] on span "Clients" at bounding box center [47, 118] width 27 height 12
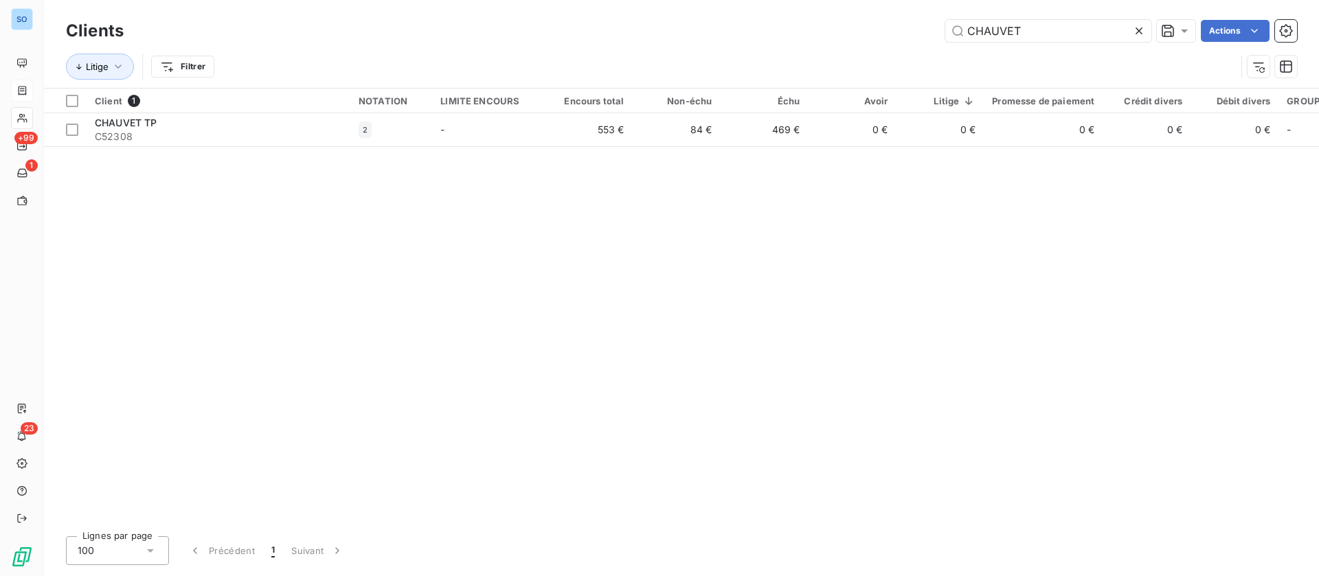
drag, startPoint x: 1023, startPoint y: 26, endPoint x: 870, endPoint y: 25, distance: 153.9
click at [870, 25] on div "CHAUVET Actions" at bounding box center [718, 31] width 1157 height 22
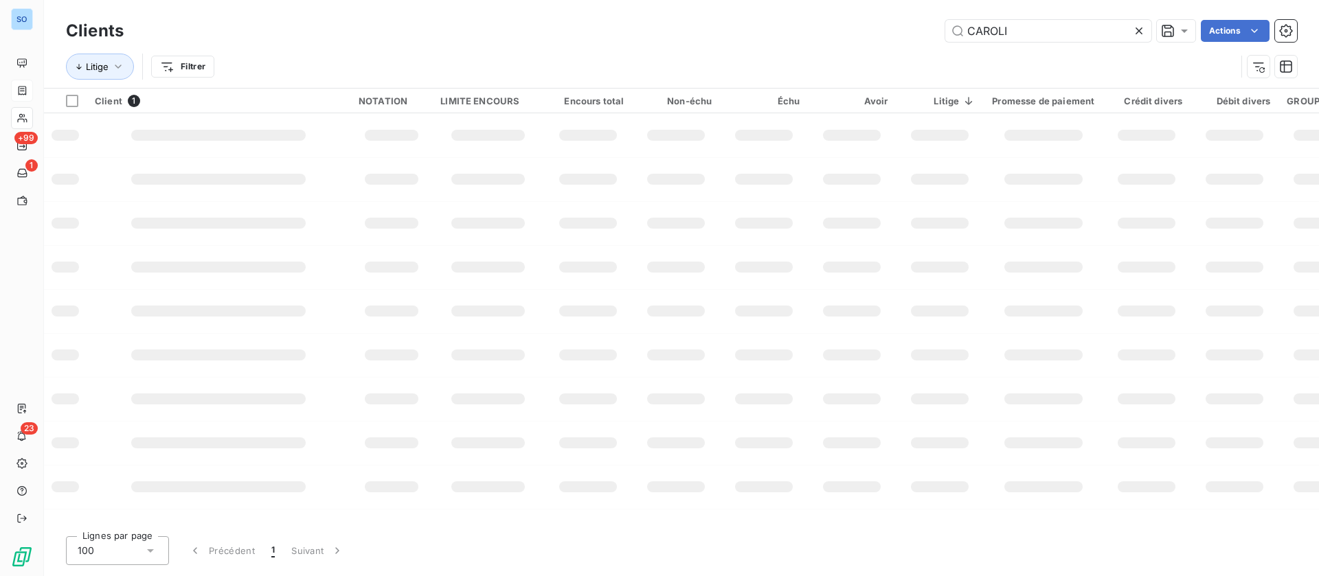
type input "CAROLI"
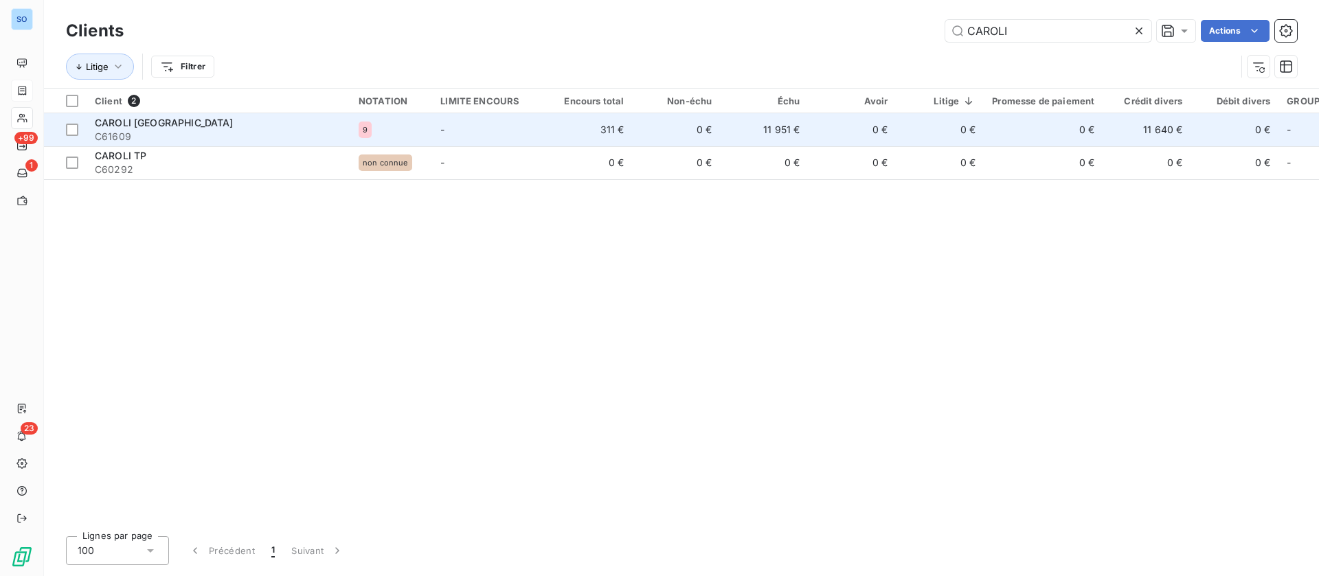
click at [473, 121] on td "-" at bounding box center [488, 129] width 112 height 33
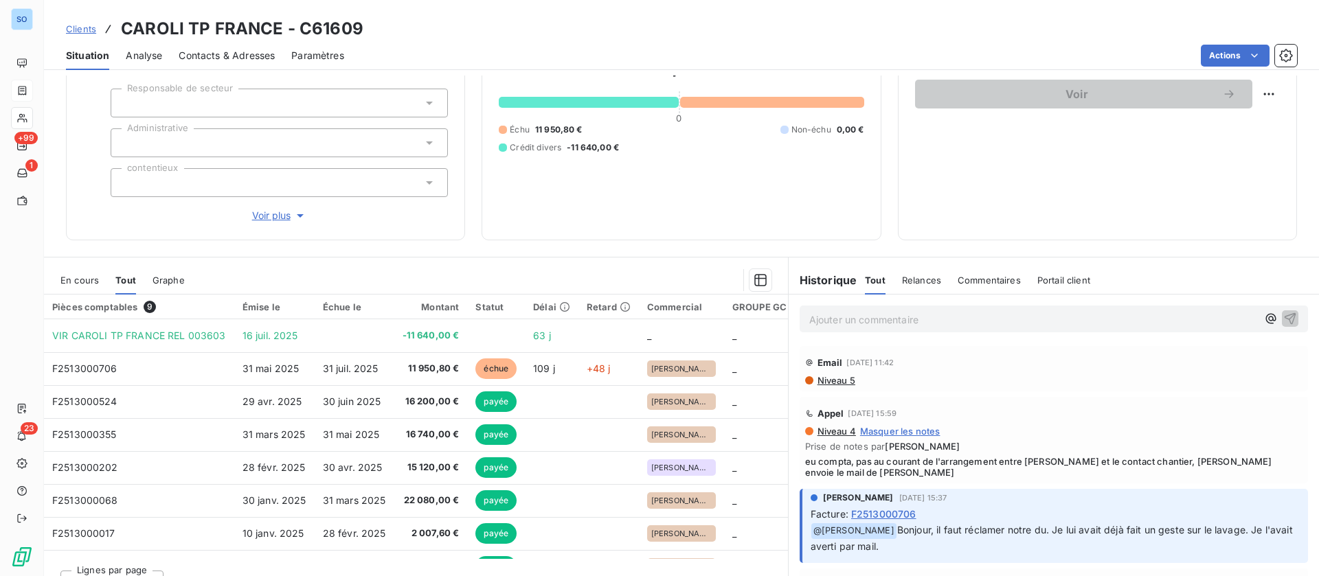
scroll to position [161, 0]
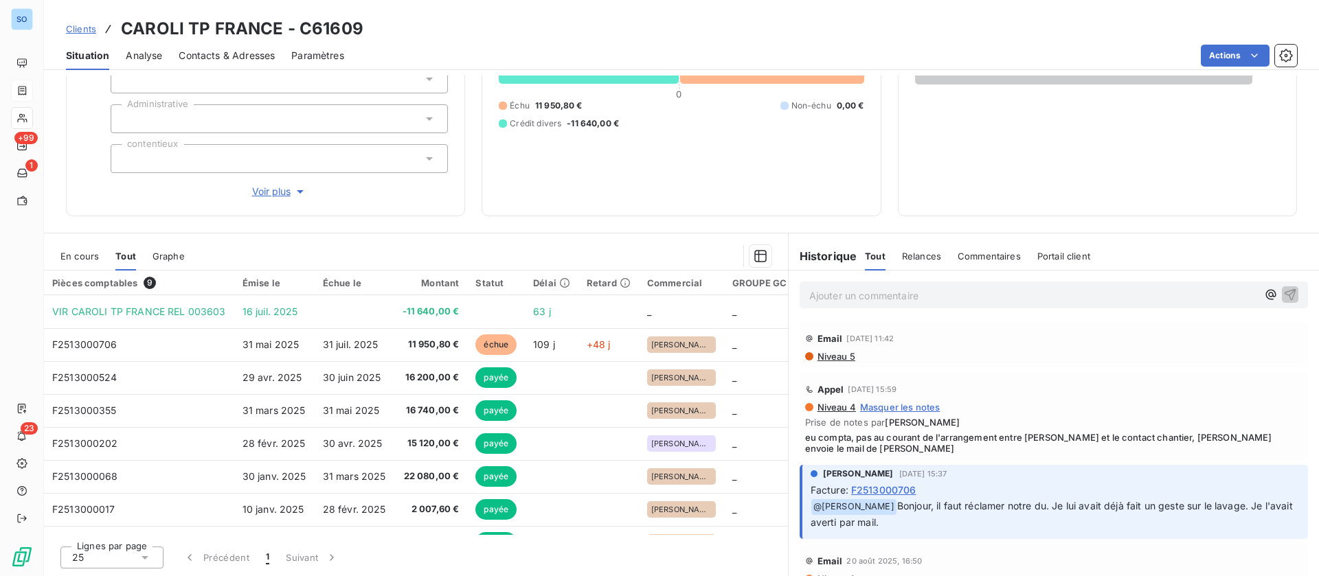
click at [924, 295] on p "Ajouter un commentaire ﻿" at bounding box center [1033, 295] width 448 height 17
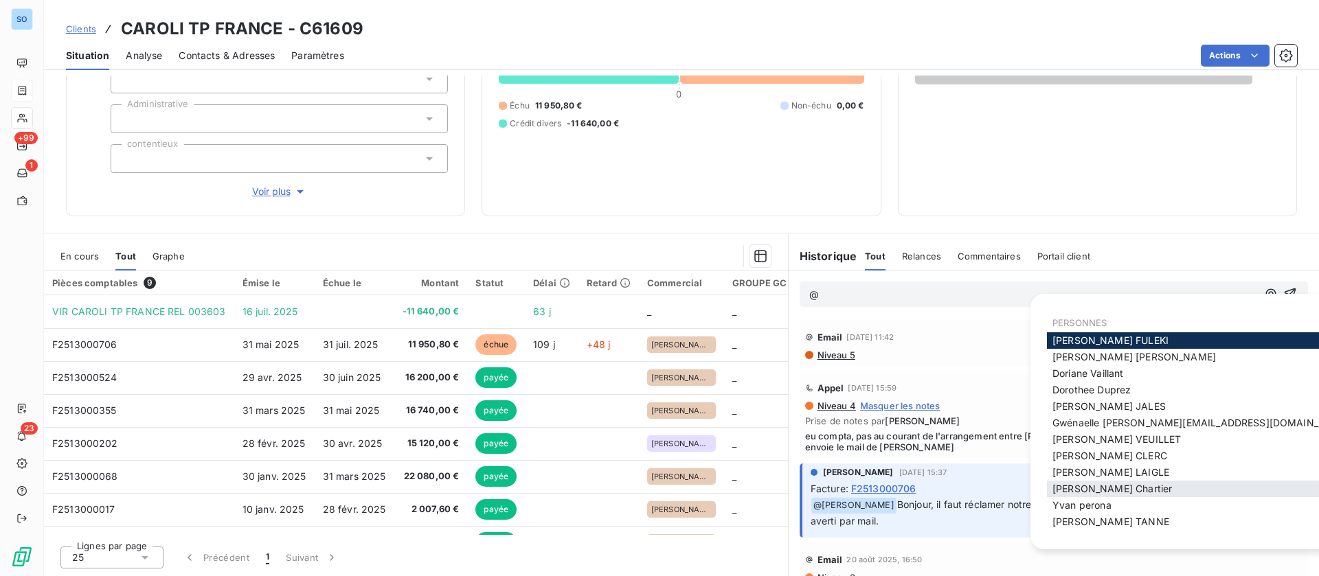
click at [1128, 486] on span "Sébastien Chartier" at bounding box center [1112, 489] width 120 height 12
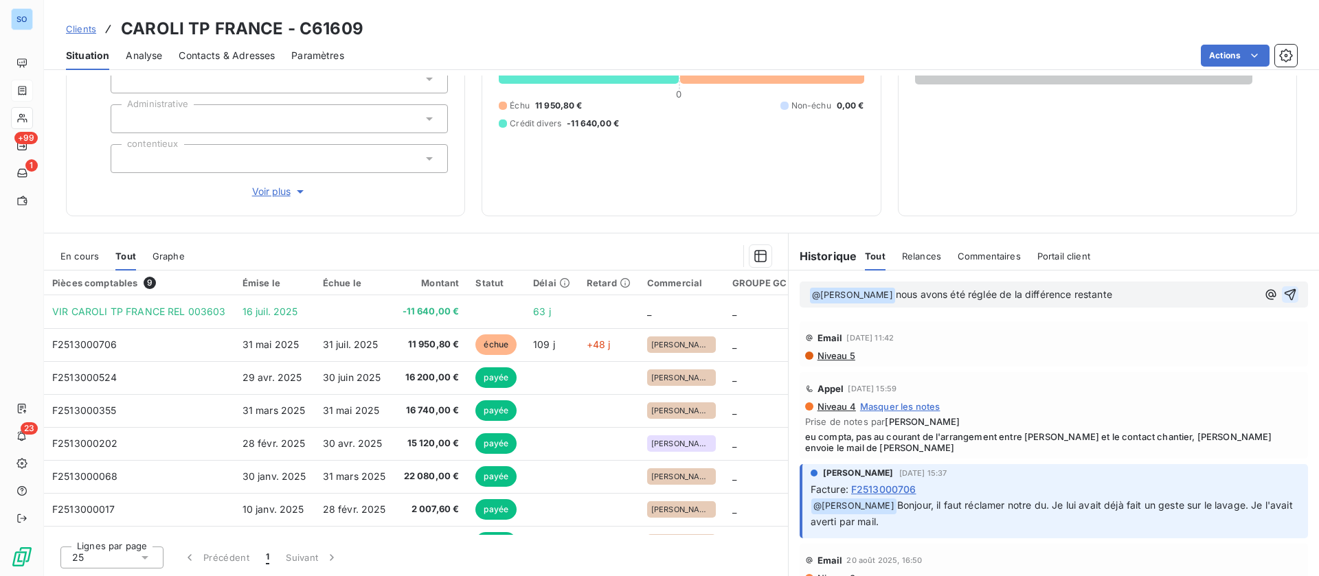
click at [1283, 297] on icon "button" at bounding box center [1290, 295] width 14 height 14
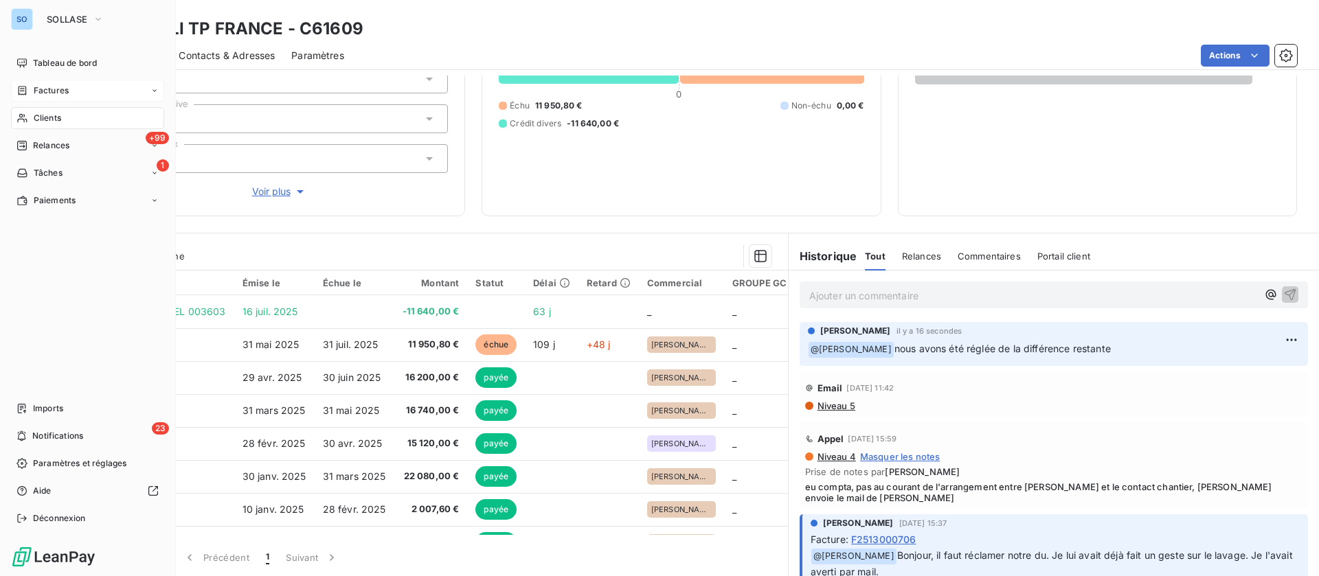
drag, startPoint x: 35, startPoint y: 121, endPoint x: 93, endPoint y: 98, distance: 62.2
click at [35, 121] on span "Clients" at bounding box center [47, 118] width 27 height 12
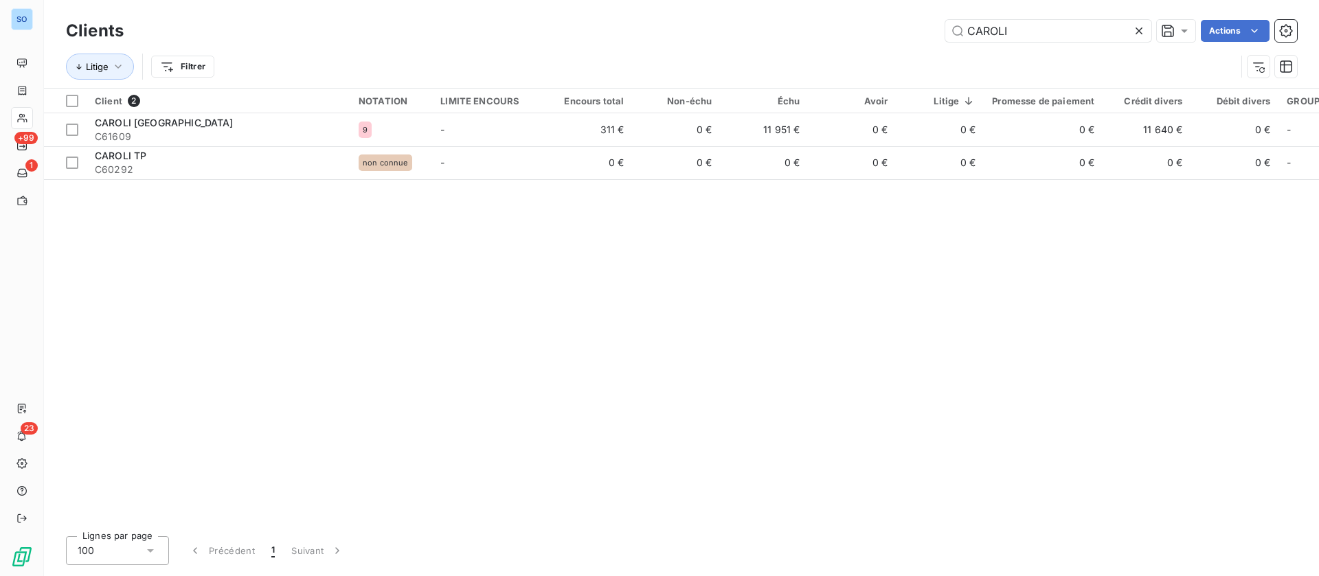
drag, startPoint x: 1023, startPoint y: 30, endPoint x: 921, endPoint y: 27, distance: 101.7
click at [921, 27] on div "CAROLI Actions" at bounding box center [718, 31] width 1157 height 22
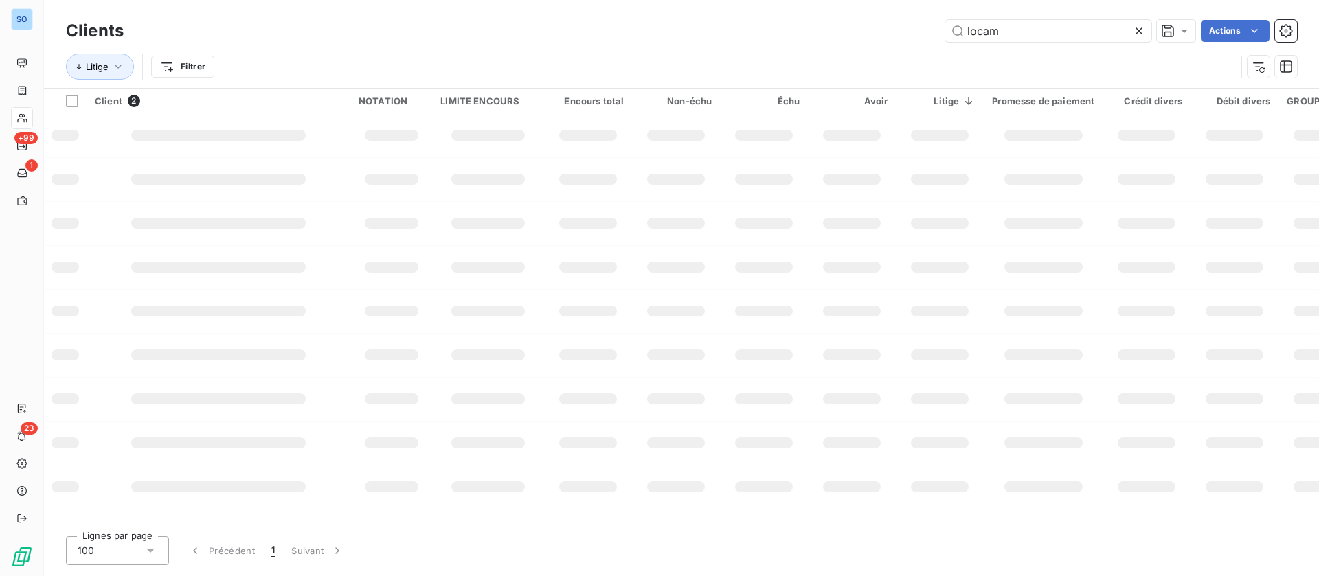
type input "locam"
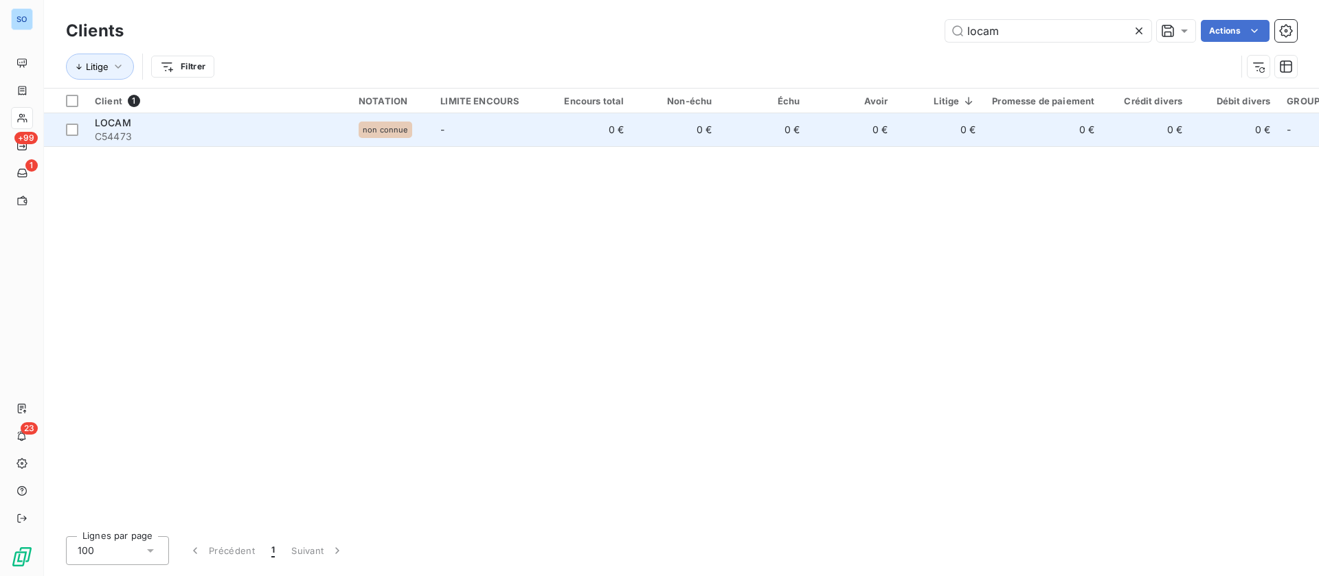
click at [637, 126] on td "0 €" at bounding box center [676, 129] width 88 height 33
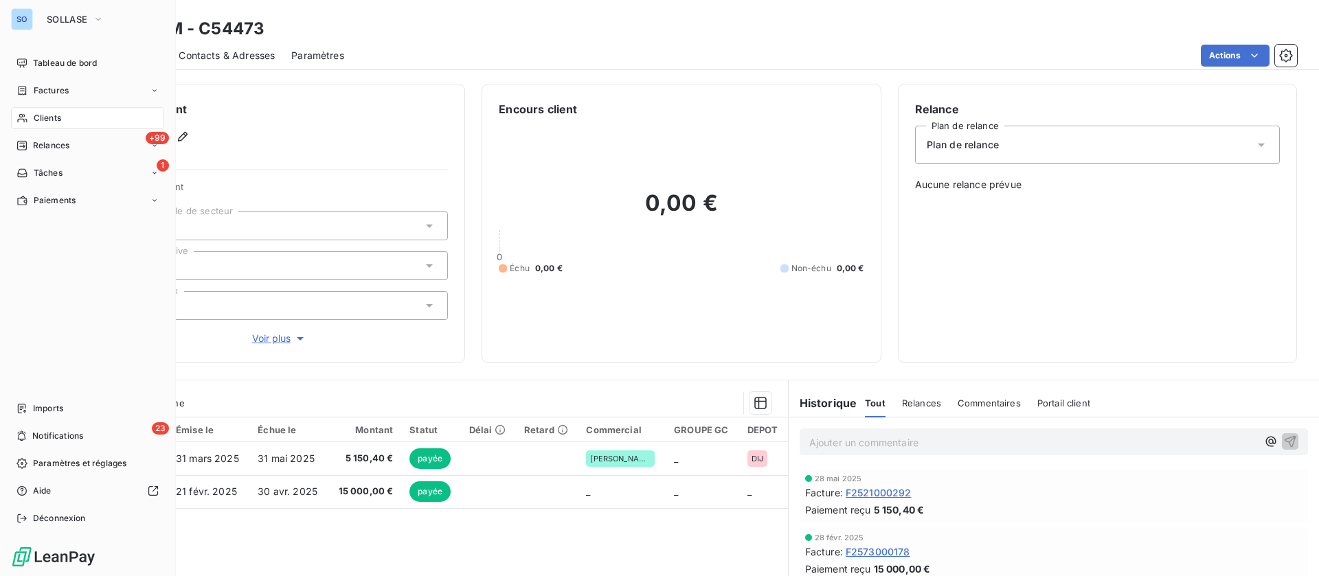
click at [49, 120] on span "Clients" at bounding box center [47, 118] width 27 height 12
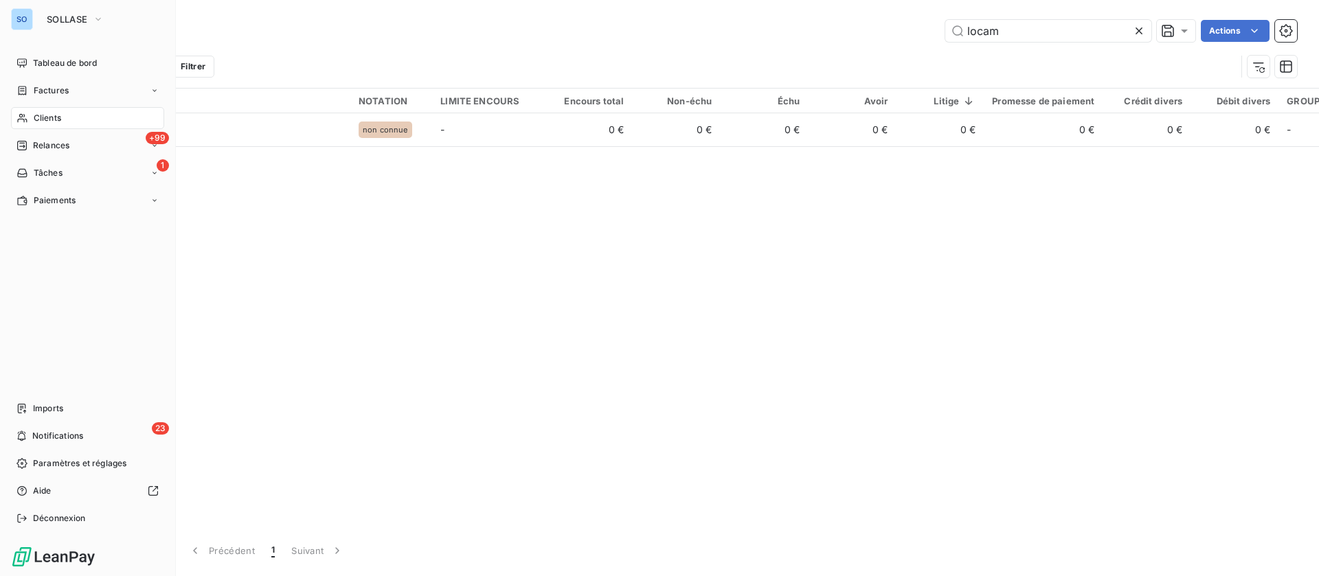
click at [31, 87] on div "Factures" at bounding box center [42, 90] width 52 height 12
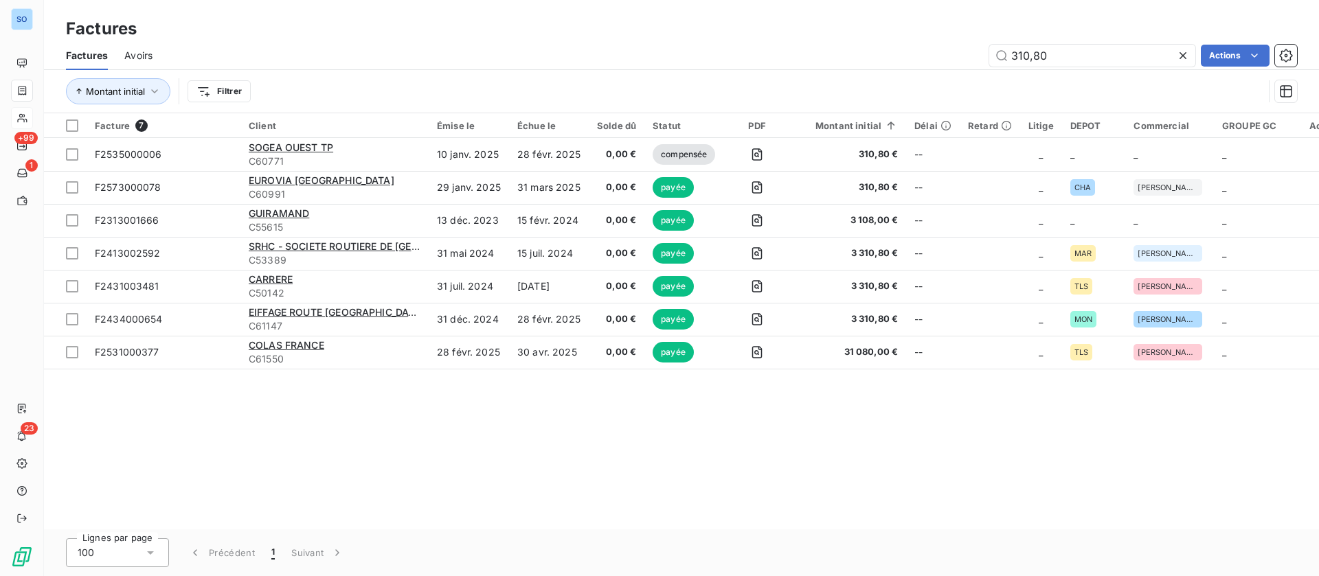
drag, startPoint x: 1065, startPoint y: 52, endPoint x: 951, endPoint y: 41, distance: 114.5
click at [951, 41] on div "Factures Avoirs 310,80 Actions" at bounding box center [681, 55] width 1275 height 29
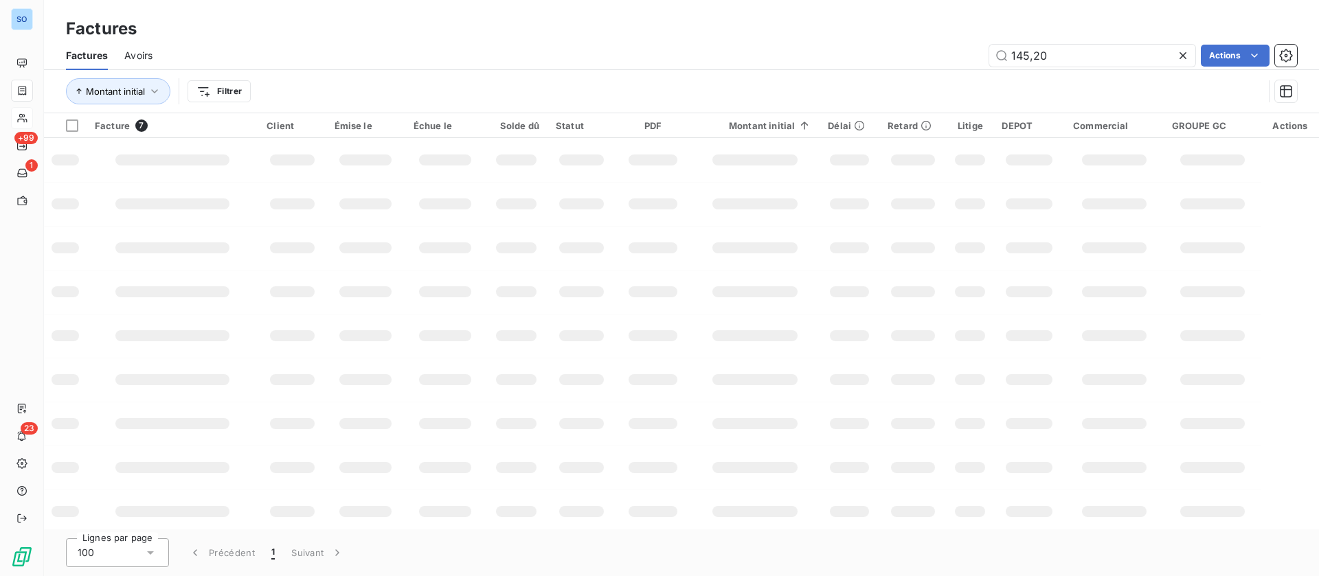
type input "145,20"
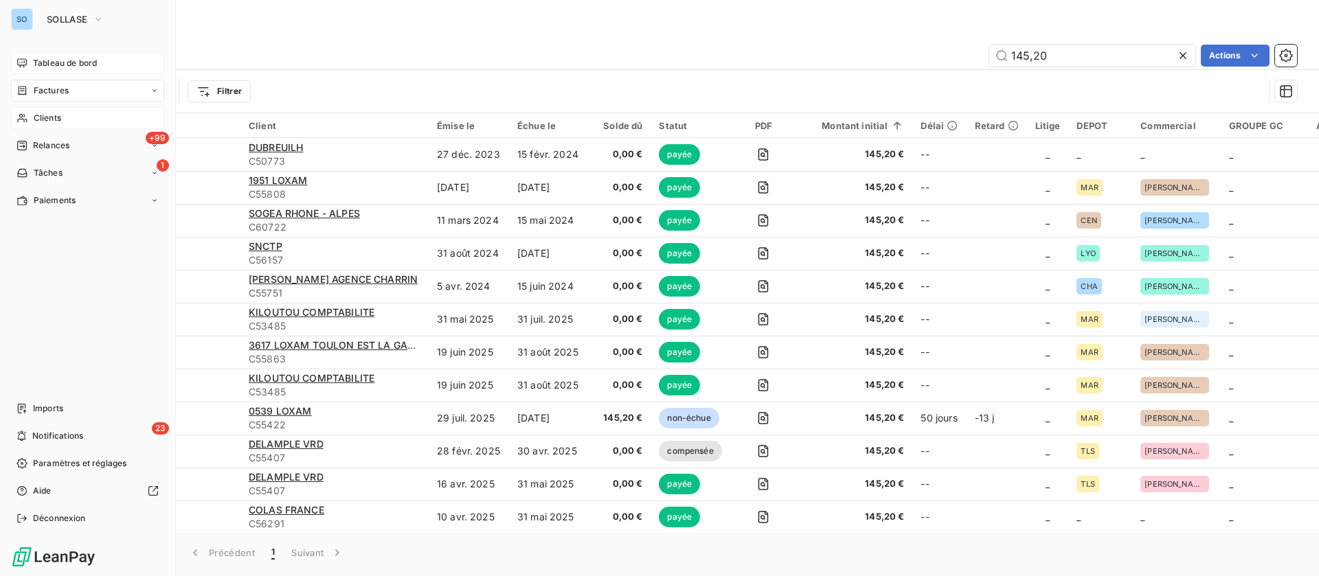
click at [36, 61] on span "Tableau de bord" at bounding box center [65, 63] width 64 height 12
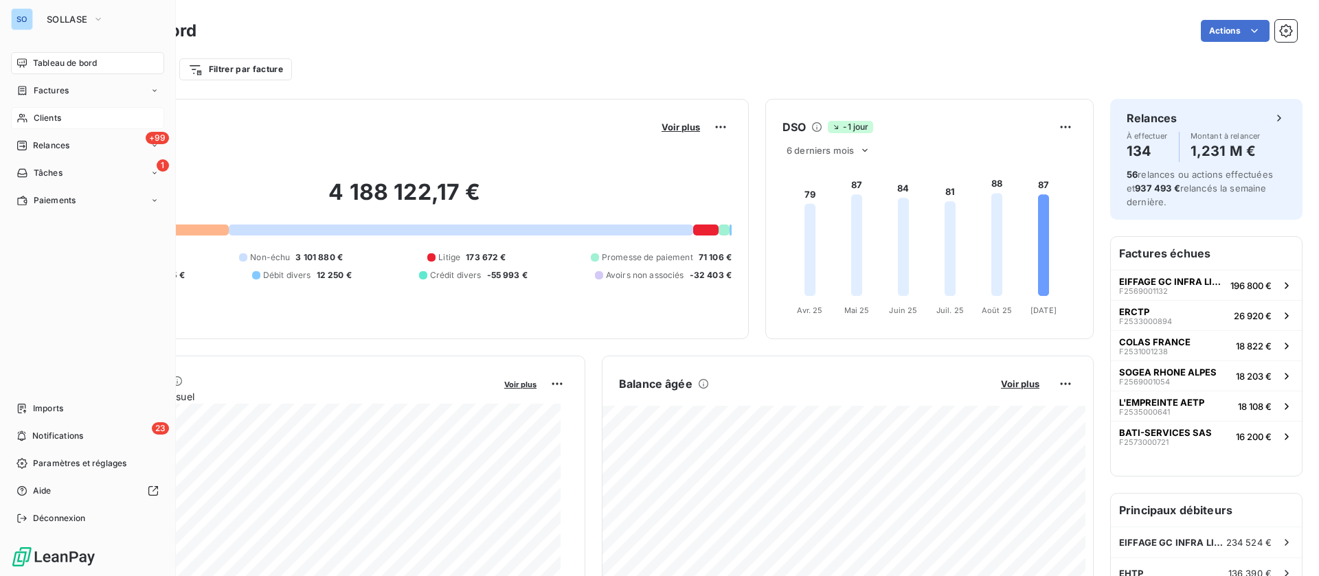
click at [40, 116] on span "Clients" at bounding box center [47, 118] width 27 height 12
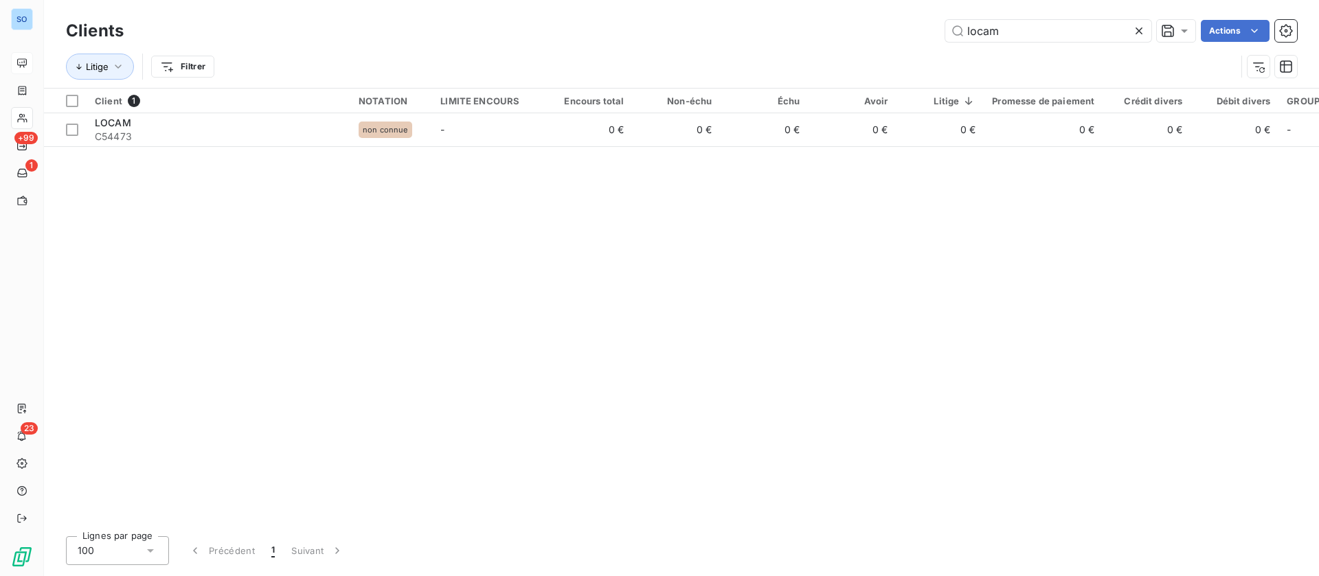
click at [1135, 27] on icon at bounding box center [1139, 31] width 14 height 14
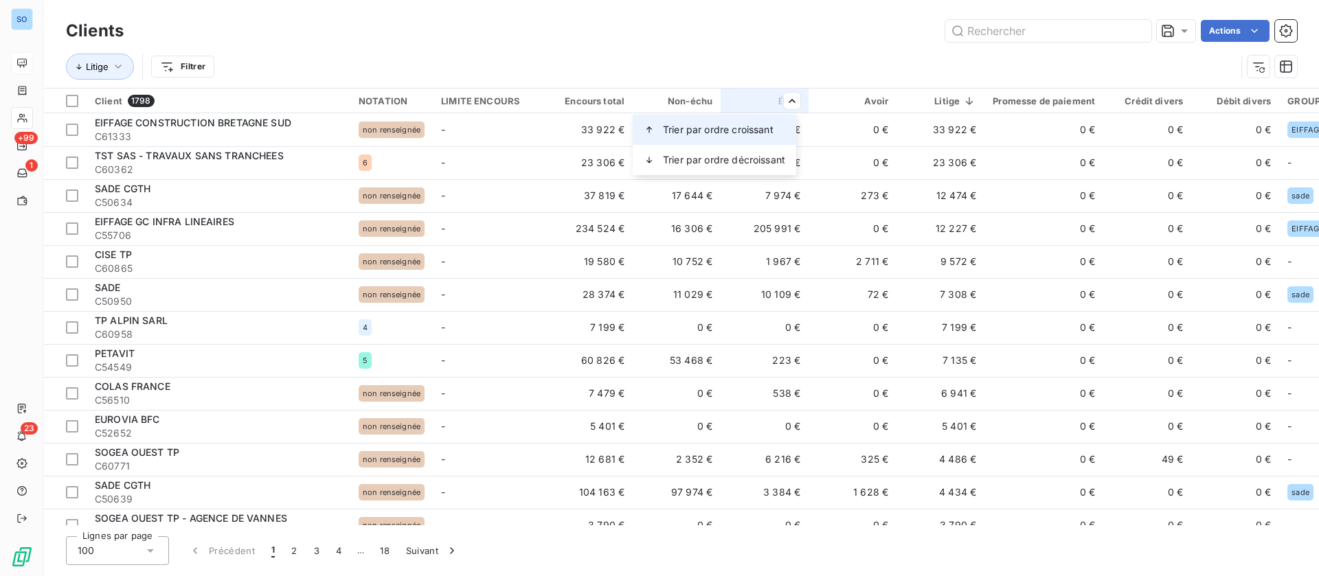
click at [733, 131] on span "Trier par ordre croissant" at bounding box center [718, 130] width 111 height 14
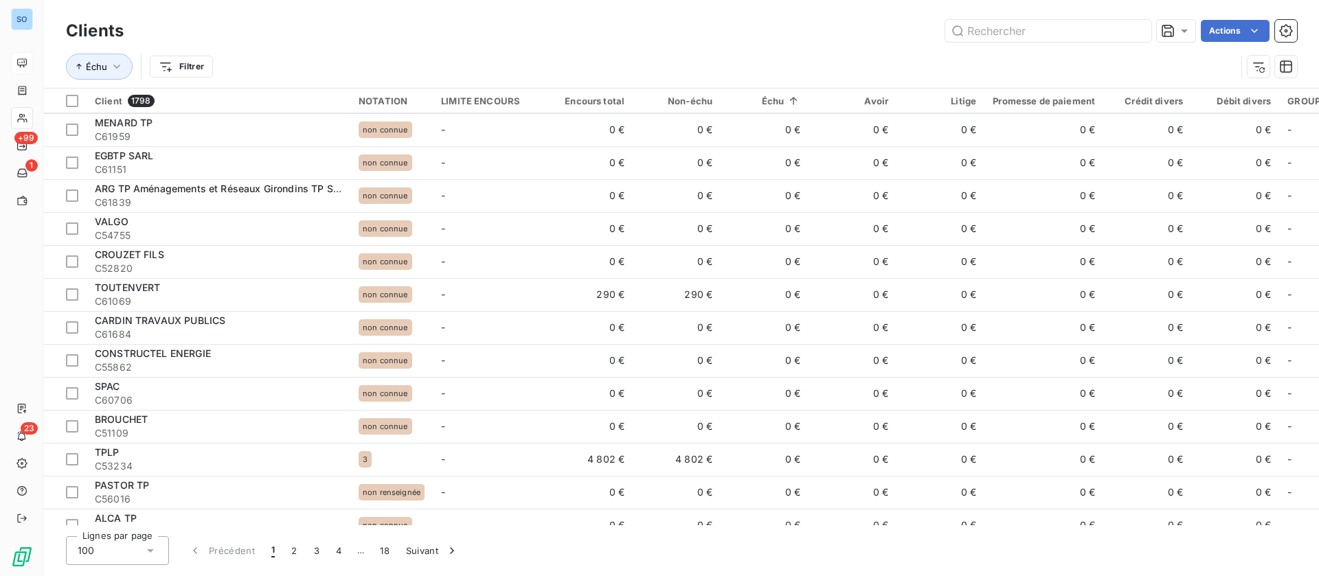
scroll to position [2891, 0]
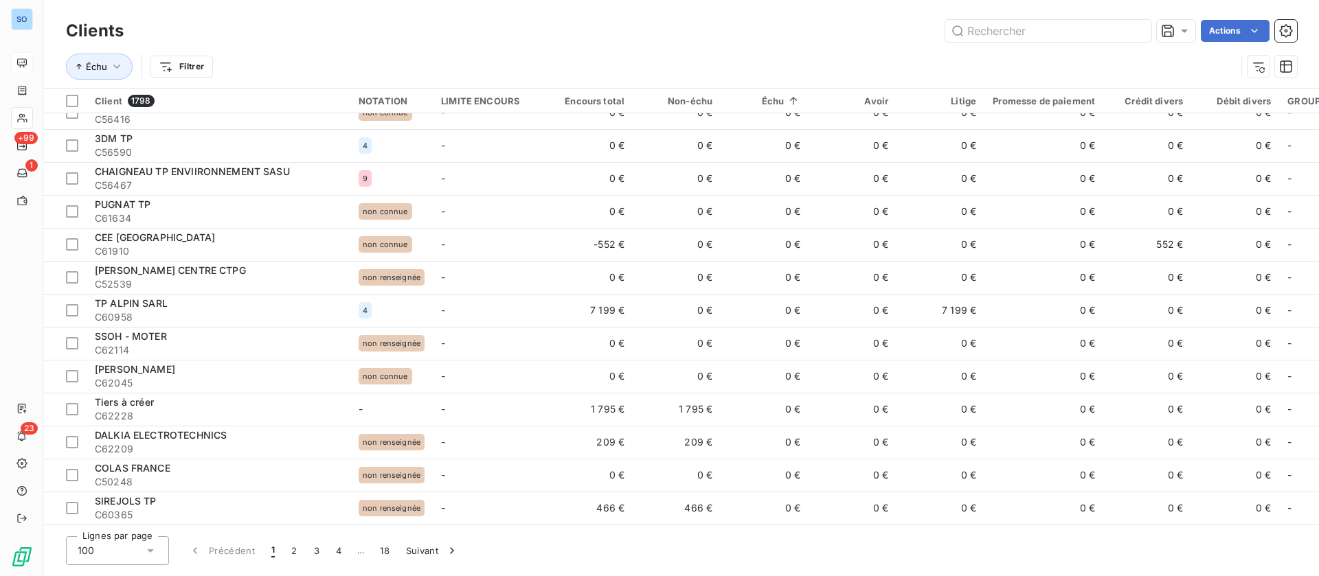
click at [199, 60] on html "SO +99 1 23 Clients Actions Échu Filtrer Client 1798 NOTATION LIMITE ENCOURS En…" at bounding box center [659, 288] width 1319 height 576
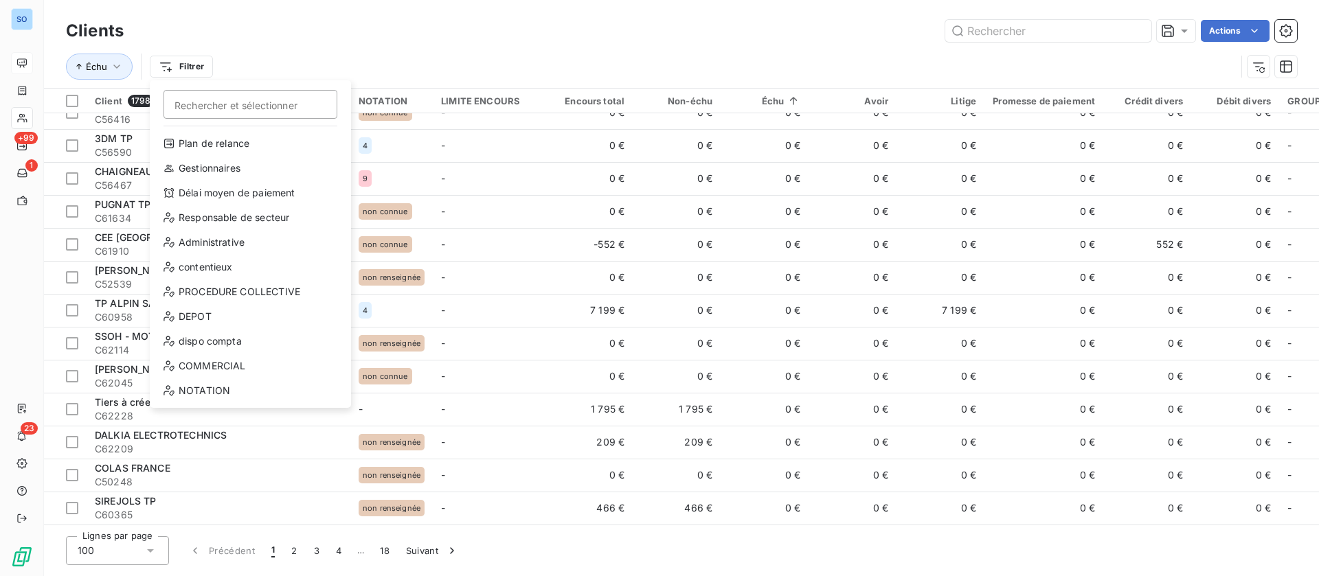
scroll to position [0, 0]
click at [297, 40] on html "SO +99 1 23 Clients Actions Échu Filtrer Rechercher et sélectionner Client Plan…" at bounding box center [659, 288] width 1319 height 576
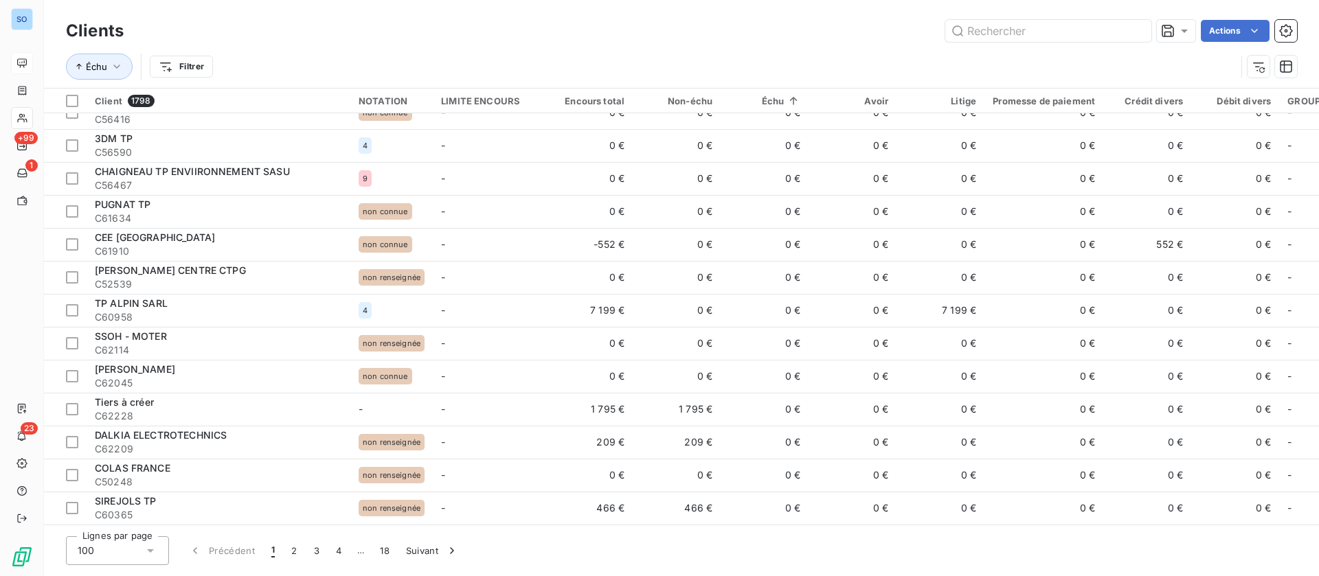
click at [188, 70] on html "SO +99 1 23 Clients Actions Échu Filtrer Client 1798 NOTATION LIMITE ENCOURS En…" at bounding box center [659, 288] width 1319 height 576
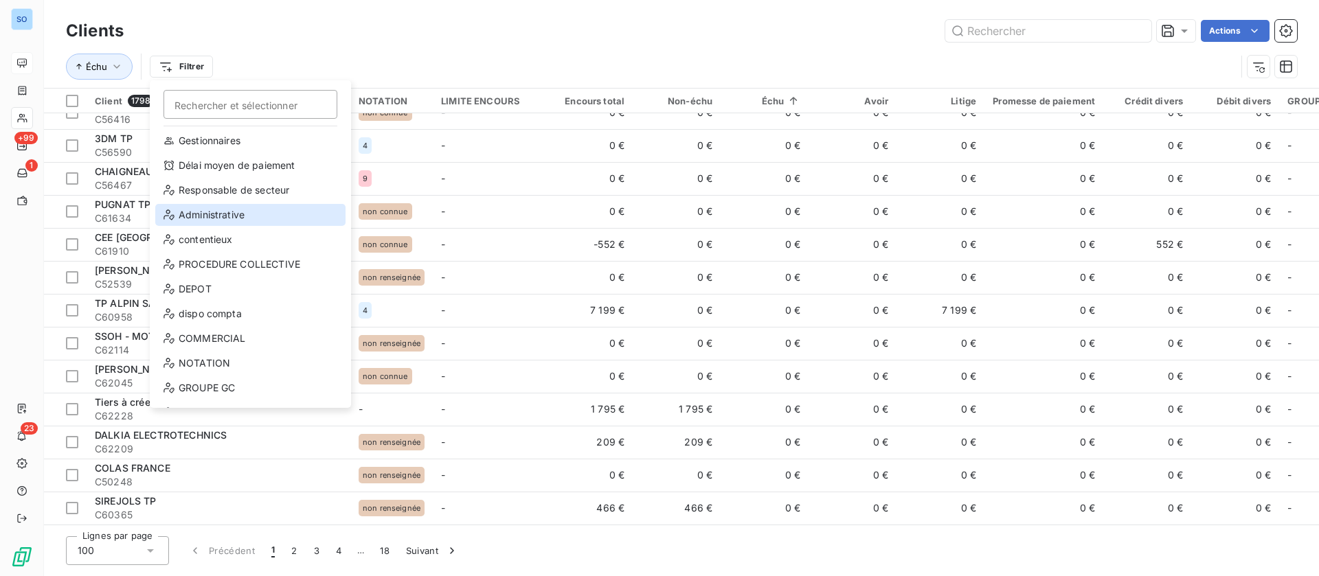
scroll to position [74, 0]
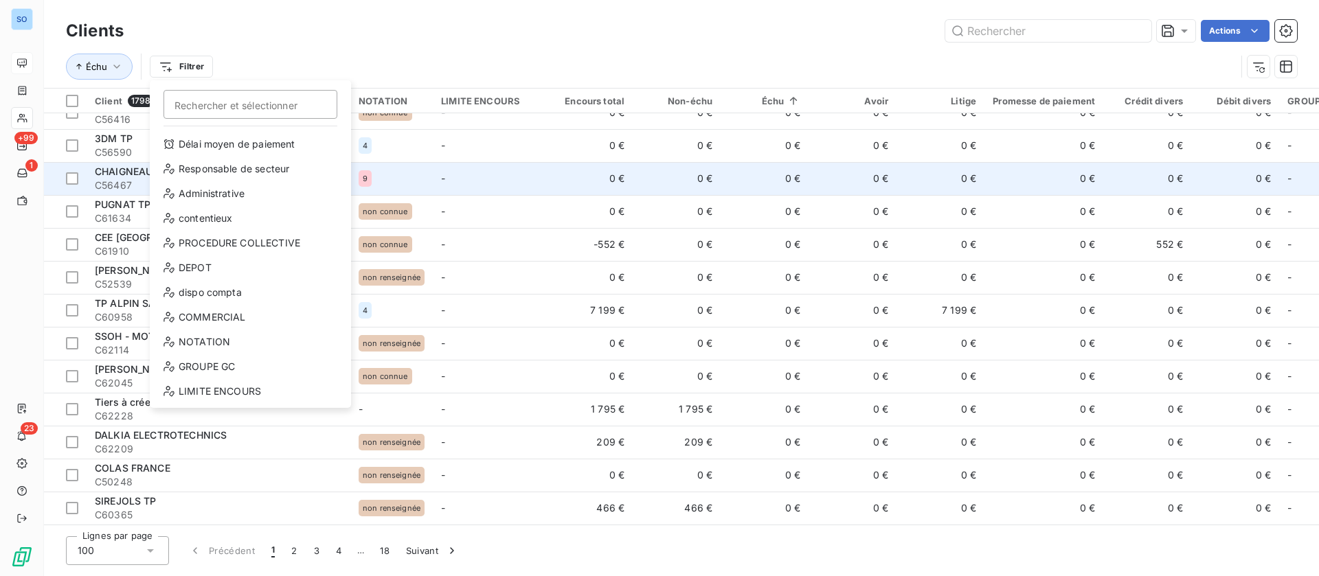
click at [743, 30] on html "SO +99 1 23 Clients Actions Échu Filtrer Rechercher et sélectionner Client Plan…" at bounding box center [659, 288] width 1319 height 576
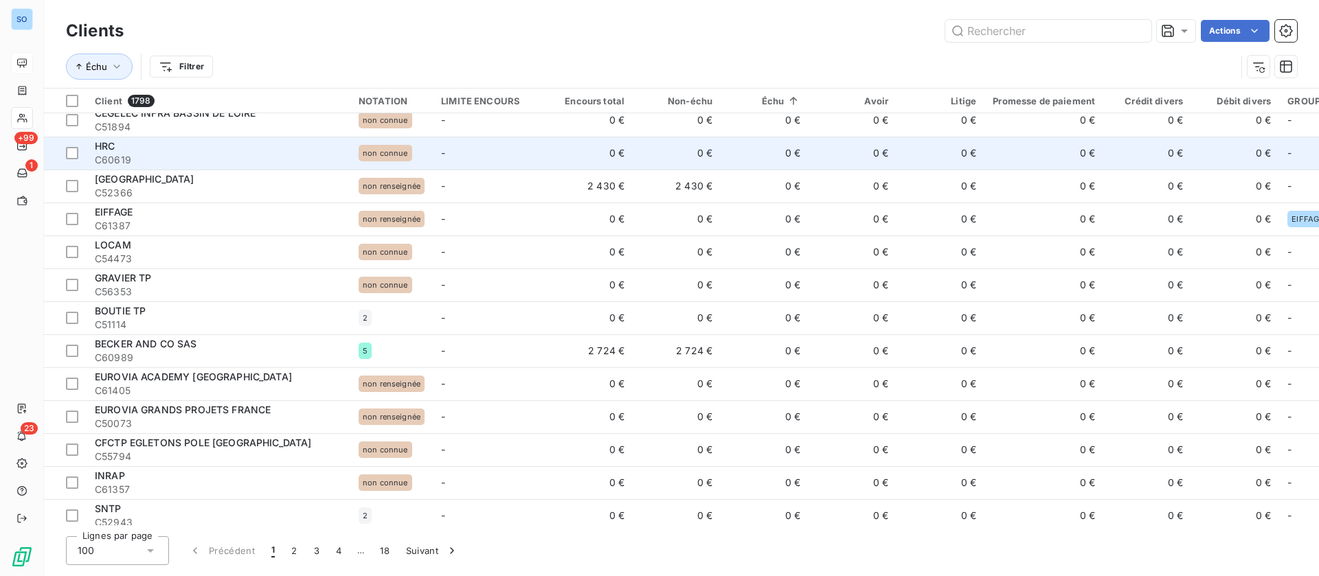
scroll to position [6, 0]
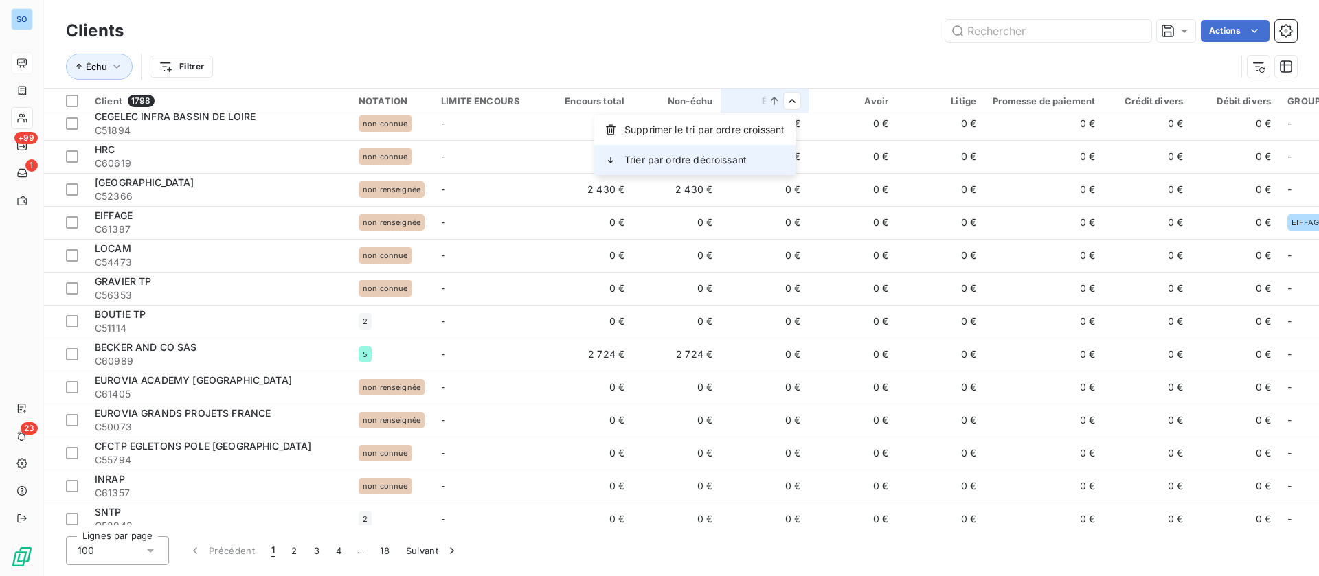
click at [743, 156] on span "Trier par ordre décroissant" at bounding box center [685, 160] width 122 height 14
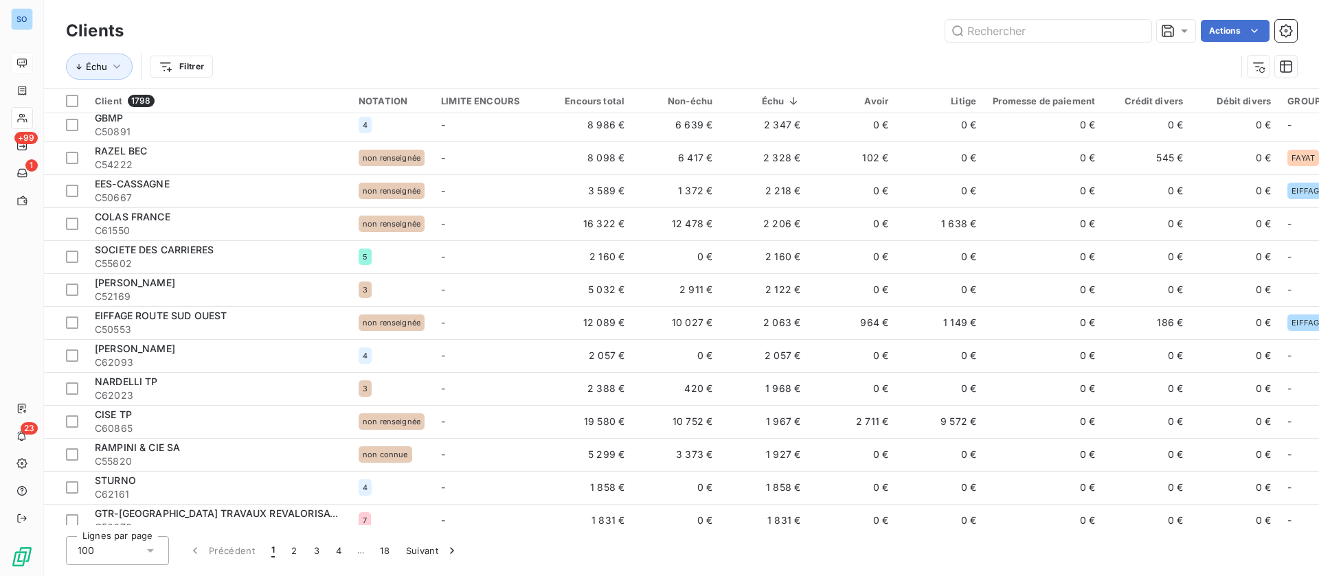
scroll to position [2891, 0]
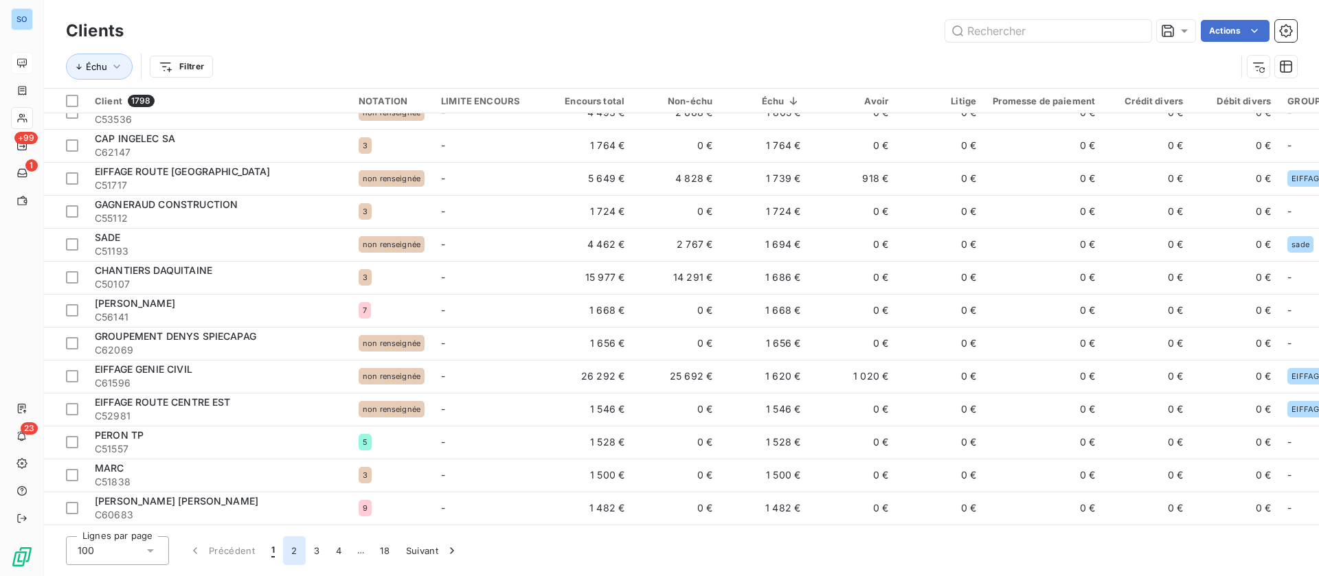
click at [297, 554] on button "2" at bounding box center [294, 550] width 22 height 29
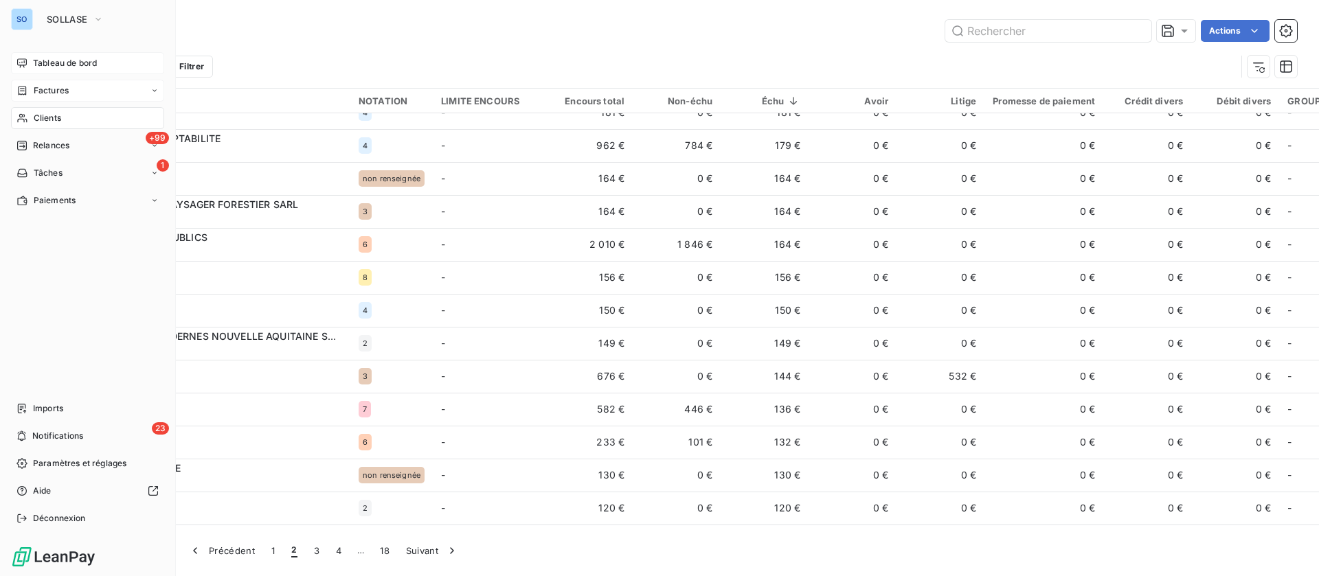
click at [67, 93] on span "Factures" at bounding box center [51, 90] width 35 height 12
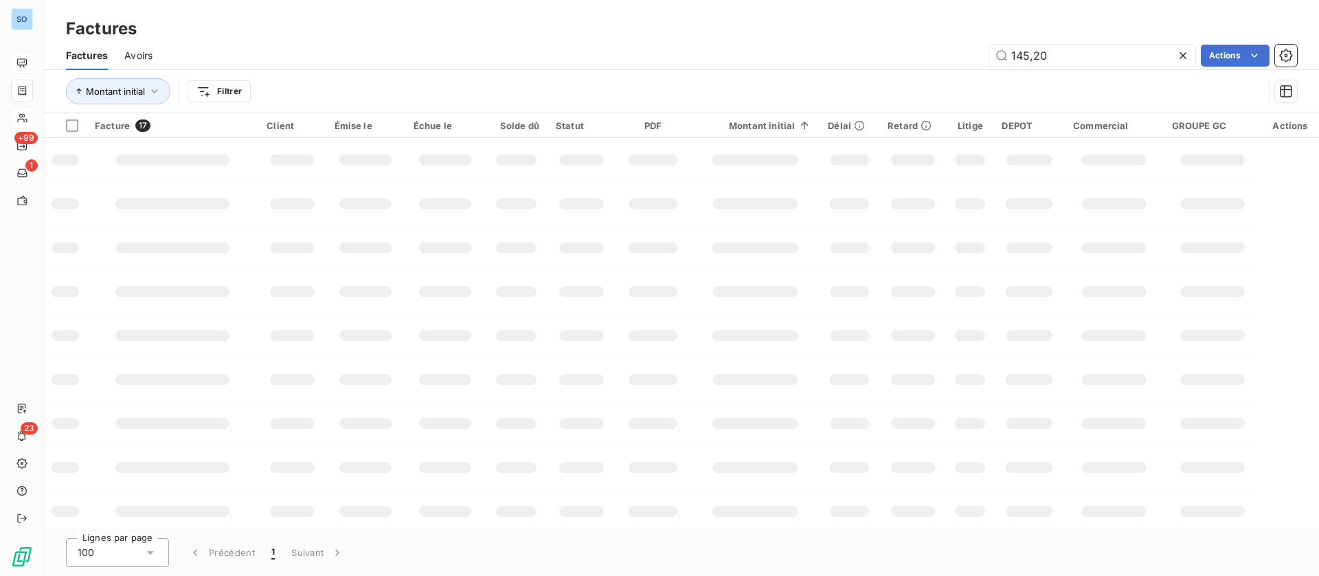
click at [1035, 21] on div "Factures" at bounding box center [681, 28] width 1275 height 25
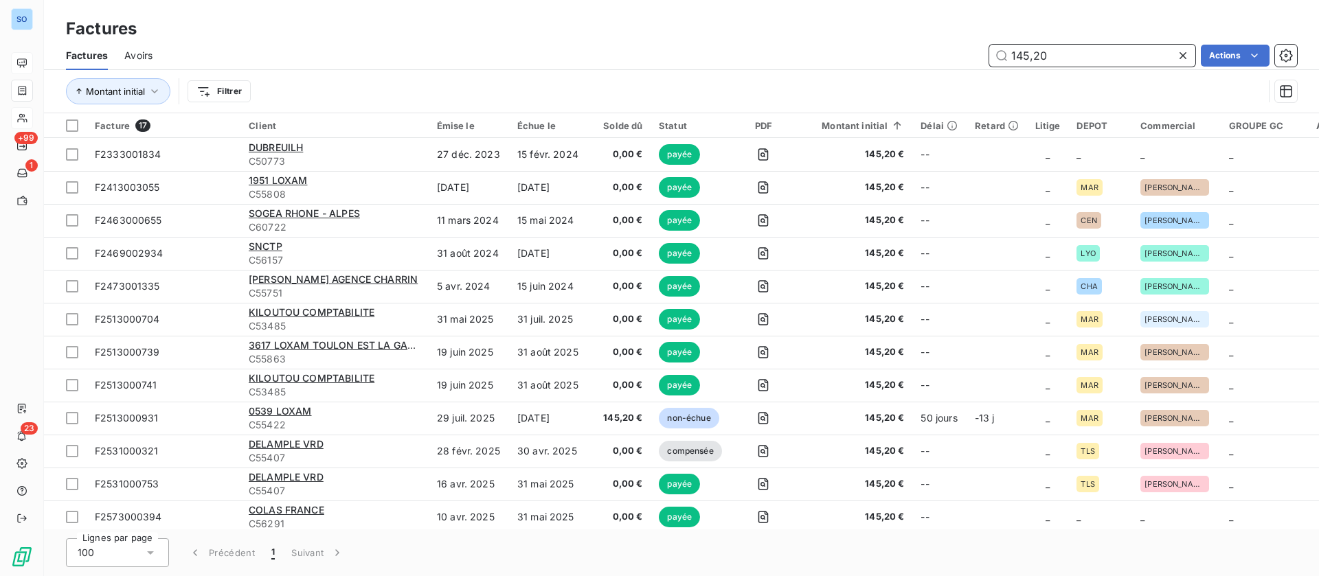
drag, startPoint x: 982, startPoint y: 46, endPoint x: 951, endPoint y: 41, distance: 31.3
click at [951, 42] on div "Factures Avoirs 145,20 Actions" at bounding box center [681, 55] width 1275 height 29
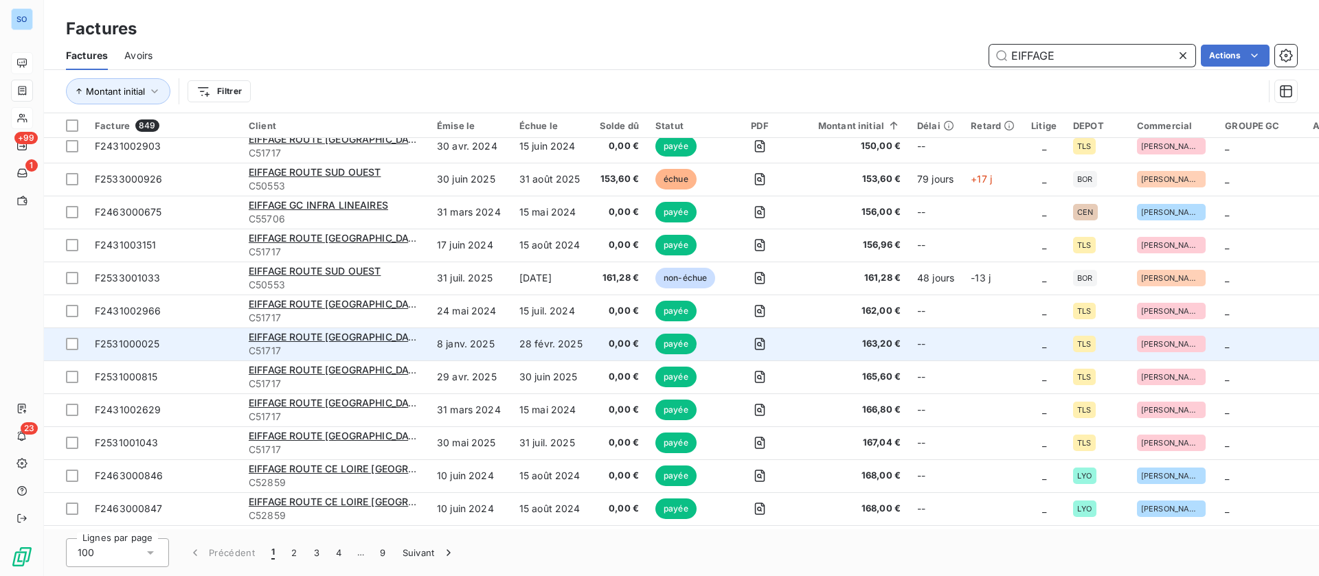
scroll to position [2912, 0]
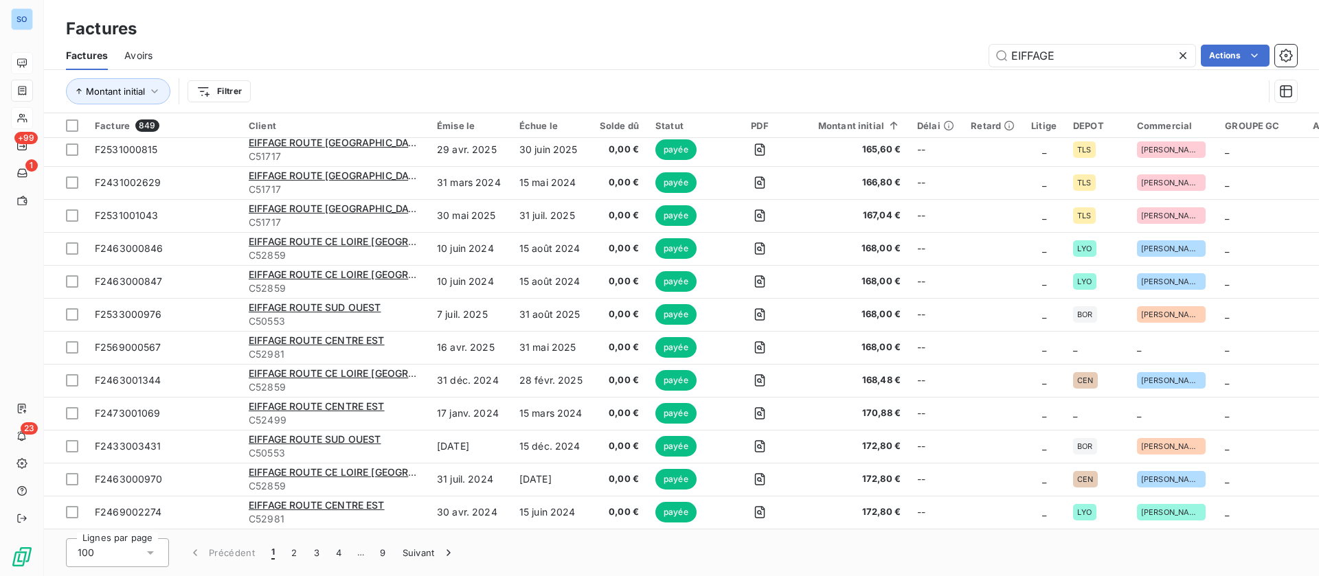
click at [227, 87] on html "SO +99 1 23 Factures Factures Avoirs EIFFAGE Actions Montant initial Filtrer Fa…" at bounding box center [659, 288] width 1319 height 576
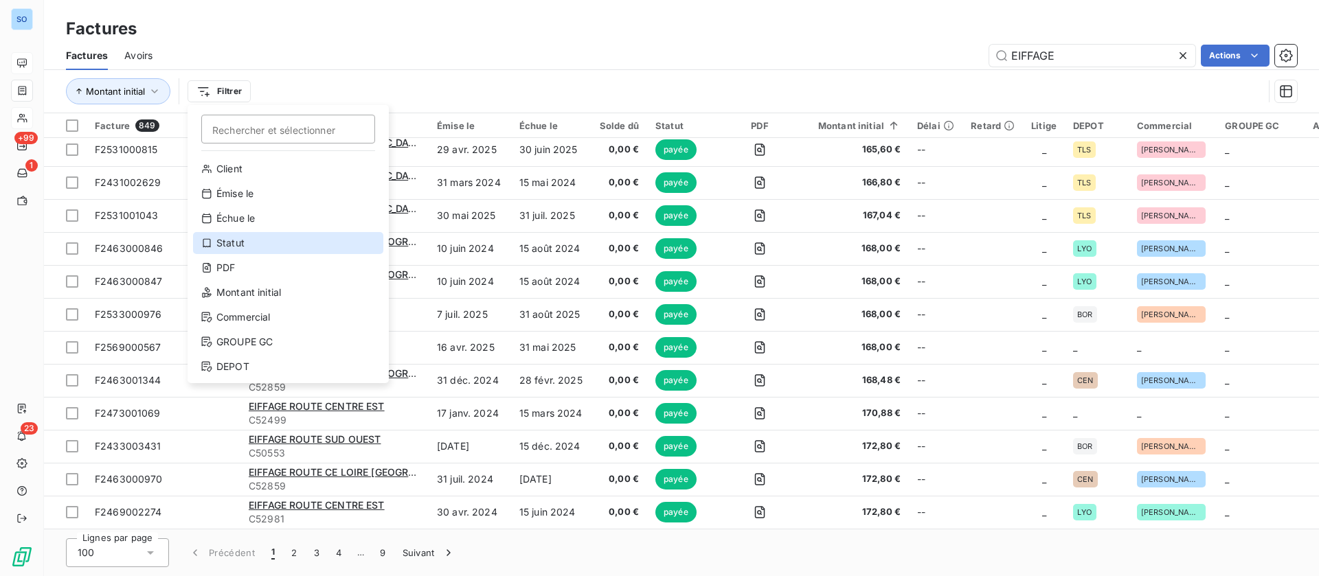
click at [244, 238] on div "Statut" at bounding box center [288, 243] width 190 height 22
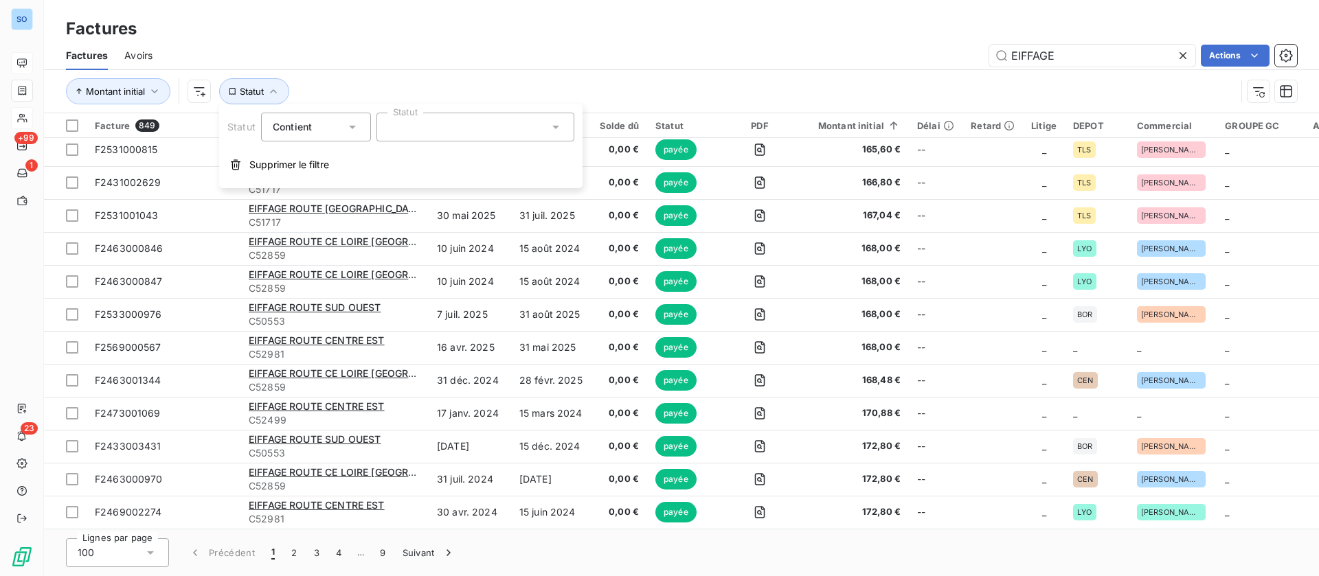
click at [460, 122] on div at bounding box center [475, 127] width 198 height 29
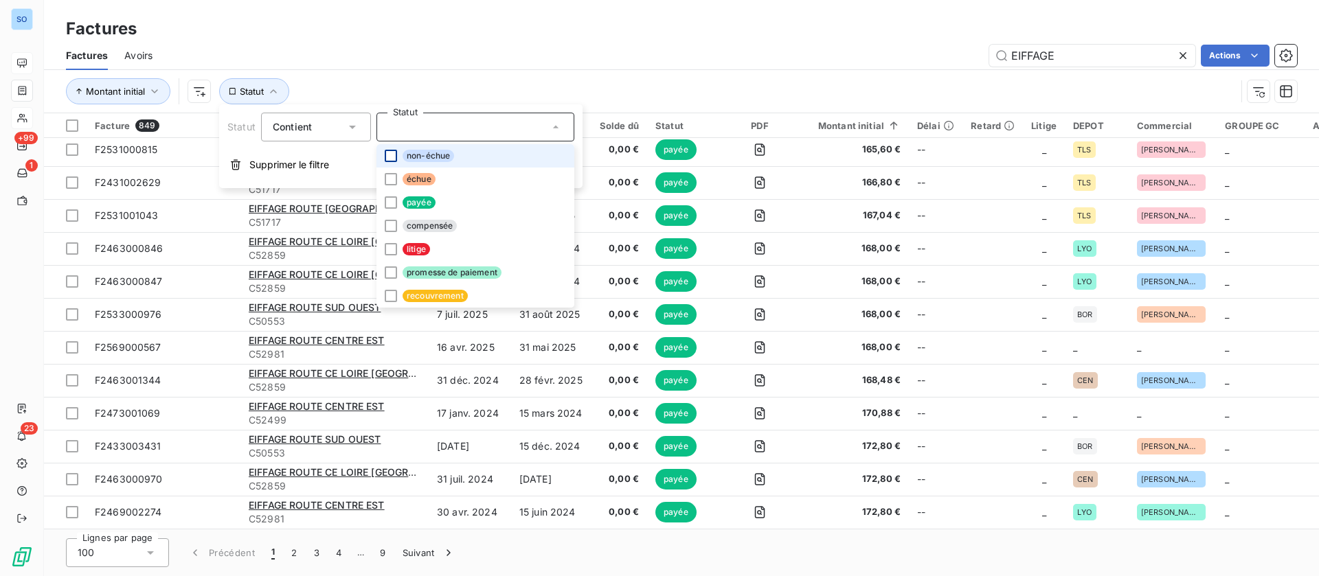
click at [393, 150] on div at bounding box center [391, 156] width 12 height 12
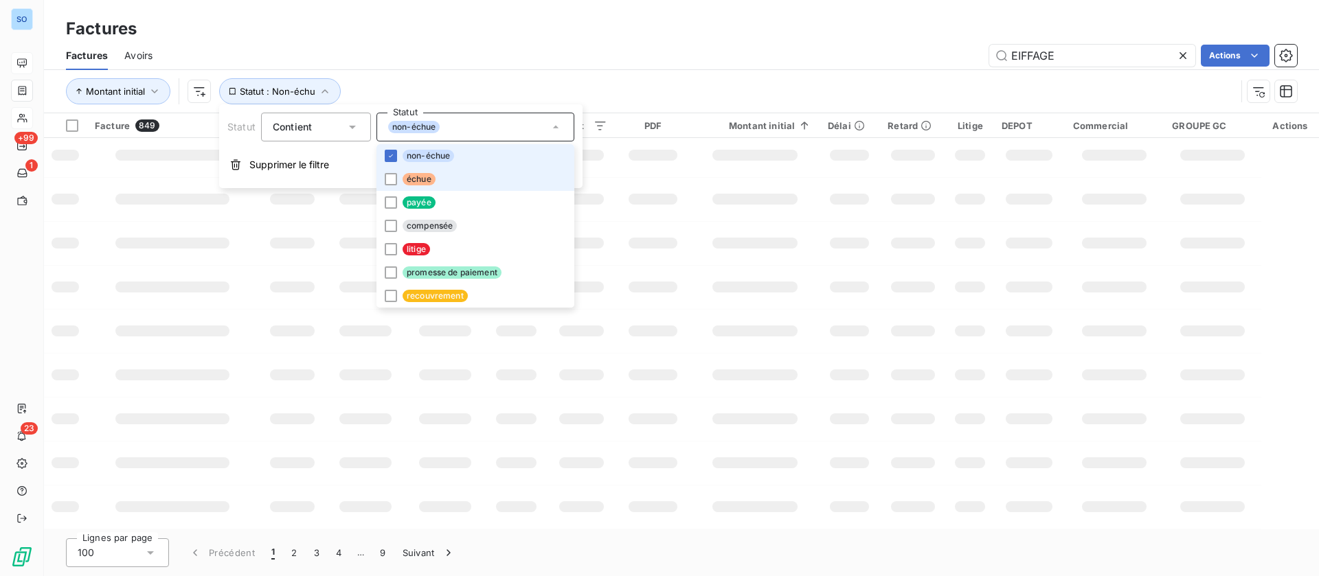
scroll to position [269, 0]
click at [394, 175] on div at bounding box center [391, 179] width 12 height 12
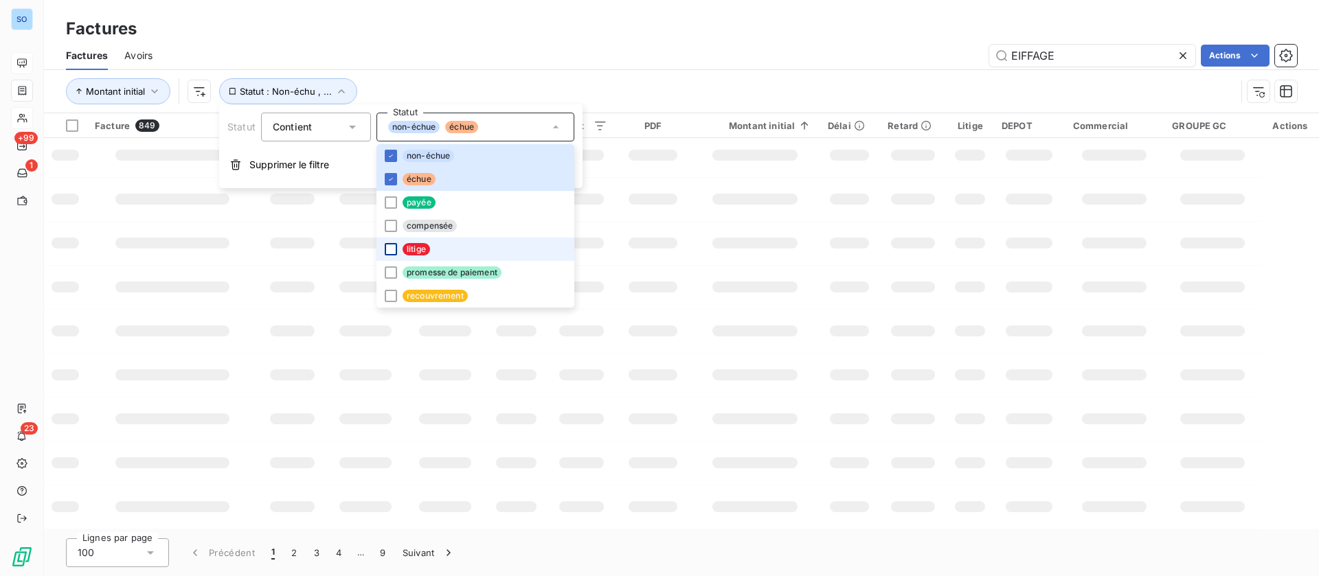
click at [394, 244] on div at bounding box center [391, 249] width 12 height 12
click at [850, 14] on div "Factures Factures Avoirs EIFFAGE Actions Montant initial Statut : Non-échu , ..." at bounding box center [681, 56] width 1275 height 113
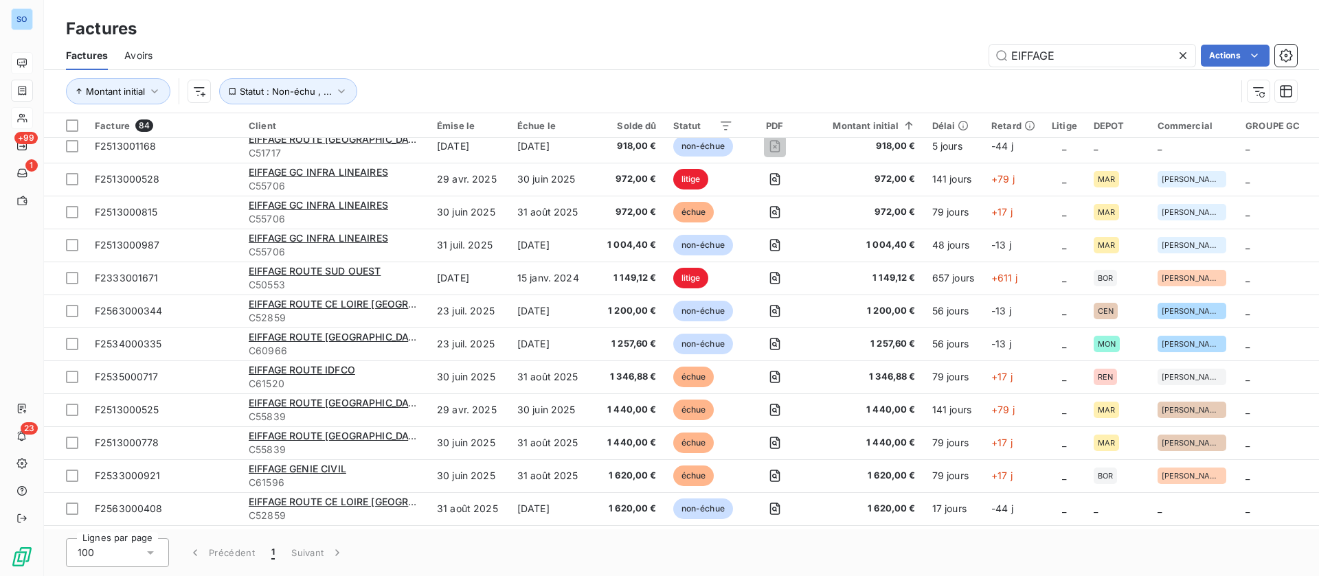
scroll to position [1457, 0]
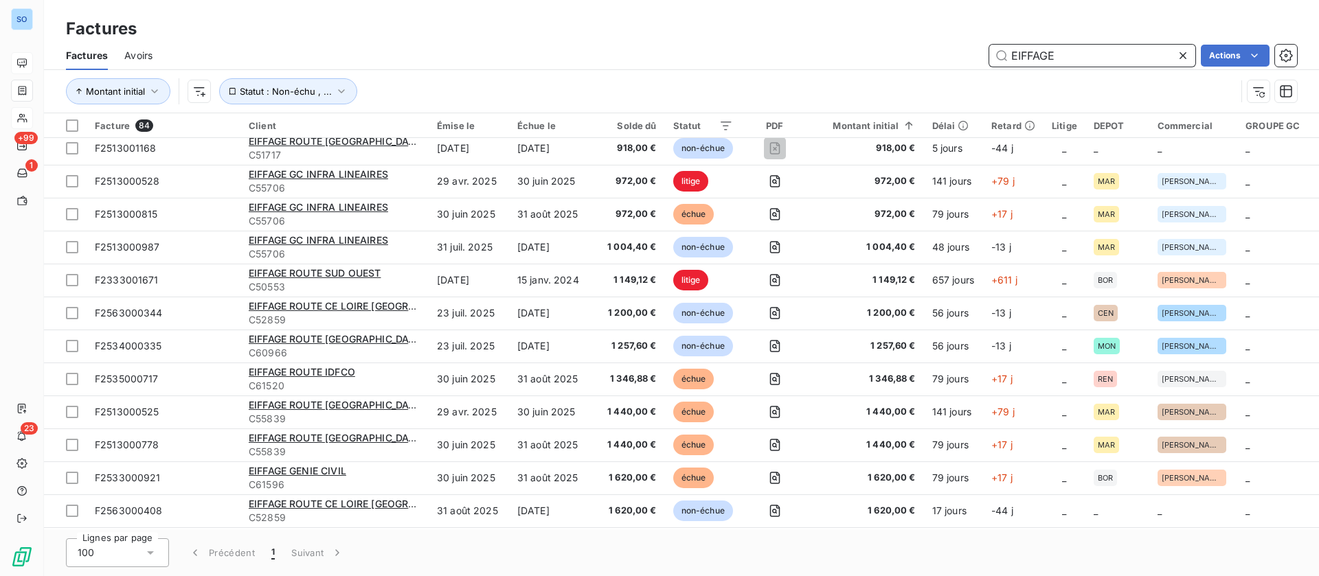
drag, startPoint x: 1125, startPoint y: 60, endPoint x: 850, endPoint y: 58, distance: 275.4
click at [862, 61] on div "EIFFAGE Actions" at bounding box center [733, 56] width 1128 height 22
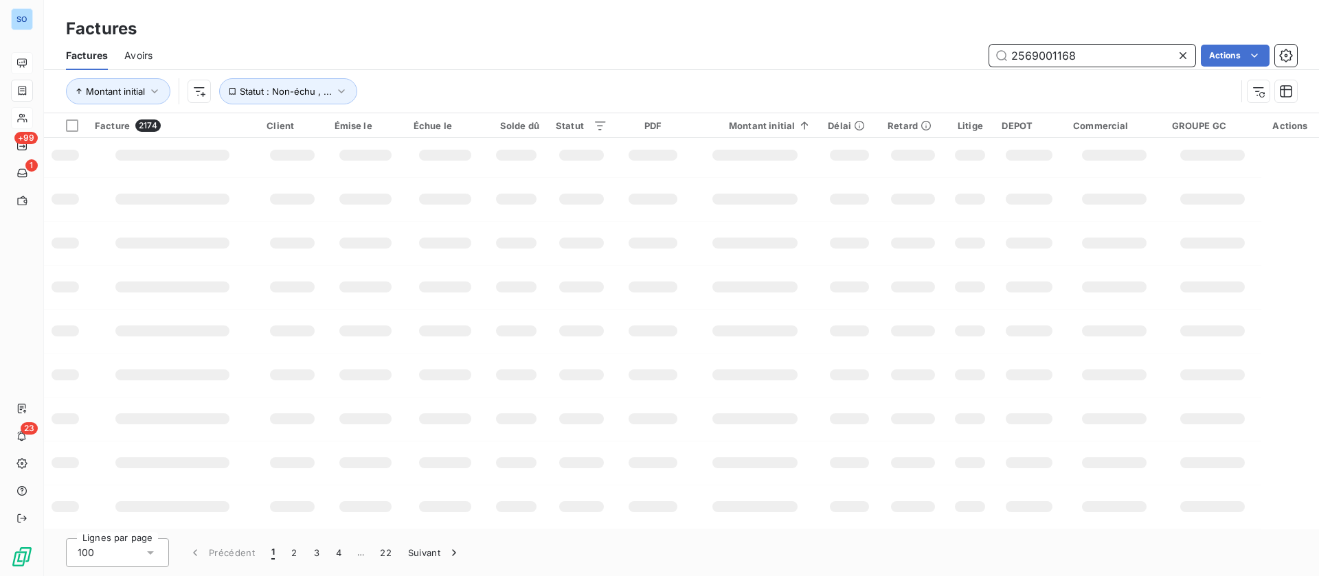
scroll to position [0, 0]
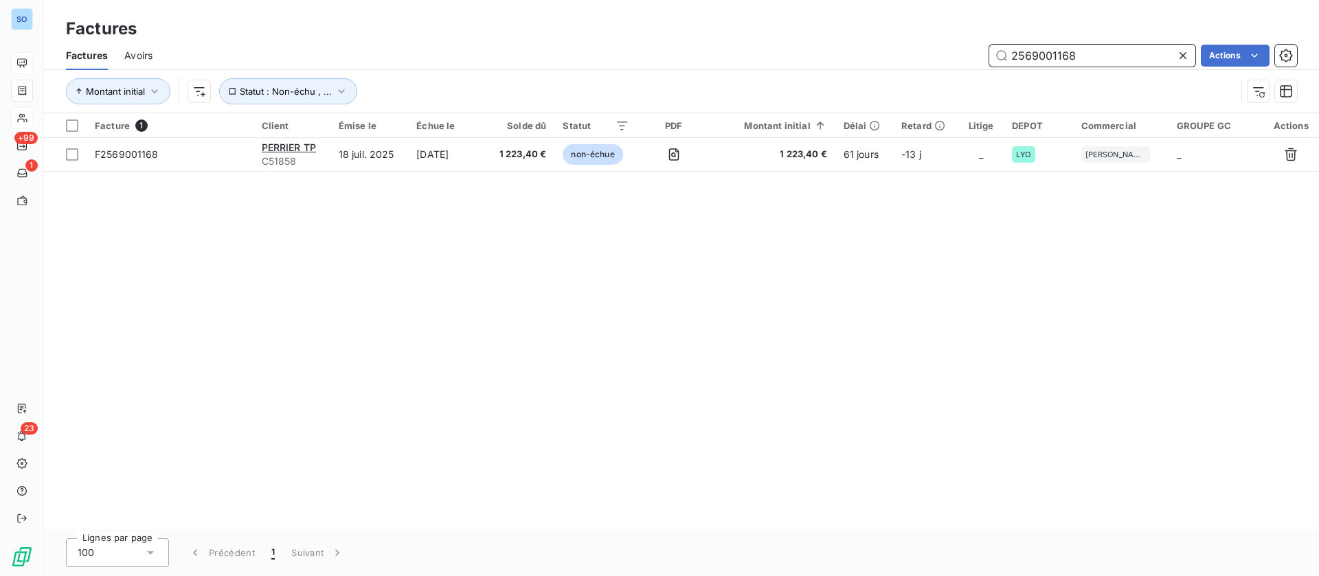
drag, startPoint x: 1101, startPoint y: 53, endPoint x: 984, endPoint y: 52, distance: 116.8
click at [984, 52] on div "2569001168 Actions" at bounding box center [733, 56] width 1128 height 22
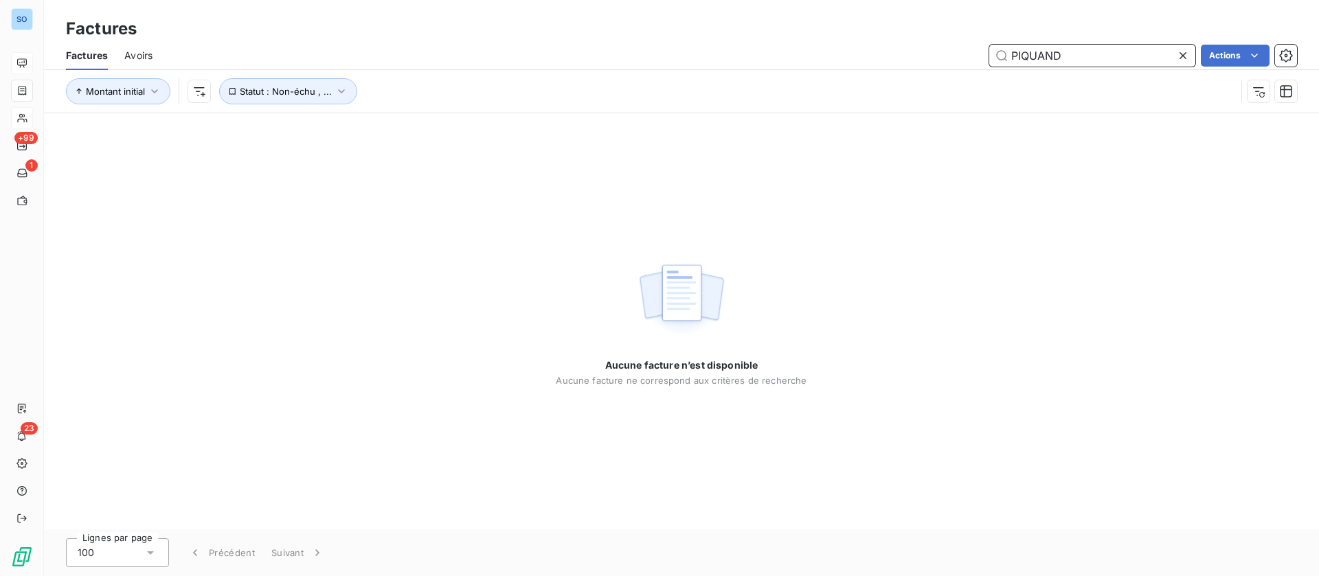
type input "PIQUAND"
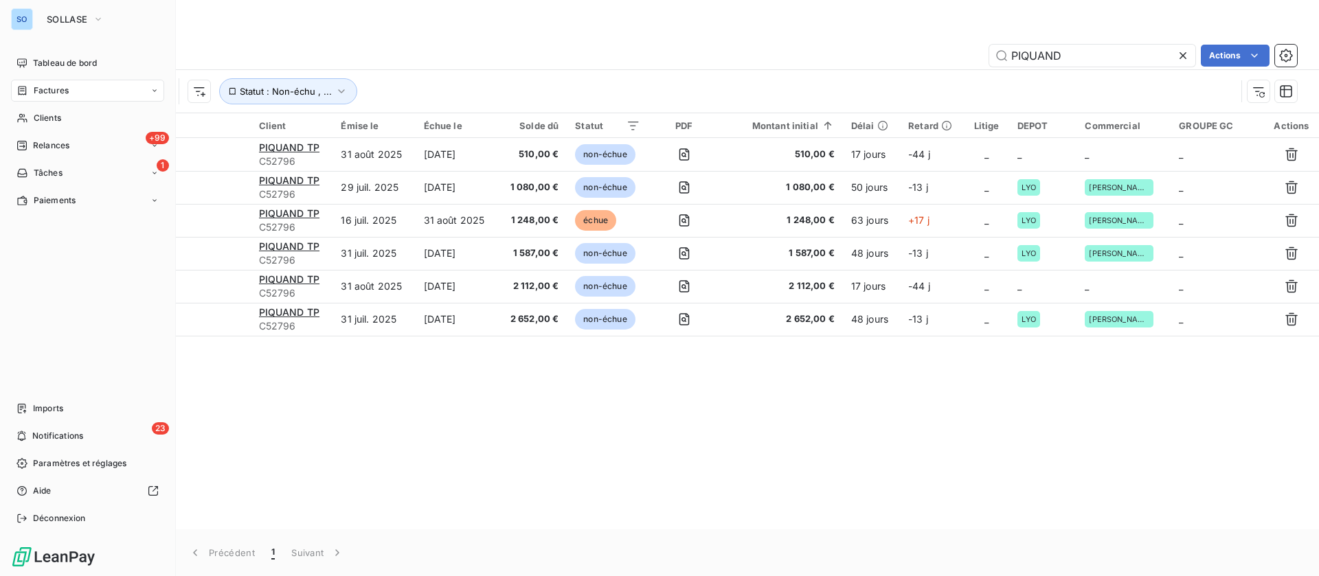
drag, startPoint x: 0, startPoint y: 0, endPoint x: 506, endPoint y: 58, distance: 509.5
click at [39, 121] on span "Clients" at bounding box center [47, 118] width 27 height 12
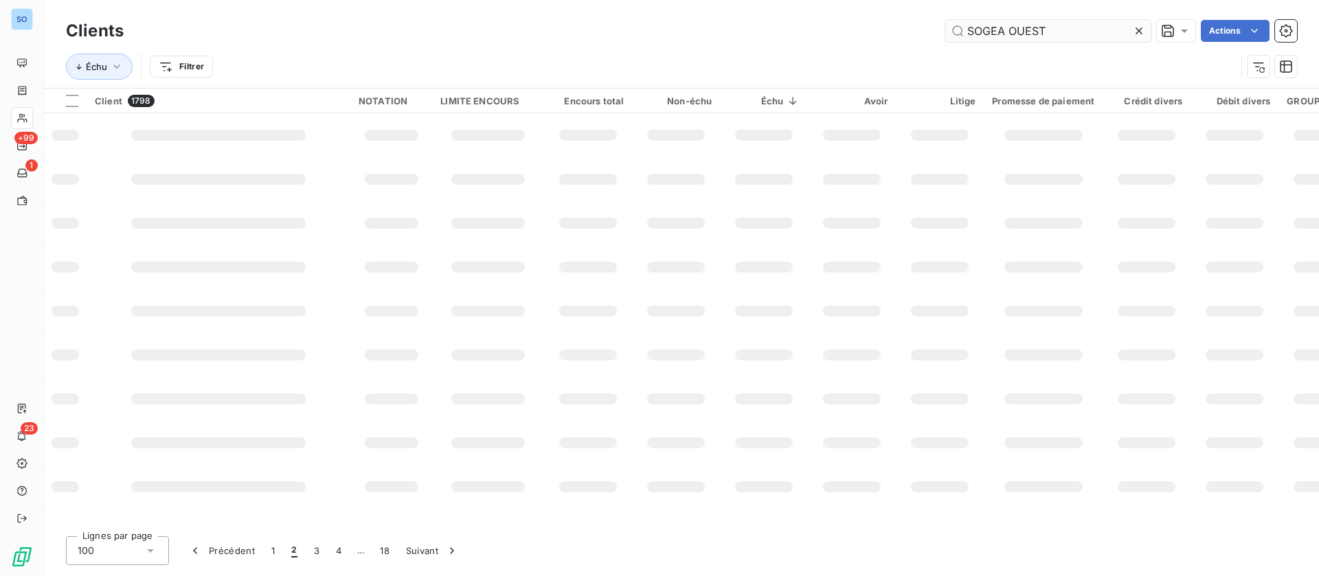
type input "SOGEA OUEST"
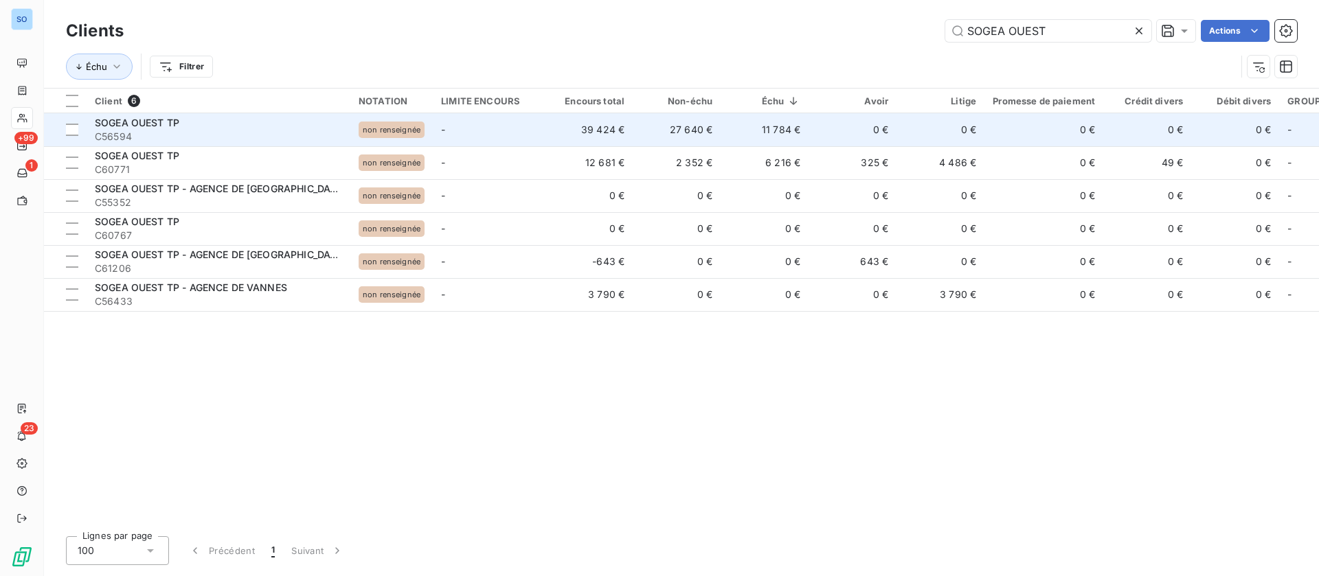
click at [607, 126] on td "39 424 €" at bounding box center [589, 129] width 88 height 33
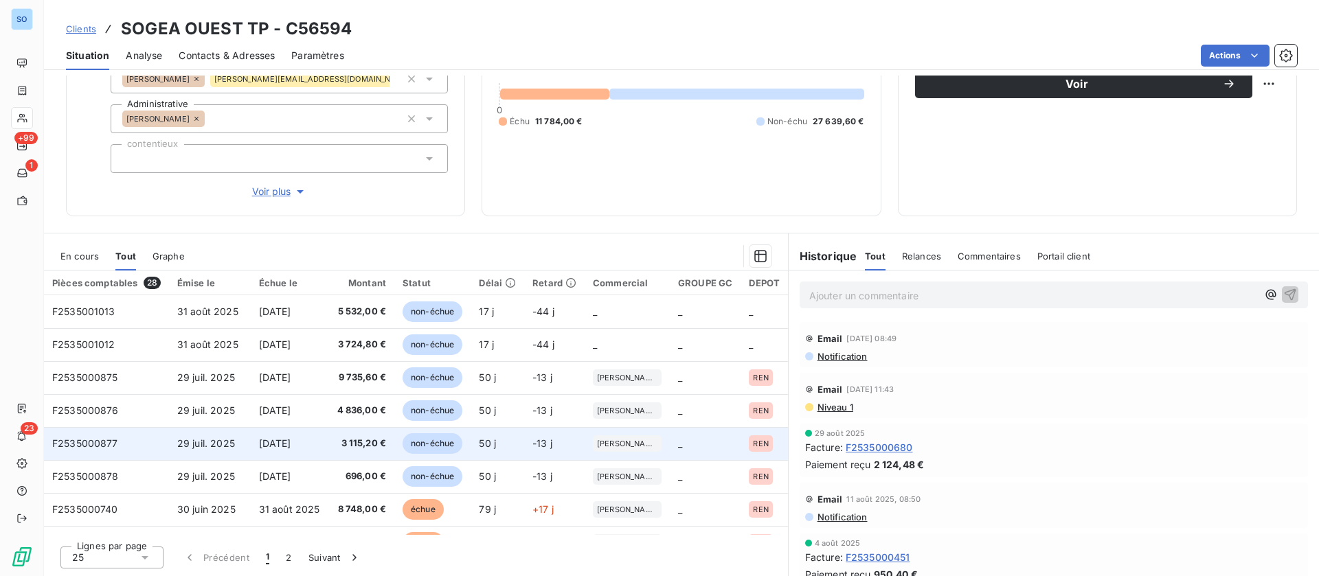
scroll to position [44, 0]
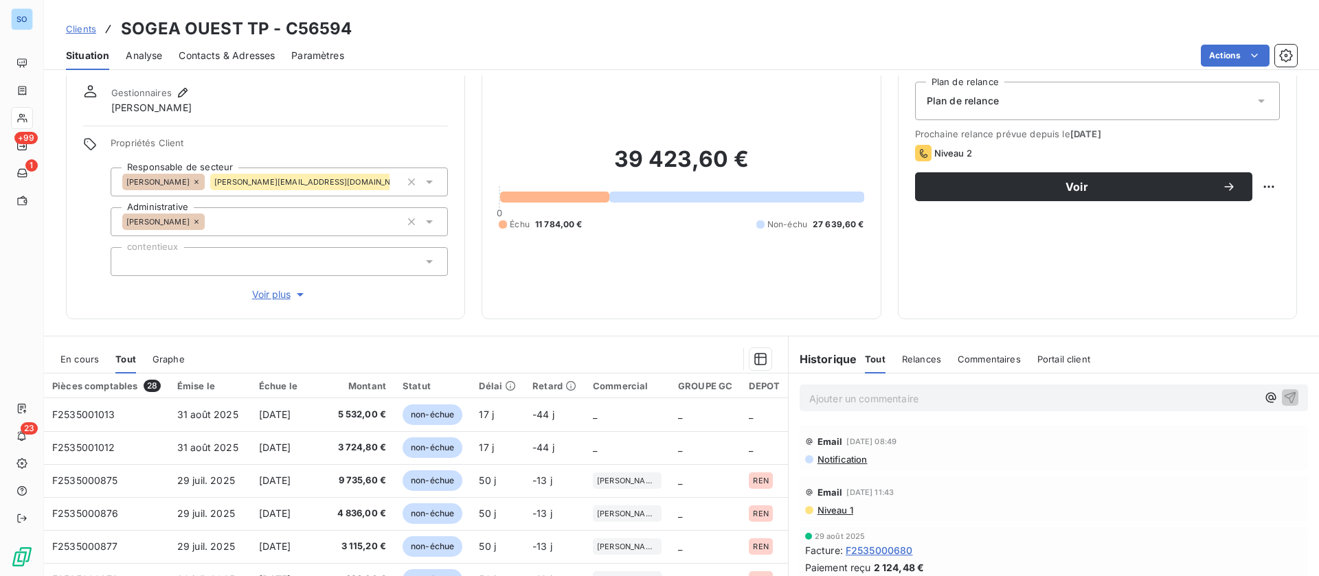
click at [220, 48] on div "Contacts & Adresses" at bounding box center [227, 55] width 96 height 29
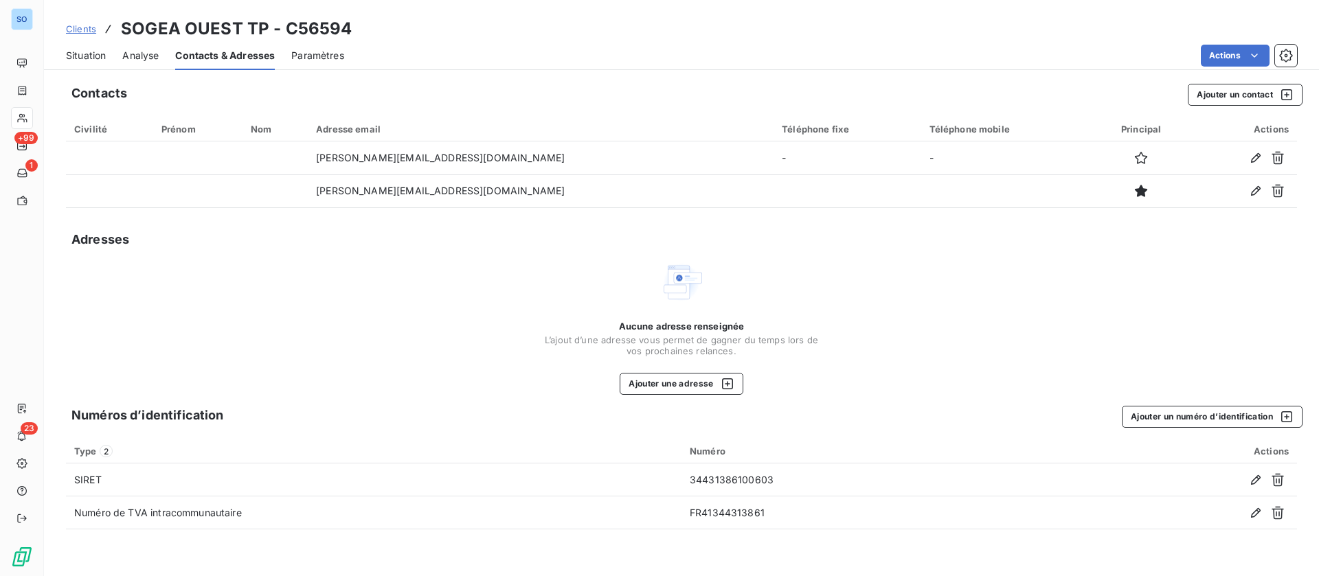
click at [78, 28] on span "Clients" at bounding box center [81, 28] width 30 height 11
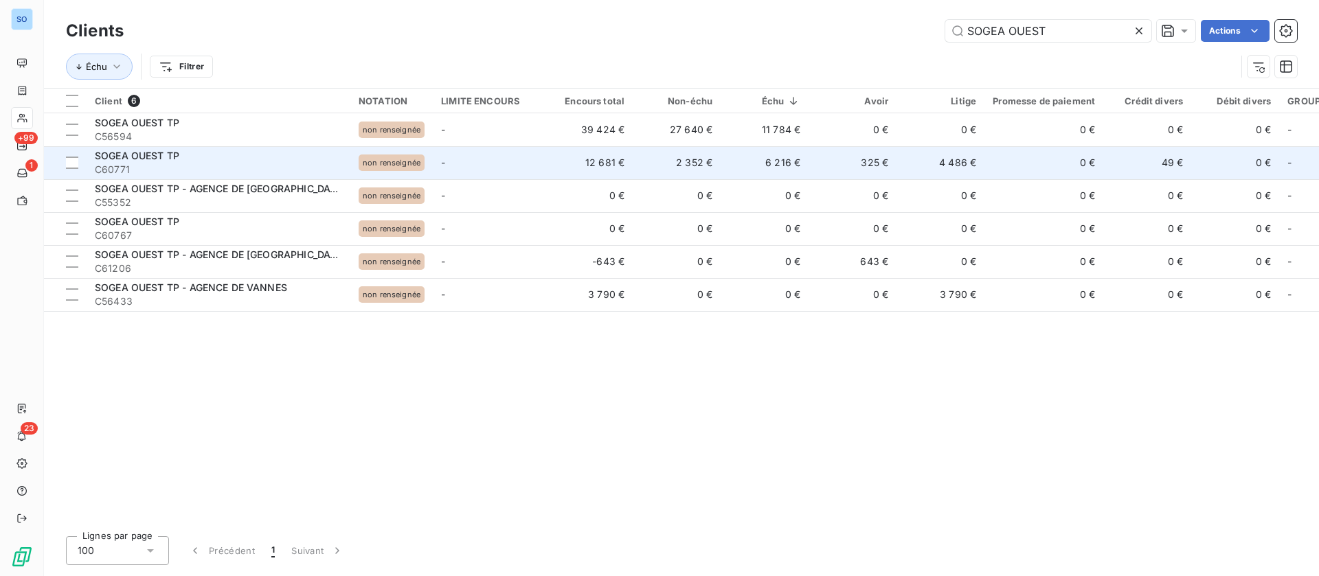
click at [276, 161] on div "SOGEA OUEST TP" at bounding box center [218, 156] width 247 height 14
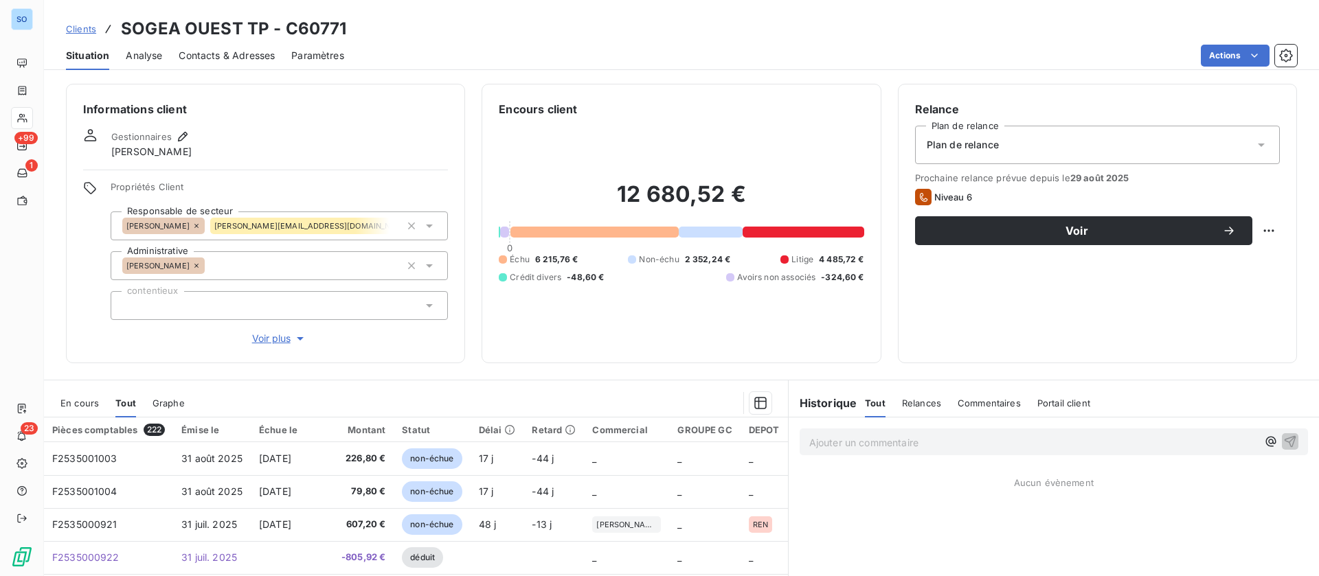
click at [249, 43] on div "Contacts & Adresses" at bounding box center [227, 55] width 96 height 29
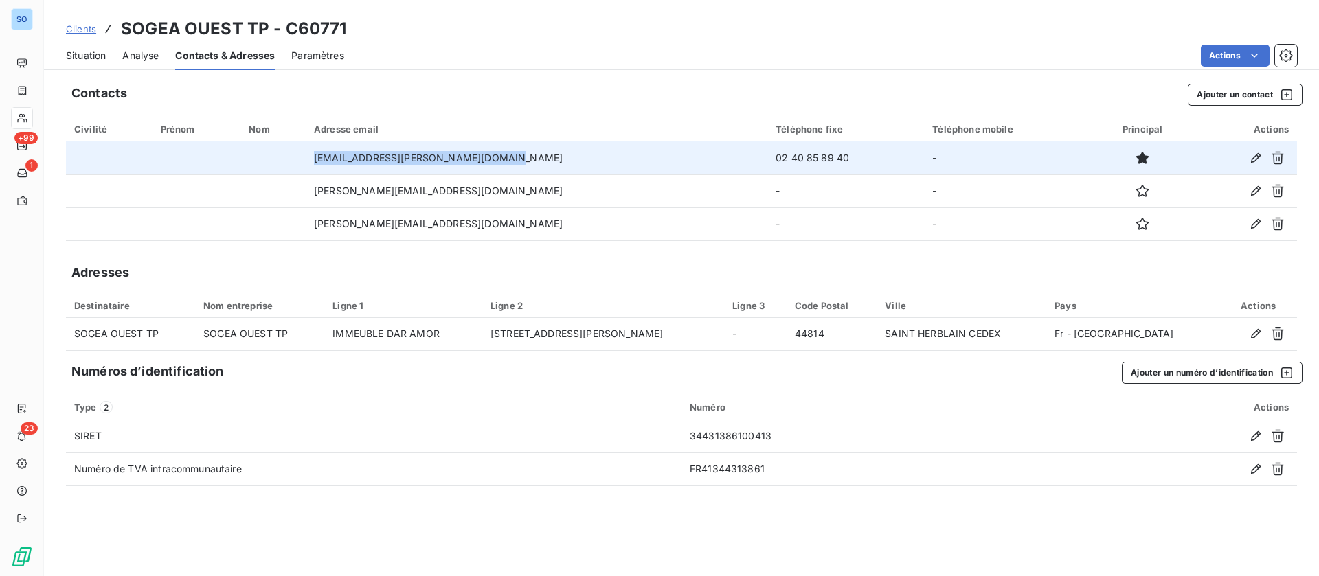
drag, startPoint x: 512, startPoint y: 155, endPoint x: 341, endPoint y: 147, distance: 171.9
click at [341, 147] on td "[EMAIL_ADDRESS][PERSON_NAME][DOMAIN_NAME]" at bounding box center [537, 157] width 462 height 33
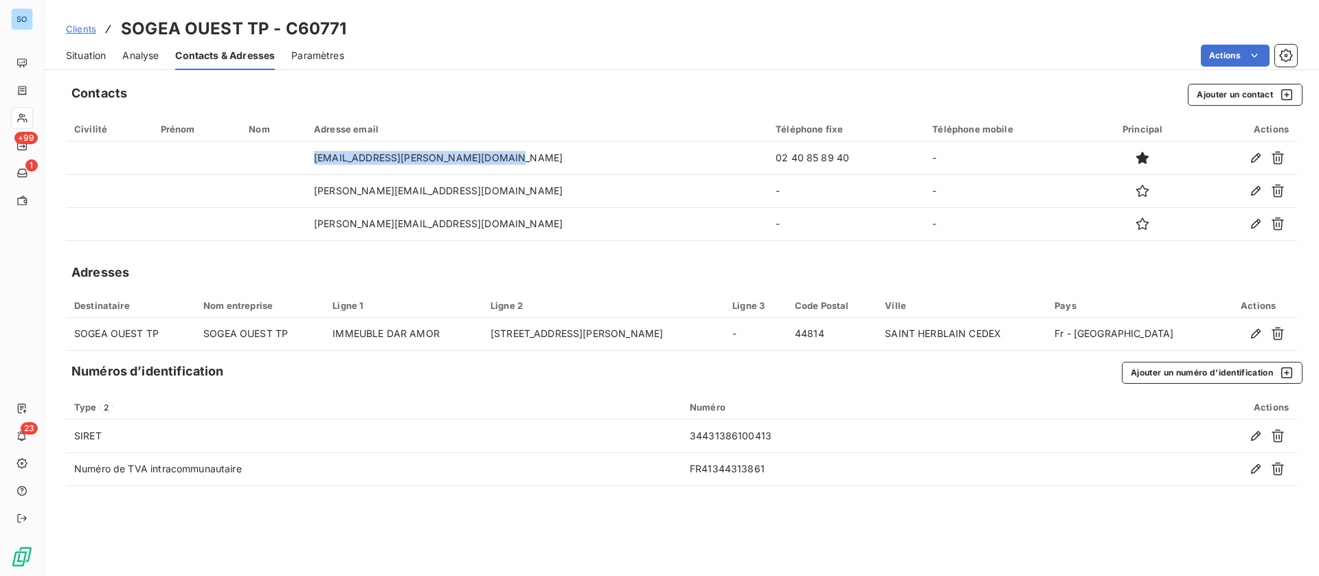
copy td "[EMAIL_ADDRESS][PERSON_NAME][DOMAIN_NAME]"
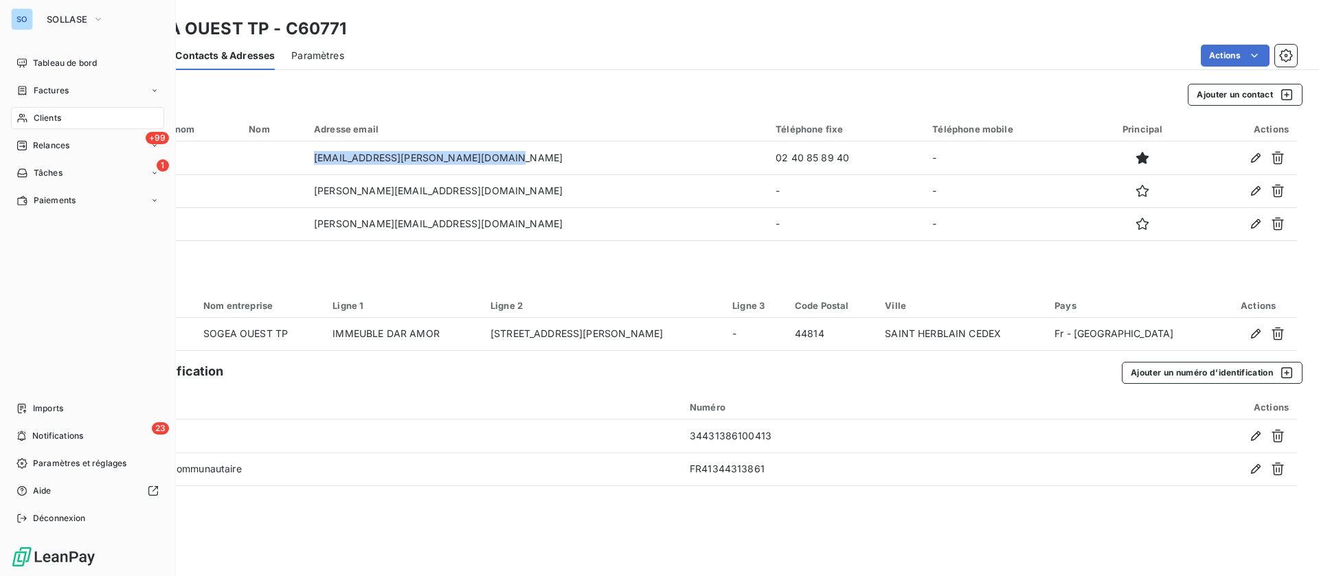
click at [41, 113] on span "Clients" at bounding box center [47, 118] width 27 height 12
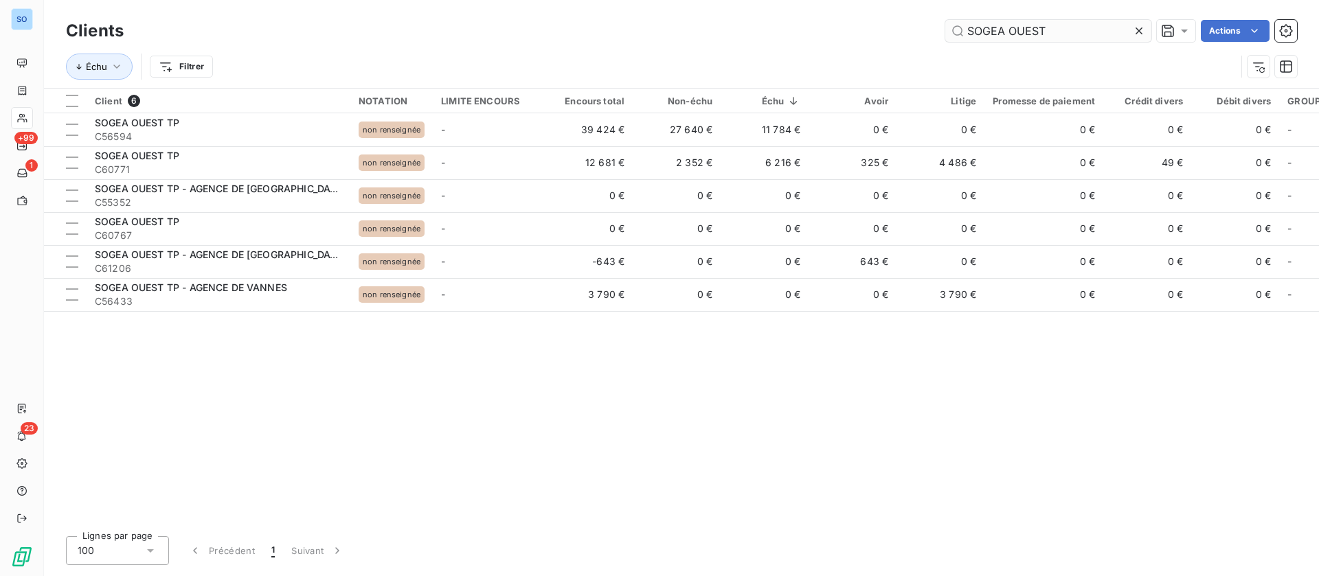
drag, startPoint x: 1057, startPoint y: 27, endPoint x: 1008, endPoint y: 24, distance: 48.8
click at [1008, 24] on input "SOGEA OUEST" at bounding box center [1048, 31] width 206 height 22
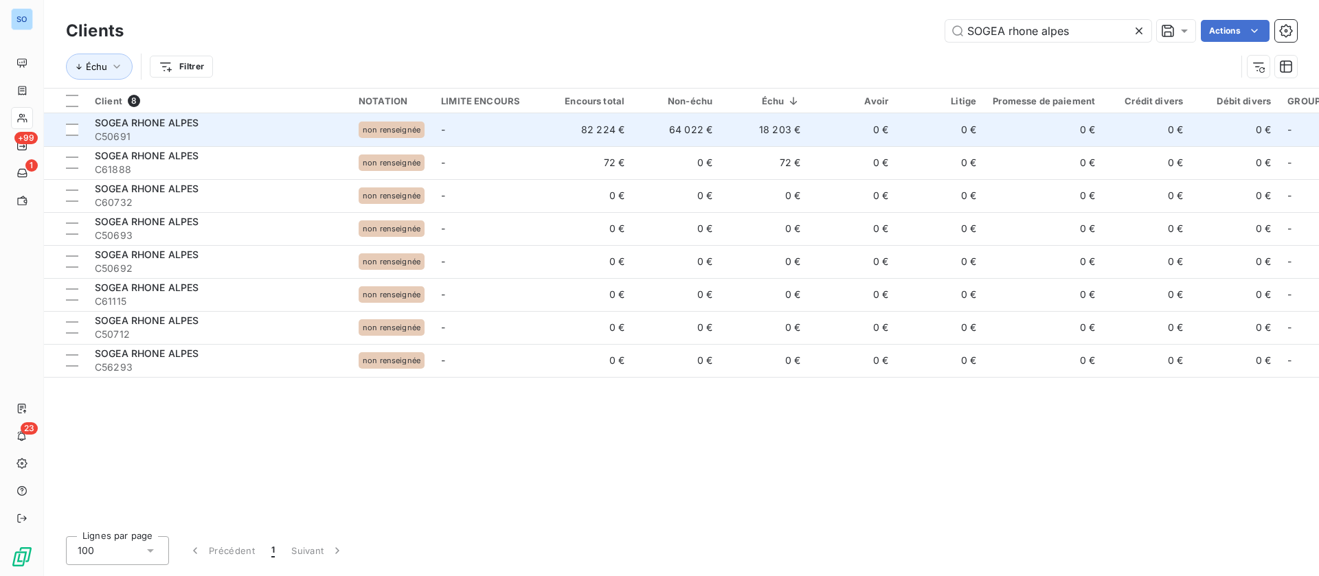
type input "SOGEA rhone alpes"
click at [442, 116] on td "-" at bounding box center [489, 129] width 112 height 33
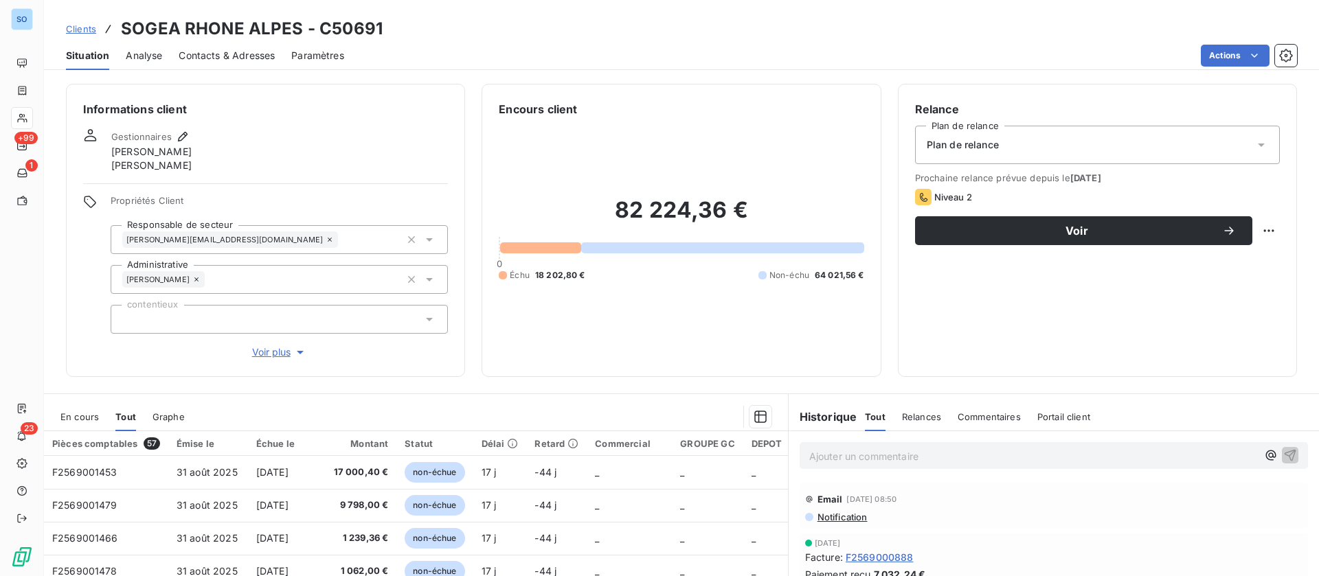
scroll to position [103, 0]
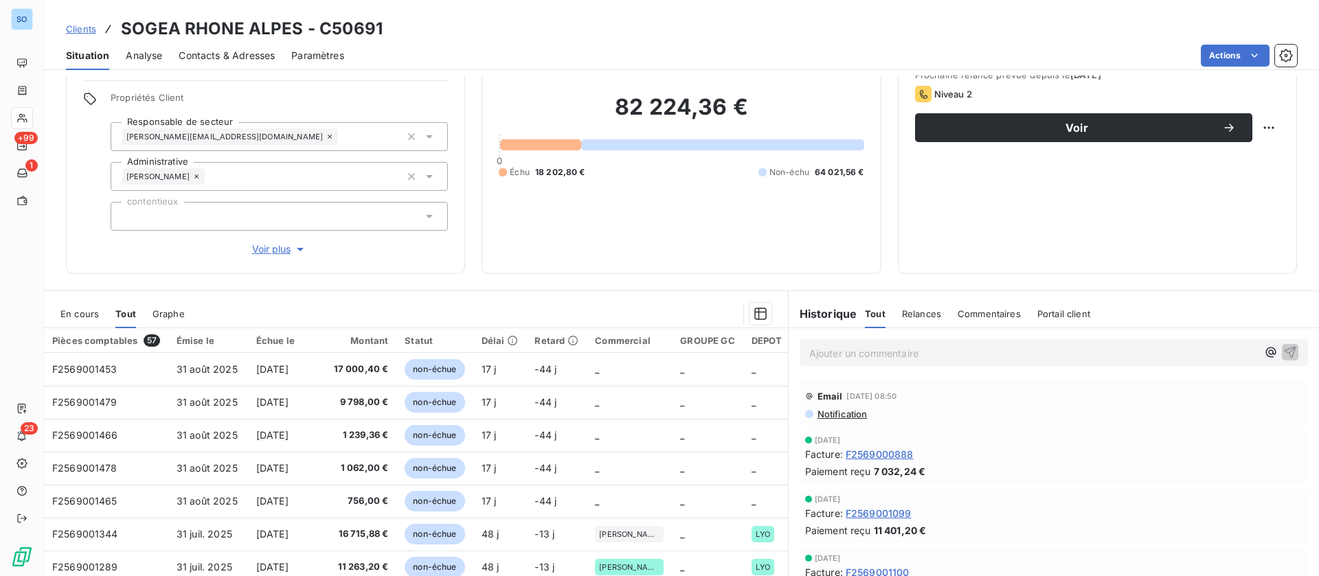
click at [70, 313] on span "En cours" at bounding box center [79, 313] width 38 height 11
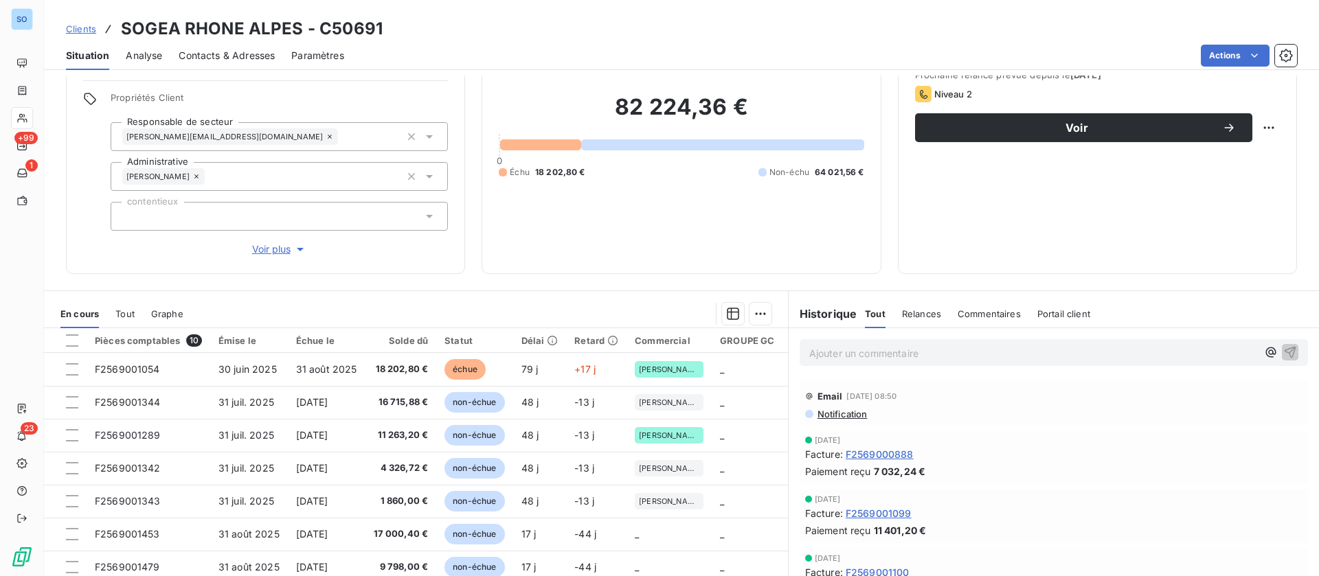
click at [227, 54] on span "Contacts & Adresses" at bounding box center [227, 56] width 96 height 14
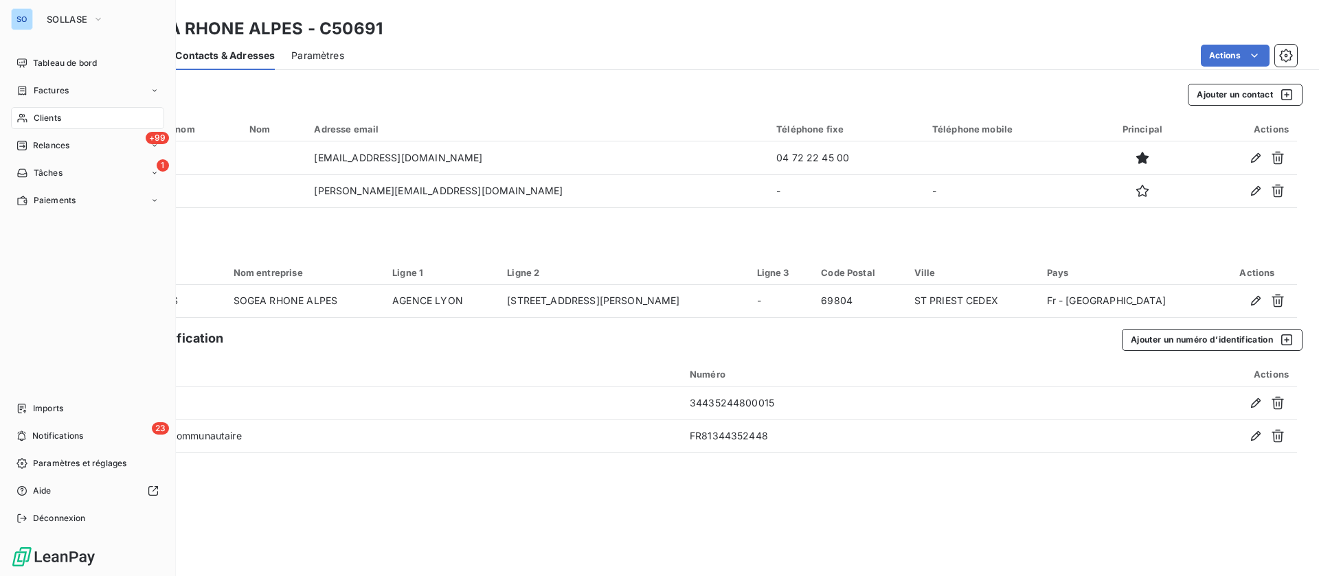
click at [39, 119] on span "Clients" at bounding box center [47, 118] width 27 height 12
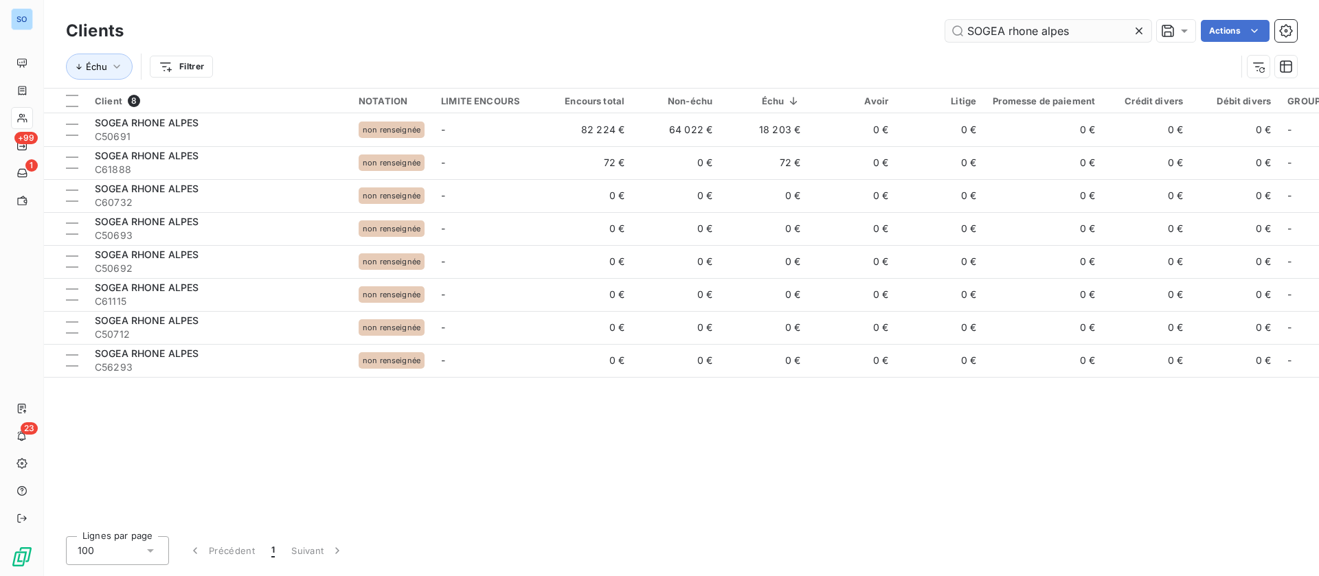
click at [1095, 28] on input "SOGEA rhone alpes" at bounding box center [1048, 31] width 206 height 22
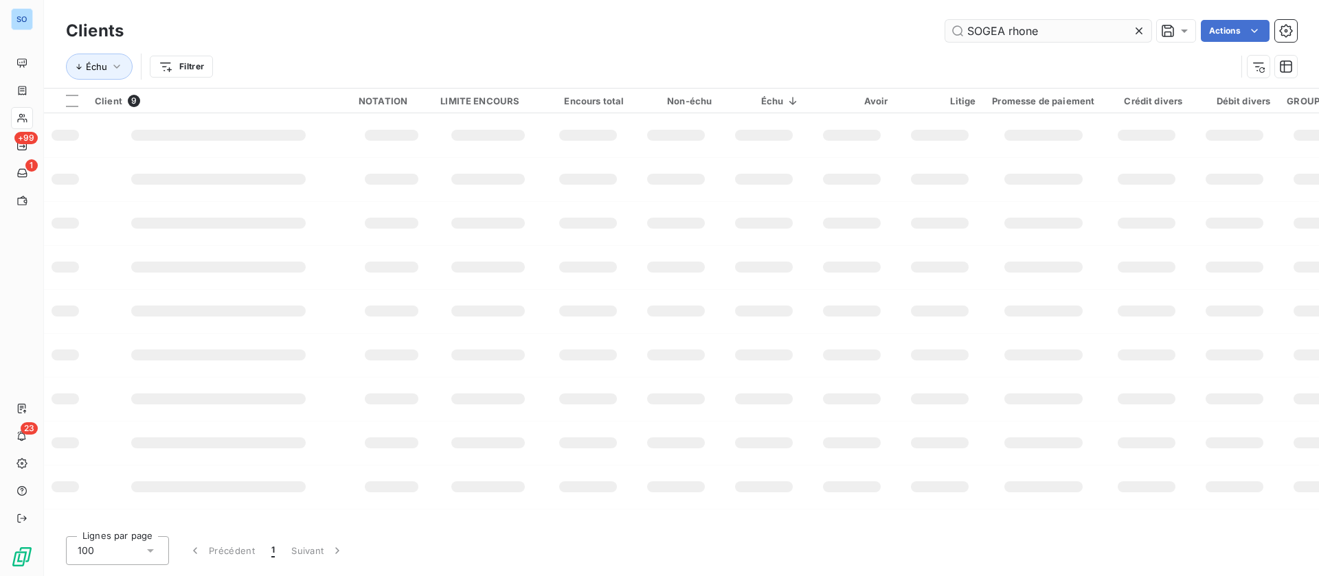
type input "SOGEA rhone"
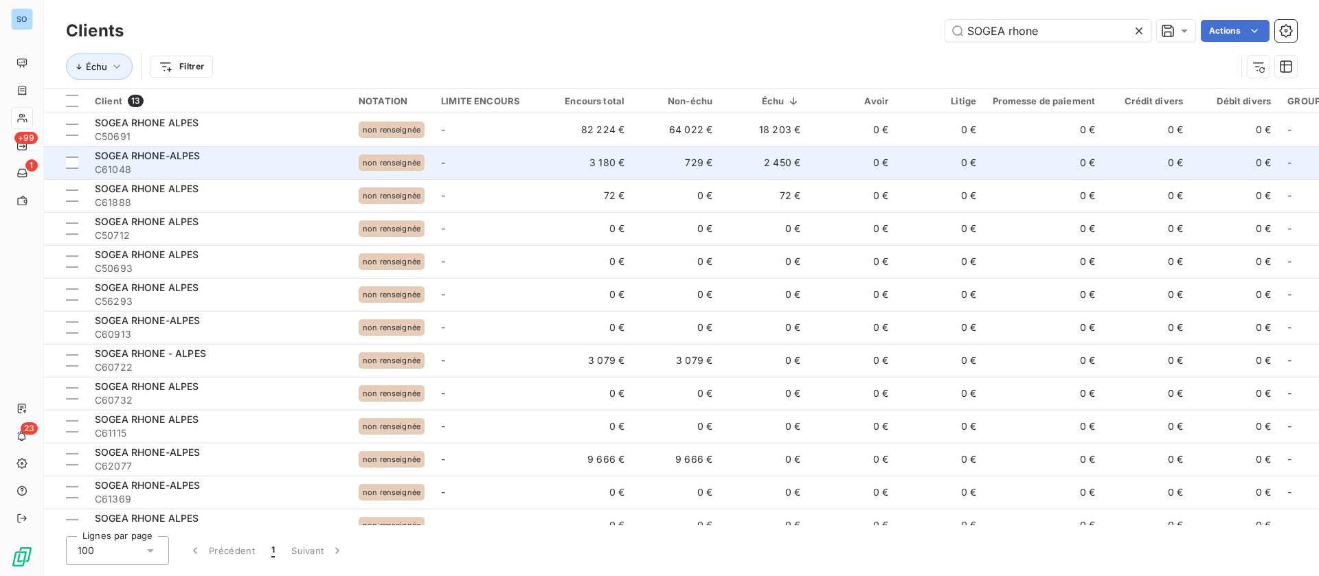
click at [520, 159] on td "-" at bounding box center [489, 162] width 112 height 33
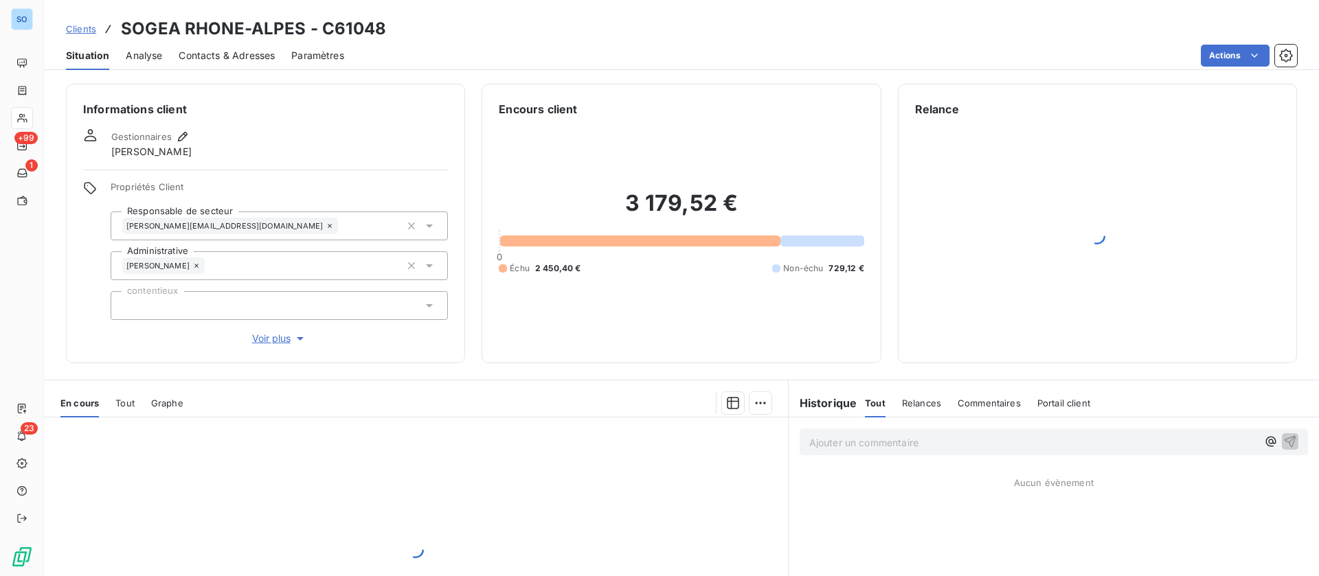
click at [246, 60] on span "Contacts & Adresses" at bounding box center [227, 56] width 96 height 14
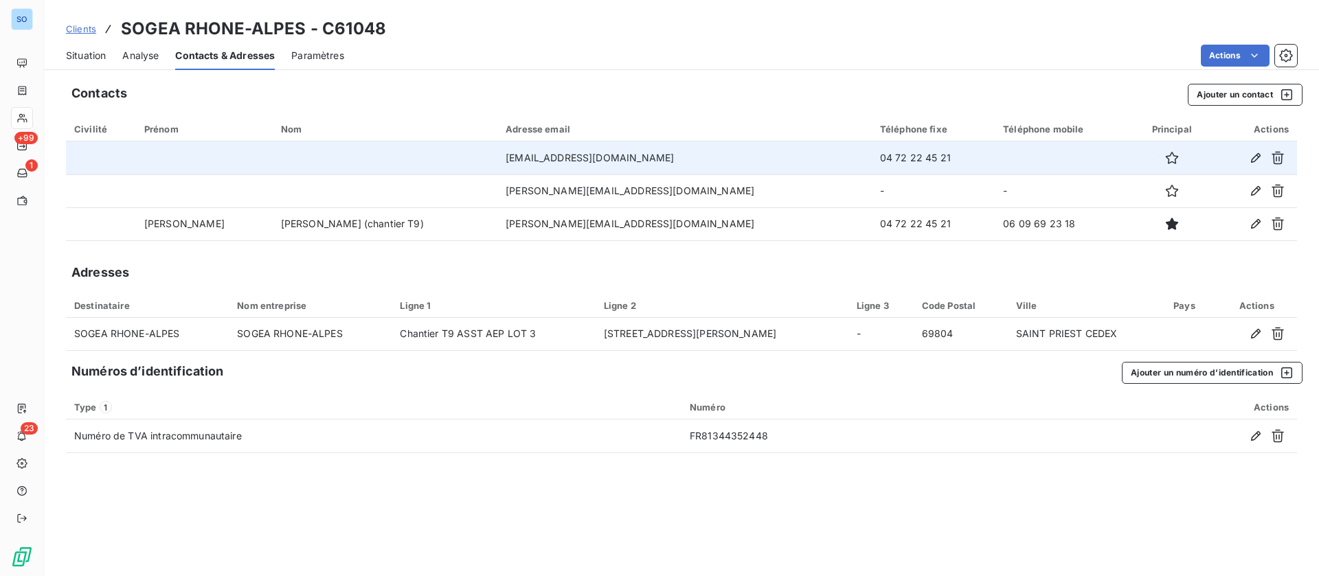
drag, startPoint x: 648, startPoint y: 155, endPoint x: 455, endPoint y: 155, distance: 193.0
click at [497, 155] on td "[EMAIL_ADDRESS][DOMAIN_NAME]" at bounding box center [684, 157] width 374 height 33
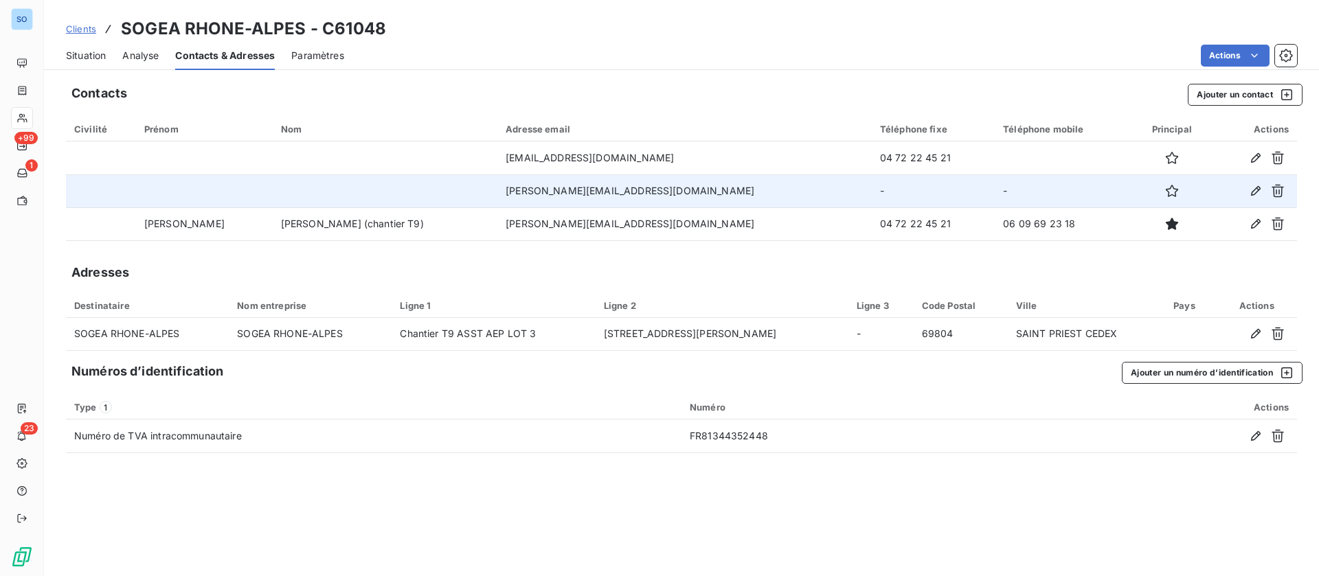
copy td "[EMAIL_ADDRESS][DOMAIN_NAME]"
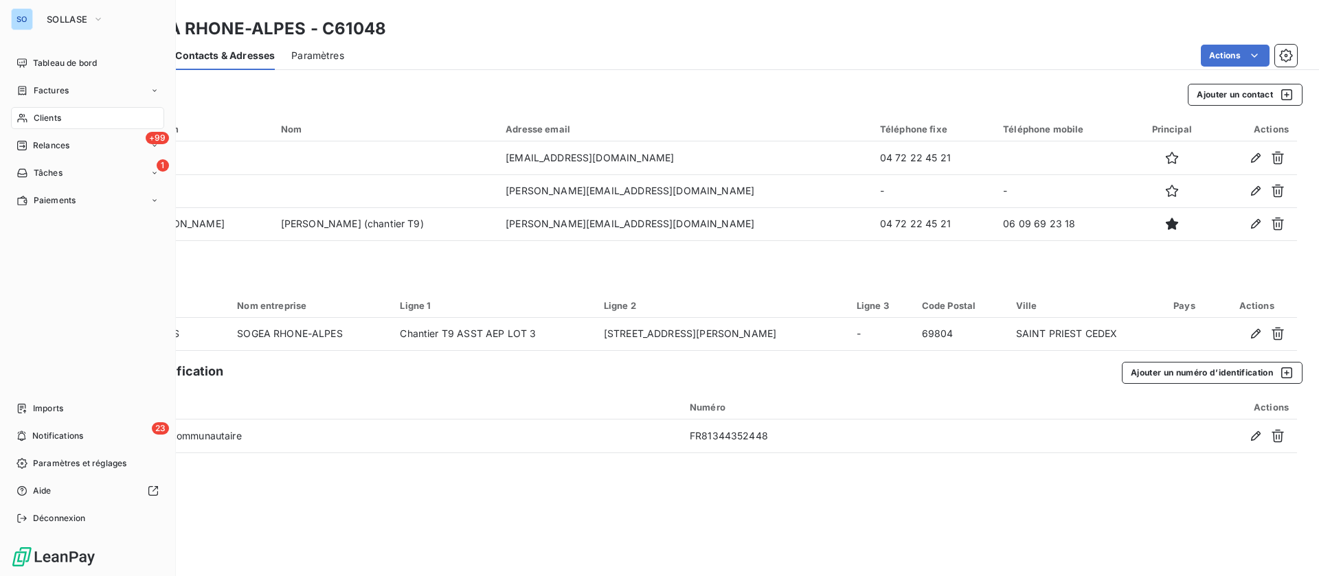
click at [43, 117] on span "Clients" at bounding box center [47, 118] width 27 height 12
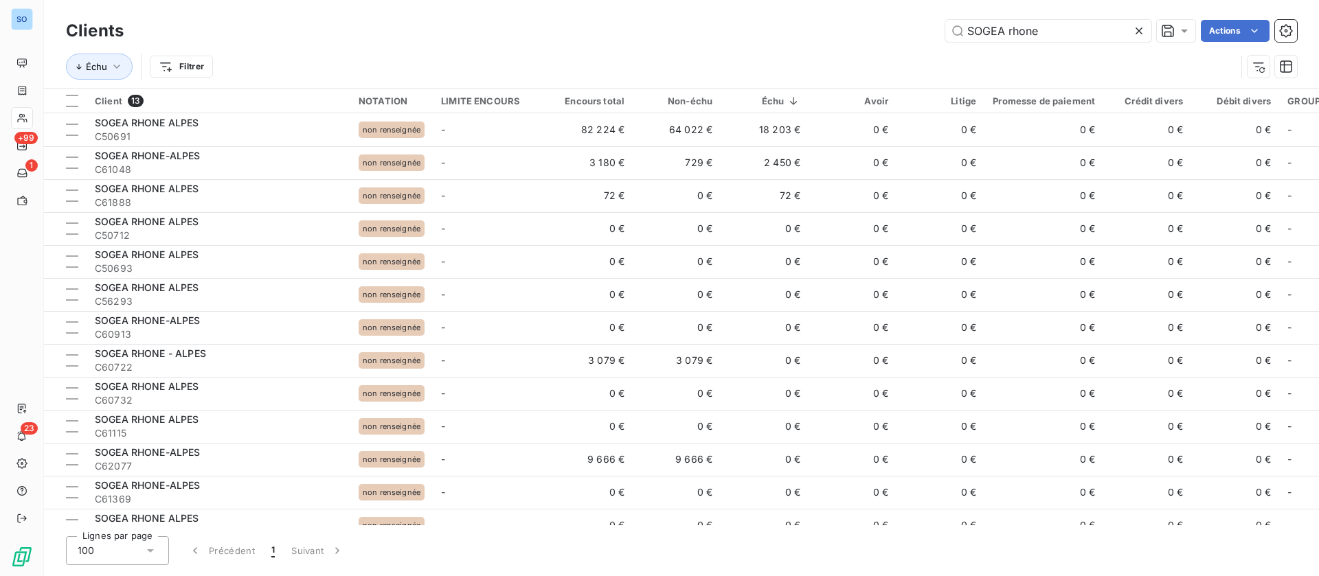
drag, startPoint x: 1042, startPoint y: 29, endPoint x: 856, endPoint y: 16, distance: 186.6
click at [856, 16] on div "Clients SOGEA rhone Actions" at bounding box center [681, 30] width 1231 height 29
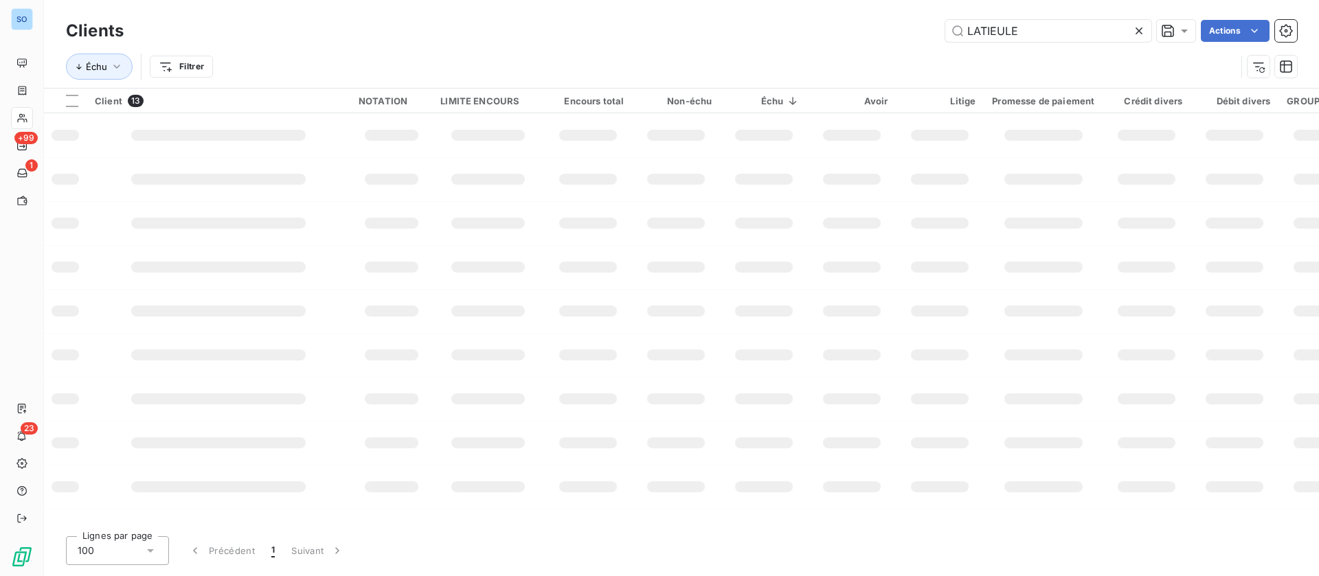
type input "LATIEULE"
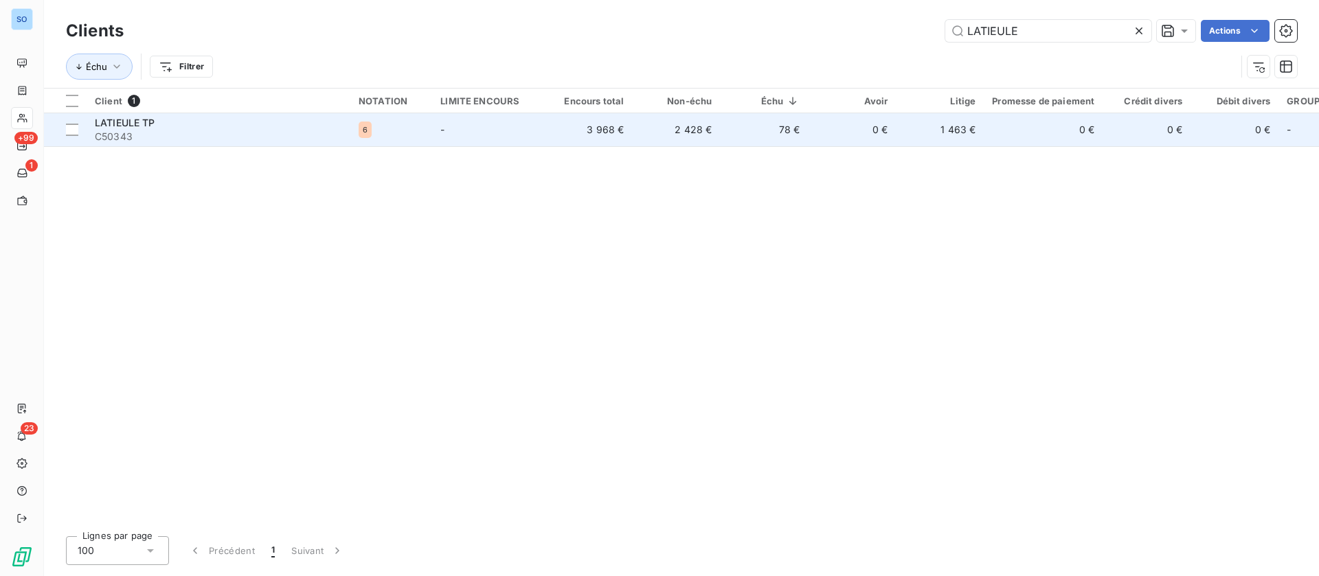
click at [209, 120] on div "LATIEULE TP" at bounding box center [218, 123] width 247 height 14
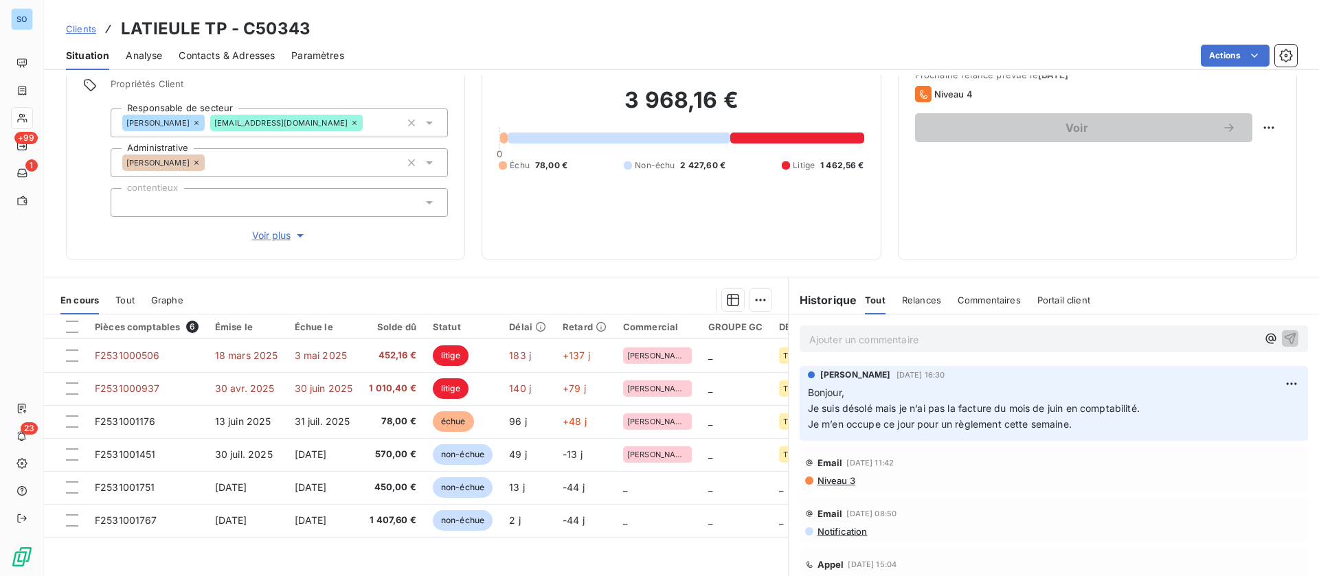
scroll to position [103, 0]
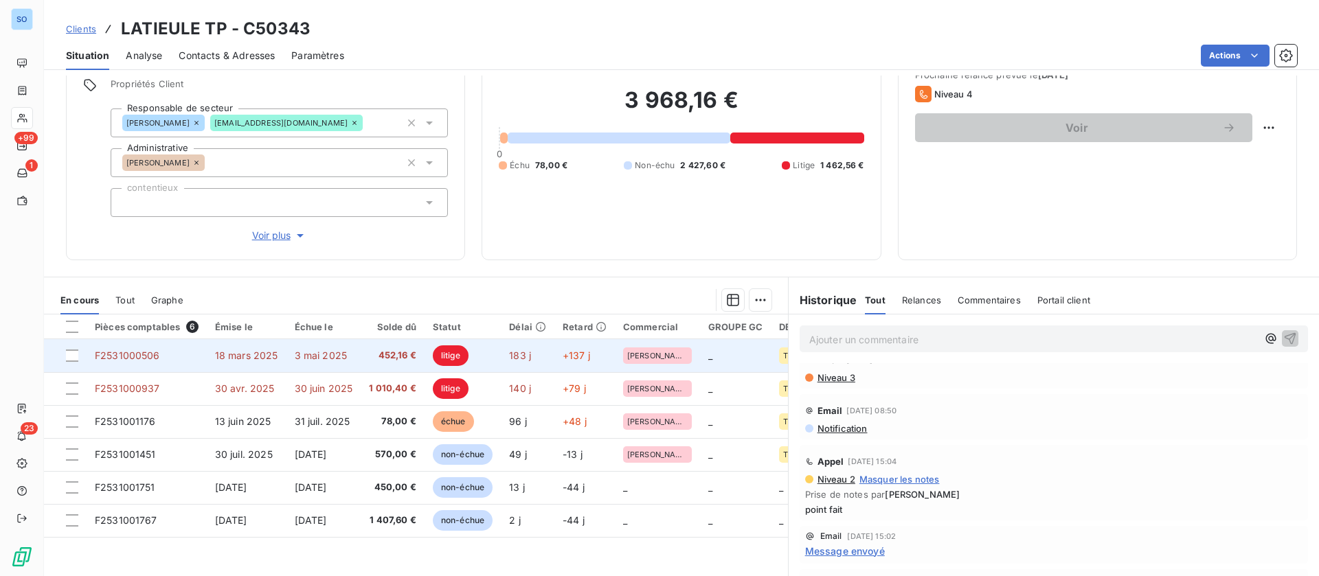
click at [252, 351] on span "18 mars 2025" at bounding box center [246, 356] width 63 height 12
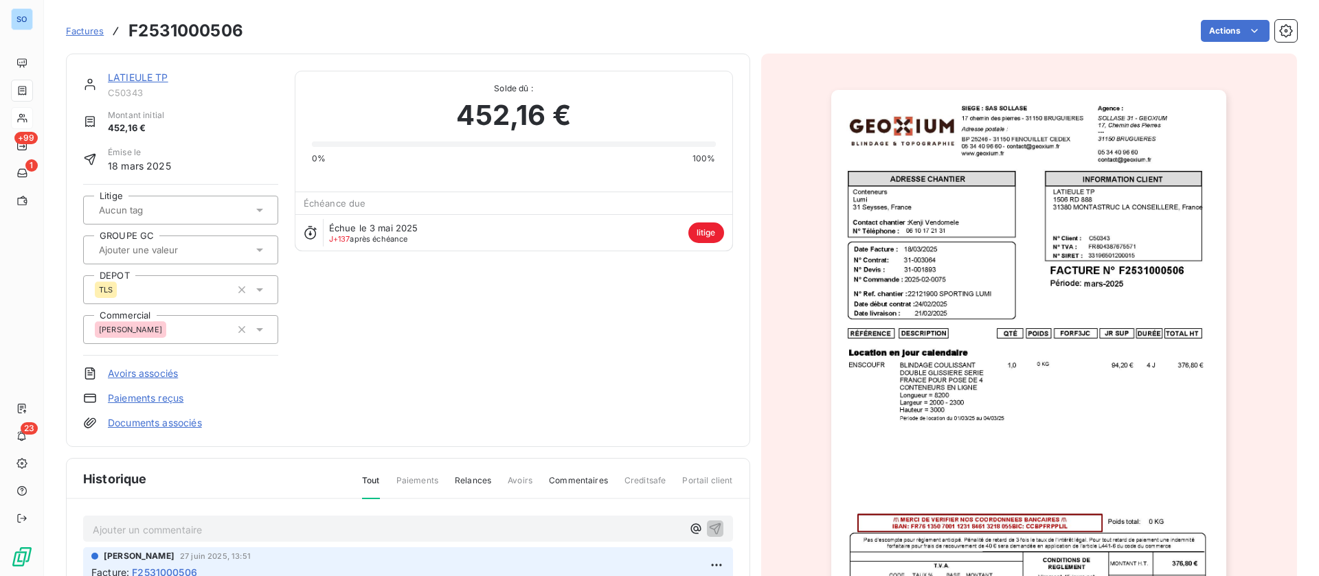
click at [147, 73] on link "LATIEULE TP" at bounding box center [138, 77] width 60 height 12
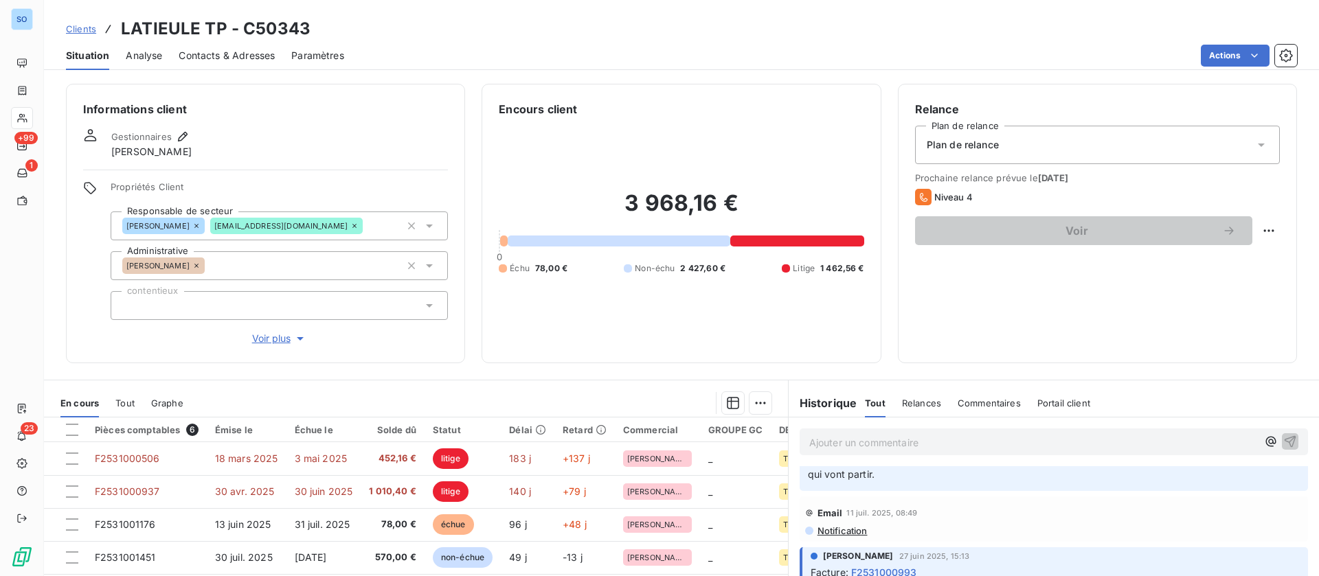
scroll to position [515, 0]
